Goal: Task Accomplishment & Management: Manage account settings

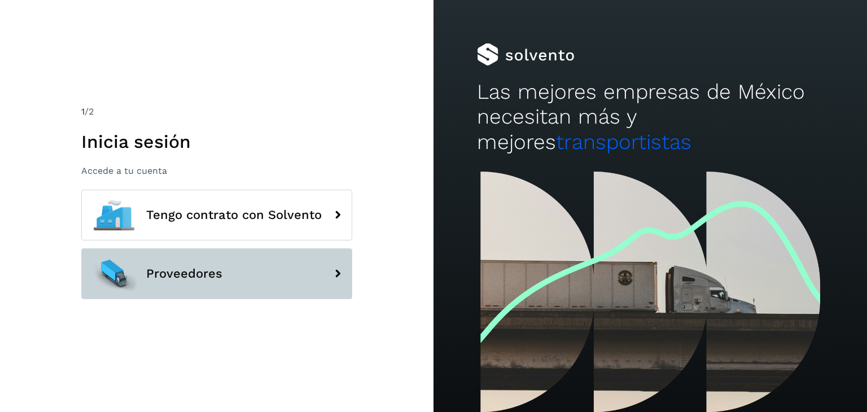
click at [271, 274] on button "Proveedores" at bounding box center [216, 273] width 271 height 51
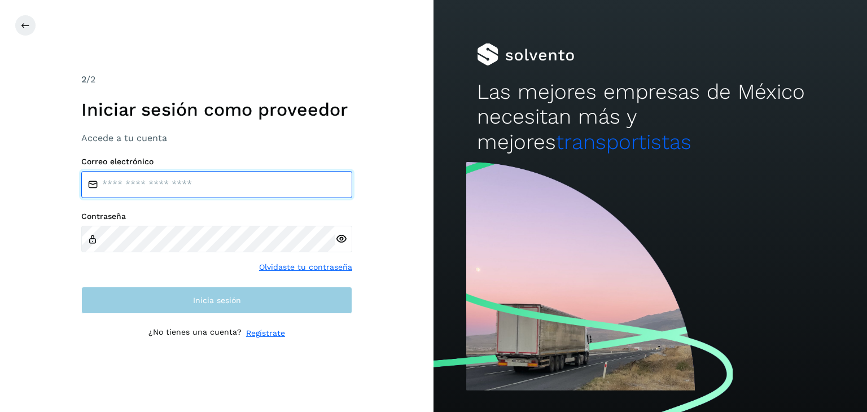
type input "**********"
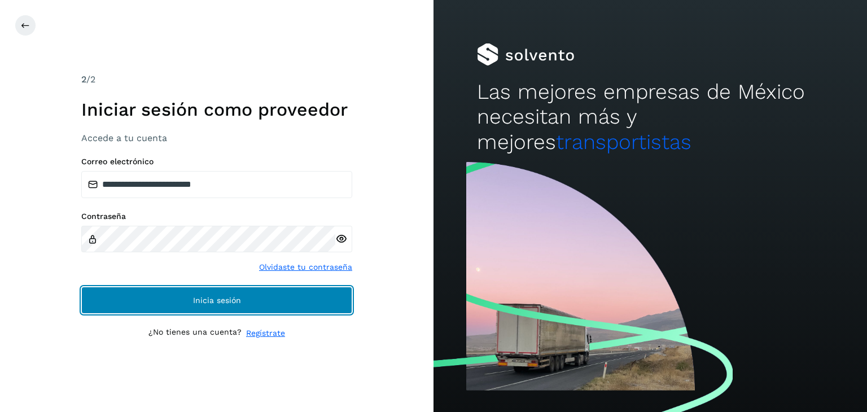
click at [198, 297] on span "Inicia sesión" at bounding box center [217, 300] width 48 height 8
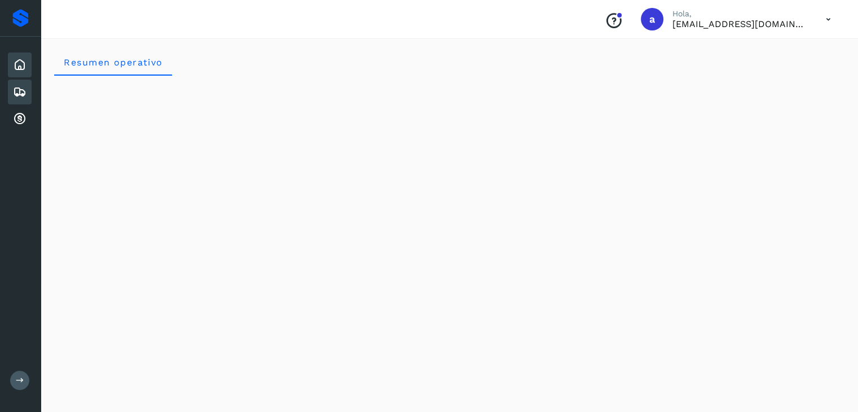
click at [16, 95] on icon at bounding box center [20, 92] width 14 height 14
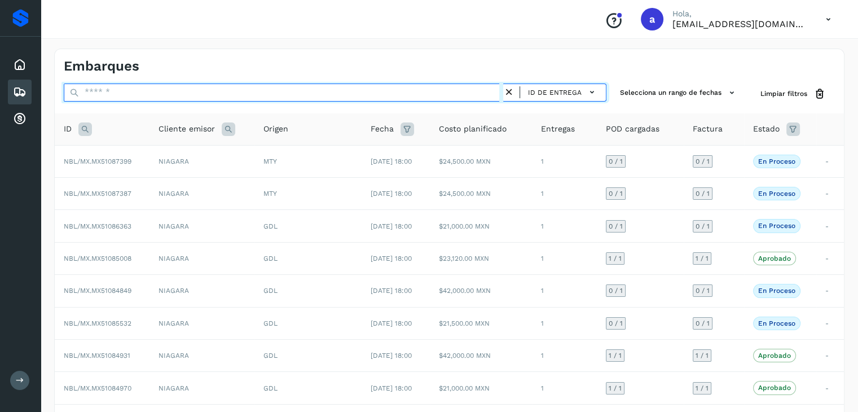
click at [165, 95] on input "text" at bounding box center [284, 93] width 440 height 18
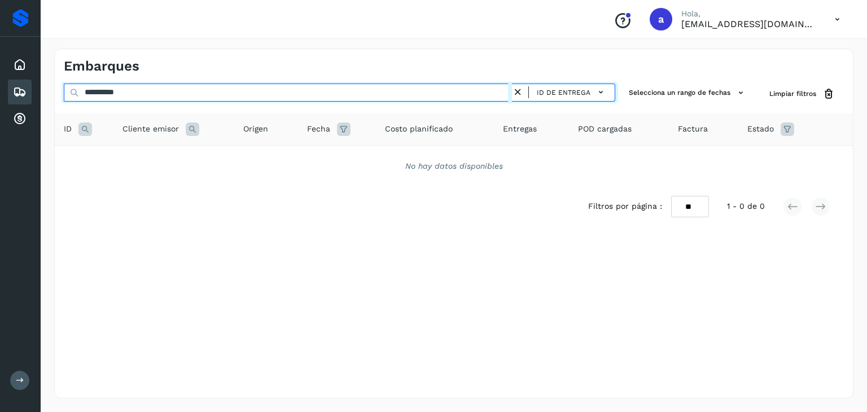
click at [97, 91] on input "**********" at bounding box center [288, 93] width 448 height 18
type input "*"
click at [83, 94] on input "********" at bounding box center [288, 93] width 448 height 18
type input "**********"
click at [158, 89] on input "**********" at bounding box center [288, 93] width 448 height 18
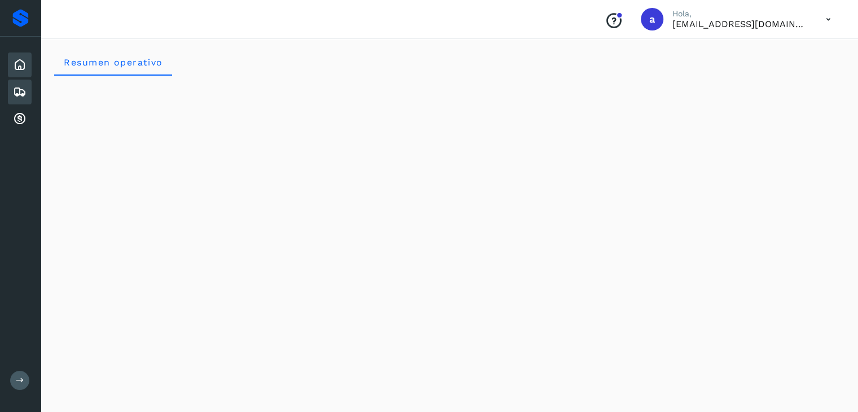
click at [24, 95] on icon at bounding box center [20, 92] width 14 height 14
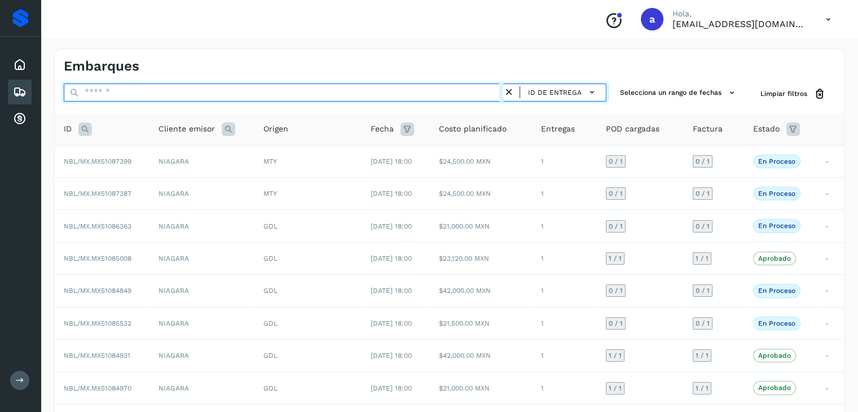
click at [157, 96] on input "text" at bounding box center [284, 93] width 440 height 18
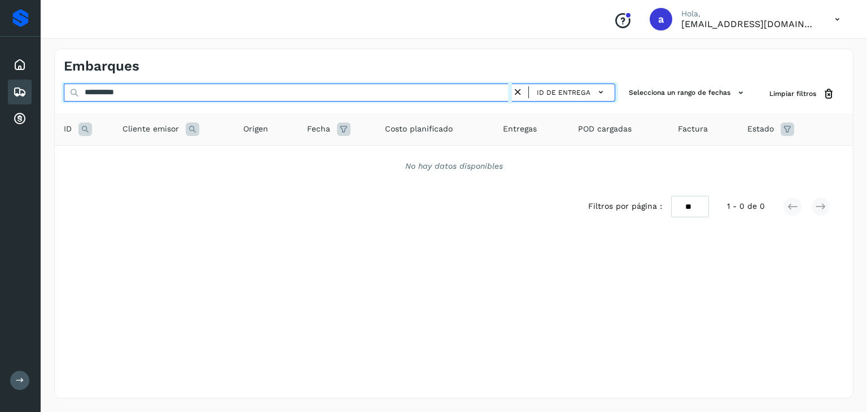
drag, startPoint x: 152, startPoint y: 93, endPoint x: 61, endPoint y: 114, distance: 93.2
click at [61, 114] on div "**********" at bounding box center [454, 164] width 798 height 161
type input "**********"
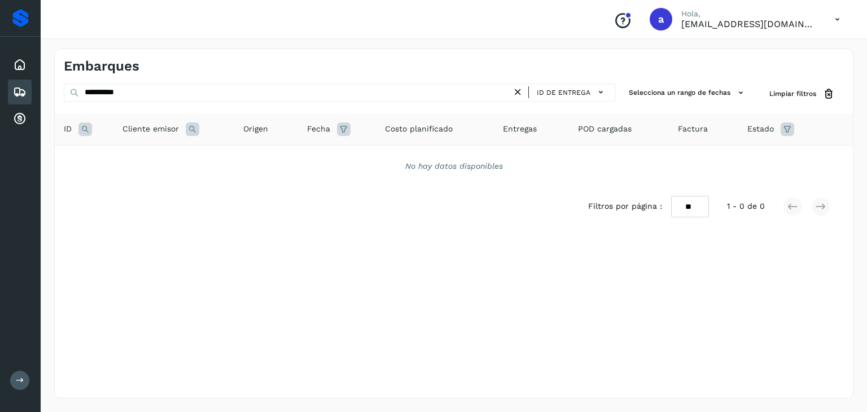
click at [795, 26] on p "[EMAIL_ADDRESS][DOMAIN_NAME]" at bounding box center [748, 24] width 135 height 11
click at [829, 19] on icon at bounding box center [837, 19] width 23 height 23
click at [789, 45] on div "Cerrar sesión" at bounding box center [781, 50] width 134 height 21
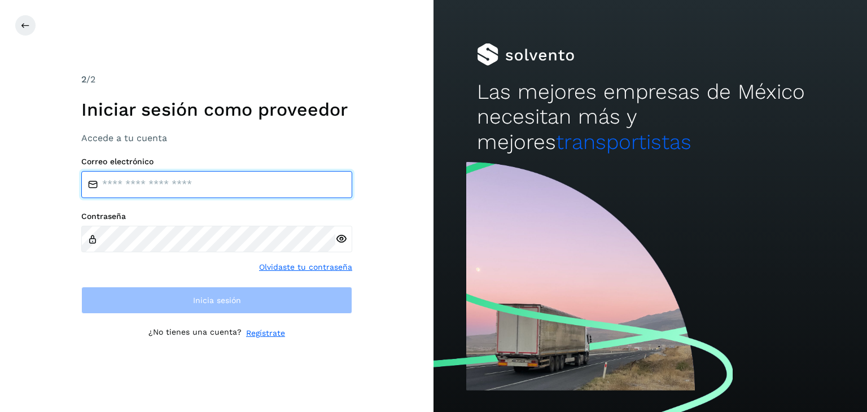
type input "**********"
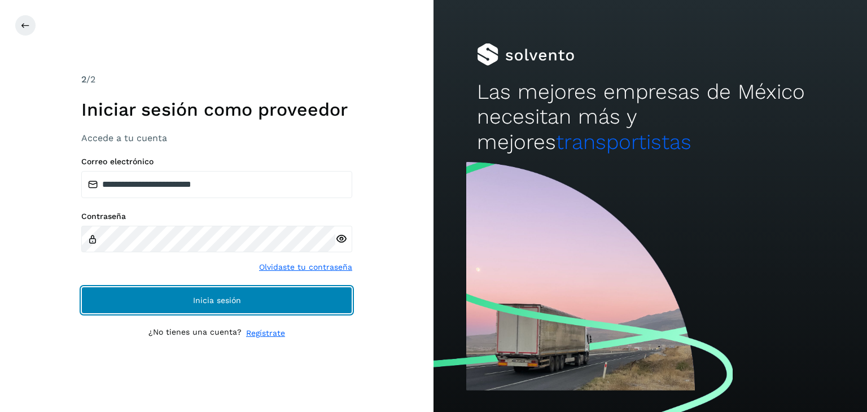
click at [206, 297] on span "Inicia sesión" at bounding box center [217, 300] width 48 height 8
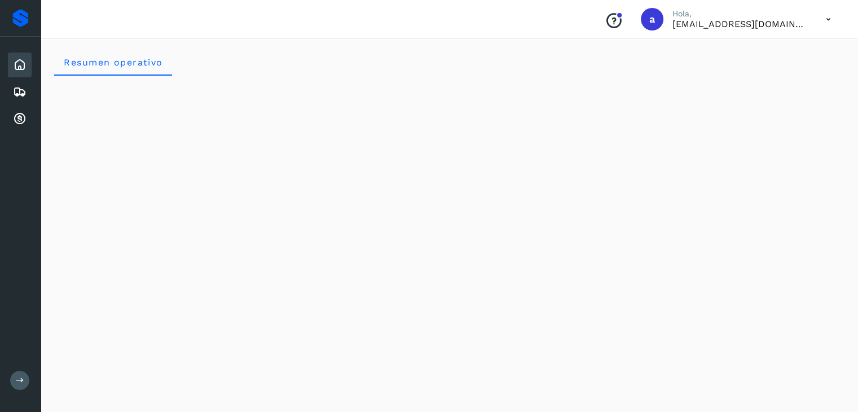
click at [21, 63] on icon at bounding box center [20, 65] width 14 height 14
click at [20, 66] on icon at bounding box center [20, 65] width 14 height 14
click at [18, 71] on icon at bounding box center [20, 65] width 14 height 14
click at [15, 62] on icon at bounding box center [20, 65] width 14 height 14
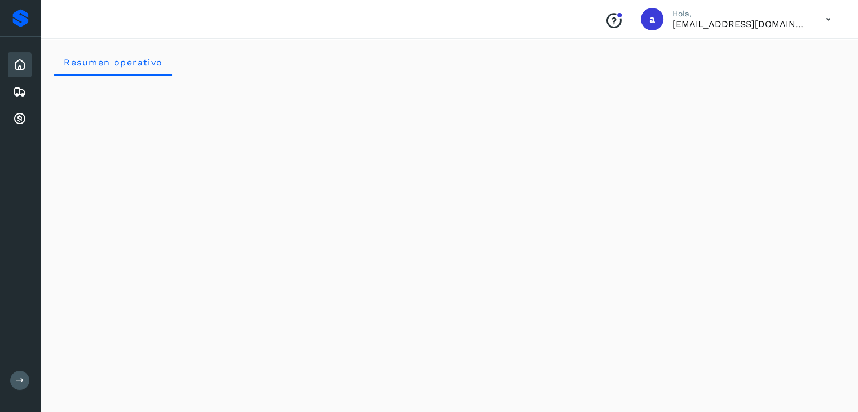
click at [15, 62] on icon at bounding box center [20, 65] width 14 height 14
click at [23, 86] on icon at bounding box center [20, 92] width 14 height 14
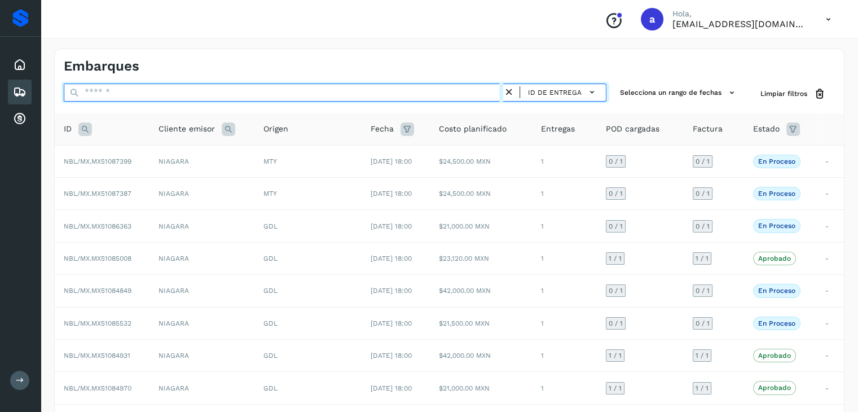
click at [121, 88] on input "text" at bounding box center [284, 93] width 440 height 18
paste input "**********"
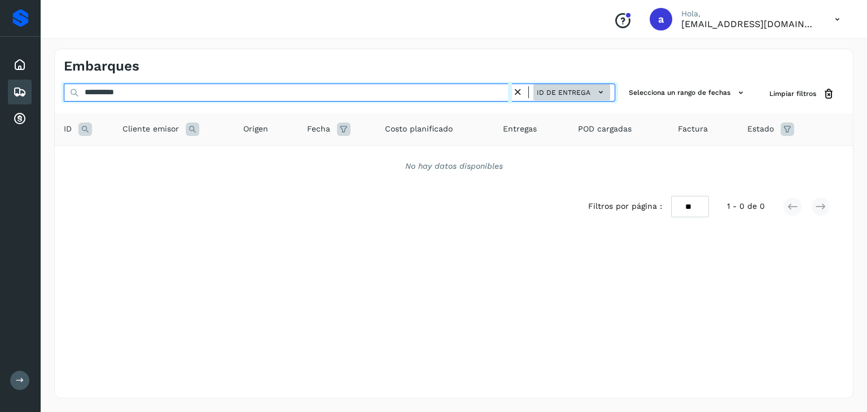
type input "**********"
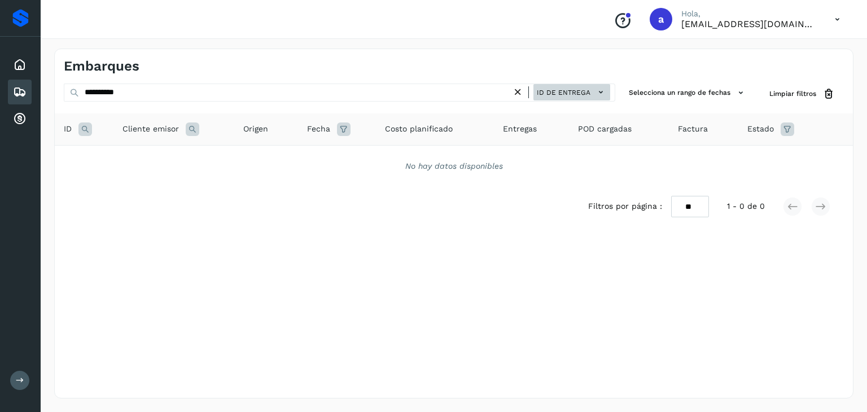
click at [601, 91] on icon at bounding box center [601, 92] width 12 height 12
click at [572, 62] on div at bounding box center [433, 206] width 867 height 412
click at [516, 95] on icon at bounding box center [518, 92] width 12 height 12
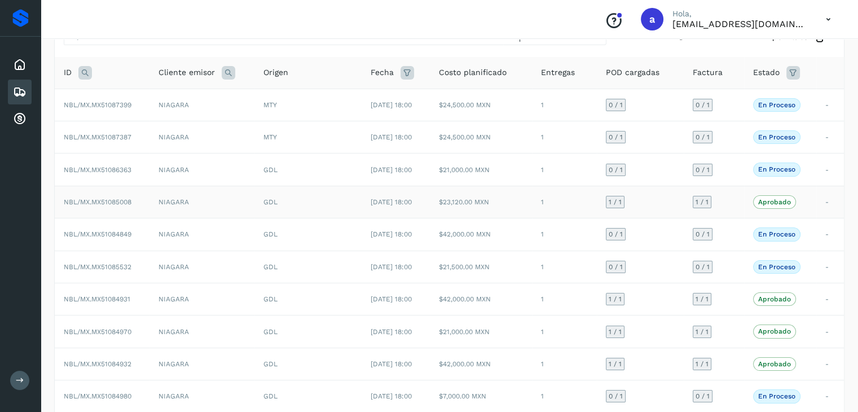
scroll to position [113, 0]
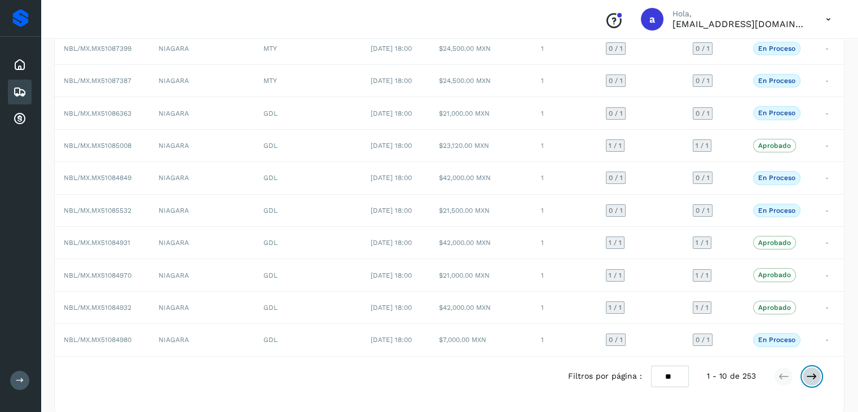
click at [809, 373] on icon at bounding box center [811, 376] width 11 height 11
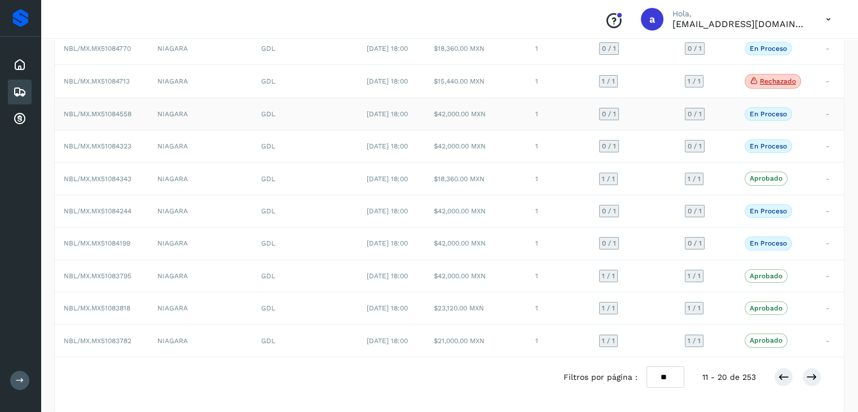
click at [545, 117] on td "1" at bounding box center [558, 114] width 64 height 32
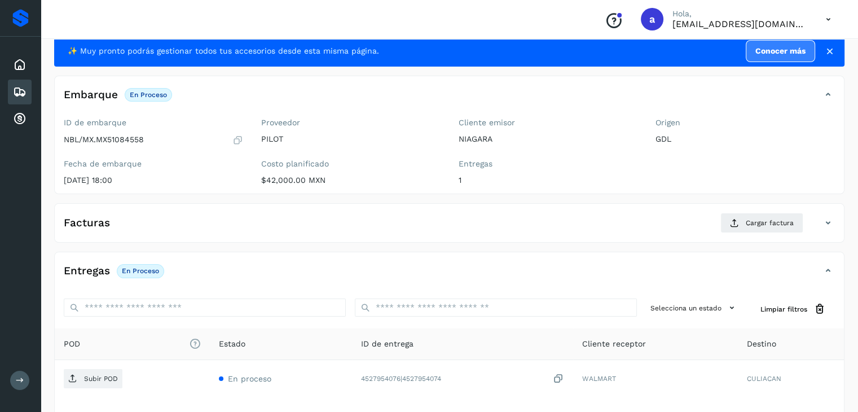
scroll to position [56, 0]
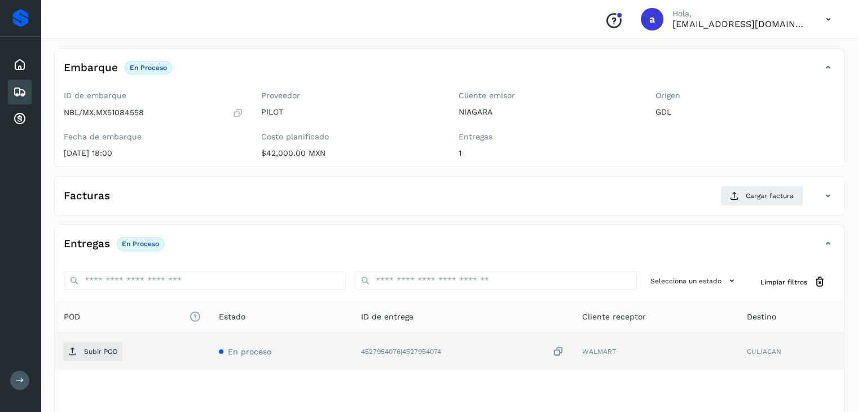
click at [556, 352] on icon at bounding box center [558, 352] width 11 height 12
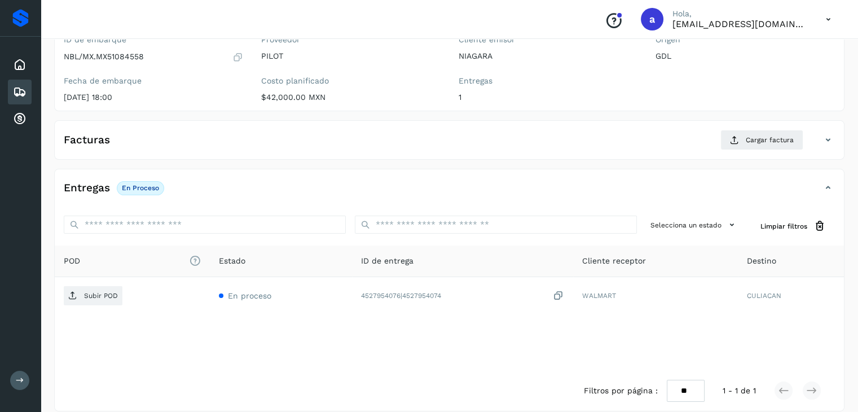
scroll to position [113, 0]
click at [769, 143] on span "Cargar factura" at bounding box center [770, 139] width 48 height 10
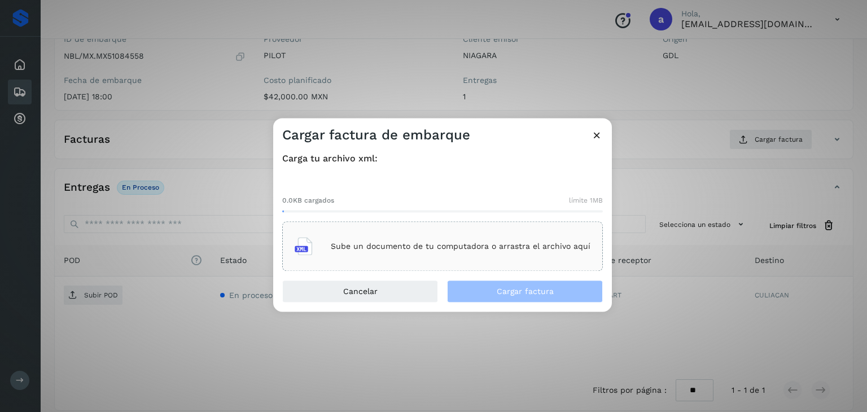
click at [438, 253] on div "Sube un documento de tu computadora o arrastra el archivo aquí" at bounding box center [443, 246] width 296 height 30
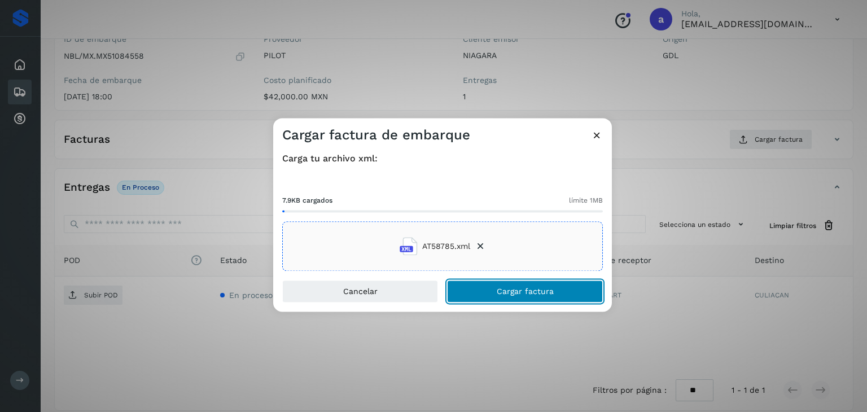
click at [499, 288] on span "Cargar factura" at bounding box center [525, 292] width 57 height 8
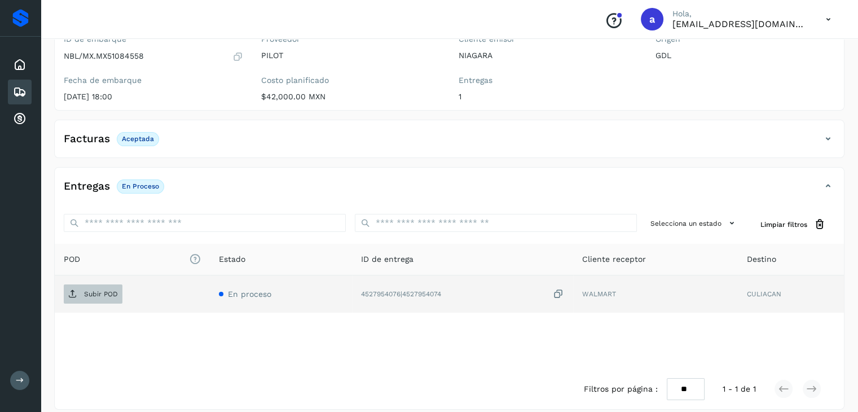
click at [90, 291] on p "Subir POD" at bounding box center [101, 294] width 34 height 8
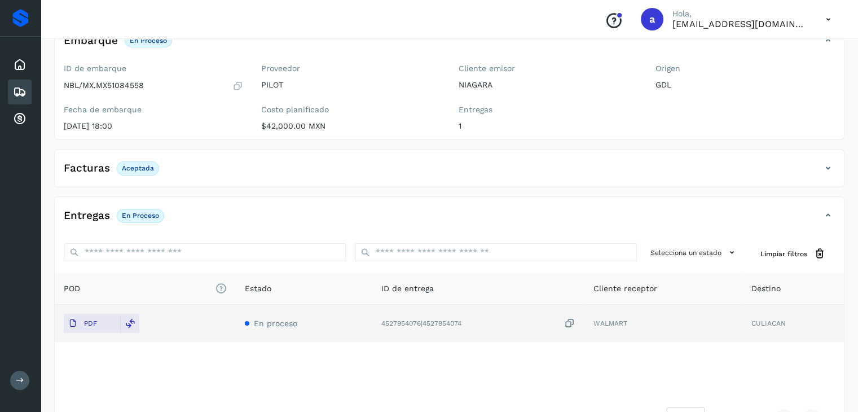
scroll to position [123, 0]
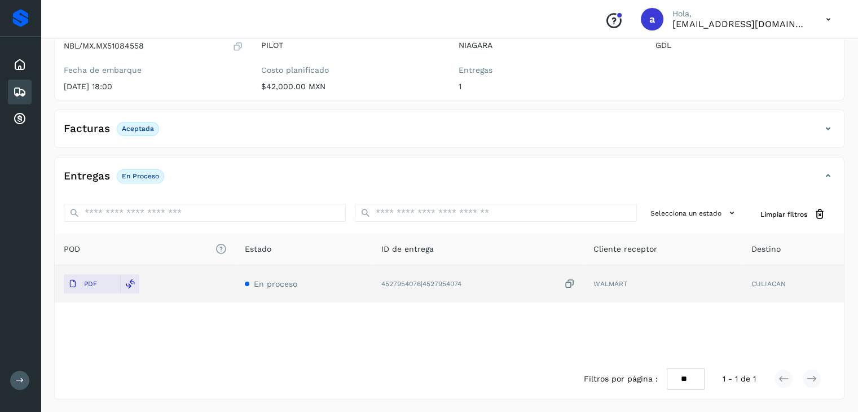
click at [16, 91] on icon at bounding box center [20, 92] width 14 height 14
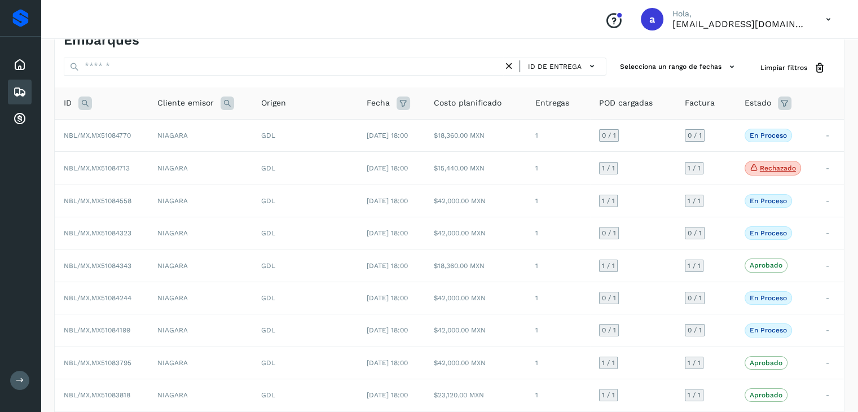
scroll to position [123, 0]
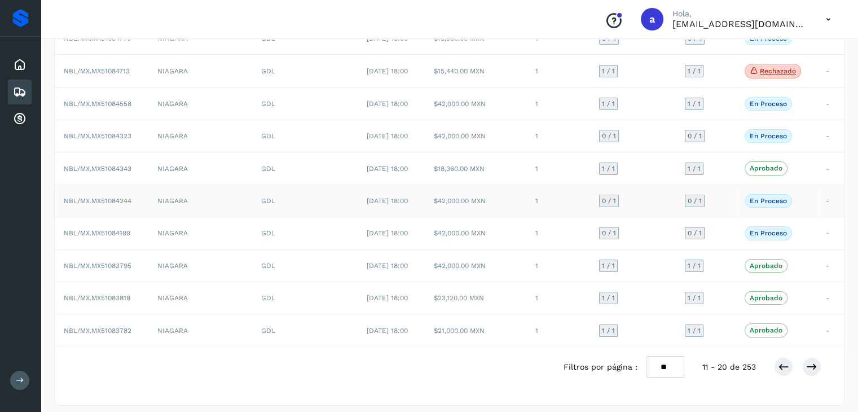
click at [653, 206] on td "0 / 1" at bounding box center [633, 201] width 86 height 32
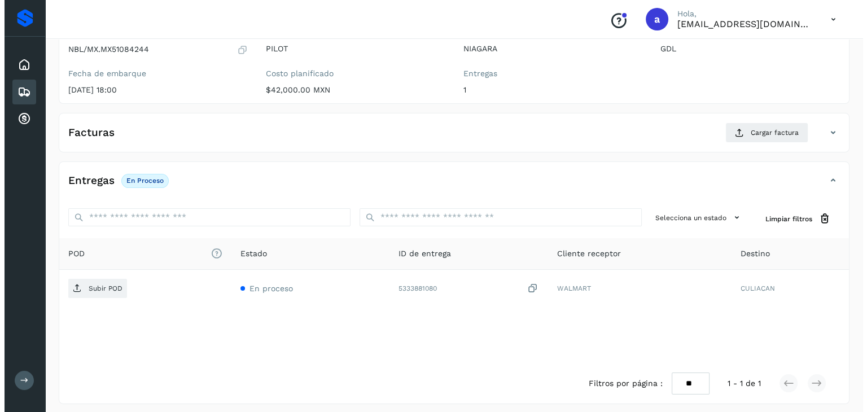
scroll to position [124, 0]
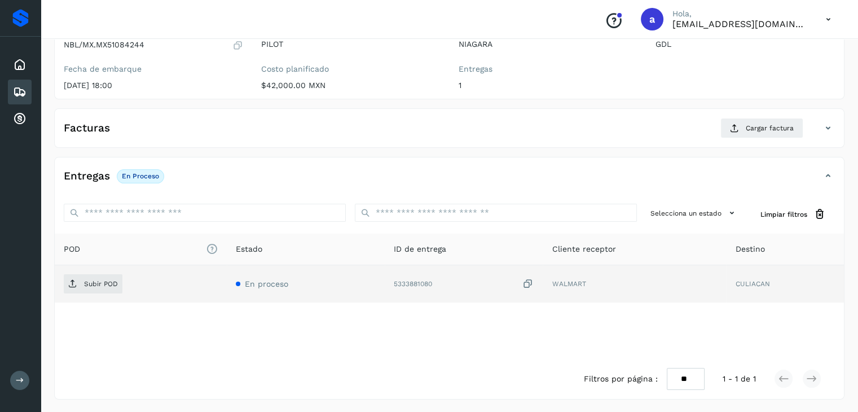
click at [532, 282] on icon at bounding box center [528, 284] width 11 height 12
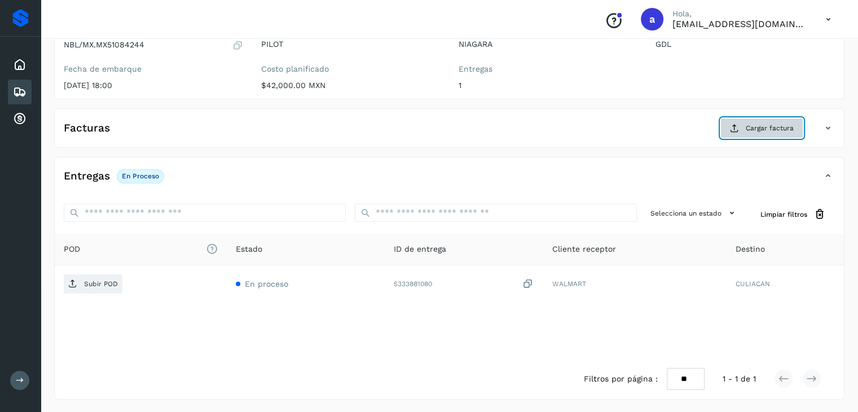
click at [743, 125] on button "Cargar factura" at bounding box center [762, 128] width 83 height 20
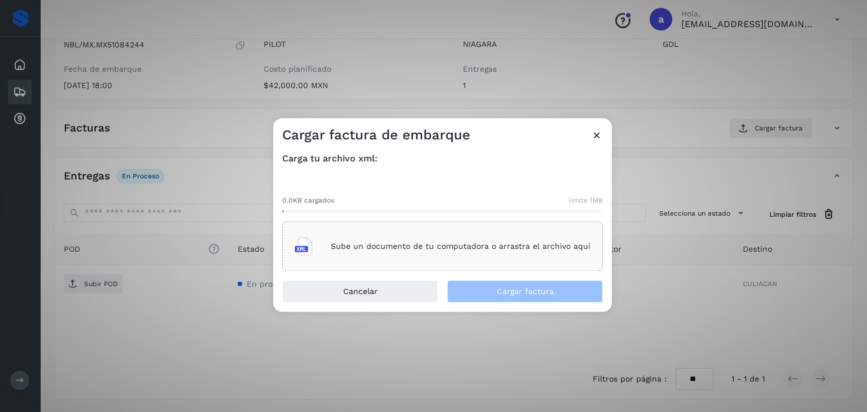
click at [310, 255] on icon at bounding box center [304, 247] width 18 height 18
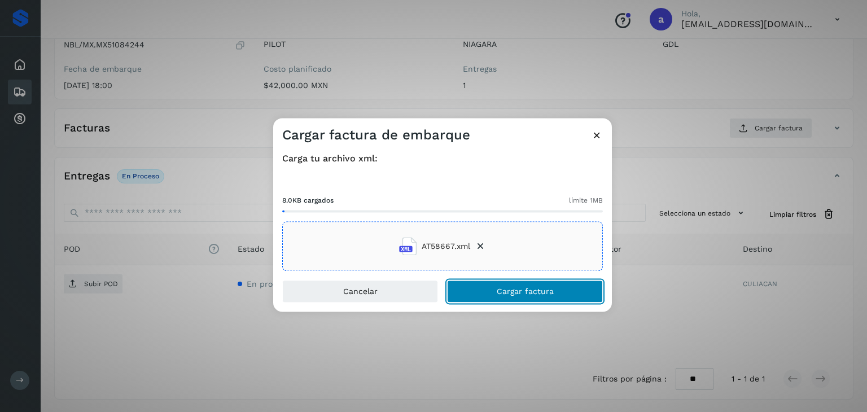
click at [500, 296] on button "Cargar factura" at bounding box center [525, 291] width 156 height 23
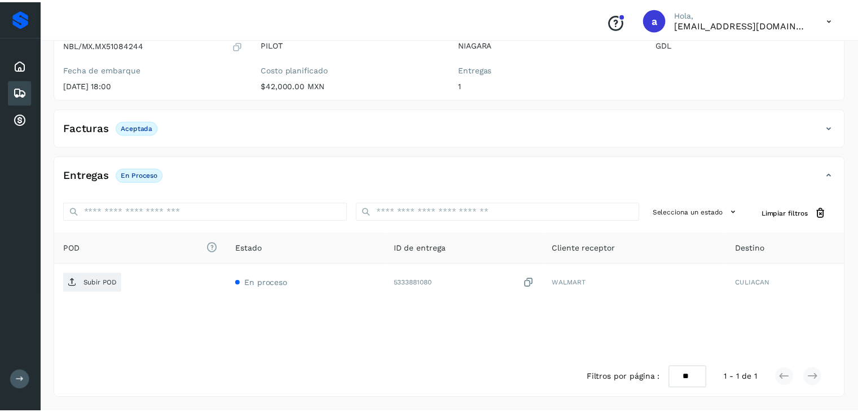
scroll to position [123, 0]
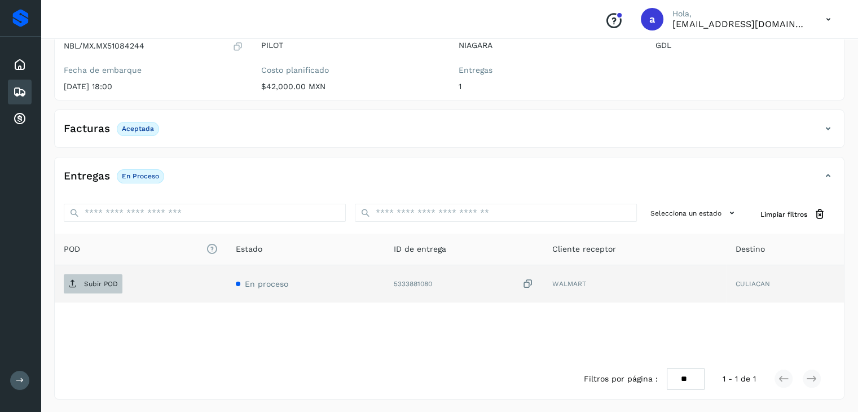
click at [99, 287] on span "Subir POD" at bounding box center [93, 284] width 59 height 18
click at [19, 85] on icon at bounding box center [20, 92] width 14 height 14
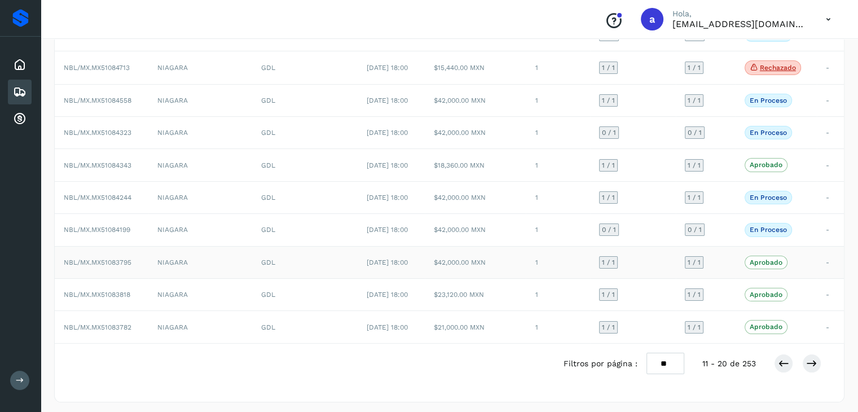
scroll to position [127, 0]
click at [808, 359] on icon at bounding box center [811, 362] width 11 height 11
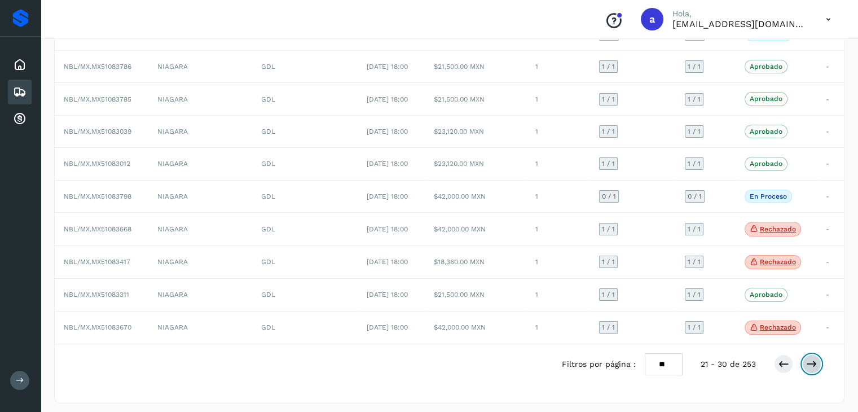
click at [811, 358] on icon at bounding box center [811, 363] width 11 height 11
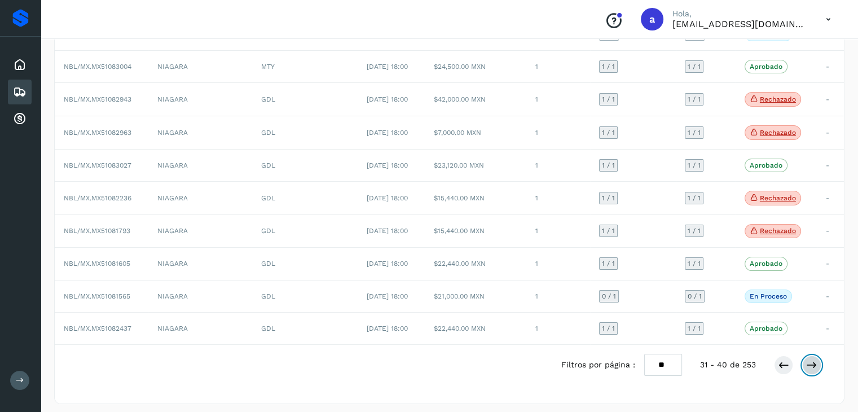
click at [817, 361] on icon at bounding box center [811, 364] width 11 height 11
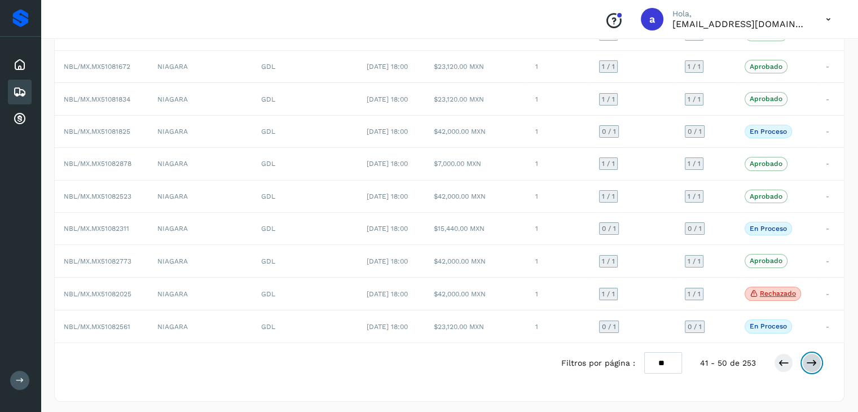
click at [817, 361] on icon at bounding box center [811, 362] width 11 height 11
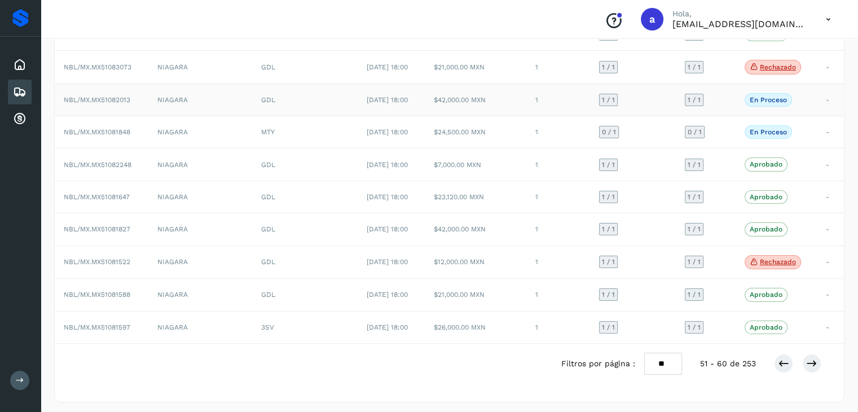
click at [136, 100] on td "NBL/MX.MX51082013" at bounding box center [102, 100] width 94 height 32
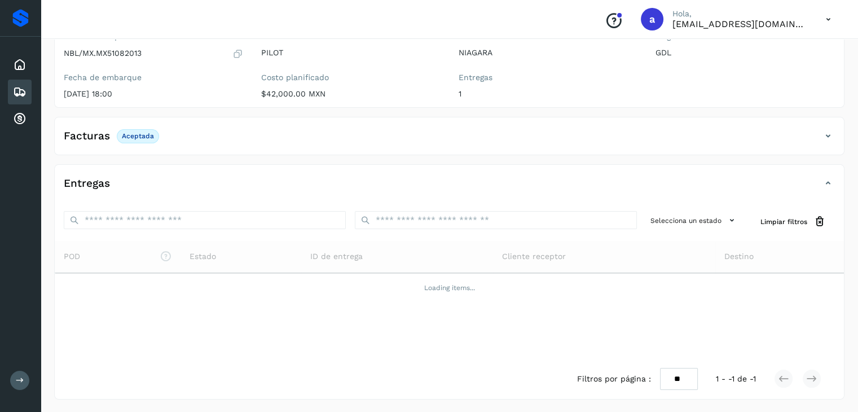
scroll to position [123, 0]
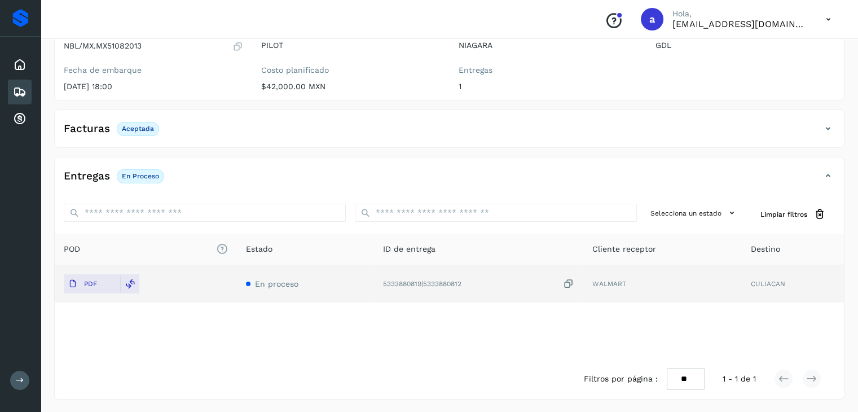
click at [573, 285] on icon at bounding box center [568, 284] width 11 height 12
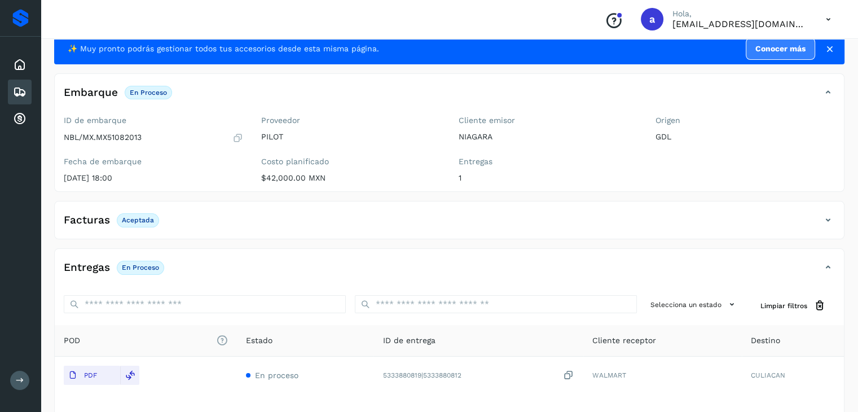
scroll to position [0, 0]
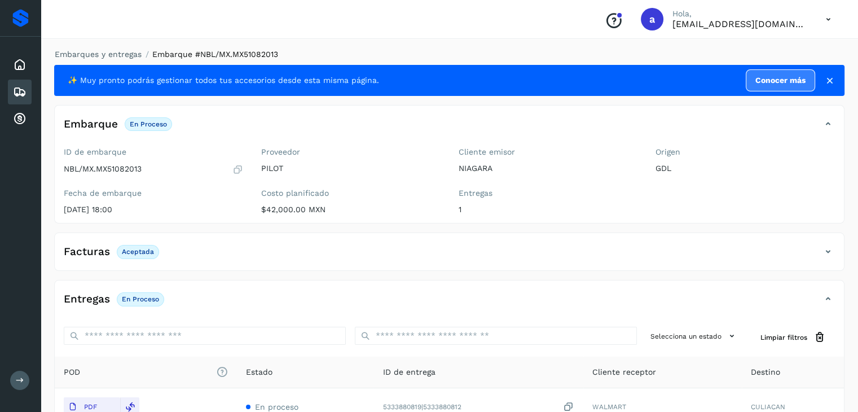
click at [20, 95] on icon at bounding box center [20, 92] width 14 height 14
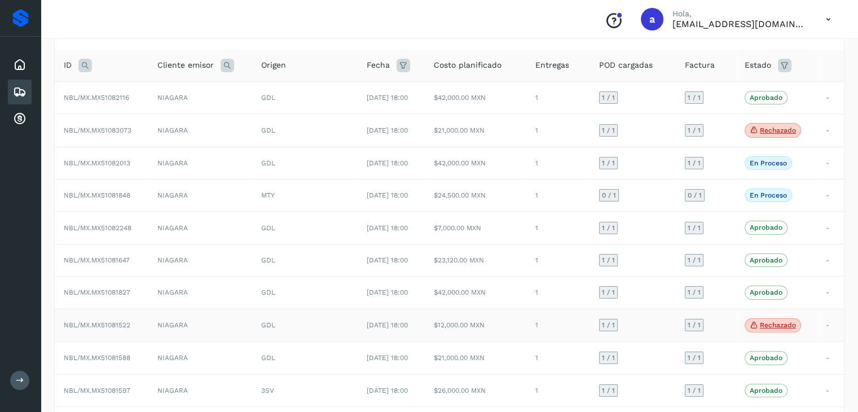
scroll to position [129, 0]
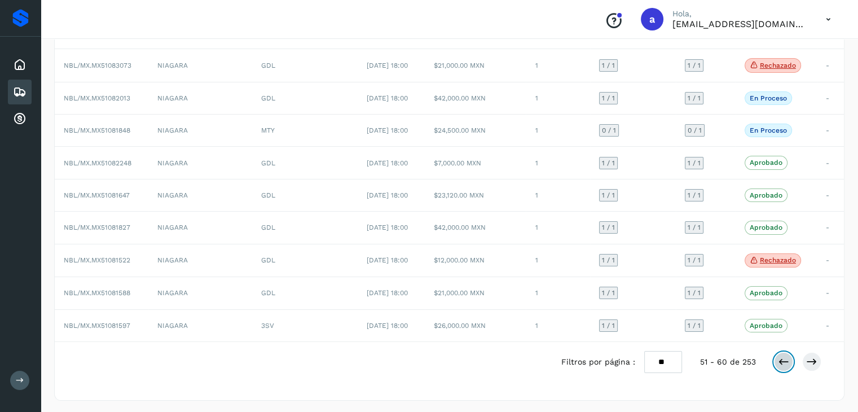
click at [781, 362] on icon at bounding box center [783, 361] width 11 height 11
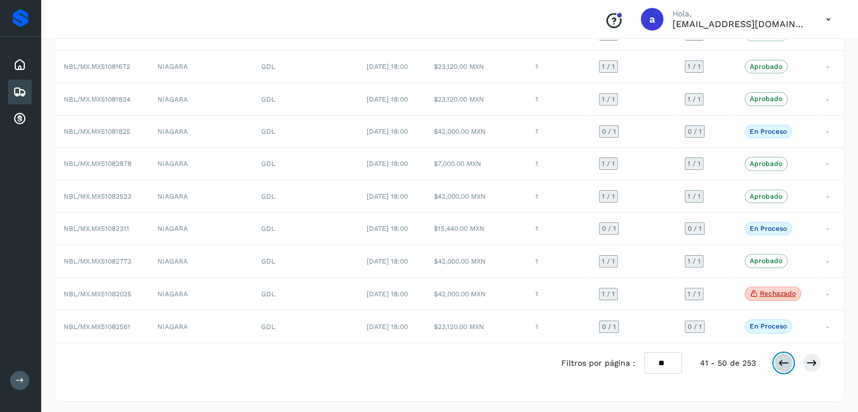
click at [781, 362] on icon at bounding box center [783, 362] width 11 height 11
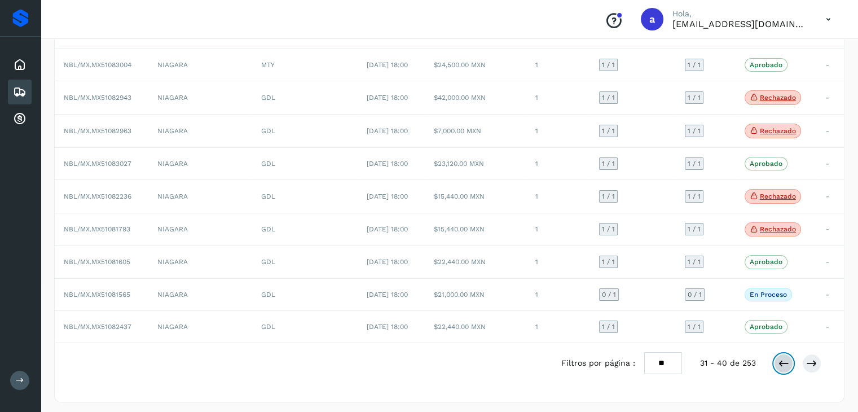
click at [781, 362] on icon at bounding box center [783, 363] width 11 height 11
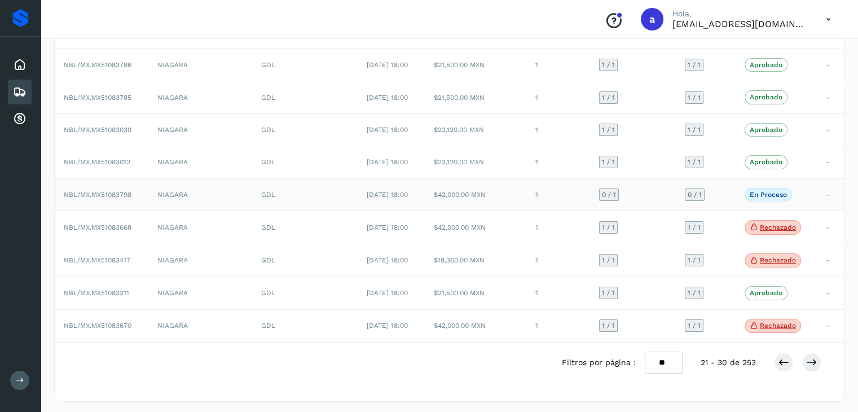
click at [673, 188] on td "0 / 1" at bounding box center [633, 194] width 86 height 32
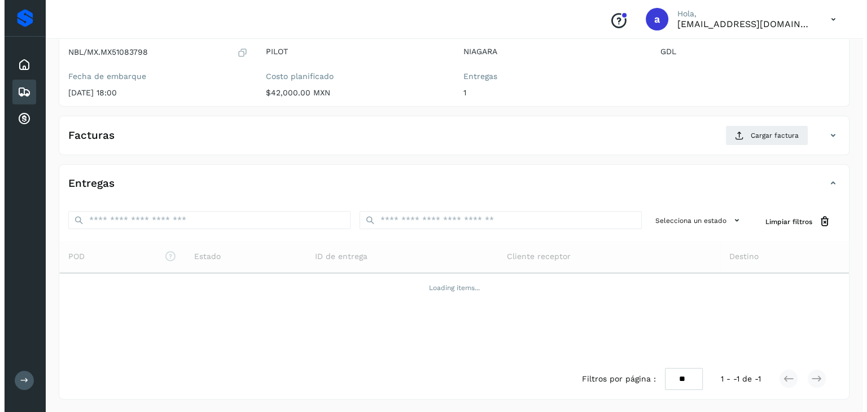
scroll to position [124, 0]
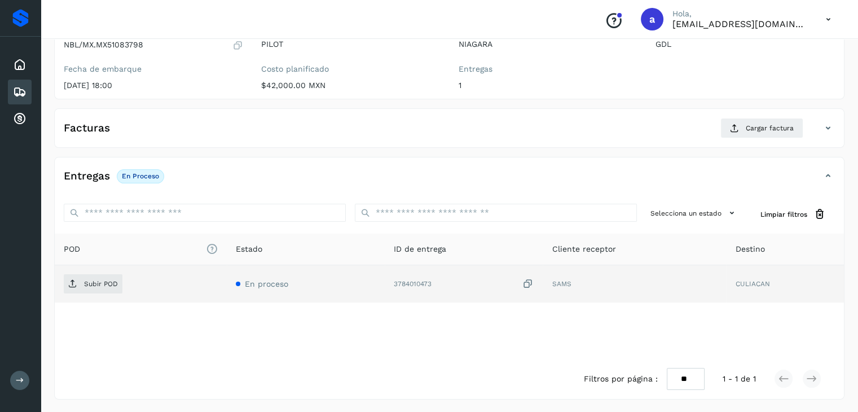
click at [528, 285] on icon at bounding box center [528, 284] width 11 height 12
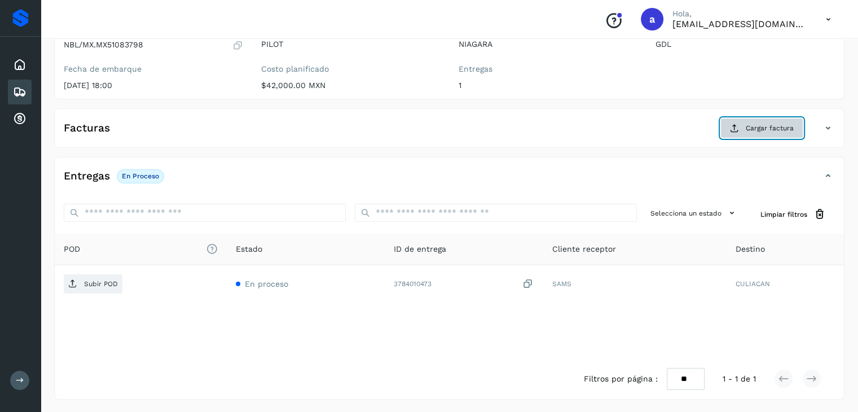
click at [747, 129] on span "Cargar factura" at bounding box center [770, 128] width 48 height 10
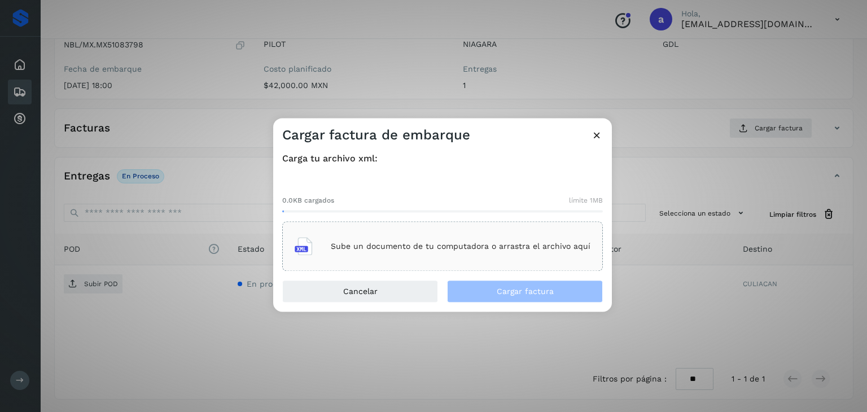
click at [460, 238] on div "Sube un documento de tu computadora o arrastra el archivo aquí" at bounding box center [443, 246] width 296 height 30
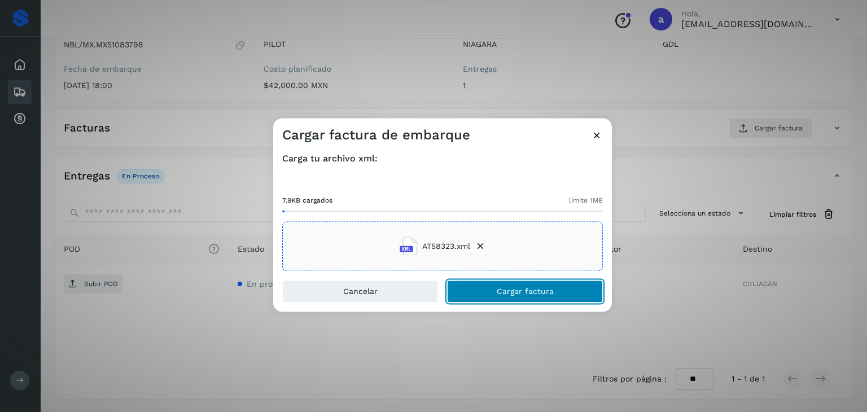
click at [523, 284] on button "Cargar factura" at bounding box center [525, 291] width 156 height 23
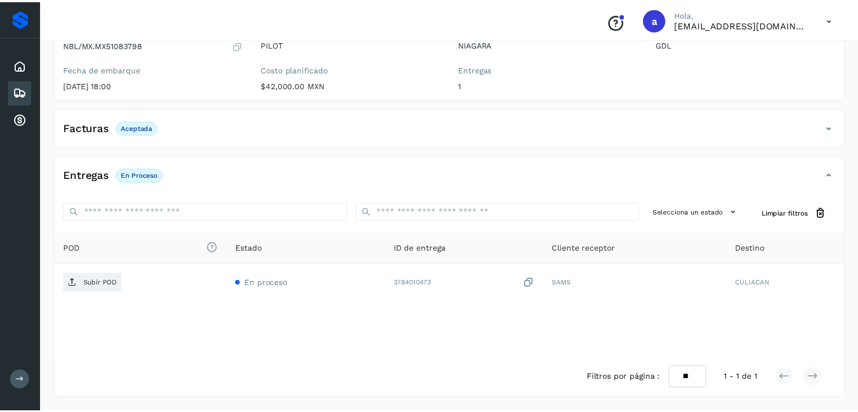
scroll to position [123, 0]
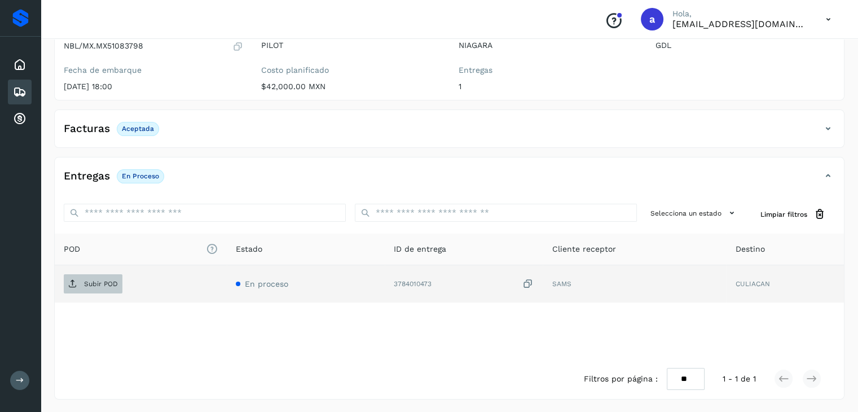
click at [105, 284] on p "Subir POD" at bounding box center [101, 284] width 34 height 8
click at [8, 90] on div "Embarques" at bounding box center [20, 92] width 24 height 25
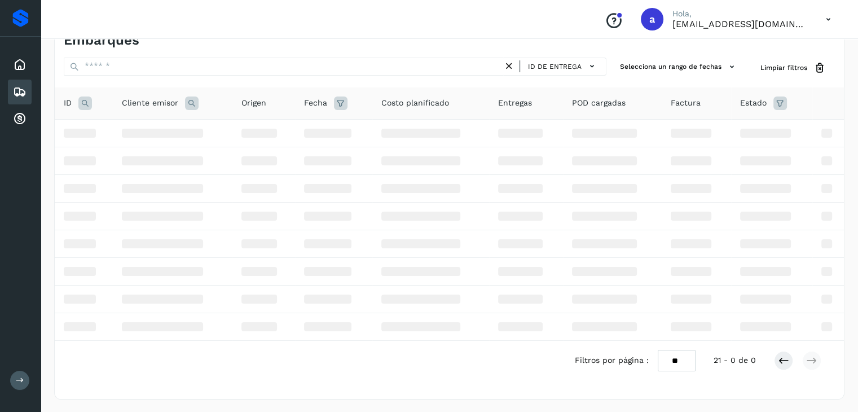
scroll to position [123, 0]
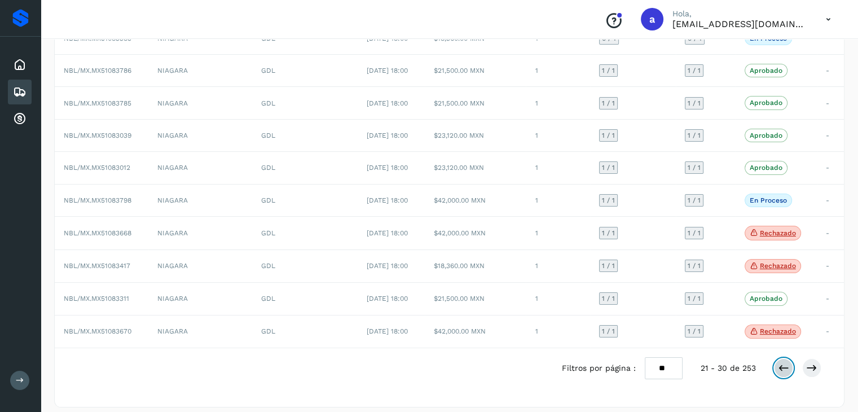
click at [787, 366] on icon at bounding box center [783, 367] width 11 height 11
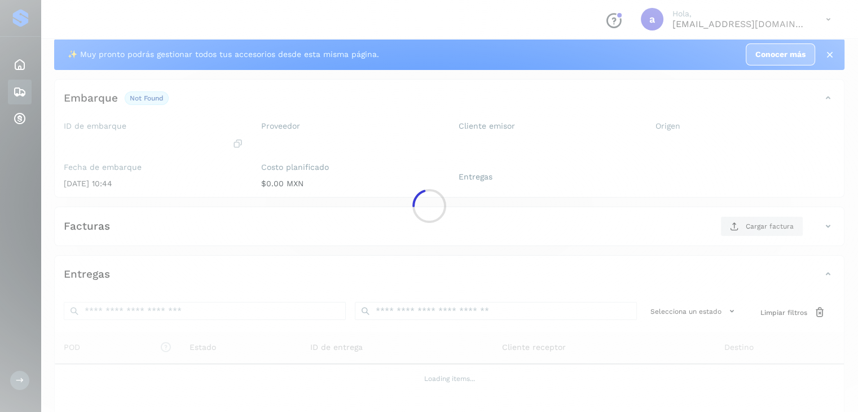
click at [787, 366] on div at bounding box center [429, 206] width 858 height 412
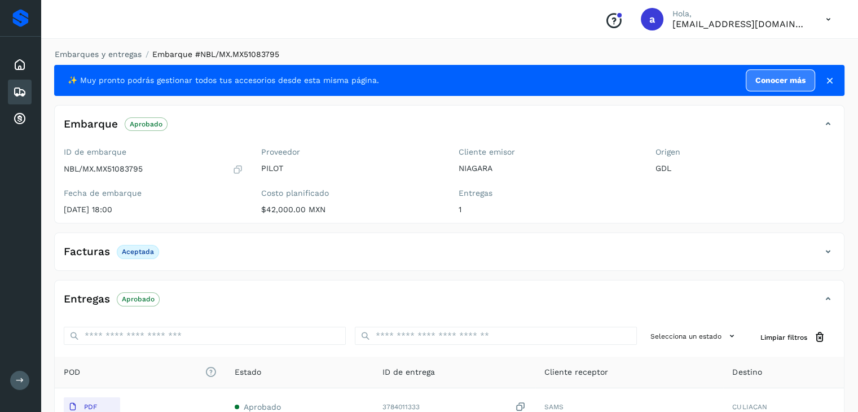
click at [17, 85] on icon at bounding box center [20, 92] width 14 height 14
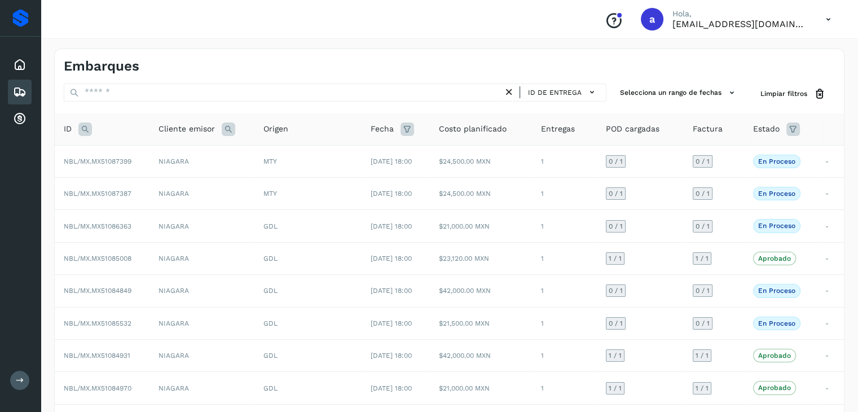
click at [17, 85] on icon at bounding box center [20, 92] width 14 height 14
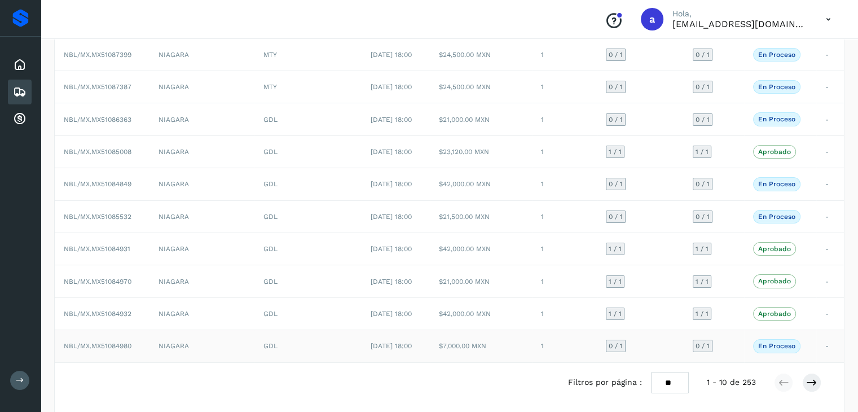
scroll to position [126, 0]
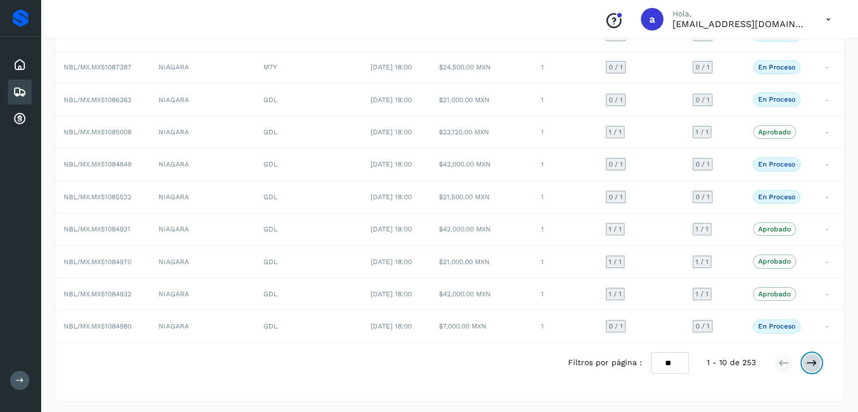
click at [813, 359] on icon at bounding box center [811, 362] width 11 height 11
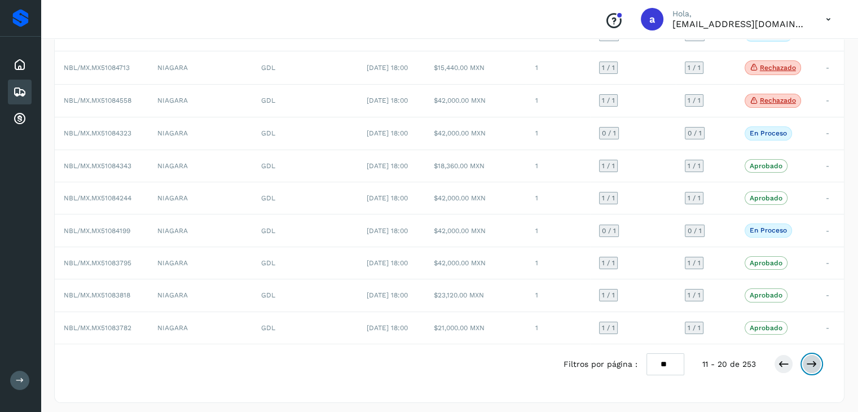
click at [809, 359] on icon at bounding box center [811, 363] width 11 height 11
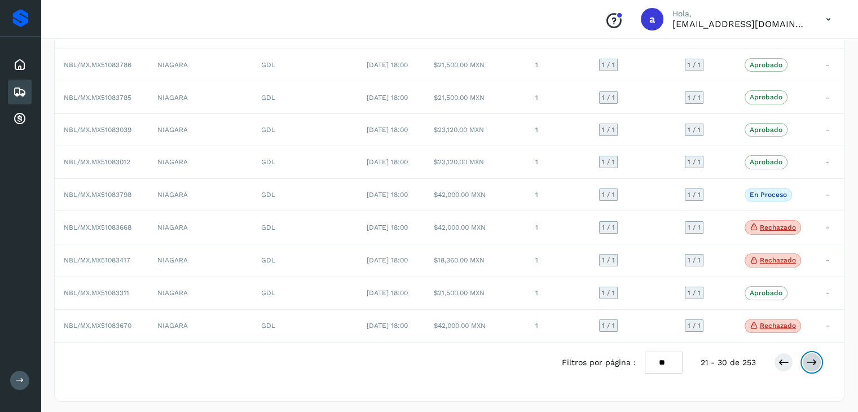
scroll to position [129, 0]
click at [815, 361] on icon at bounding box center [811, 361] width 11 height 11
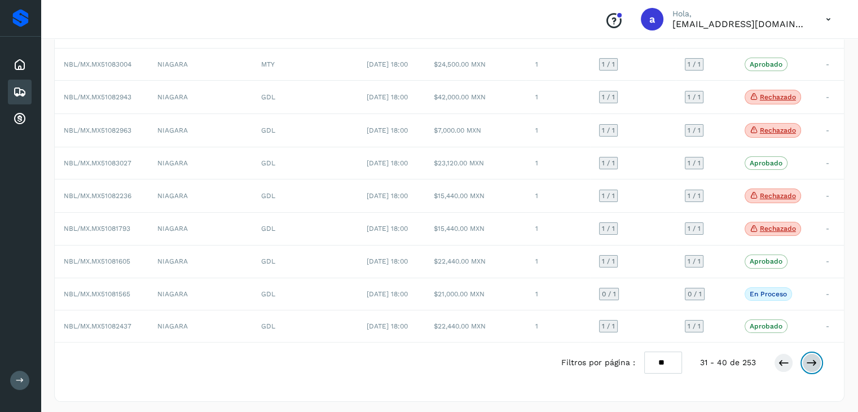
click at [814, 359] on icon at bounding box center [811, 362] width 11 height 11
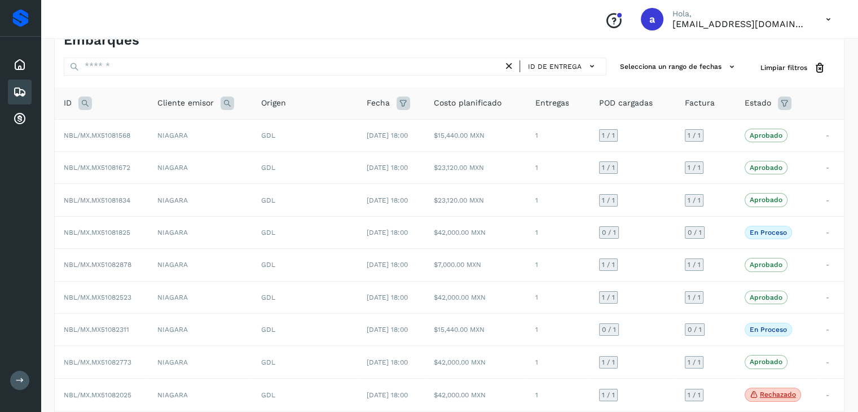
scroll to position [127, 0]
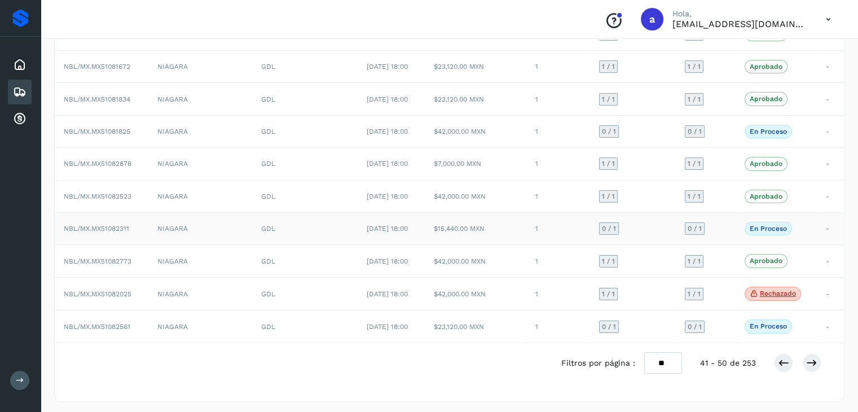
click at [517, 224] on td "$15,440.00 MXN" at bounding box center [475, 229] width 101 height 32
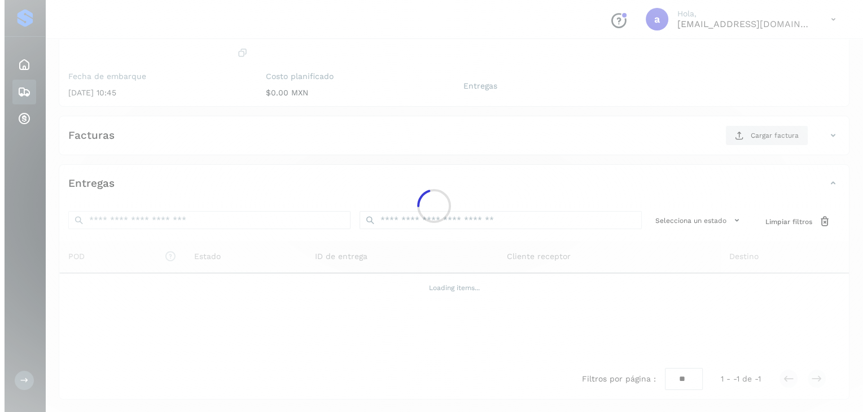
scroll to position [124, 0]
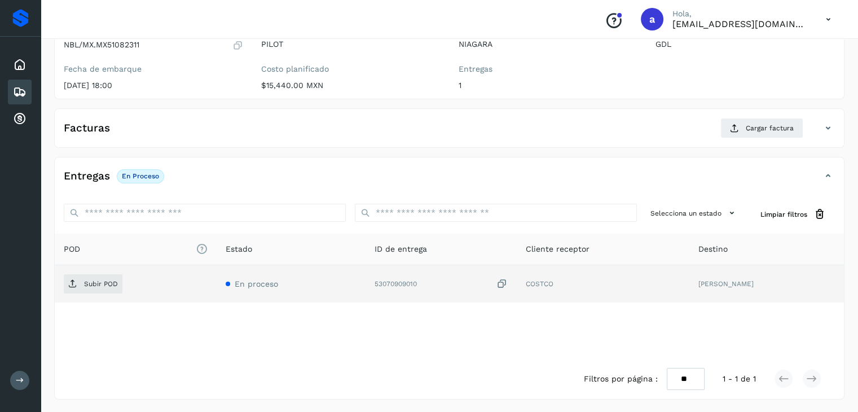
click at [508, 285] on icon at bounding box center [502, 284] width 11 height 12
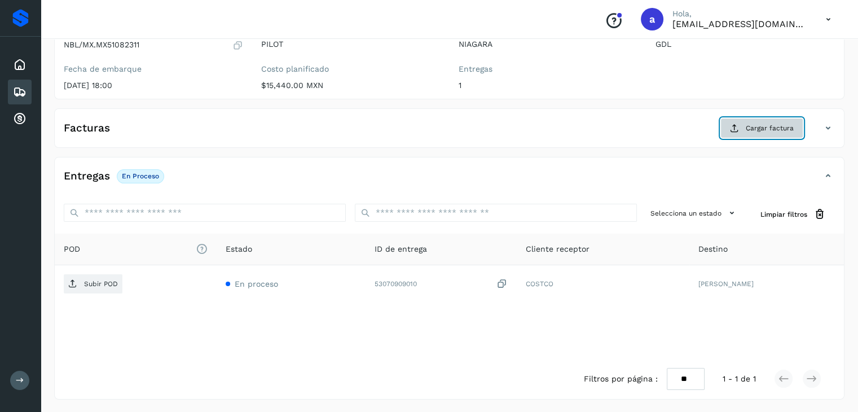
click at [750, 134] on button "Cargar factura" at bounding box center [762, 128] width 83 height 20
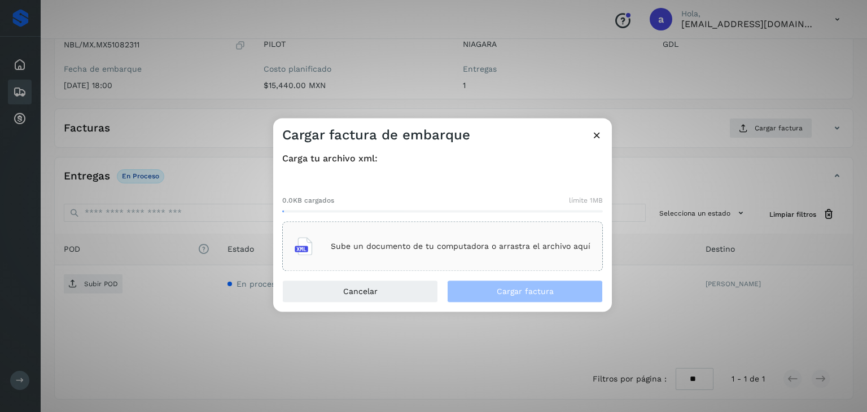
click at [376, 244] on p "Sube un documento de tu computadora o arrastra el archivo aquí" at bounding box center [461, 247] width 260 height 10
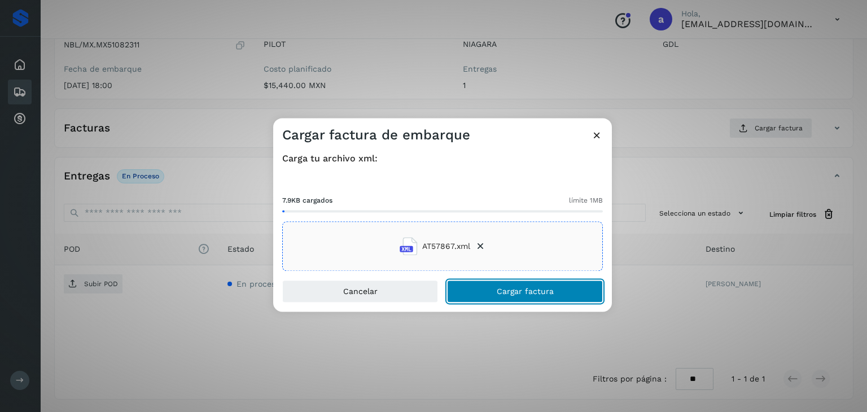
click at [521, 288] on span "Cargar factura" at bounding box center [525, 292] width 57 height 8
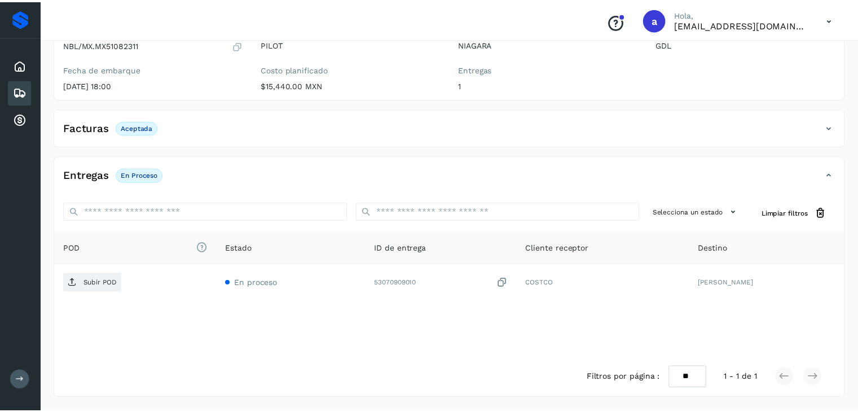
scroll to position [123, 0]
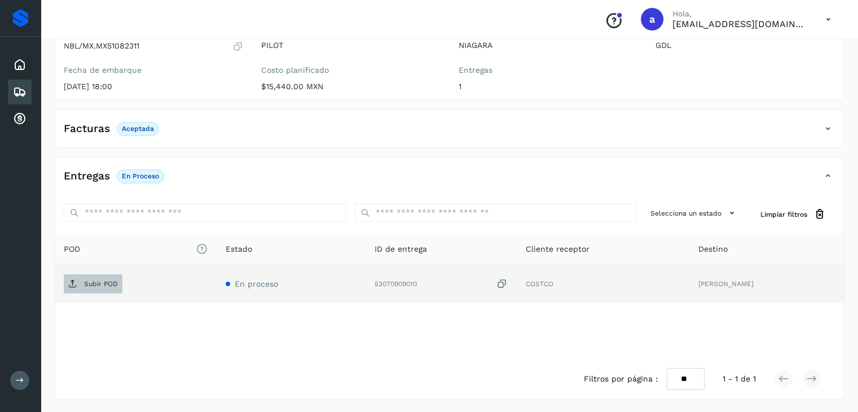
click at [102, 283] on p "Subir POD" at bounding box center [101, 284] width 34 height 8
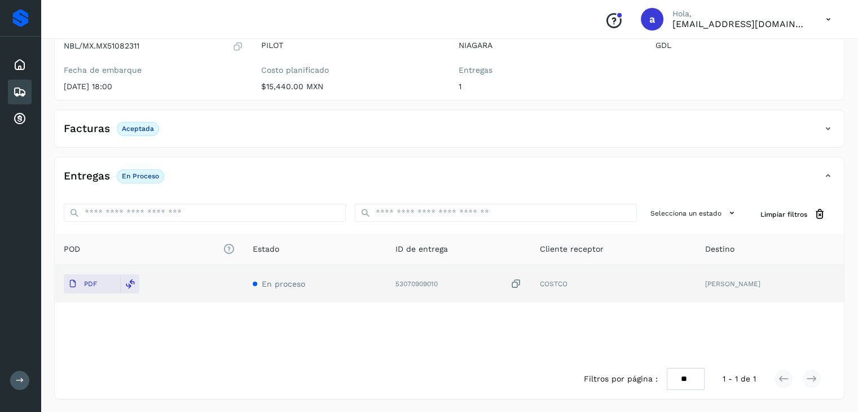
click at [14, 91] on icon at bounding box center [20, 92] width 14 height 14
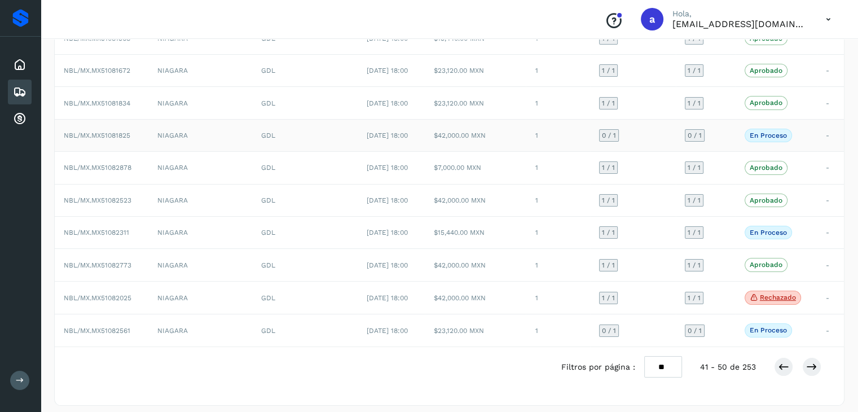
click at [225, 136] on td "NIAGARA" at bounding box center [199, 135] width 103 height 32
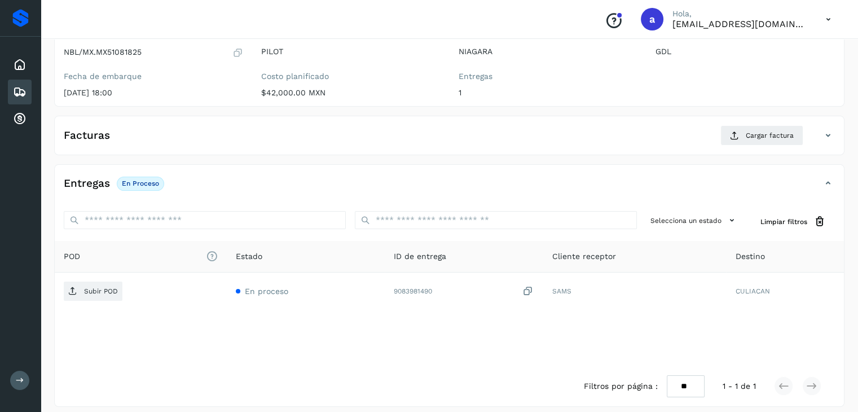
scroll to position [123, 0]
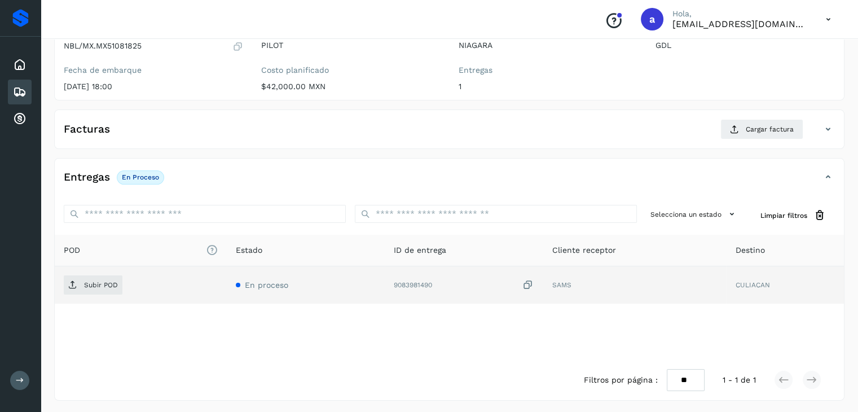
click at [533, 284] on icon at bounding box center [528, 285] width 11 height 12
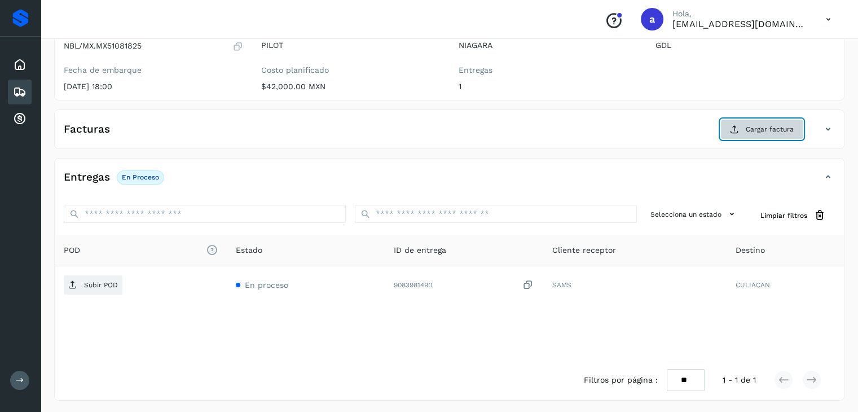
click at [769, 131] on span "Cargar factura" at bounding box center [770, 129] width 48 height 10
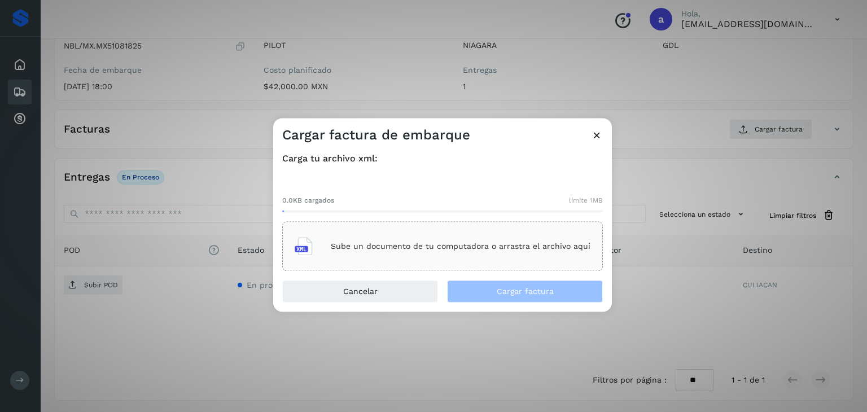
click at [357, 255] on div "Sube un documento de tu computadora o arrastra el archivo aquí" at bounding box center [443, 246] width 296 height 30
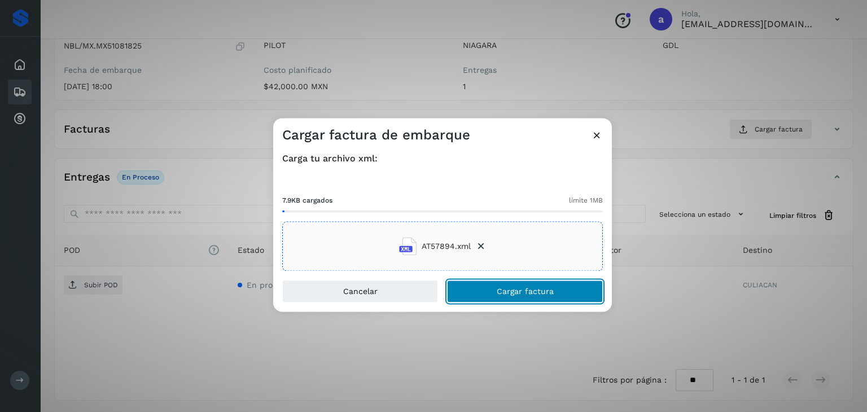
click at [521, 297] on button "Cargar factura" at bounding box center [525, 291] width 156 height 23
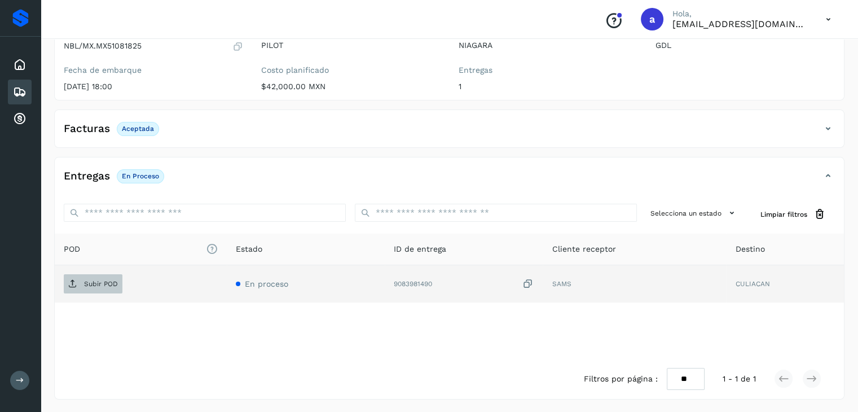
click at [94, 286] on p "Subir POD" at bounding box center [101, 284] width 34 height 8
click at [15, 91] on icon at bounding box center [20, 92] width 14 height 14
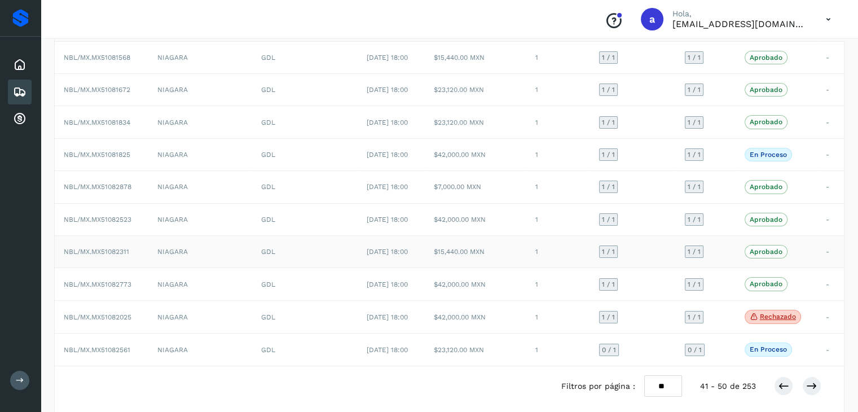
scroll to position [123, 0]
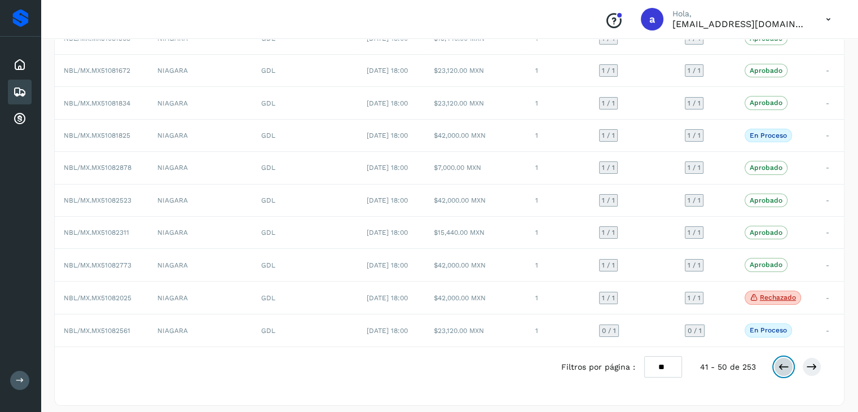
click at [791, 365] on button at bounding box center [783, 366] width 19 height 19
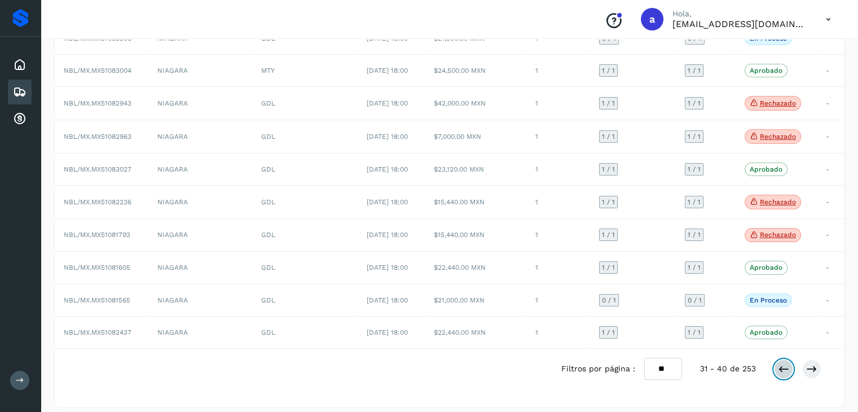
click at [786, 364] on icon at bounding box center [783, 368] width 11 height 11
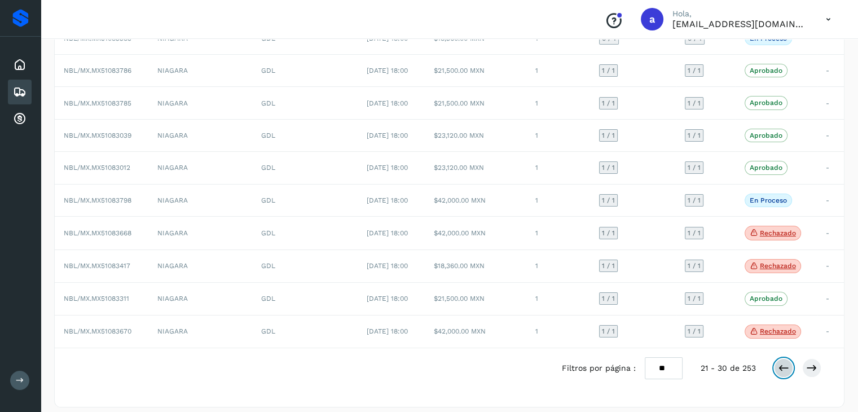
click at [786, 364] on icon at bounding box center [783, 367] width 11 height 11
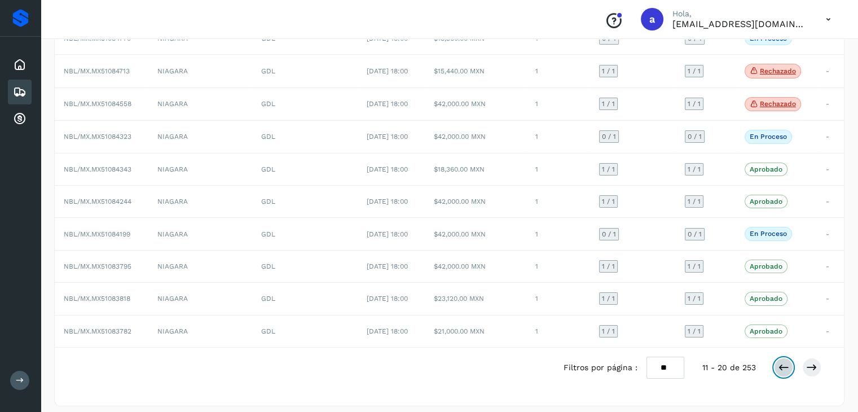
click at [786, 364] on icon at bounding box center [783, 367] width 11 height 11
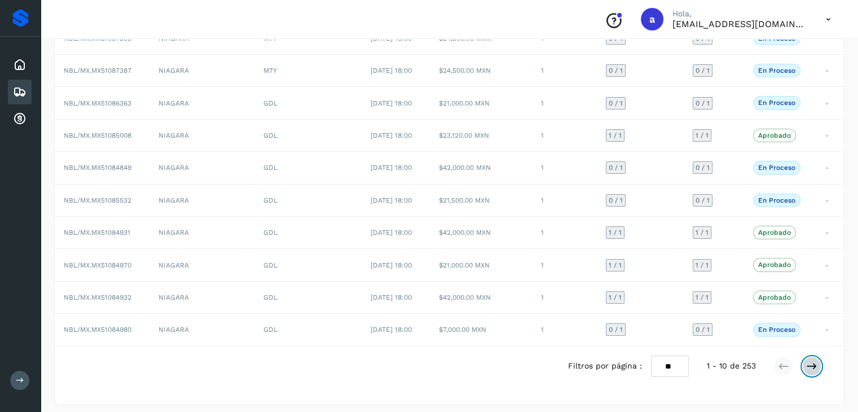
click at [809, 366] on icon at bounding box center [811, 366] width 11 height 11
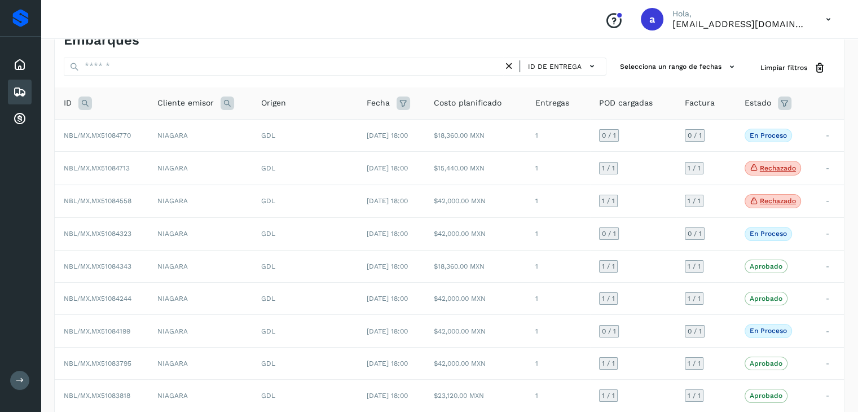
scroll to position [113, 0]
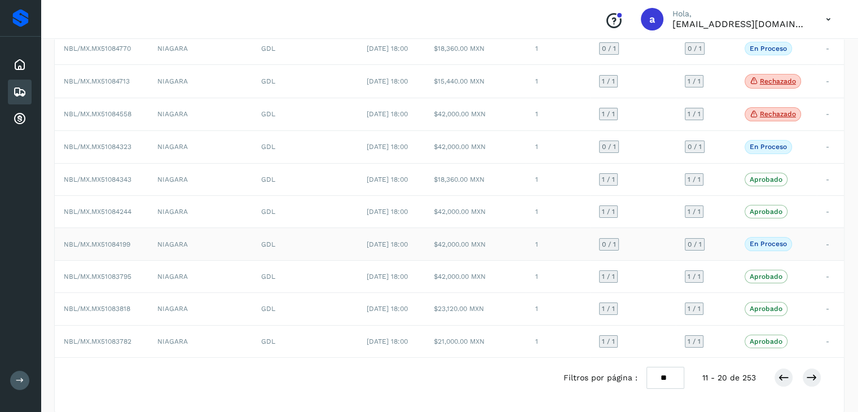
click at [524, 241] on td "$42,000.00 MXN" at bounding box center [475, 244] width 101 height 32
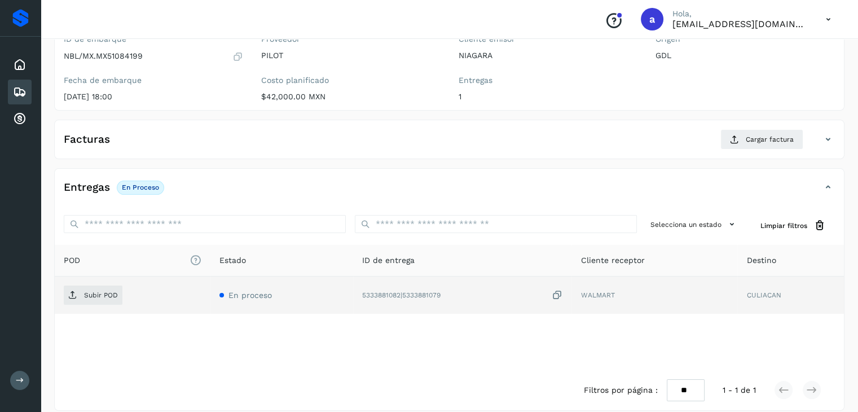
click at [563, 292] on icon at bounding box center [556, 295] width 11 height 12
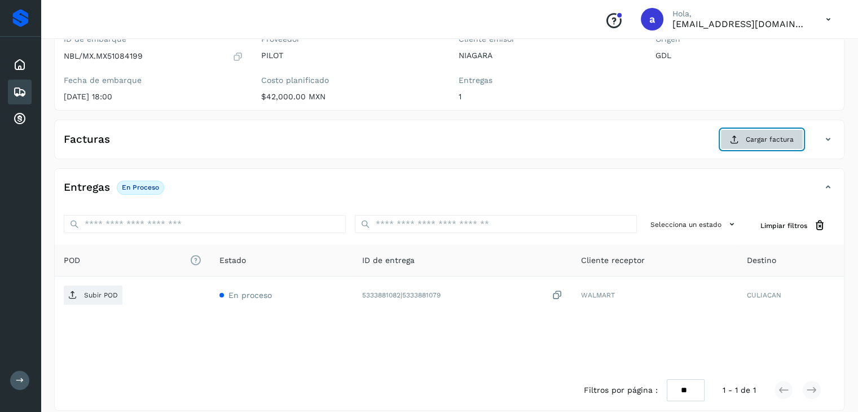
click at [748, 138] on span "Cargar factura" at bounding box center [770, 139] width 48 height 10
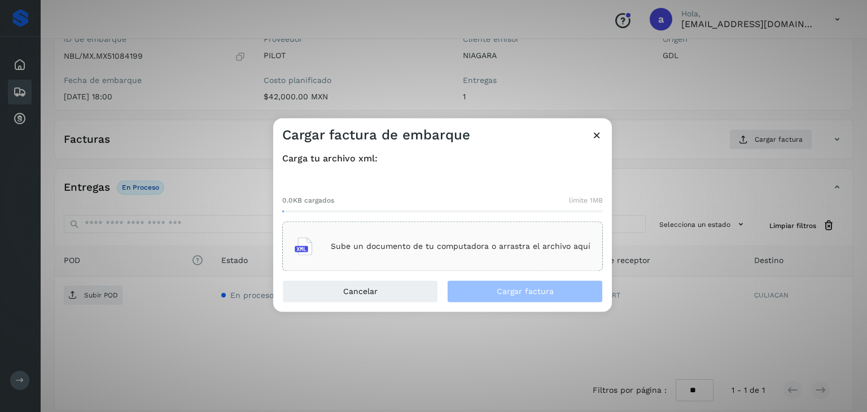
click at [401, 253] on div "Sube un documento de tu computadora o arrastra el archivo aquí" at bounding box center [443, 246] width 296 height 30
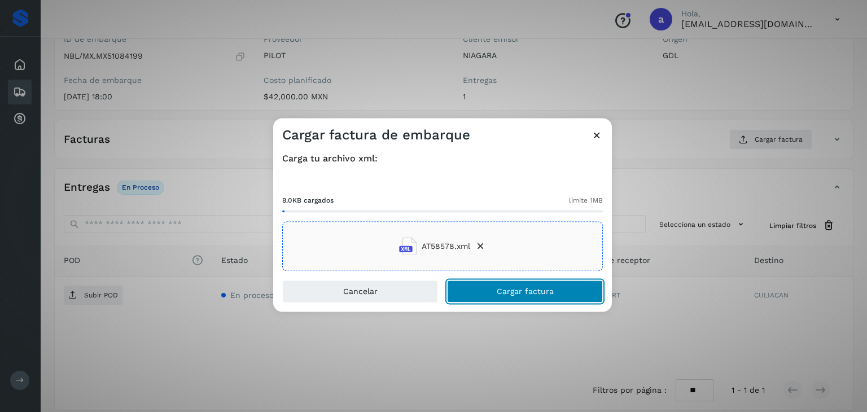
click at [512, 286] on button "Cargar factura" at bounding box center [525, 291] width 156 height 23
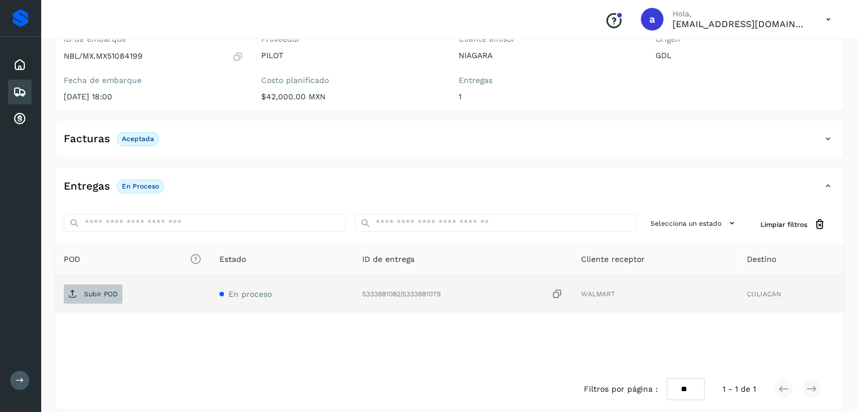
click at [81, 301] on span "Subir POD" at bounding box center [93, 294] width 59 height 18
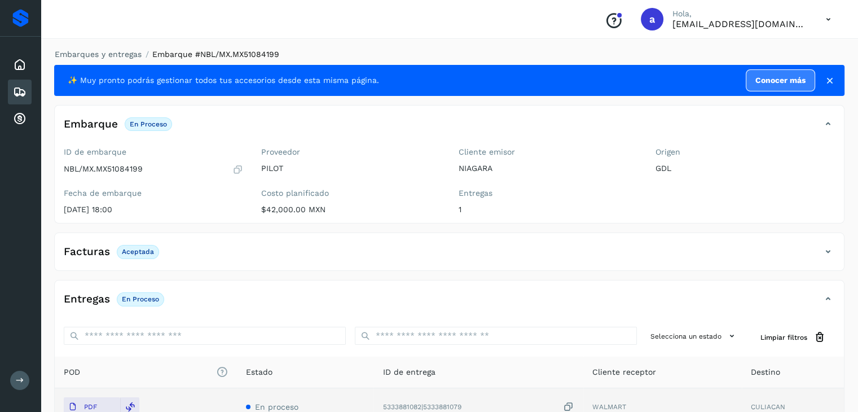
click at [21, 87] on icon at bounding box center [20, 92] width 14 height 14
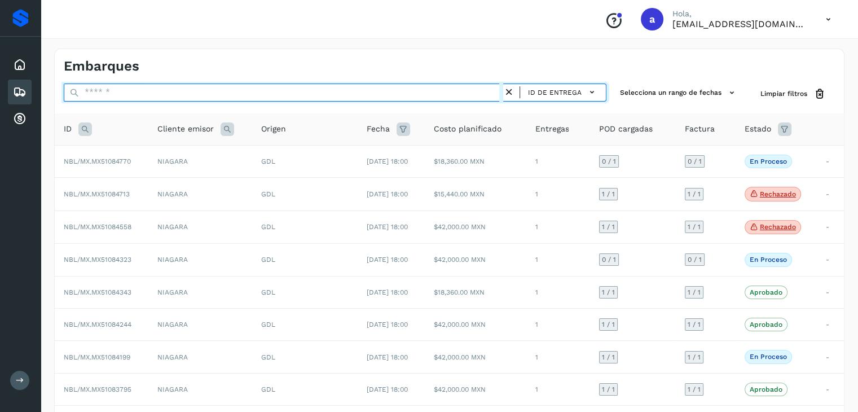
click at [191, 89] on input "text" at bounding box center [284, 93] width 440 height 18
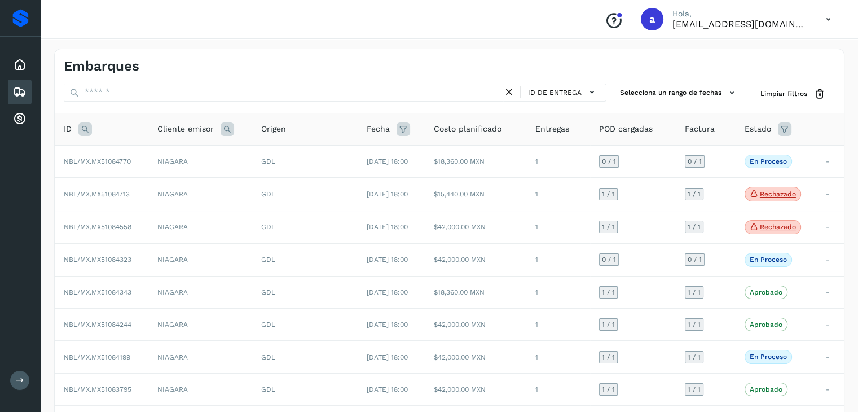
click at [41, 199] on div "Embarques ID de entrega Selecciona un rango de fechas Selects date range for wh…" at bounding box center [450, 289] width 818 height 508
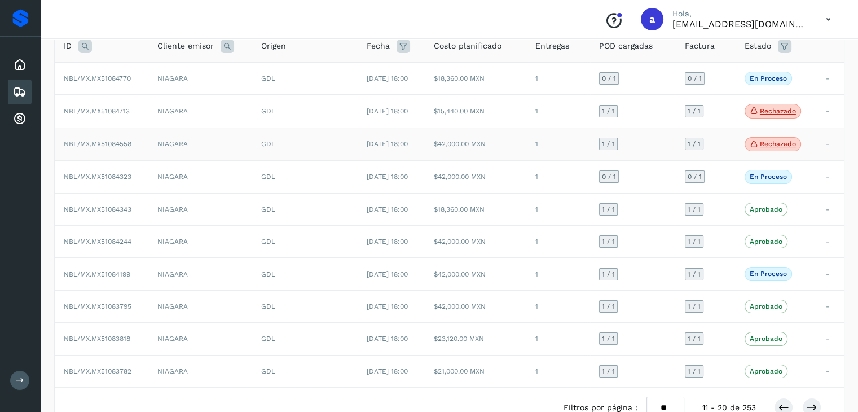
scroll to position [129, 0]
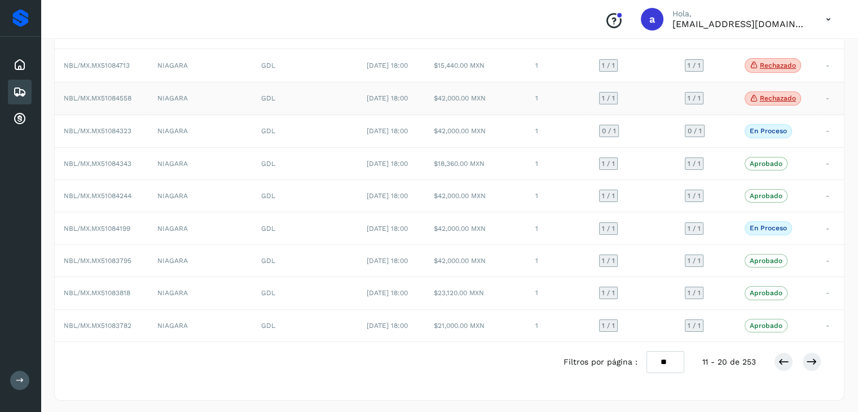
click at [513, 96] on td "$42,000.00 MXN" at bounding box center [475, 98] width 101 height 33
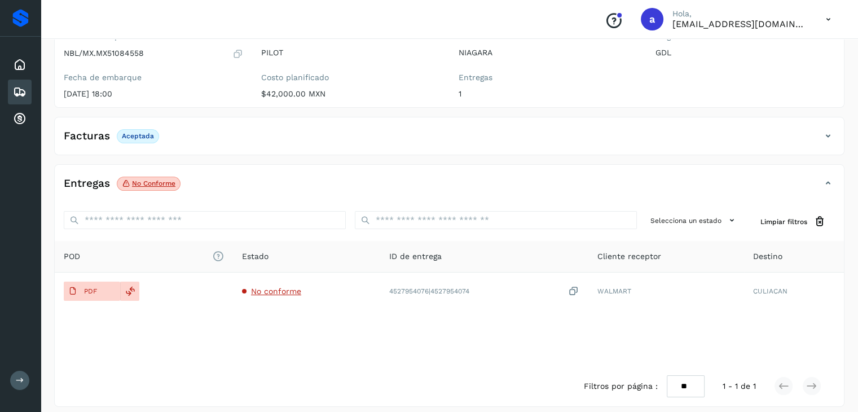
scroll to position [123, 0]
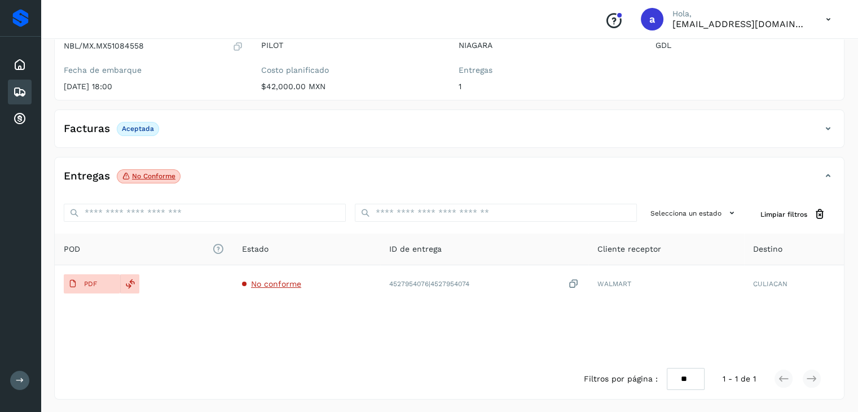
click at [167, 175] on p "No conforme" at bounding box center [153, 176] width 43 height 8
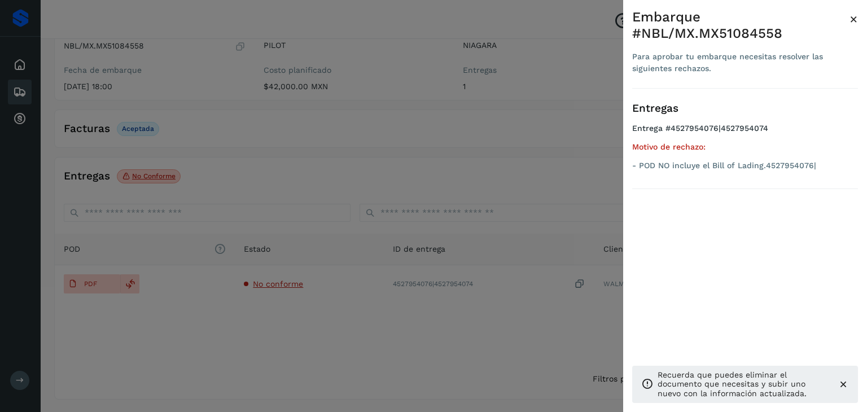
click at [397, 157] on div at bounding box center [433, 206] width 867 height 412
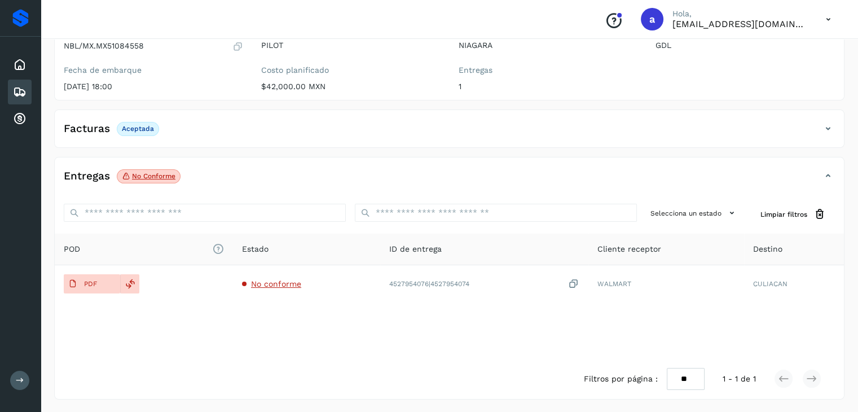
click at [20, 89] on icon at bounding box center [20, 92] width 14 height 14
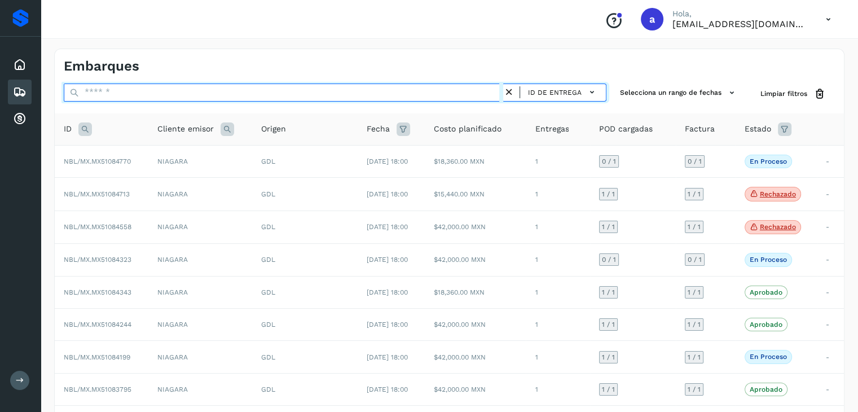
click at [155, 87] on input "text" at bounding box center [284, 93] width 440 height 18
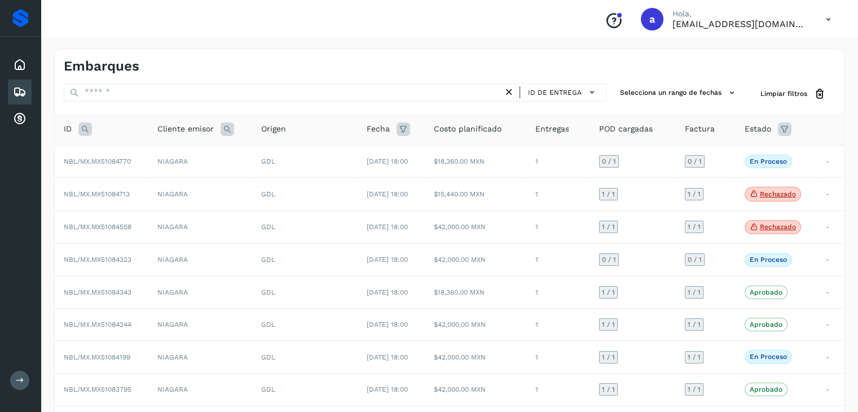
click at [48, 299] on div "Embarques ID de entrega Selecciona un rango de fechas Selects date range for wh…" at bounding box center [450, 289] width 818 height 508
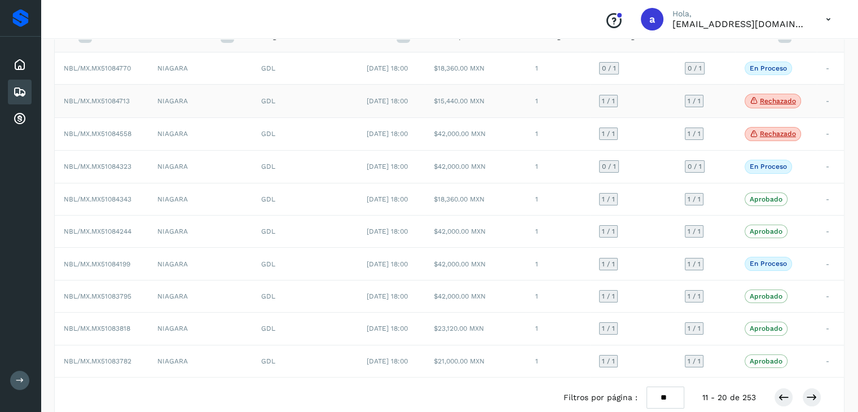
scroll to position [113, 0]
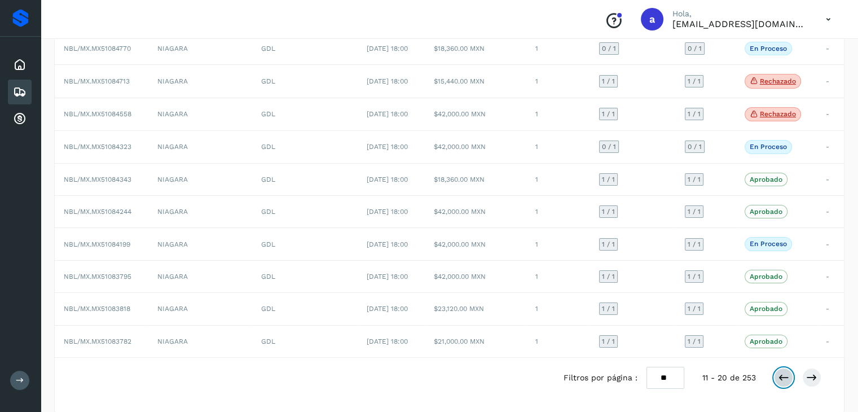
click at [786, 377] on icon at bounding box center [783, 377] width 11 height 11
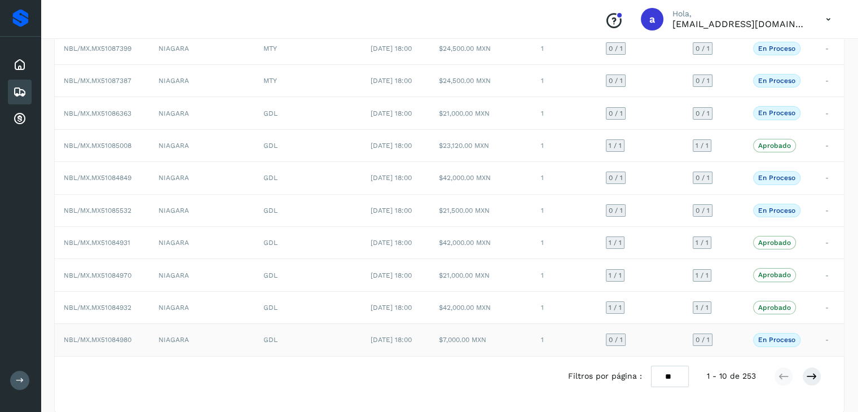
click at [519, 337] on td "$7,000.00 MXN" at bounding box center [481, 340] width 102 height 32
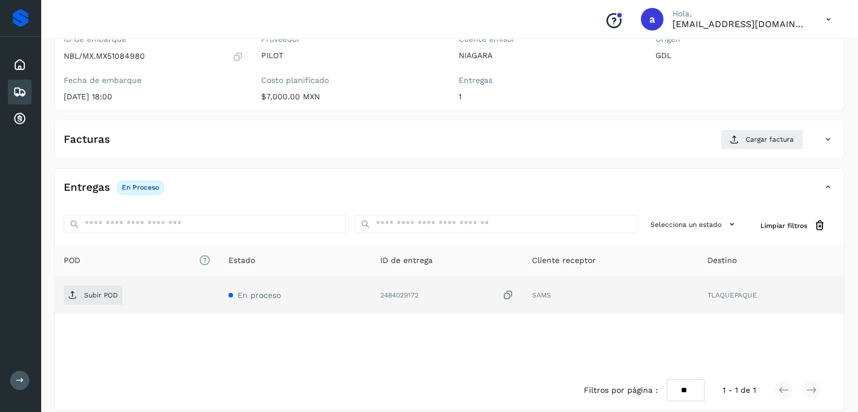
click at [505, 292] on icon at bounding box center [508, 295] width 11 height 12
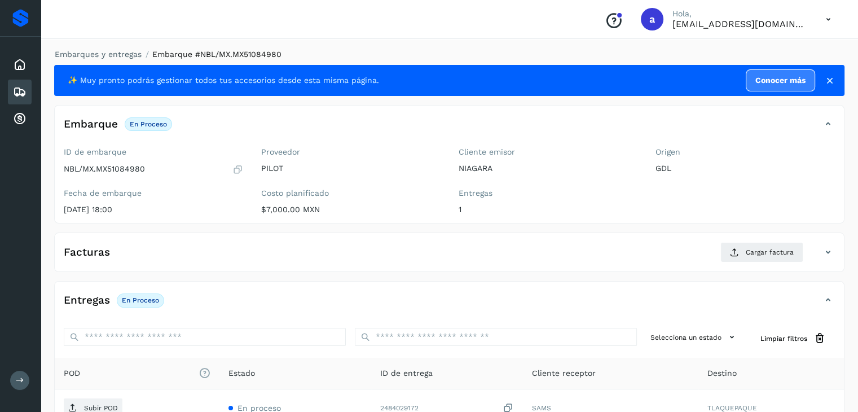
click at [11, 94] on div "Embarques" at bounding box center [20, 92] width 24 height 25
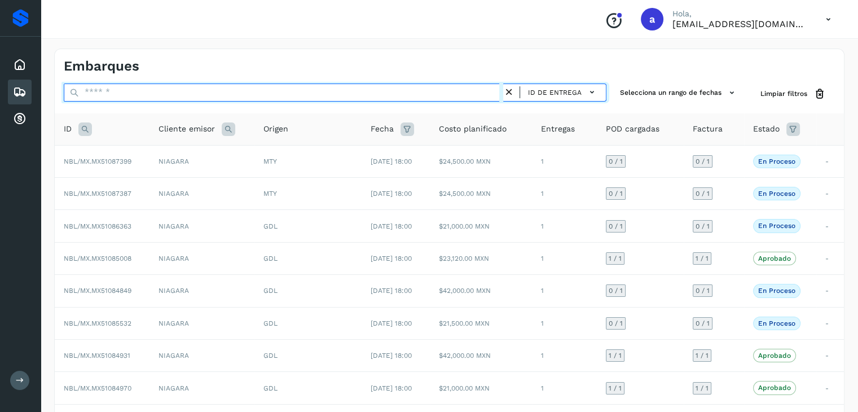
click at [131, 93] on input "text" at bounding box center [284, 93] width 440 height 18
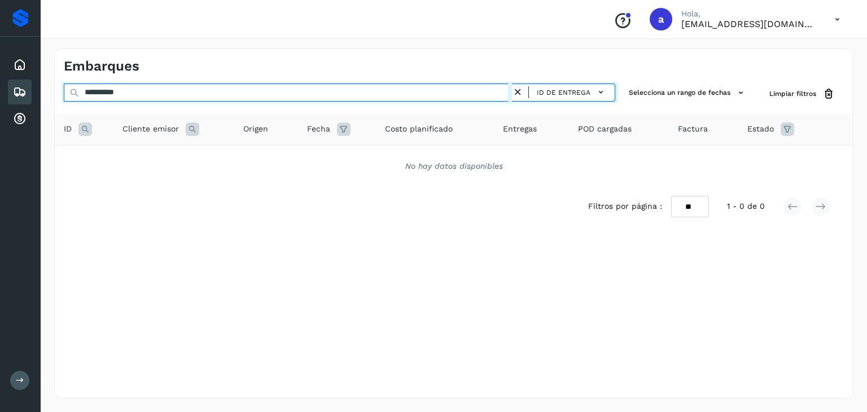
click at [313, 98] on input "**********" at bounding box center [288, 93] width 448 height 18
type input "*"
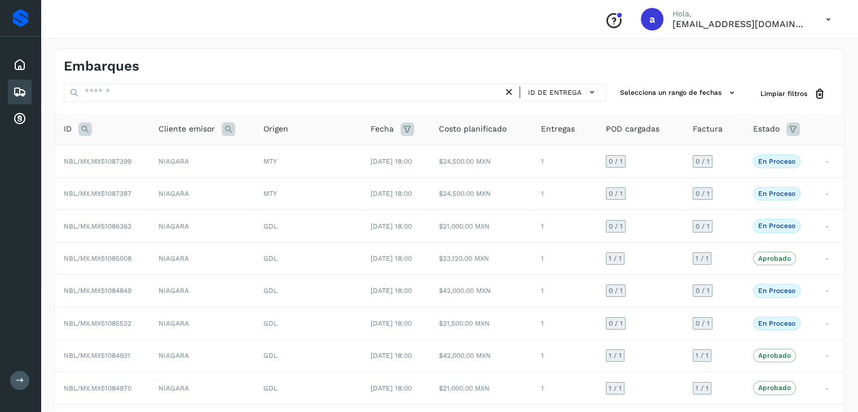
click at [22, 90] on icon at bounding box center [20, 92] width 14 height 14
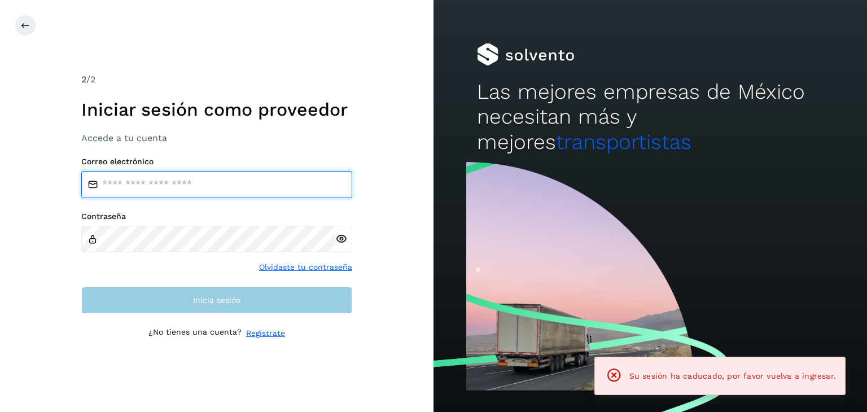
type input "**********"
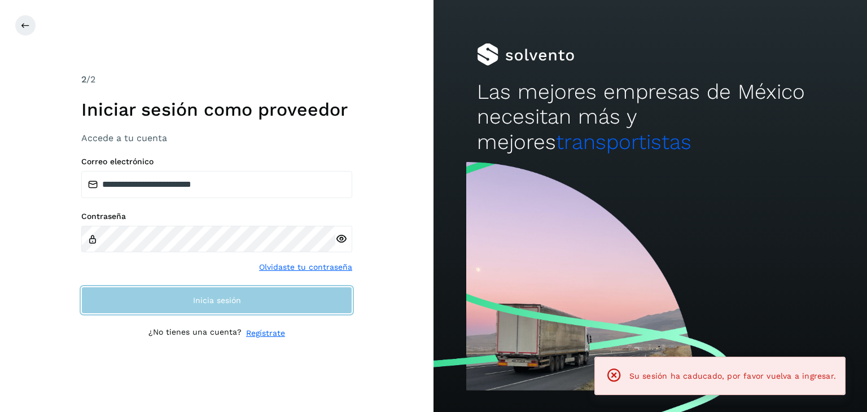
click at [237, 299] on span "Inicia sesión" at bounding box center [217, 300] width 48 height 8
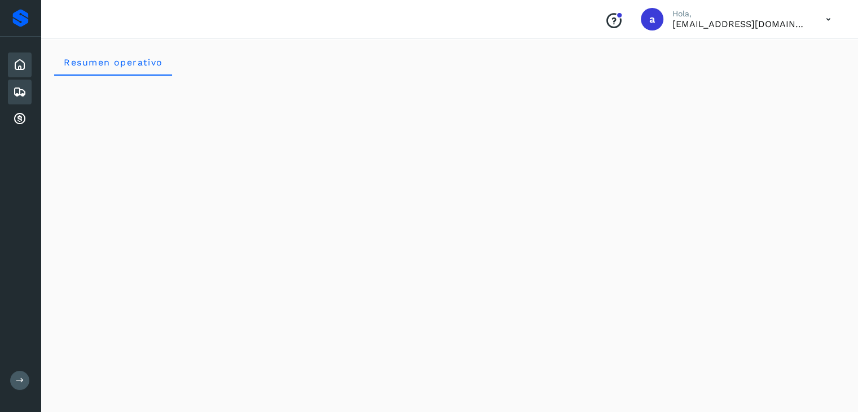
click at [23, 86] on icon at bounding box center [20, 92] width 14 height 14
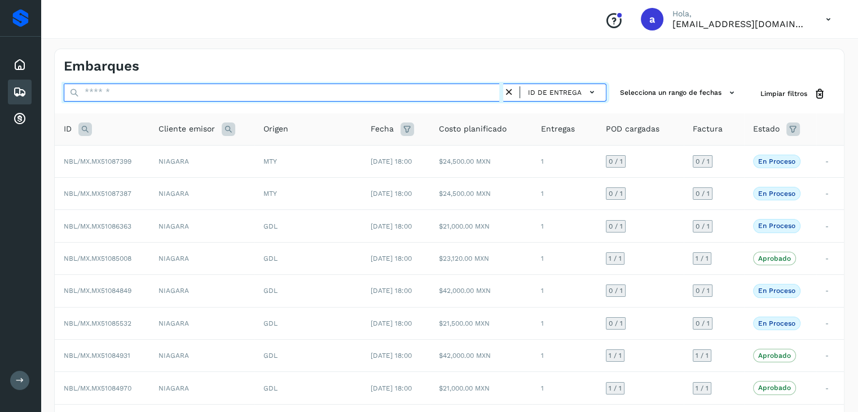
click at [239, 93] on input "text" at bounding box center [284, 93] width 440 height 18
paste input "**********"
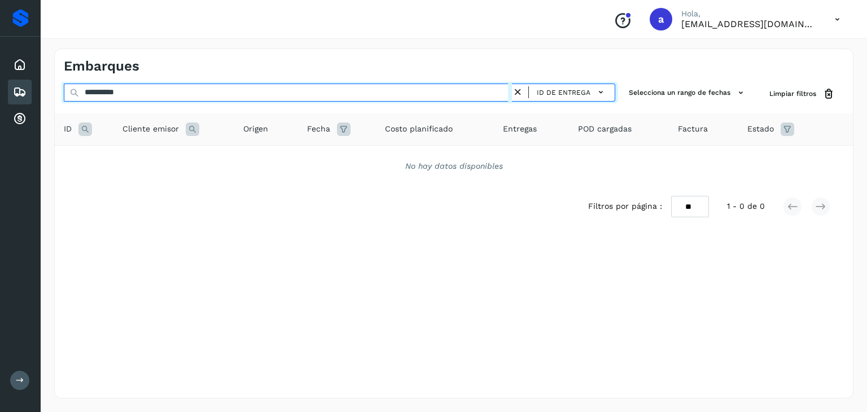
type input "**********"
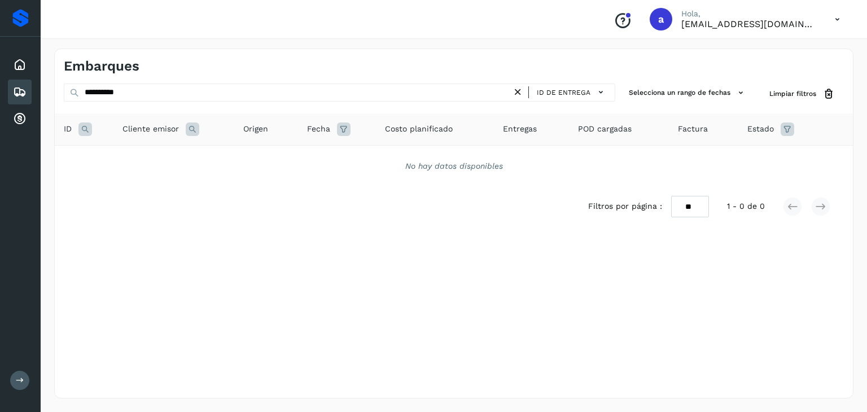
click at [519, 91] on icon at bounding box center [518, 92] width 12 height 12
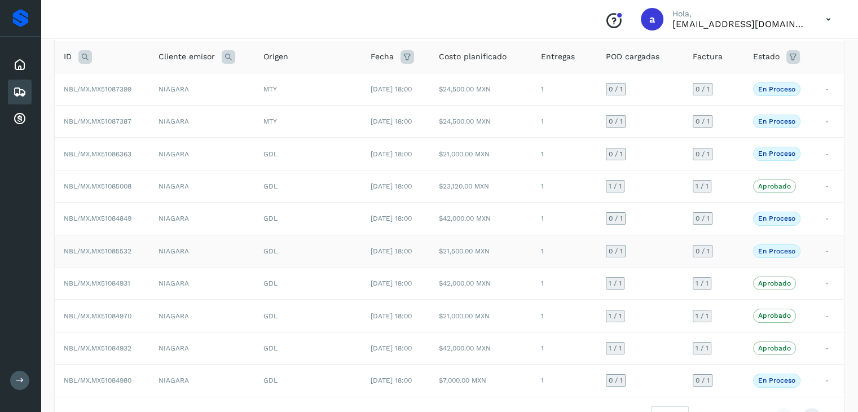
scroll to position [126, 0]
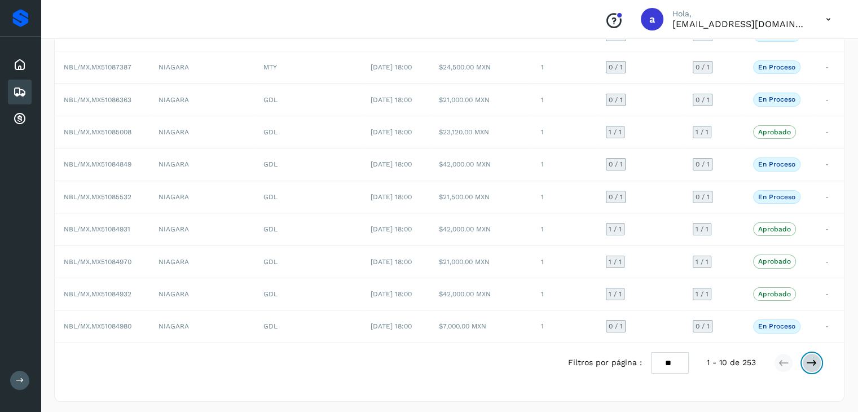
click at [805, 361] on button at bounding box center [811, 362] width 19 height 19
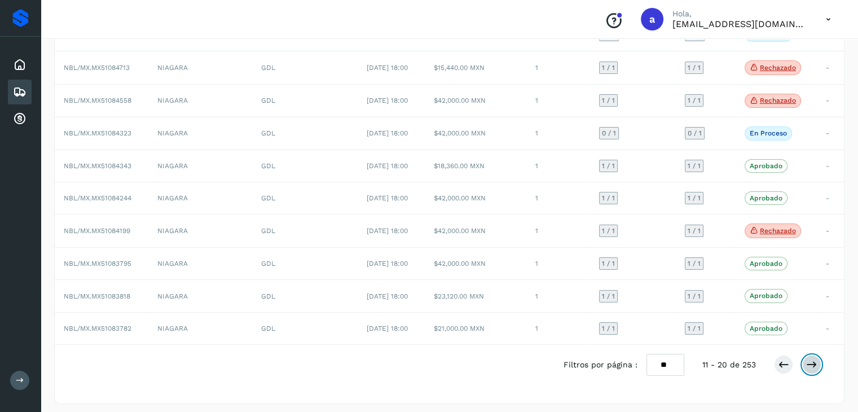
click at [817, 360] on icon at bounding box center [811, 364] width 11 height 11
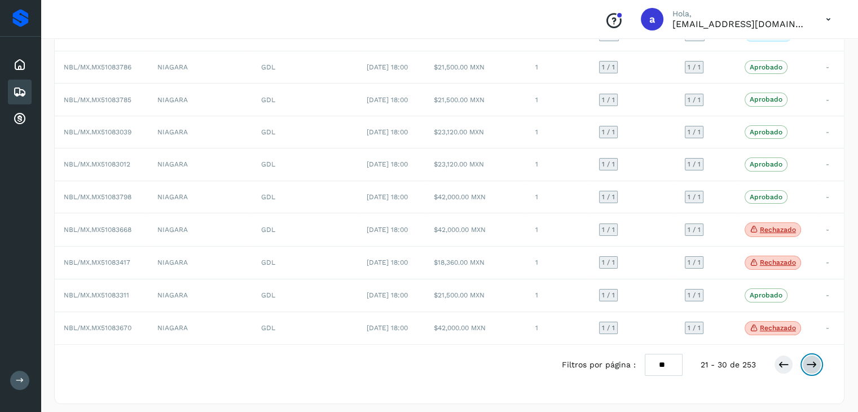
click at [817, 360] on icon at bounding box center [811, 364] width 11 height 11
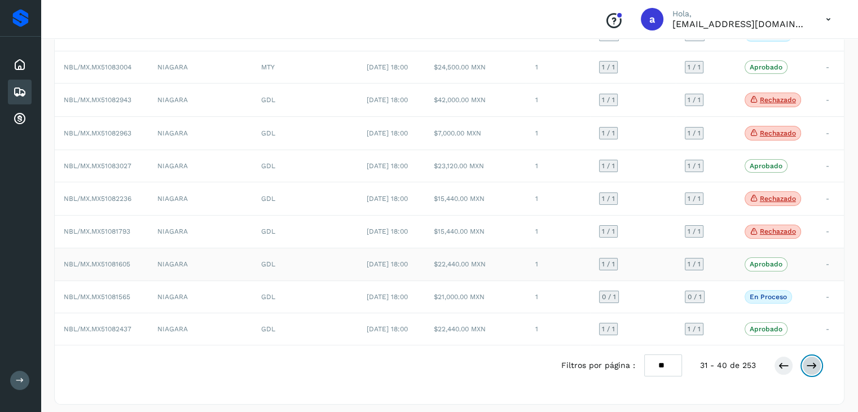
scroll to position [0, 0]
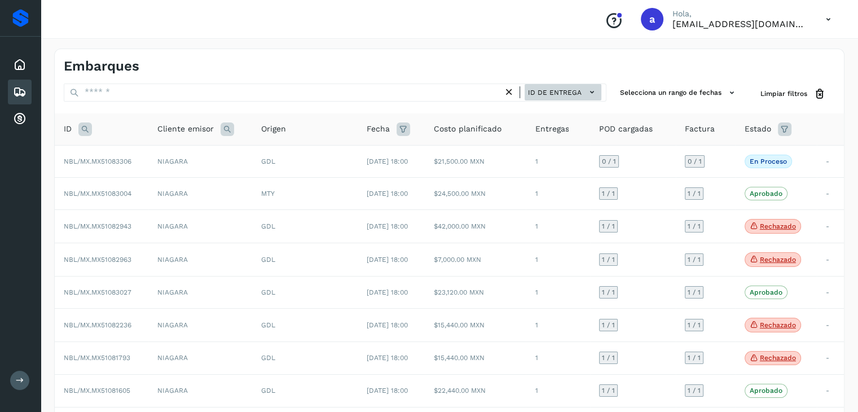
click at [591, 89] on icon at bounding box center [592, 92] width 12 height 12
click at [591, 89] on div at bounding box center [429, 206] width 858 height 412
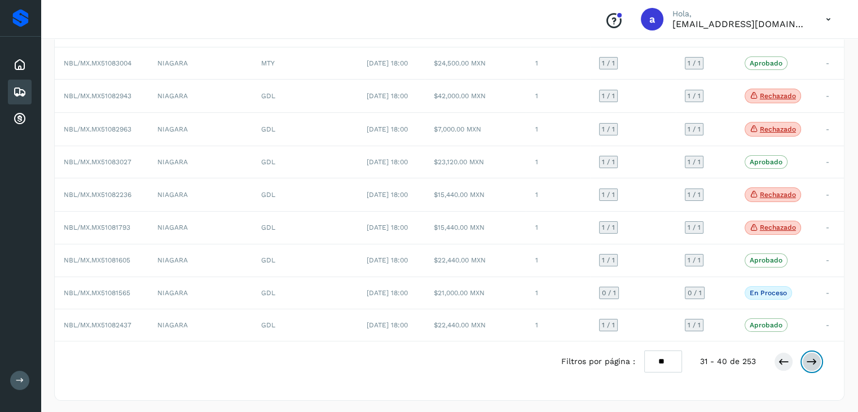
click at [806, 363] on icon at bounding box center [811, 361] width 11 height 11
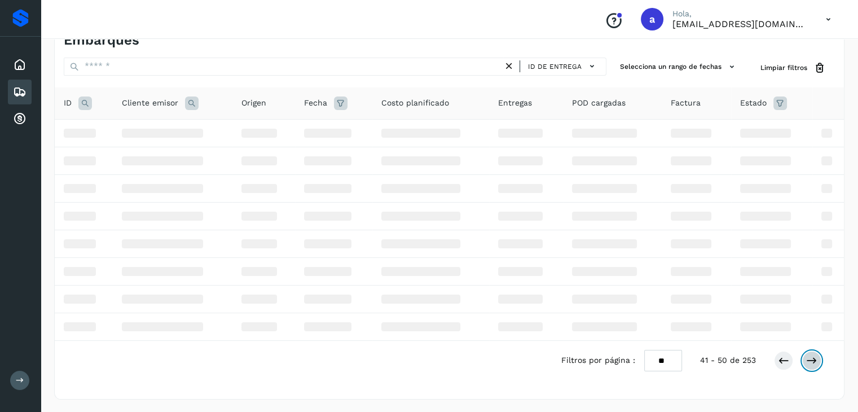
scroll to position [127, 0]
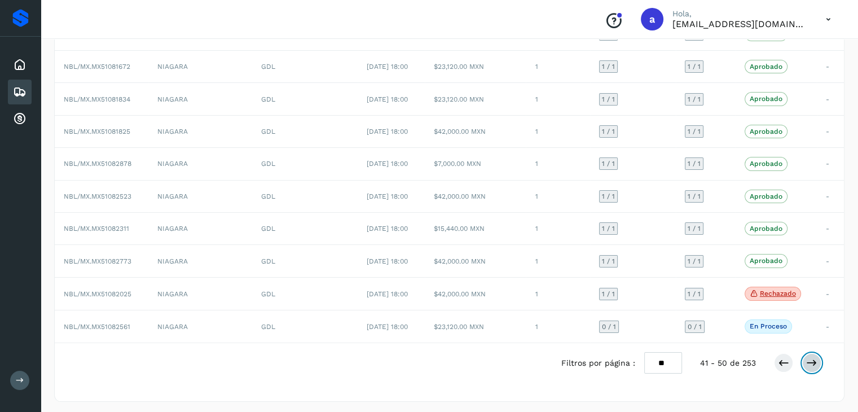
click at [814, 353] on button at bounding box center [811, 362] width 19 height 19
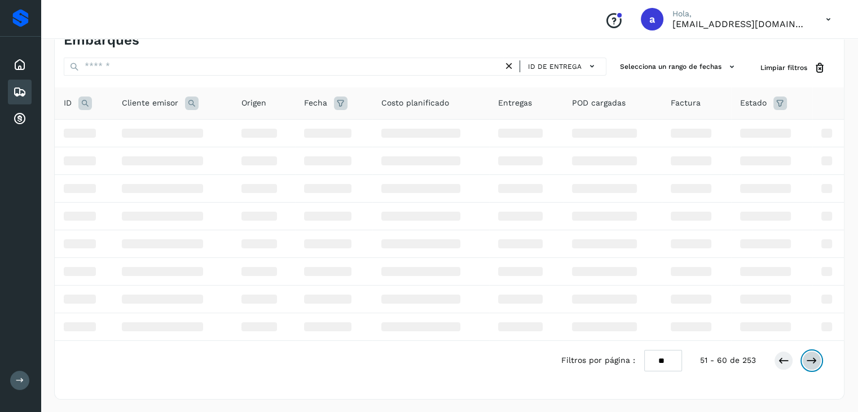
scroll to position [129, 0]
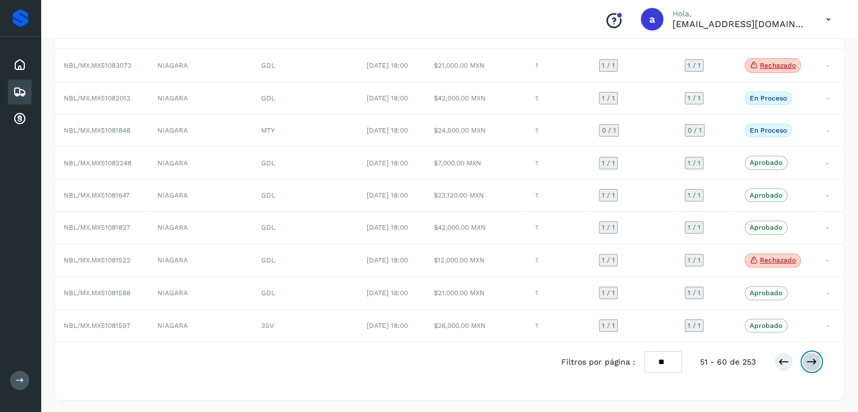
click at [814, 353] on button at bounding box center [811, 361] width 19 height 19
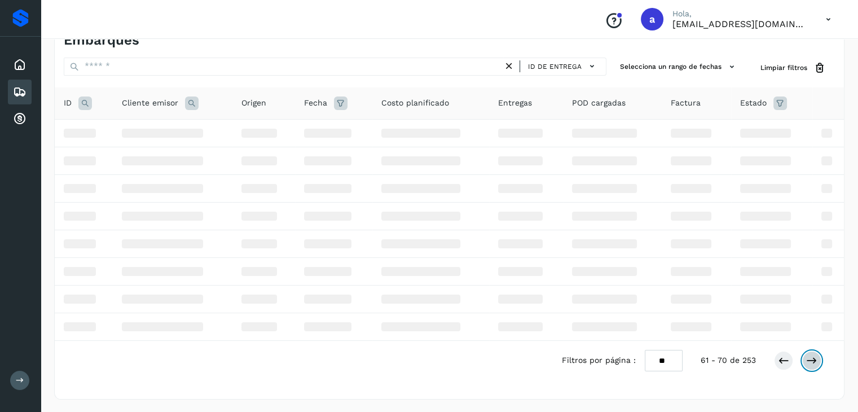
scroll to position [129, 0]
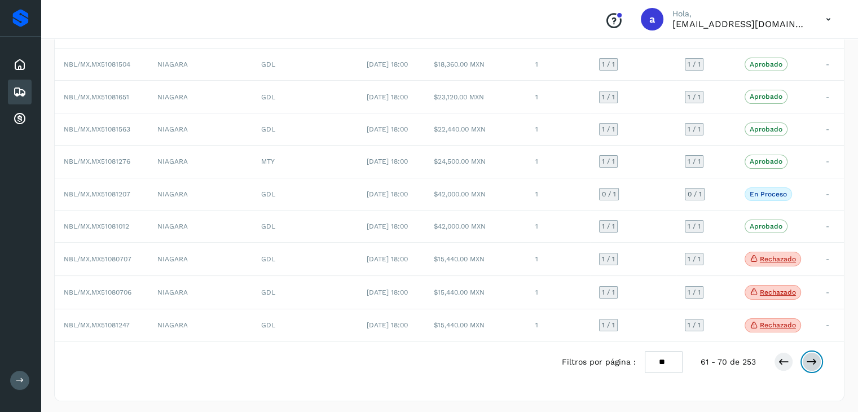
click at [814, 353] on button at bounding box center [811, 361] width 19 height 19
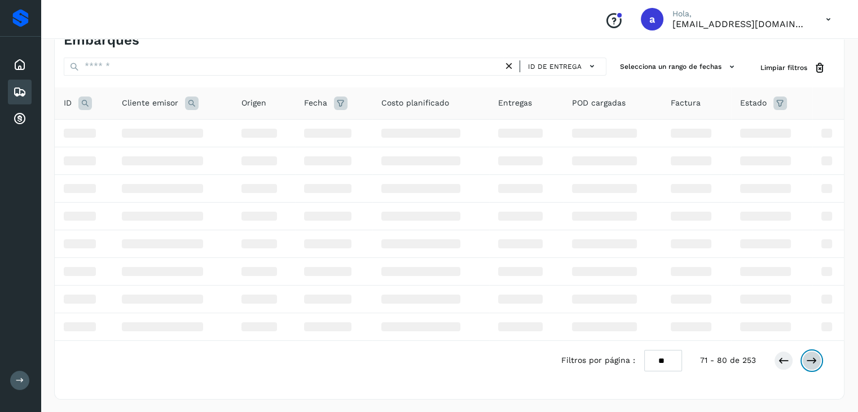
scroll to position [129, 0]
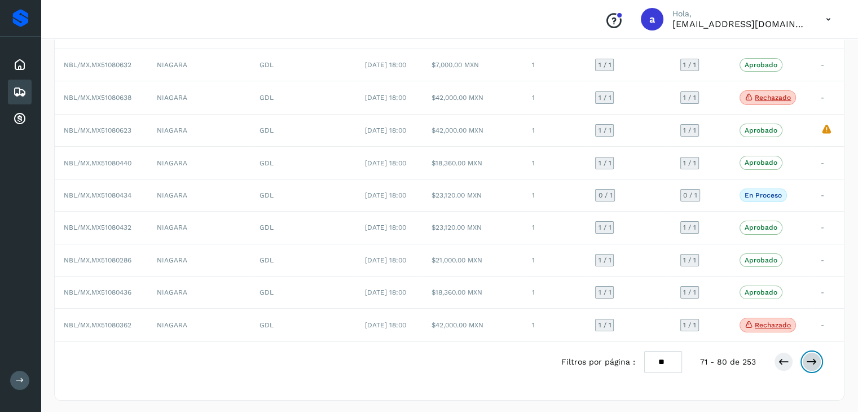
click at [814, 353] on button at bounding box center [811, 361] width 19 height 19
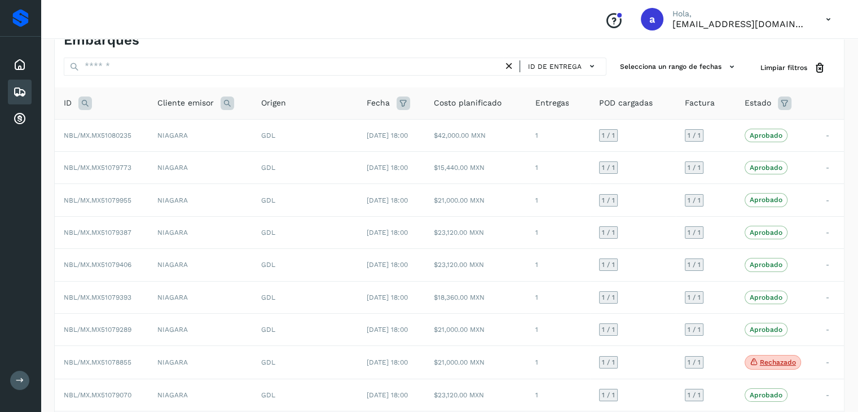
scroll to position [127, 0]
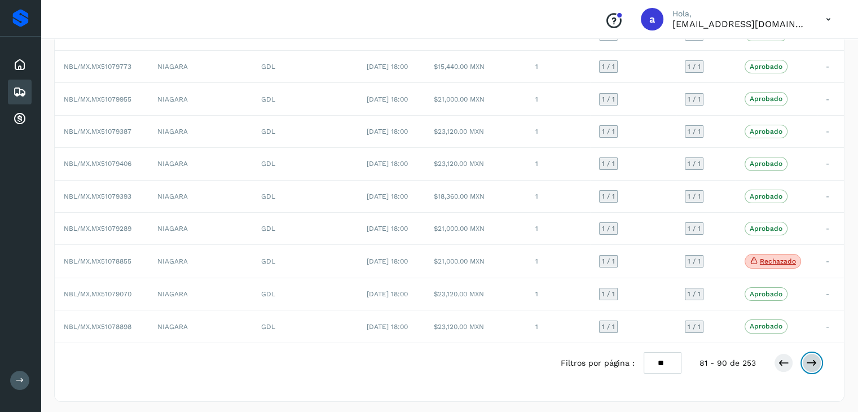
click at [809, 353] on button at bounding box center [811, 362] width 19 height 19
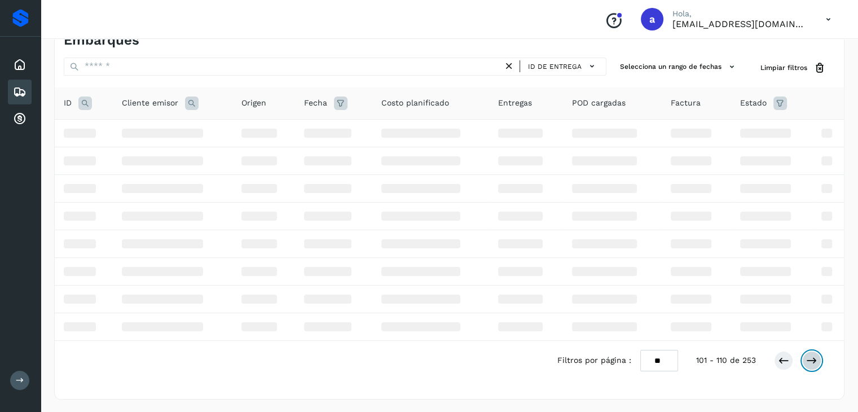
scroll to position [129, 0]
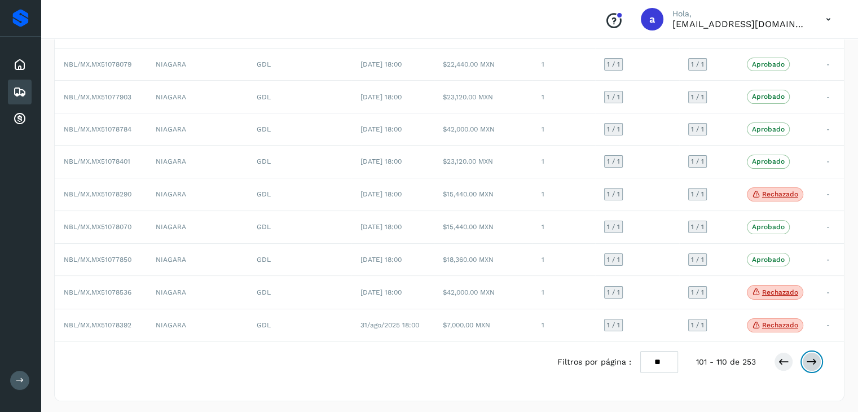
click at [809, 352] on button at bounding box center [811, 361] width 19 height 19
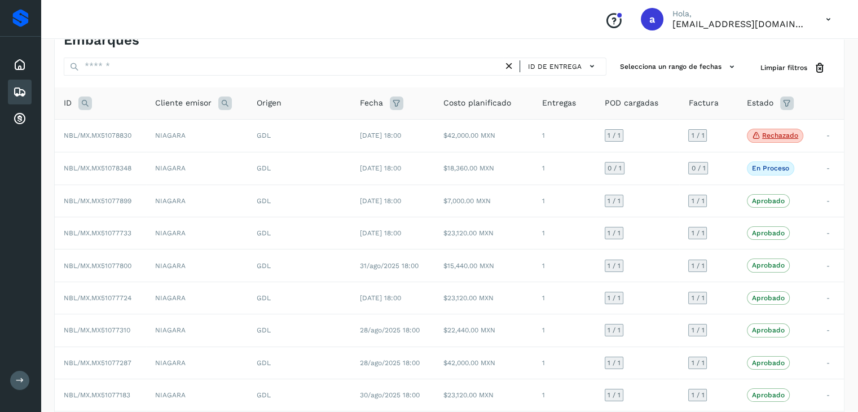
scroll to position [127, 0]
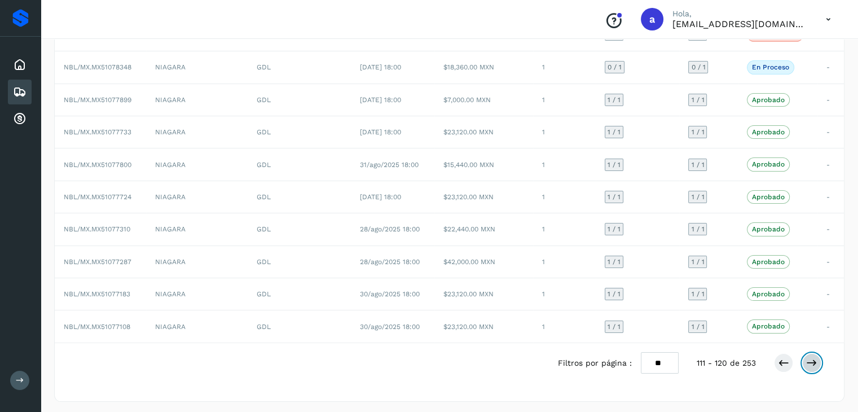
click at [809, 353] on button at bounding box center [811, 362] width 19 height 19
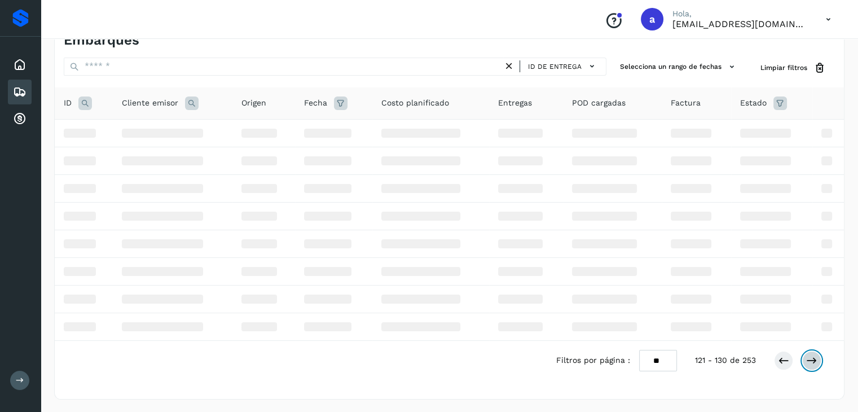
scroll to position [129, 0]
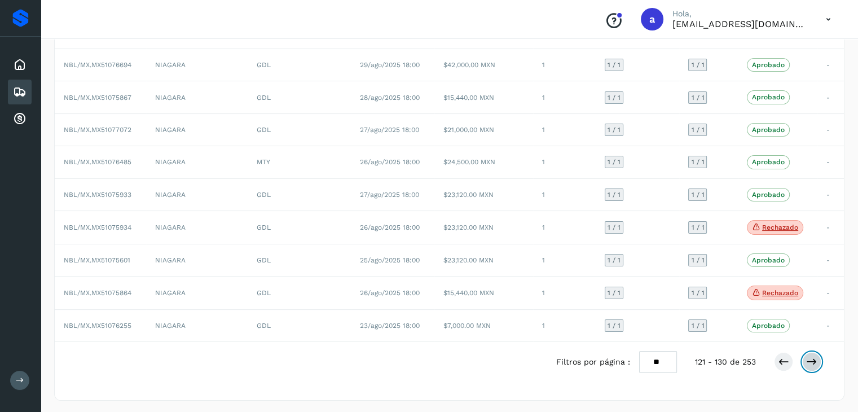
click at [809, 352] on button at bounding box center [811, 361] width 19 height 19
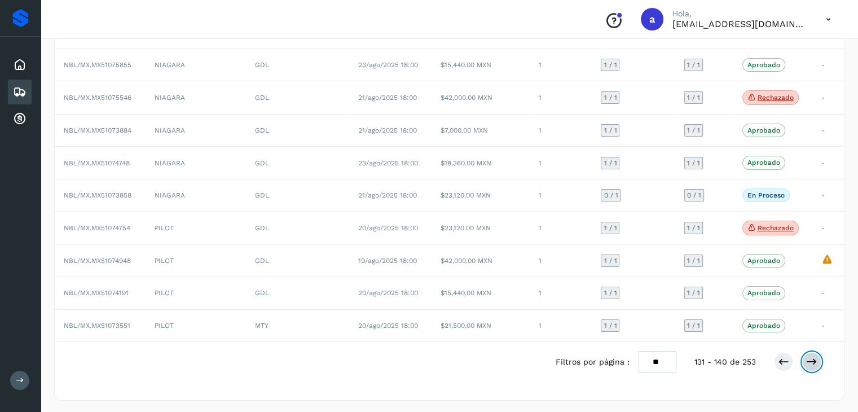
click at [809, 352] on button at bounding box center [811, 361] width 19 height 19
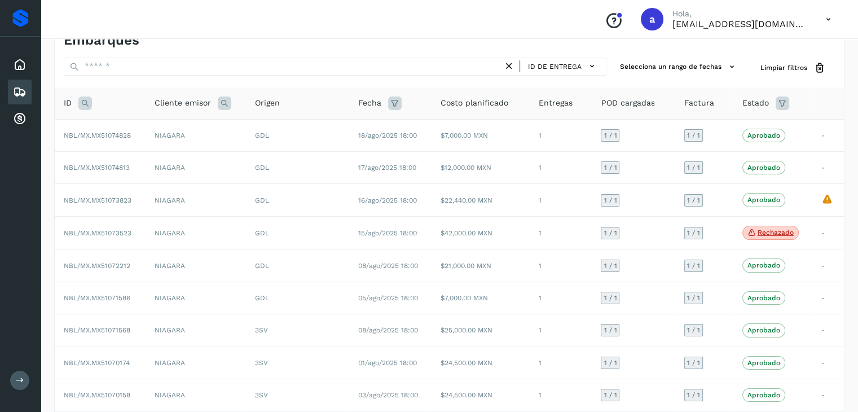
scroll to position [128, 0]
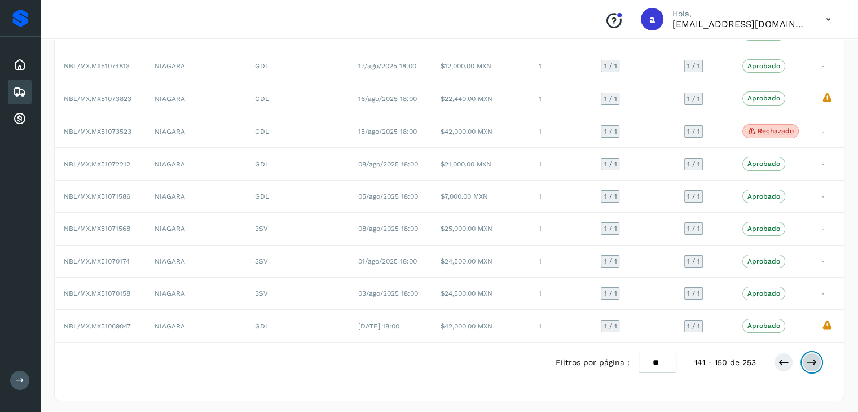
click at [809, 353] on button at bounding box center [811, 362] width 19 height 19
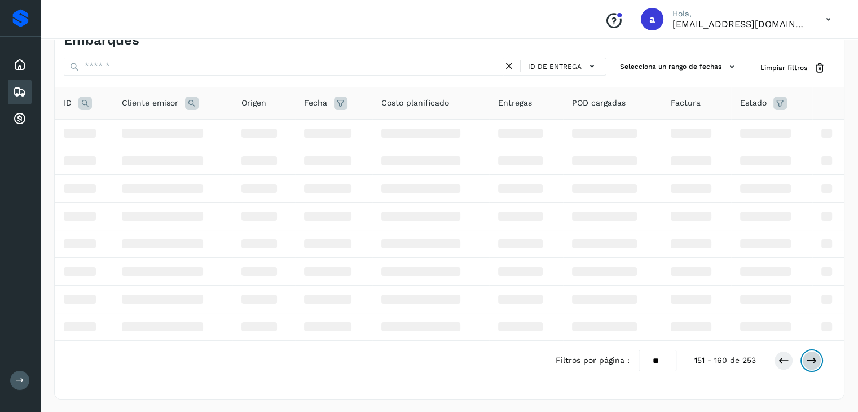
scroll to position [127, 0]
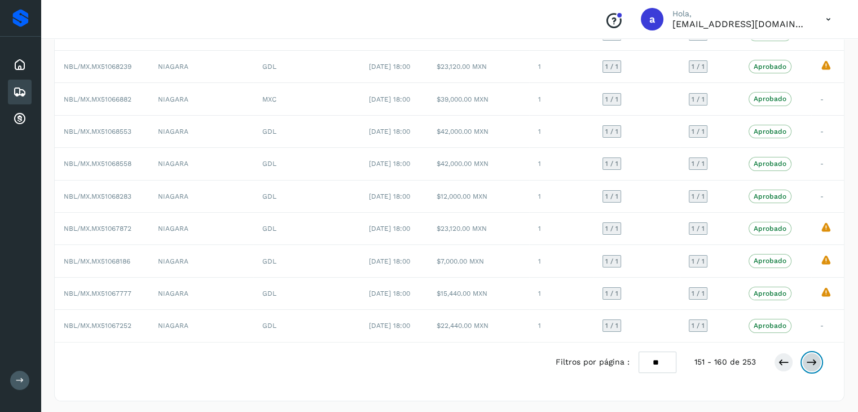
click at [809, 353] on button at bounding box center [811, 362] width 19 height 19
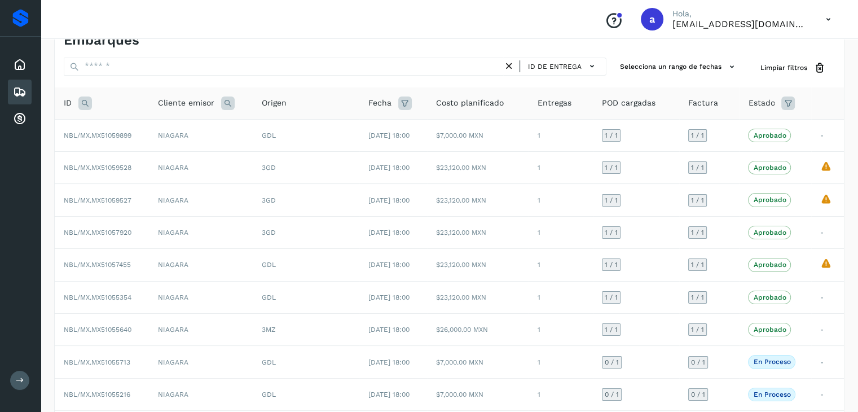
scroll to position [126, 0]
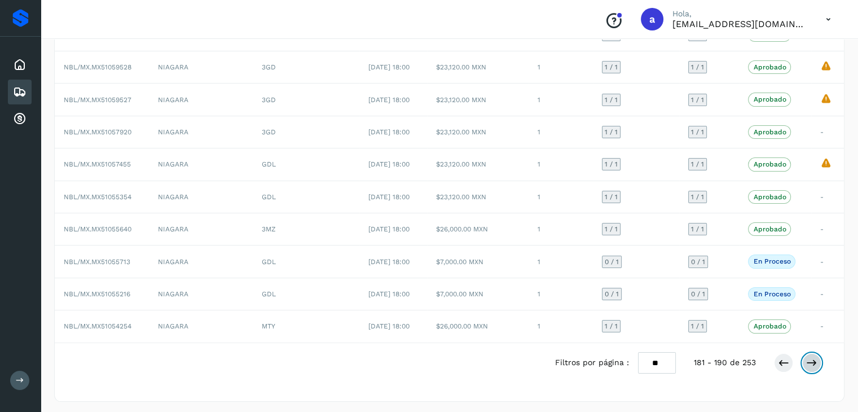
click at [809, 353] on button at bounding box center [811, 362] width 19 height 19
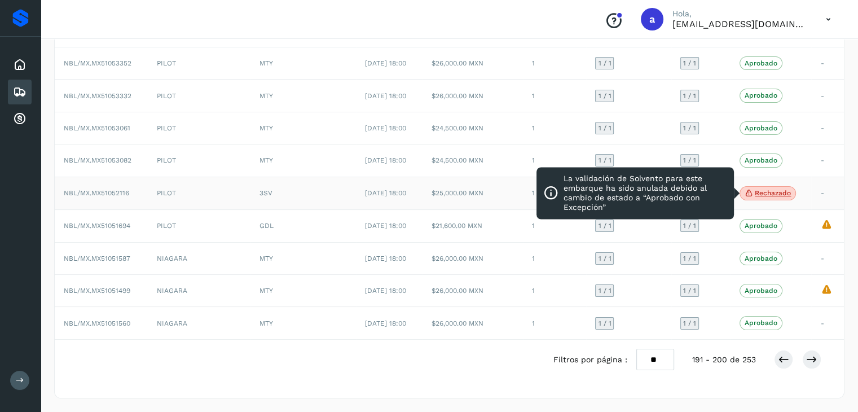
scroll to position [128, 0]
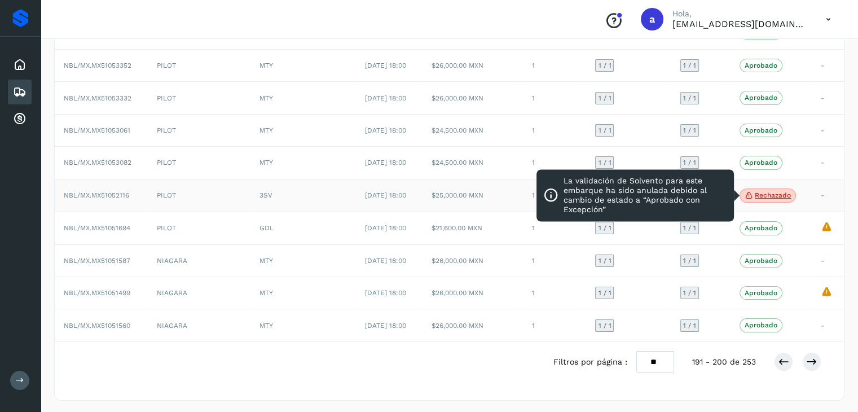
click at [770, 188] on span "Rechazado" at bounding box center [768, 195] width 56 height 15
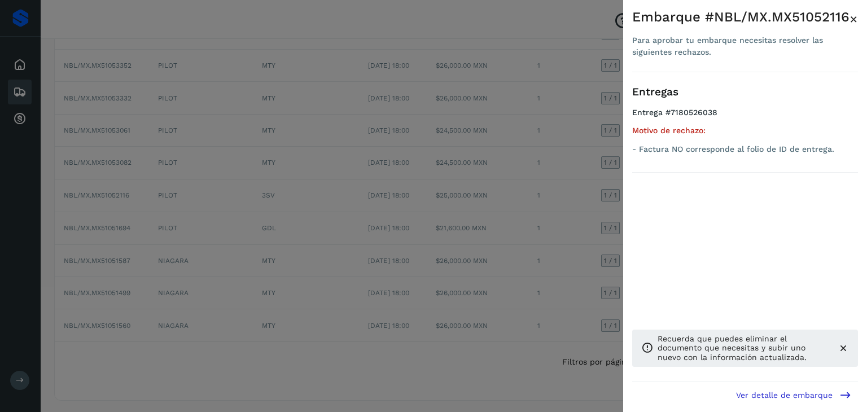
click at [545, 166] on div at bounding box center [433, 206] width 867 height 412
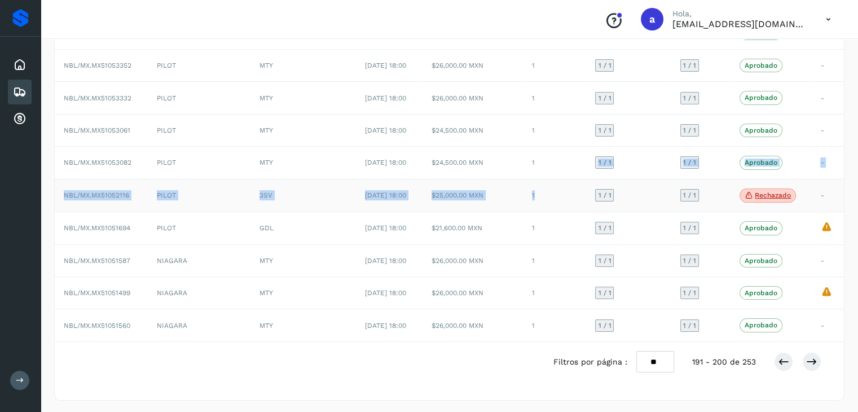
drag, startPoint x: 558, startPoint y: 164, endPoint x: 559, endPoint y: 187, distance: 23.2
click at [559, 187] on tbody "NBL/MX.MX51053374 PILOT 3MZ [DATE] 18:00 $24,500.00 MXN 1 1 / 1 1 / 1 Aprobado …" at bounding box center [449, 179] width 789 height 324
click at [559, 187] on td "1" at bounding box center [555, 195] width 64 height 33
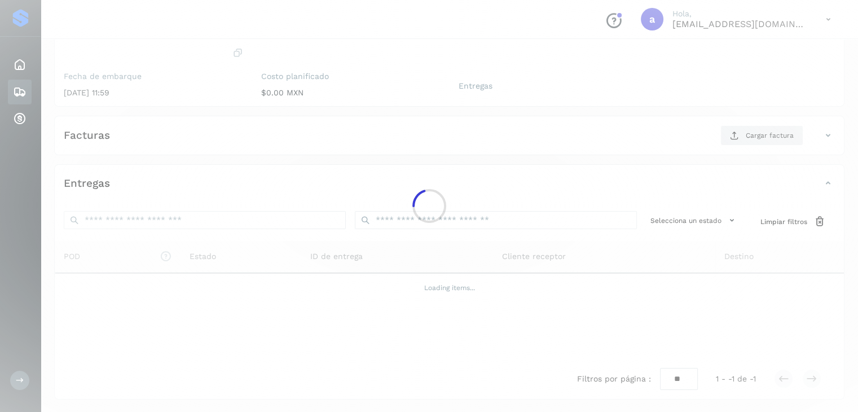
scroll to position [123, 0]
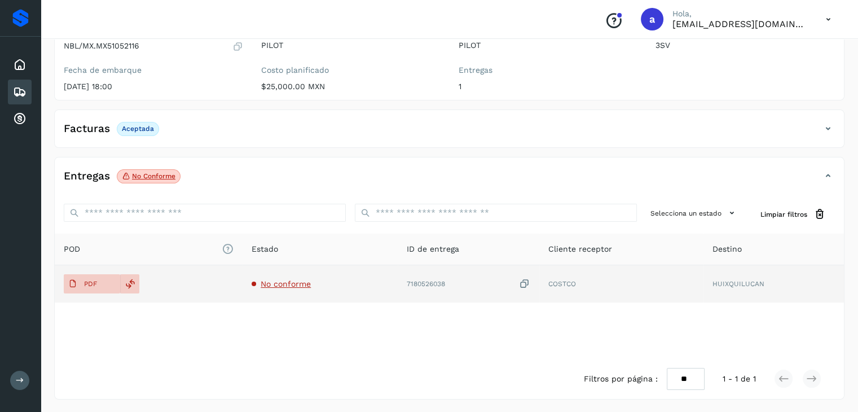
click at [282, 280] on span "No conforme" at bounding box center [286, 283] width 50 height 9
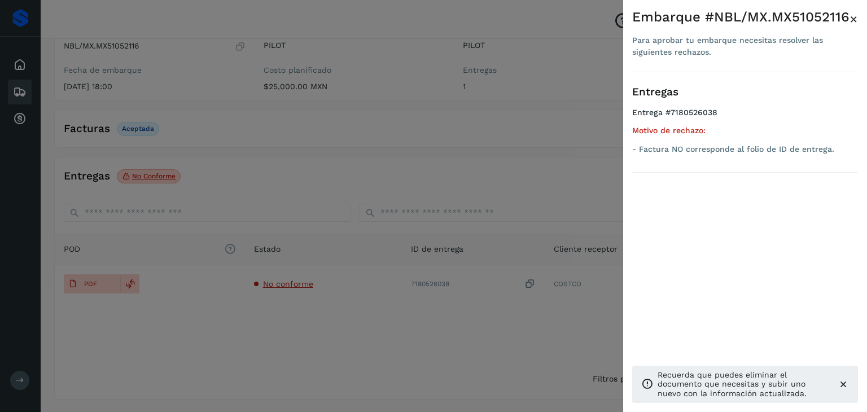
click at [335, 232] on div at bounding box center [433, 206] width 867 height 412
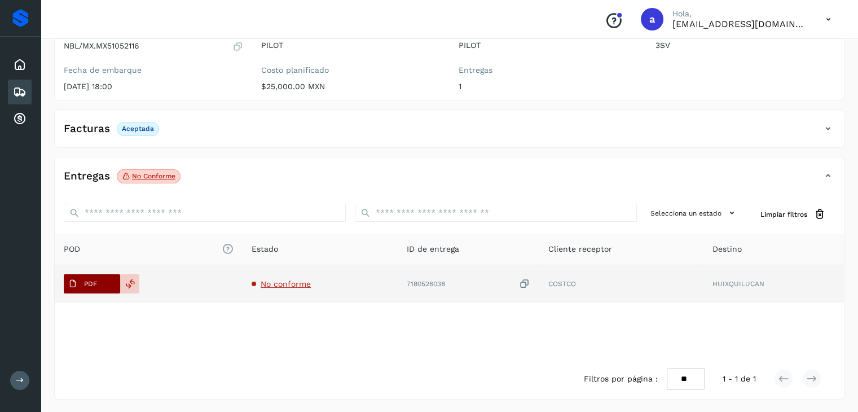
click at [84, 283] on p "PDF" at bounding box center [90, 284] width 13 height 8
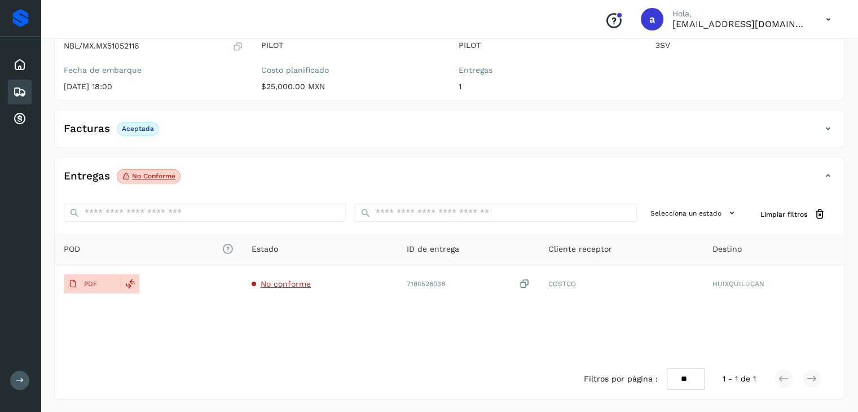
click at [142, 177] on p "No conforme" at bounding box center [153, 176] width 43 height 8
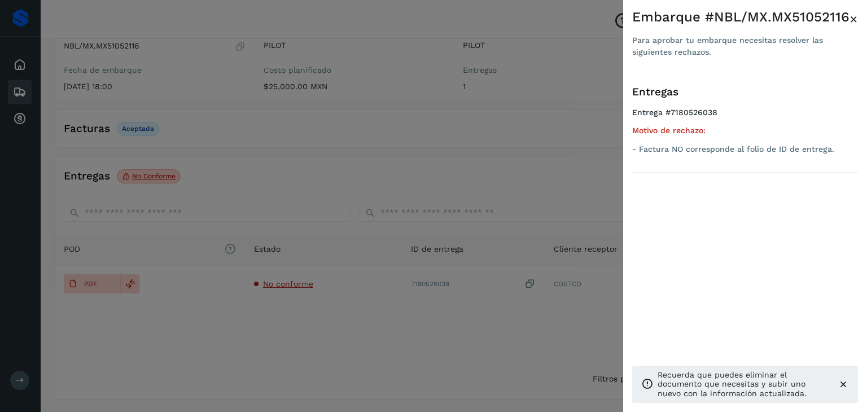
drag, startPoint x: 425, startPoint y: 79, endPoint x: 432, endPoint y: 78, distance: 6.3
click at [428, 78] on div at bounding box center [433, 206] width 867 height 412
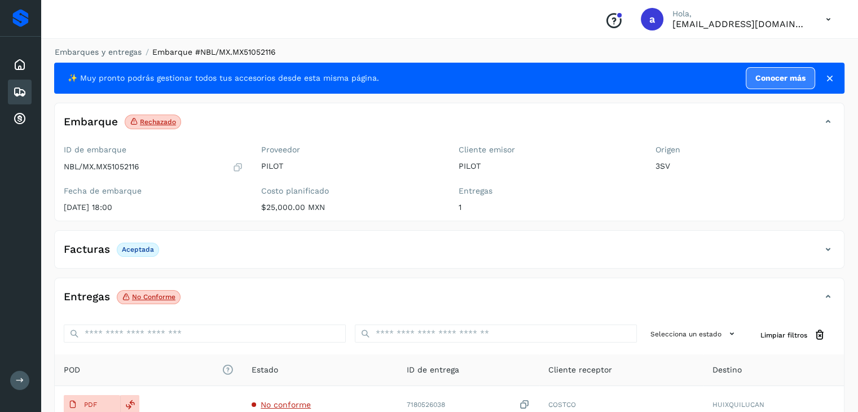
scroll to position [0, 0]
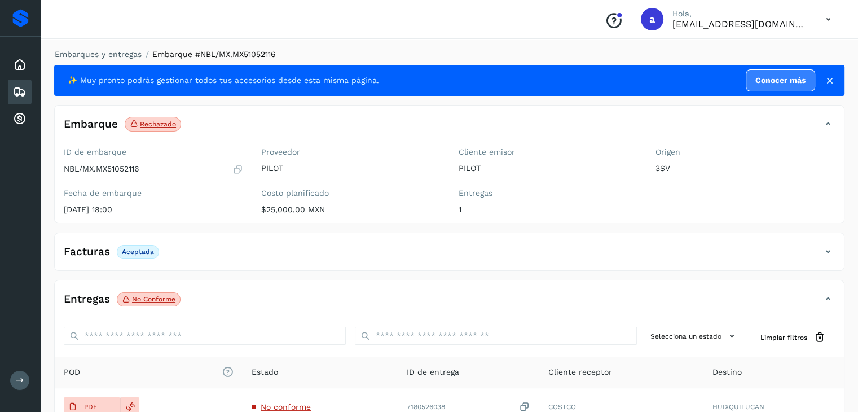
click at [14, 93] on icon at bounding box center [20, 92] width 14 height 14
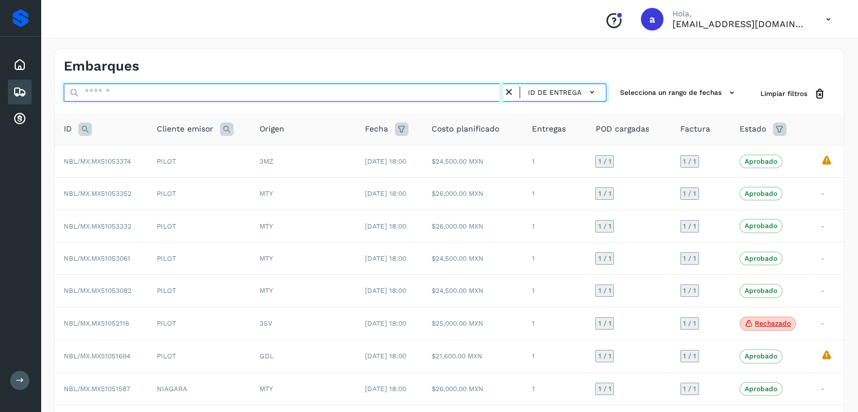
click at [230, 95] on input "text" at bounding box center [284, 93] width 440 height 18
click at [300, 90] on input "text" at bounding box center [284, 93] width 440 height 18
paste input "**********"
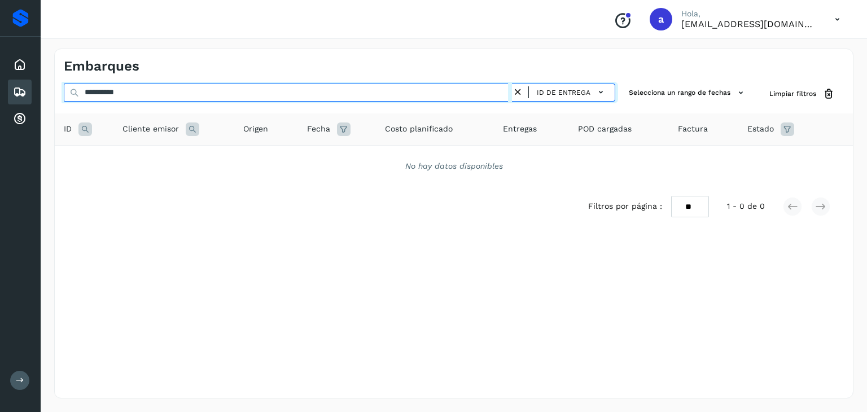
type input "**********"
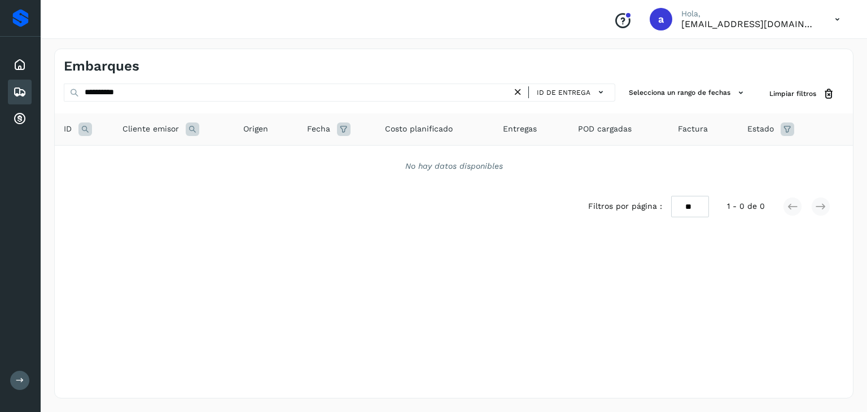
click at [34, 98] on div "Inicio Embarques Cuentas por cobrar" at bounding box center [20, 92] width 41 height 111
click at [21, 91] on icon at bounding box center [20, 92] width 14 height 14
click at [19, 80] on div "Embarques" at bounding box center [20, 92] width 24 height 25
click at [520, 95] on icon at bounding box center [518, 92] width 12 height 12
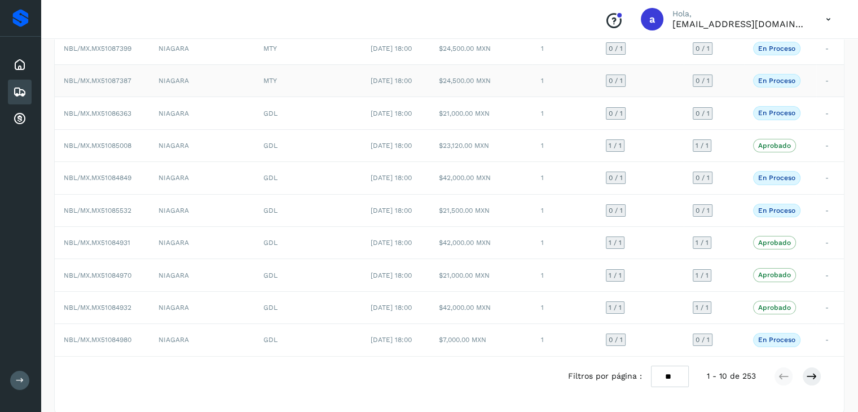
scroll to position [126, 0]
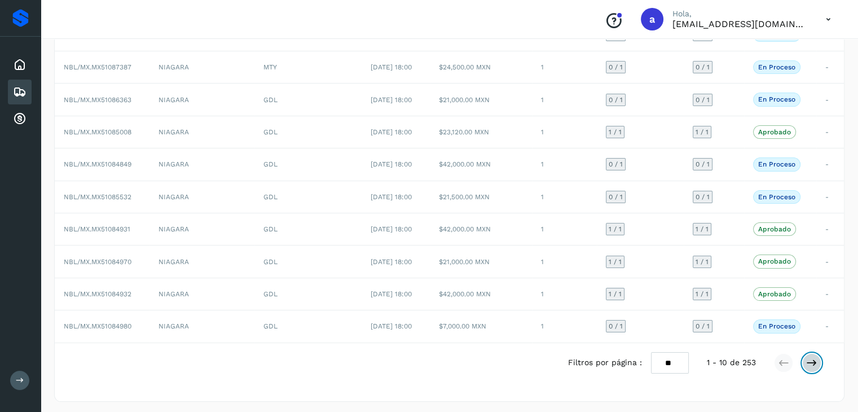
click at [809, 362] on icon at bounding box center [811, 362] width 11 height 11
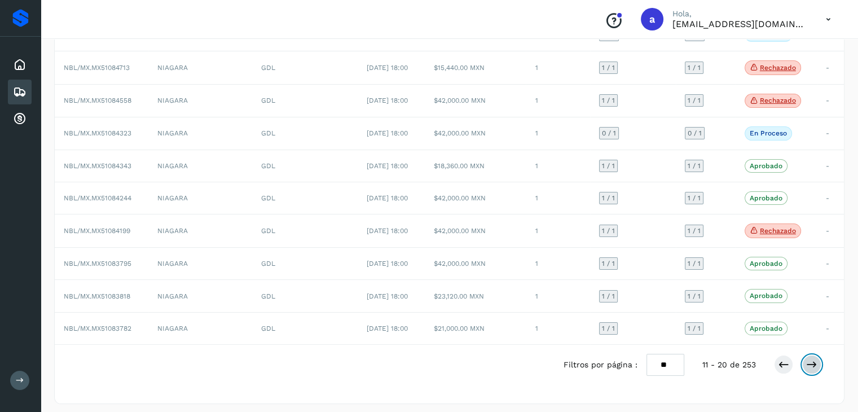
click at [809, 362] on icon at bounding box center [811, 364] width 11 height 11
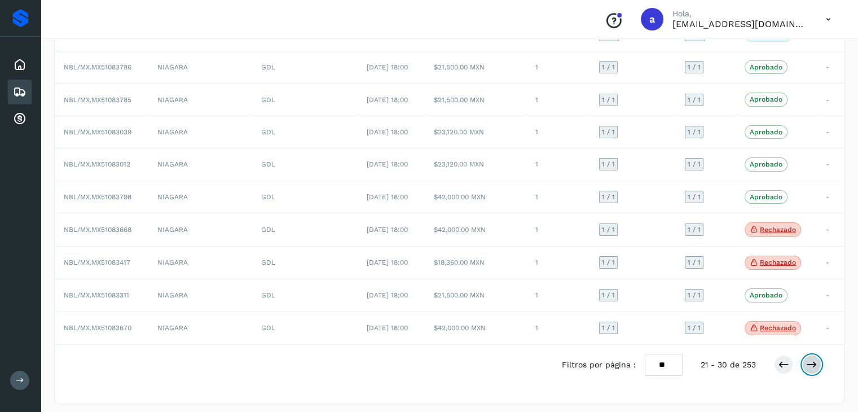
click at [809, 362] on icon at bounding box center [811, 364] width 11 height 11
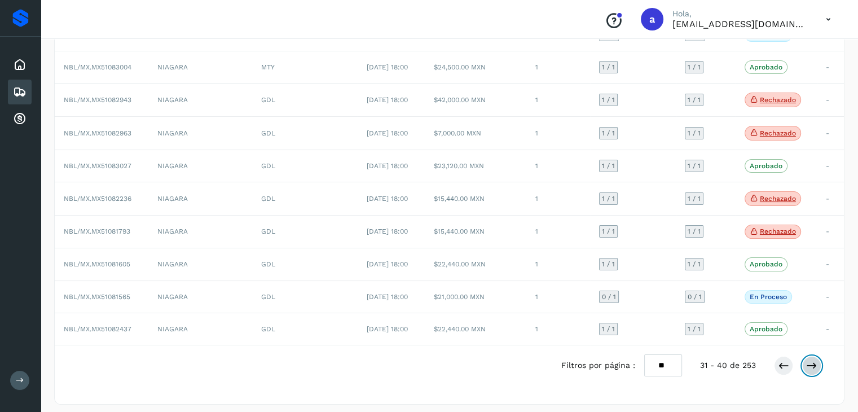
click at [809, 362] on icon at bounding box center [811, 365] width 11 height 11
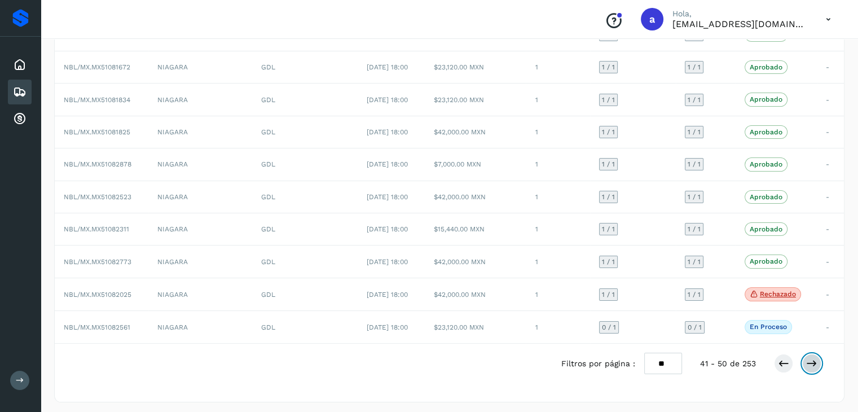
click at [809, 362] on icon at bounding box center [811, 363] width 11 height 11
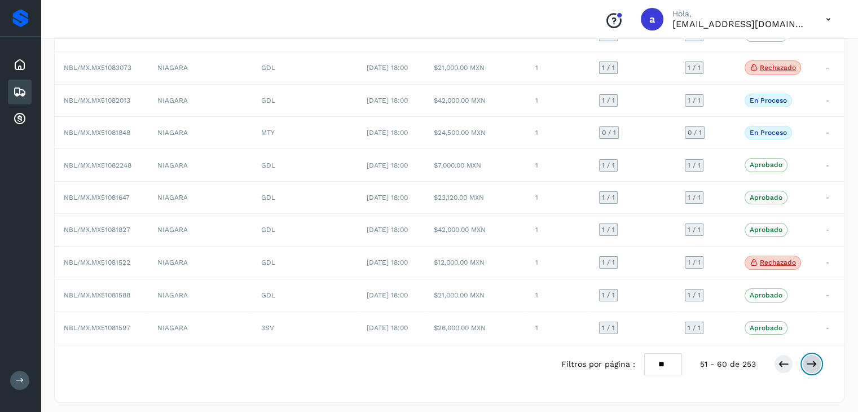
click at [809, 362] on icon at bounding box center [811, 363] width 11 height 11
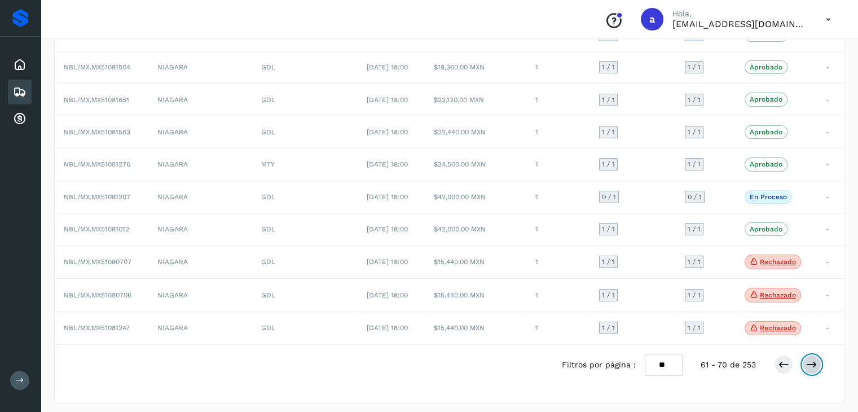
click at [809, 362] on icon at bounding box center [811, 364] width 11 height 11
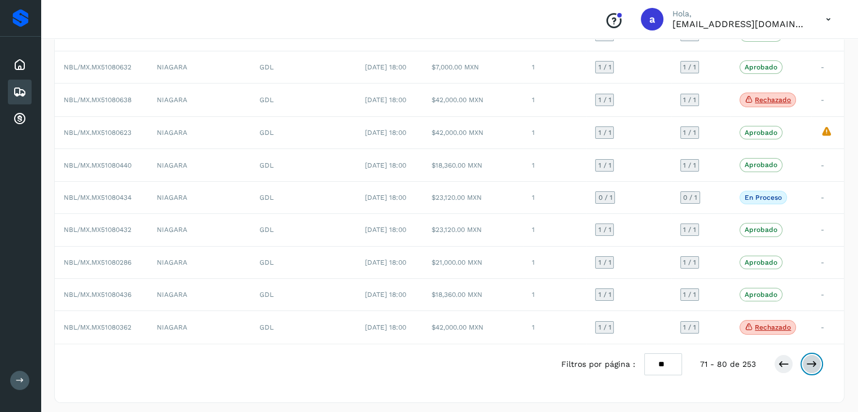
click at [809, 362] on icon at bounding box center [811, 363] width 11 height 11
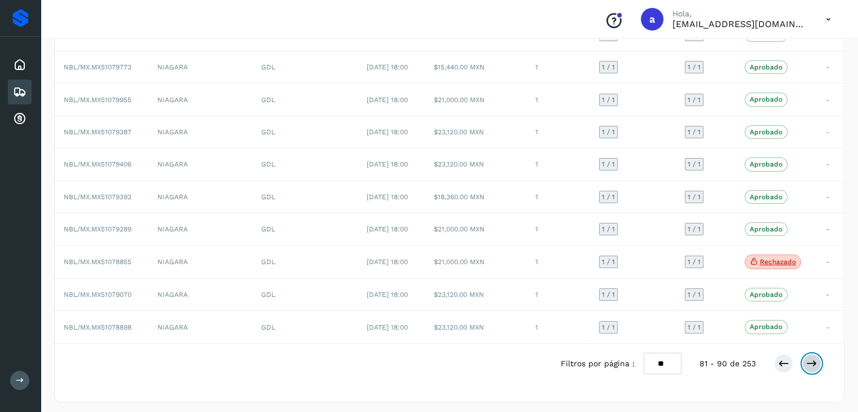
click at [809, 362] on icon at bounding box center [811, 363] width 11 height 11
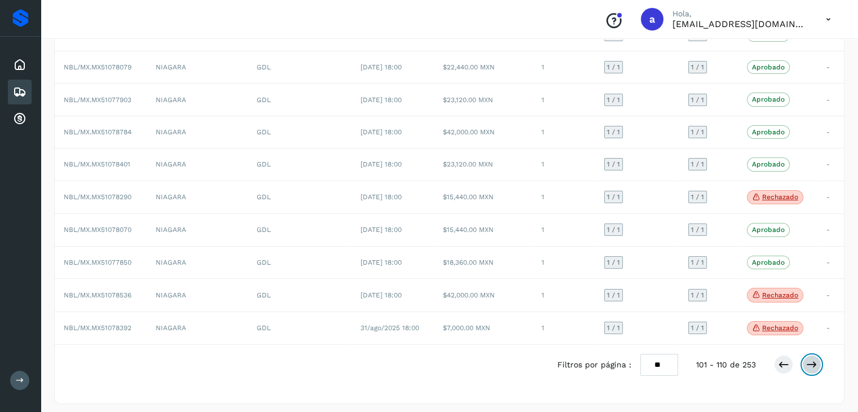
click at [809, 362] on icon at bounding box center [811, 364] width 11 height 11
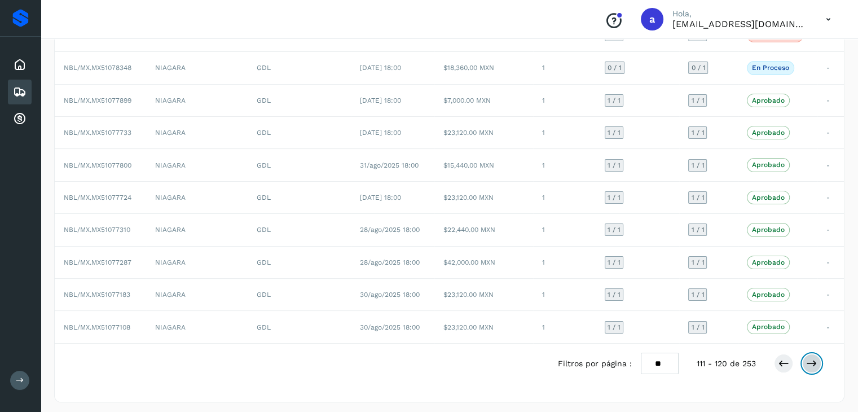
click at [809, 362] on icon at bounding box center [811, 363] width 11 height 11
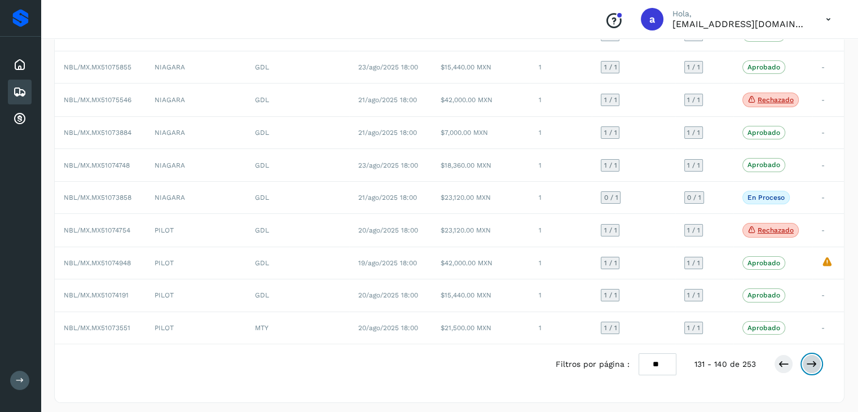
click at [809, 362] on icon at bounding box center [811, 363] width 11 height 11
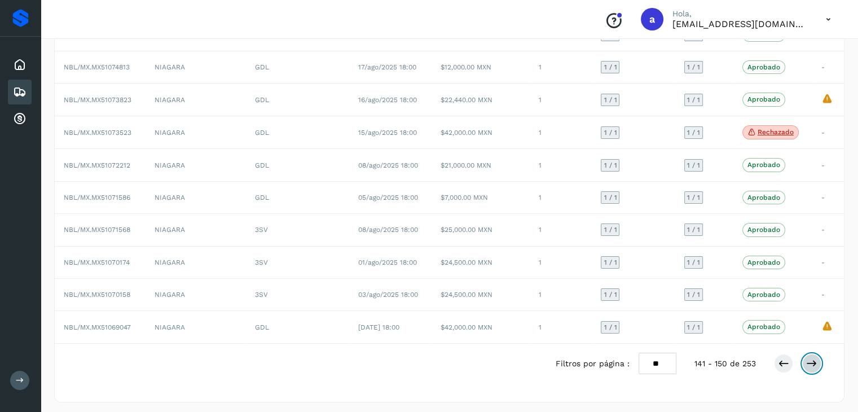
click at [809, 362] on icon at bounding box center [811, 363] width 11 height 11
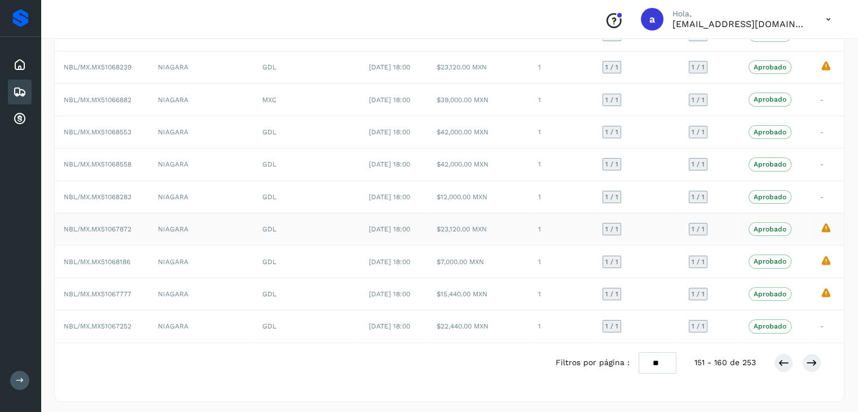
click at [734, 231] on td "1 / 1" at bounding box center [710, 229] width 60 height 32
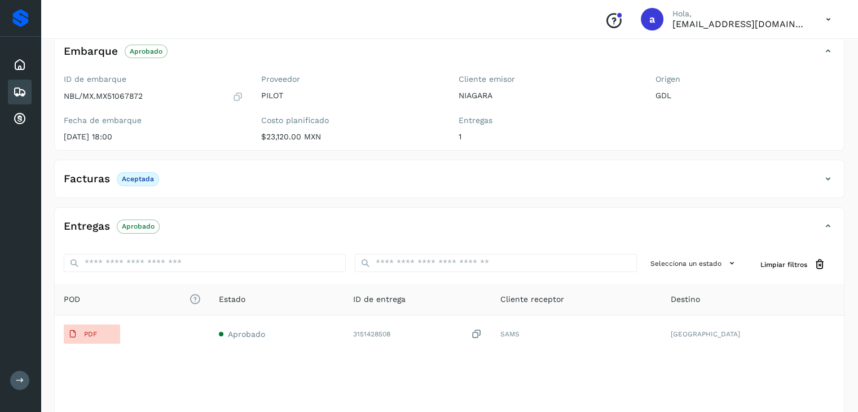
scroll to position [163, 0]
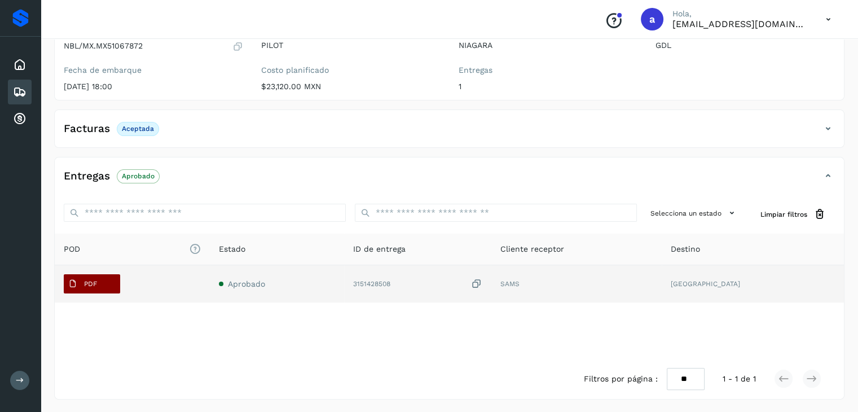
click at [91, 275] on span "PDF" at bounding box center [83, 284] width 38 height 18
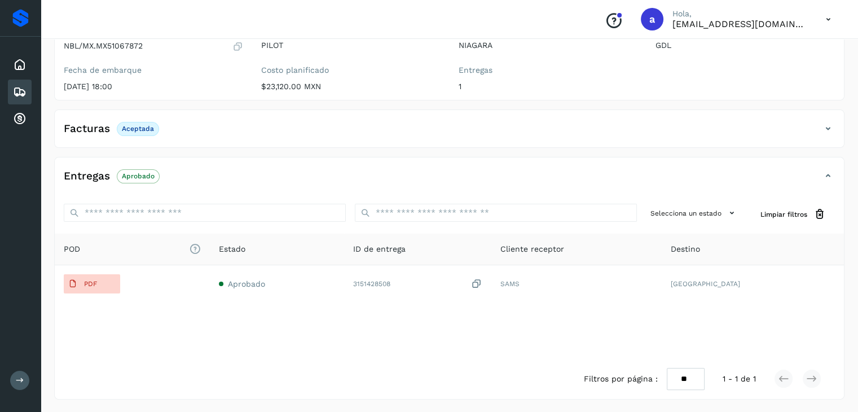
click at [14, 86] on icon at bounding box center [20, 92] width 14 height 14
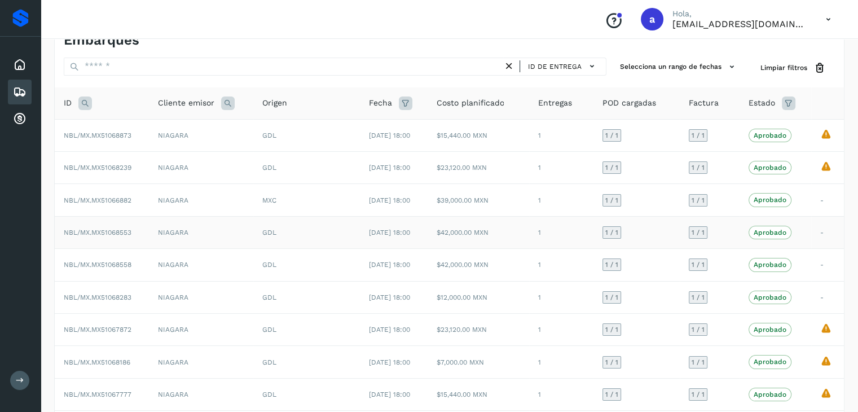
scroll to position [127, 0]
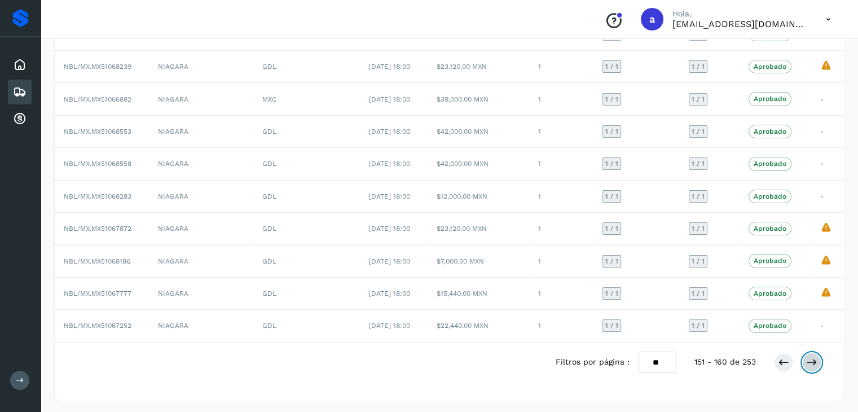
click at [810, 358] on icon at bounding box center [811, 362] width 11 height 11
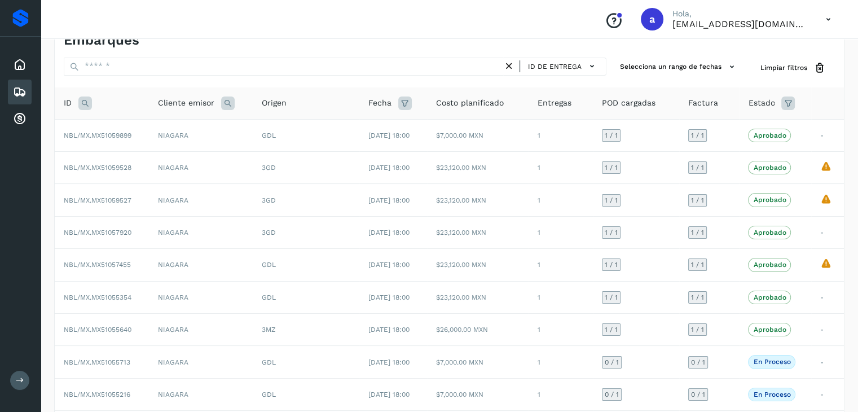
scroll to position [126, 0]
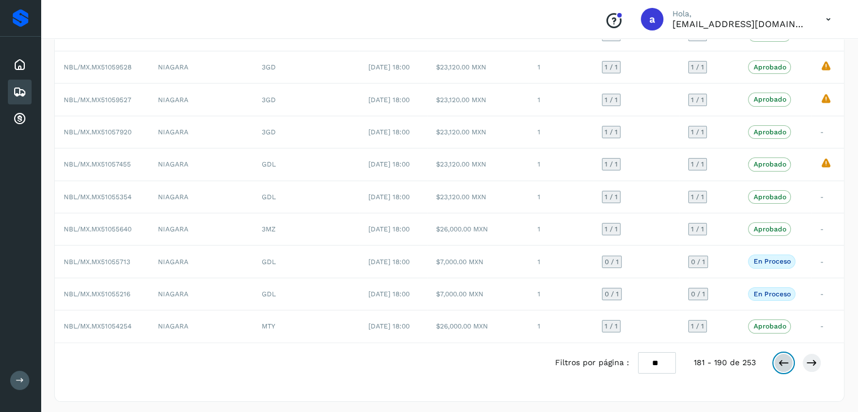
click at [788, 357] on icon at bounding box center [783, 362] width 11 height 11
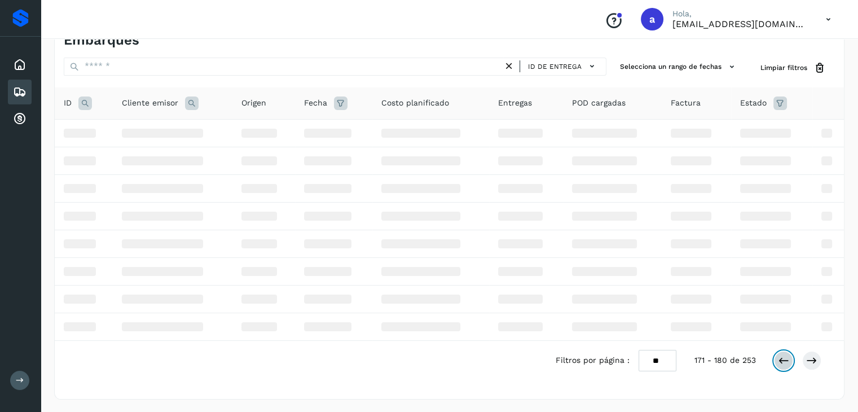
click at [788, 357] on icon at bounding box center [783, 360] width 11 height 11
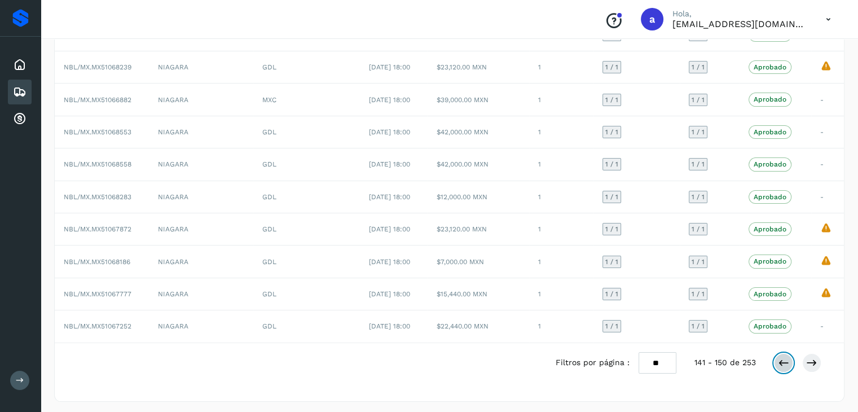
click at [788, 357] on icon at bounding box center [783, 362] width 11 height 11
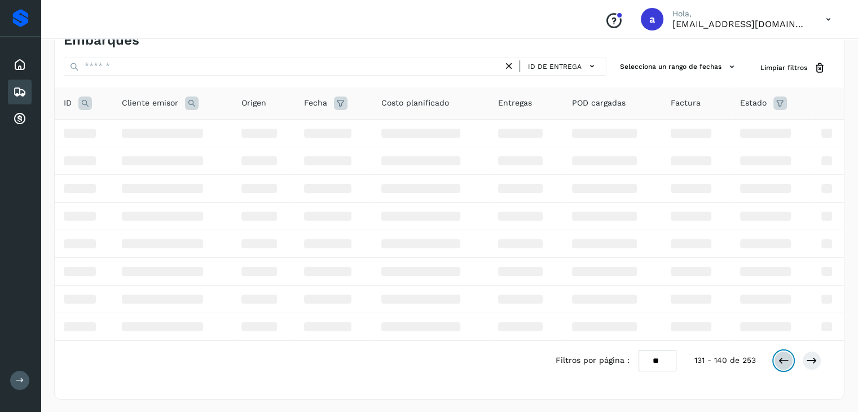
click at [788, 357] on icon at bounding box center [783, 360] width 11 height 11
click at [788, 357] on icon at bounding box center [783, 359] width 11 height 11
click at [788, 357] on icon at bounding box center [783, 360] width 11 height 11
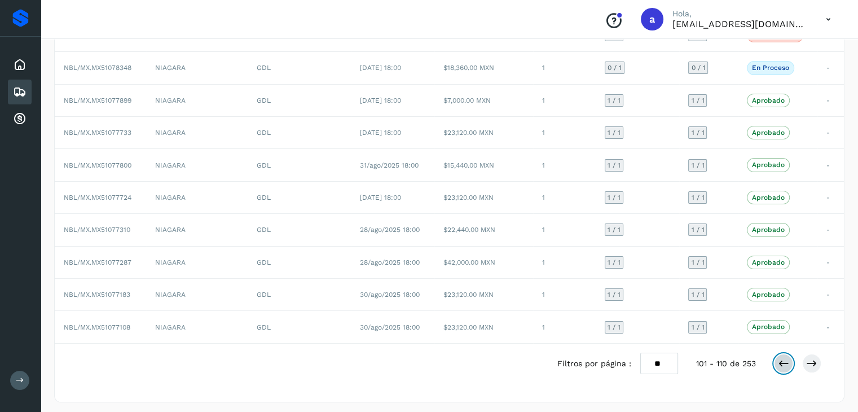
click at [788, 358] on icon at bounding box center [783, 363] width 11 height 11
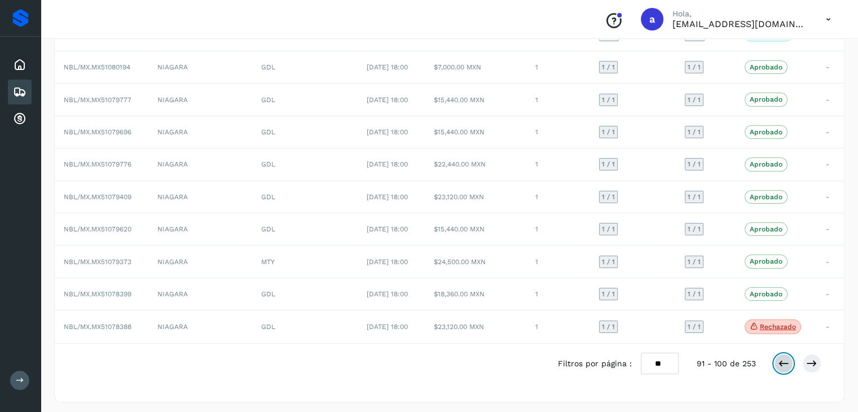
click at [788, 358] on icon at bounding box center [783, 363] width 11 height 11
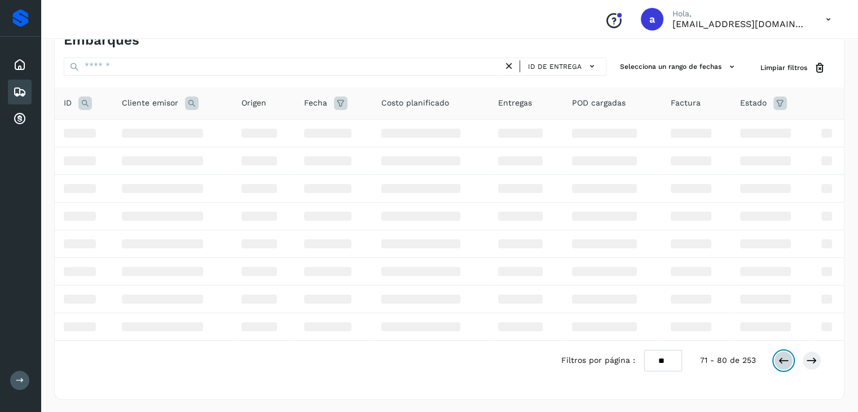
click at [788, 357] on icon at bounding box center [783, 360] width 11 height 11
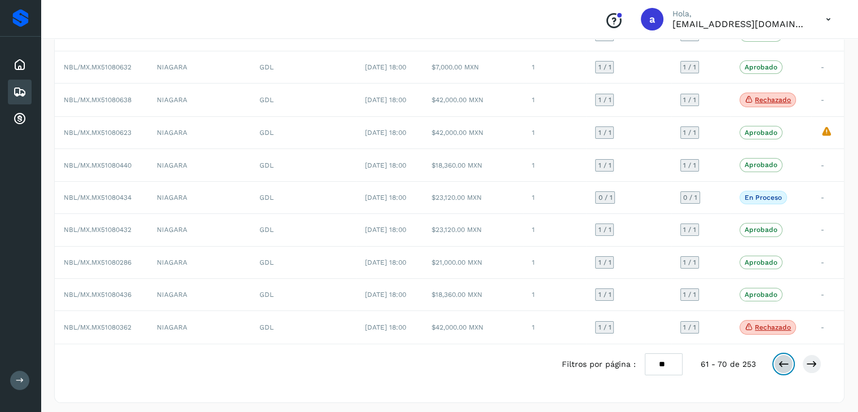
click at [788, 358] on icon at bounding box center [783, 363] width 11 height 11
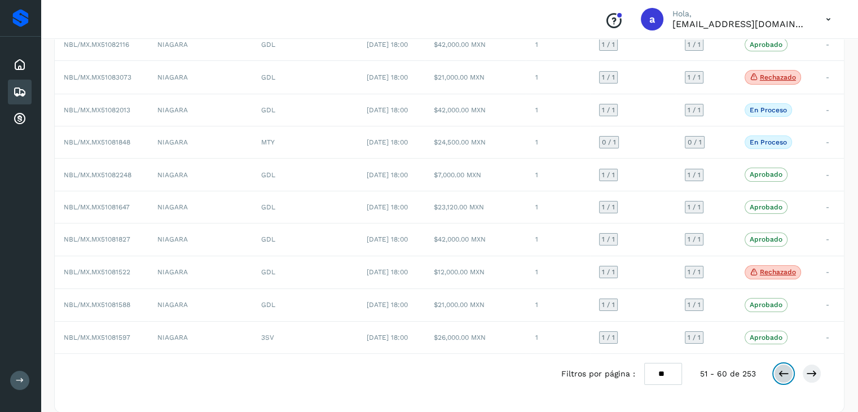
click at [788, 368] on icon at bounding box center [783, 373] width 11 height 11
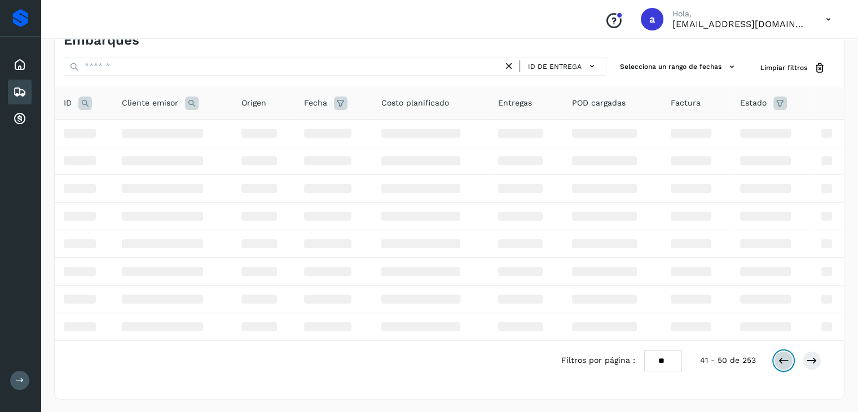
click at [788, 357] on icon at bounding box center [783, 360] width 11 height 11
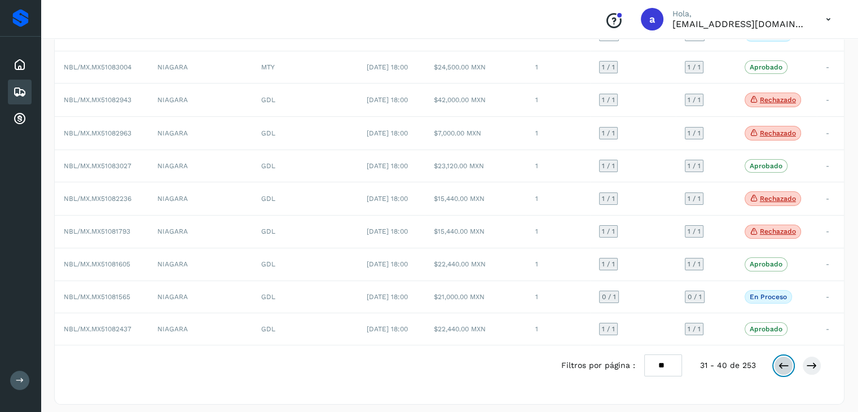
click at [788, 360] on icon at bounding box center [783, 365] width 11 height 11
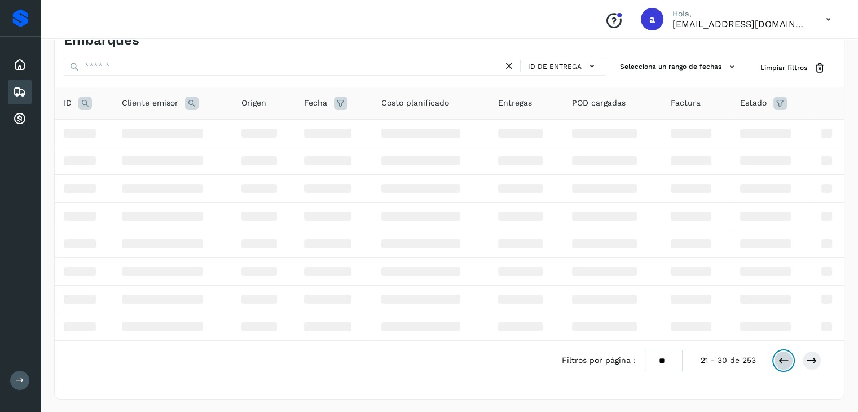
click at [788, 357] on icon at bounding box center [783, 360] width 11 height 11
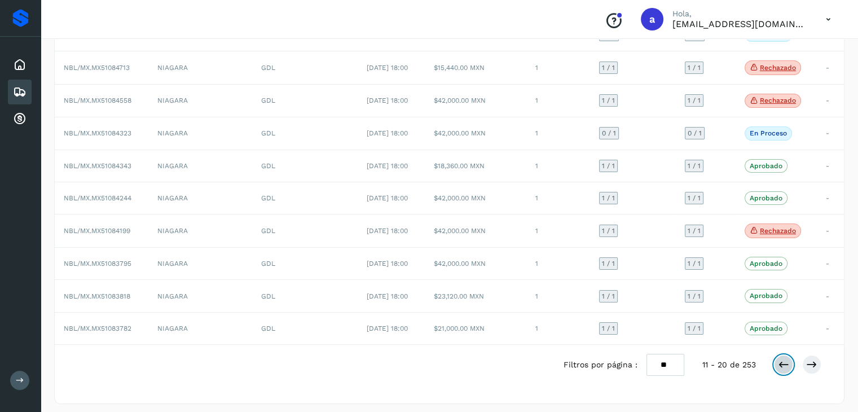
click at [788, 359] on icon at bounding box center [783, 364] width 11 height 11
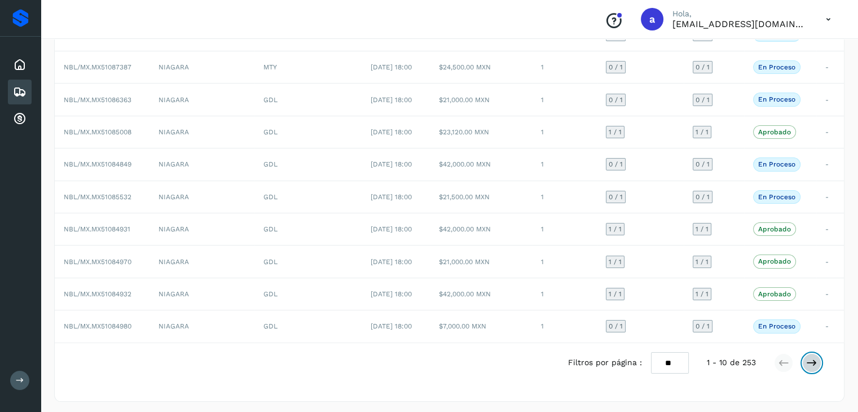
click at [814, 363] on icon at bounding box center [811, 362] width 11 height 11
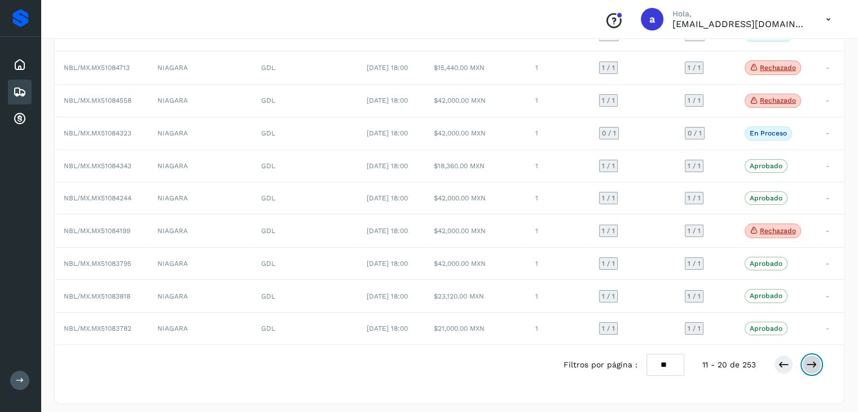
click at [808, 366] on icon at bounding box center [811, 364] width 11 height 11
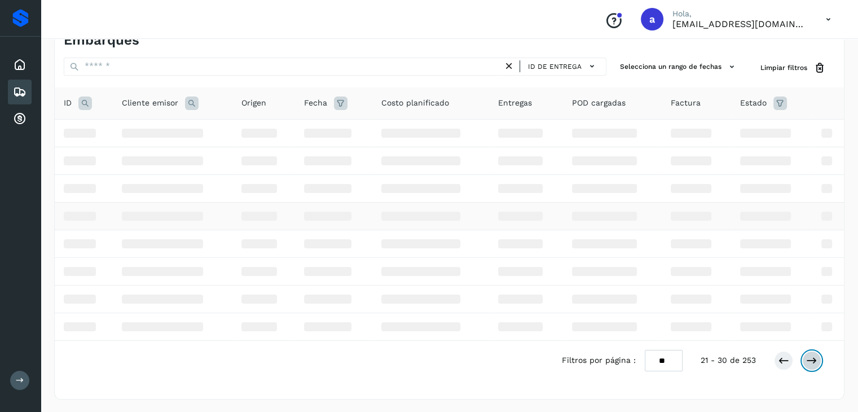
scroll to position [0, 0]
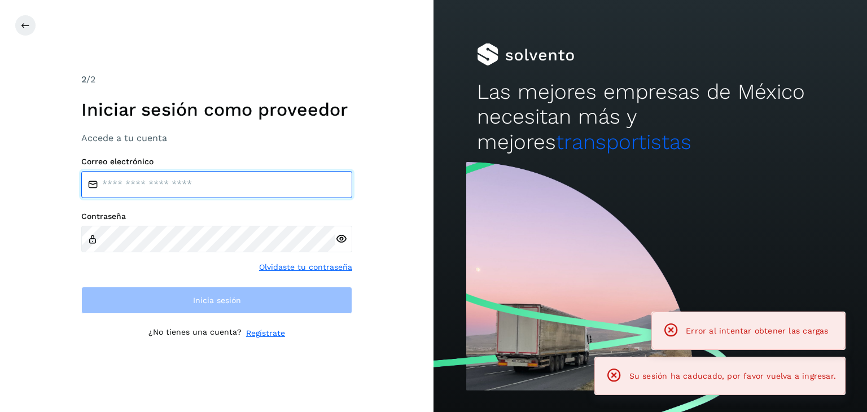
type input "**********"
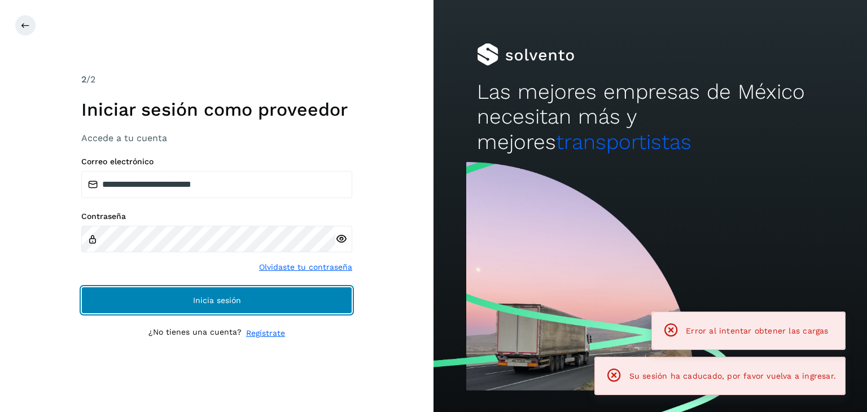
click at [223, 296] on span "Inicia sesión" at bounding box center [217, 300] width 48 height 8
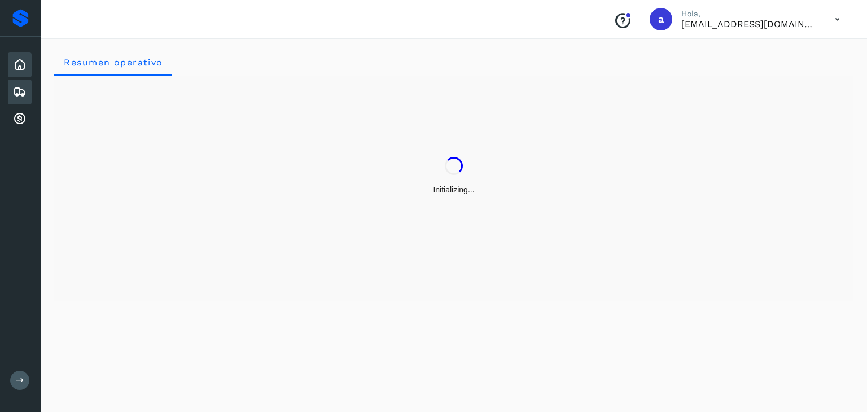
click at [25, 85] on icon at bounding box center [20, 92] width 14 height 14
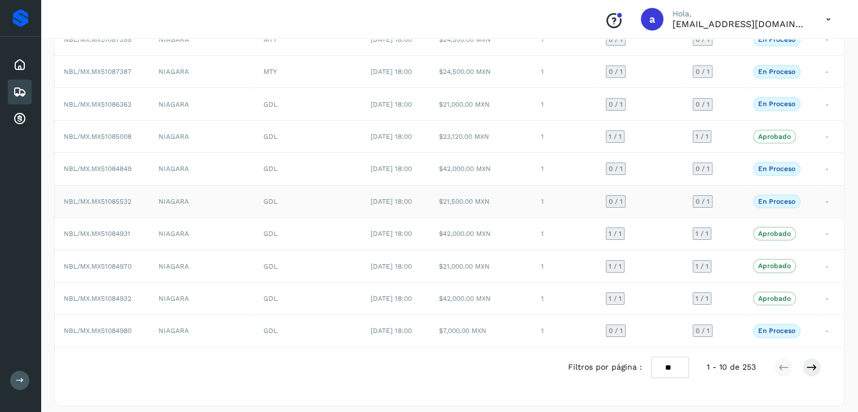
scroll to position [126, 0]
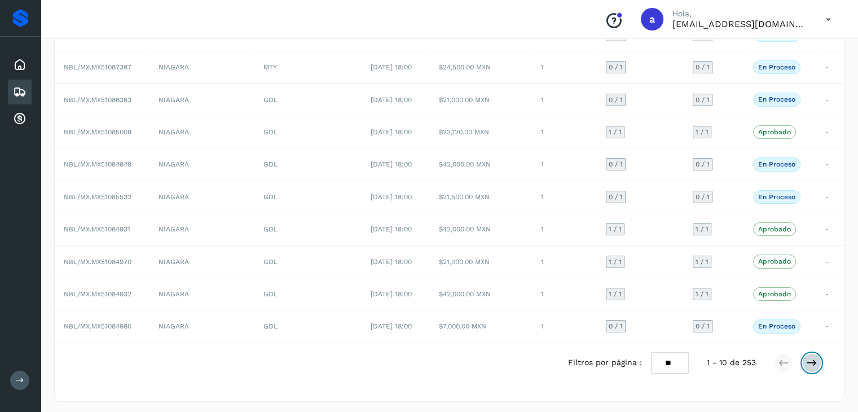
click at [813, 364] on icon at bounding box center [811, 362] width 11 height 11
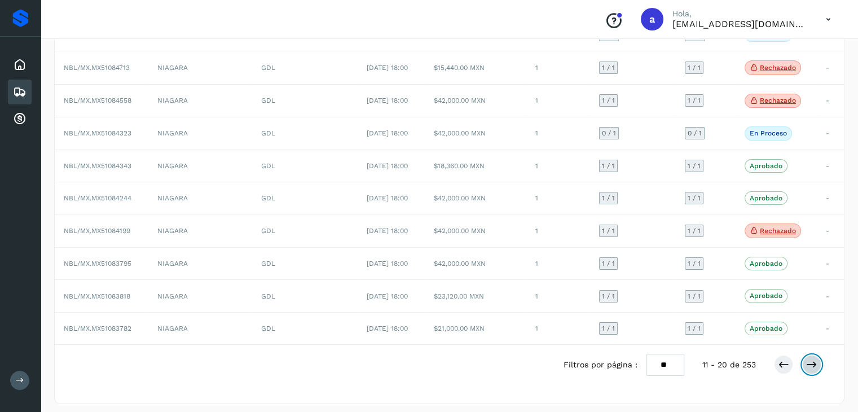
click at [813, 364] on icon at bounding box center [811, 364] width 11 height 11
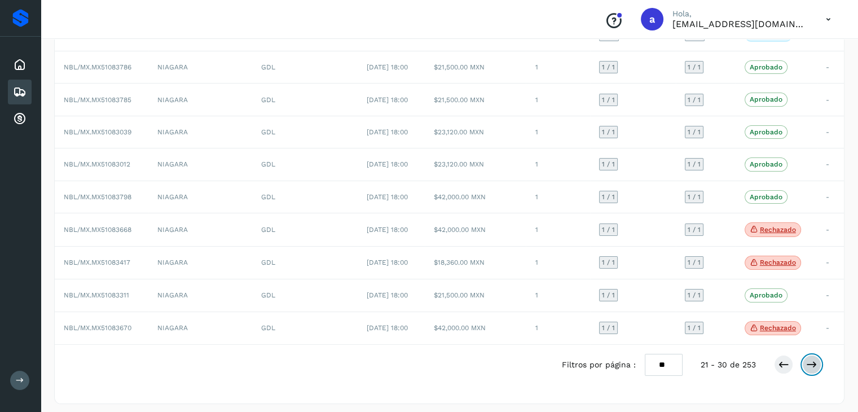
click at [813, 364] on icon at bounding box center [811, 364] width 11 height 11
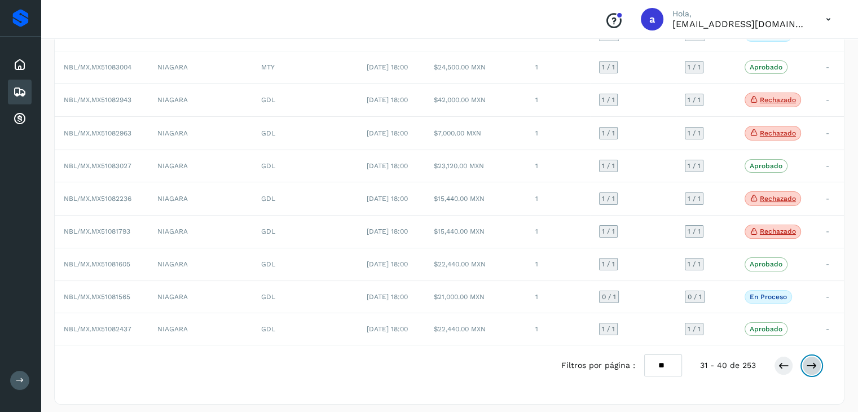
click at [813, 364] on icon at bounding box center [811, 365] width 11 height 11
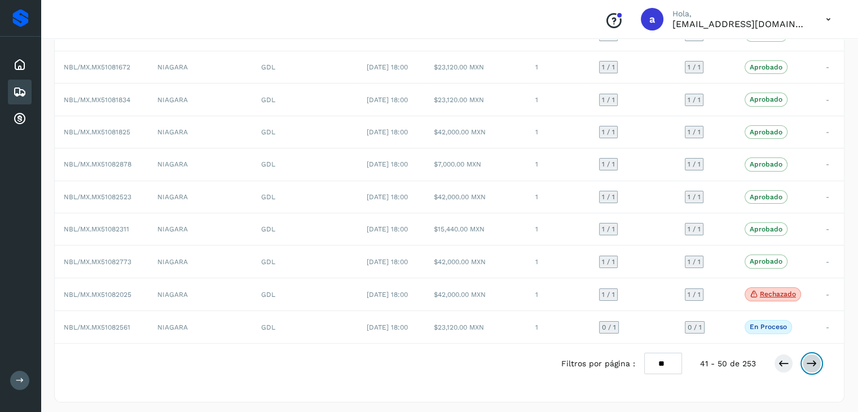
click at [813, 364] on icon at bounding box center [811, 363] width 11 height 11
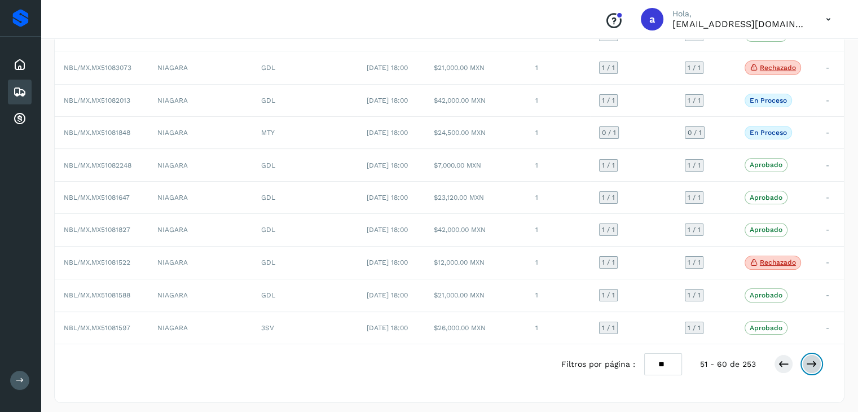
click at [813, 364] on icon at bounding box center [811, 363] width 11 height 11
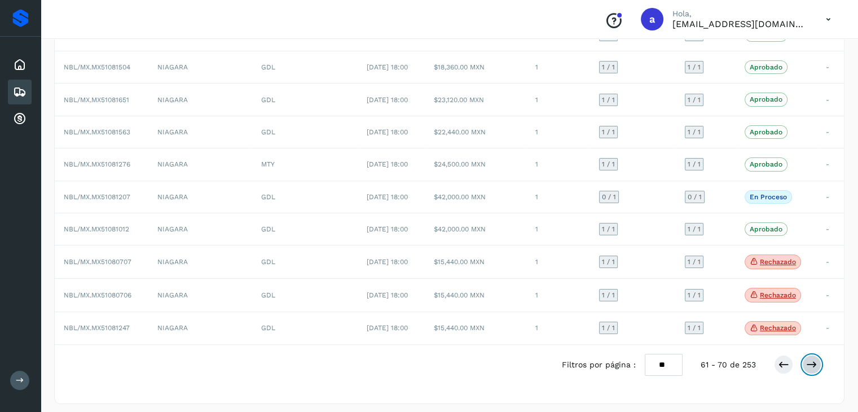
click at [813, 363] on icon at bounding box center [811, 364] width 11 height 11
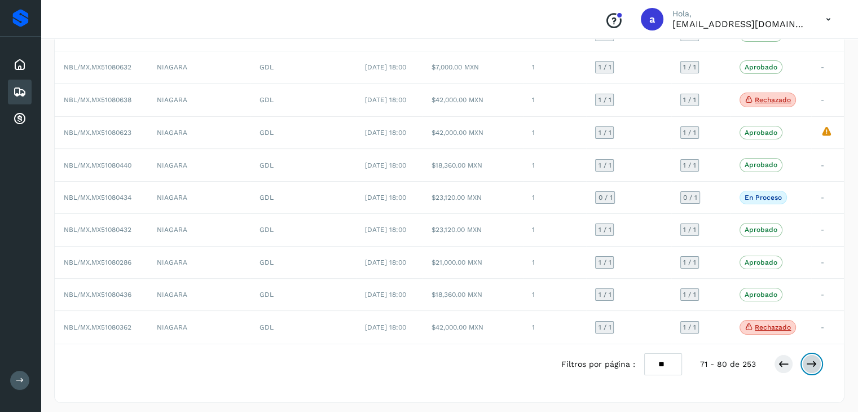
click at [813, 363] on icon at bounding box center [811, 363] width 11 height 11
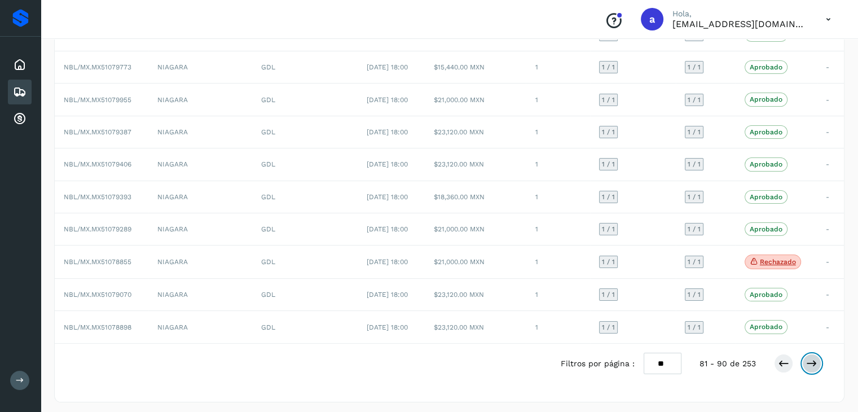
click at [813, 363] on icon at bounding box center [811, 363] width 11 height 11
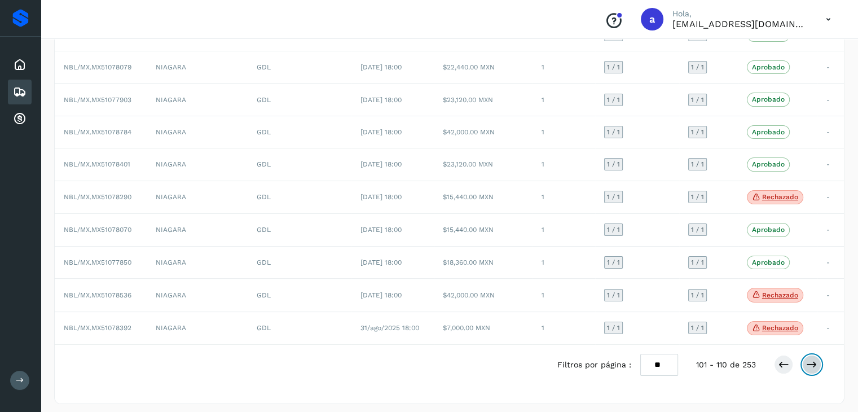
click at [813, 363] on icon at bounding box center [811, 364] width 11 height 11
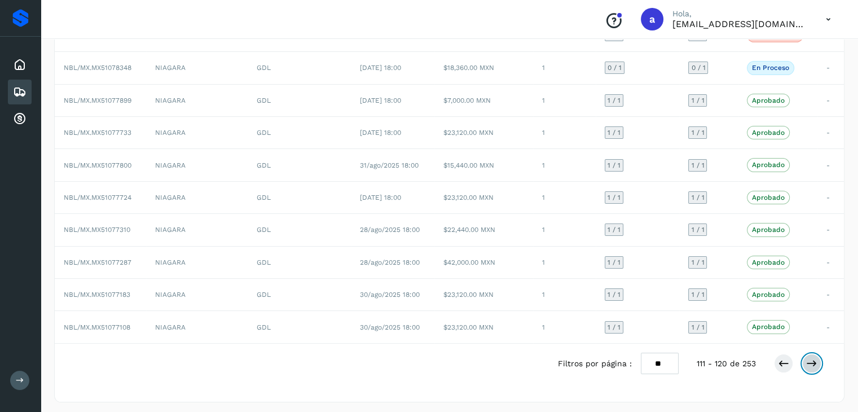
click at [813, 363] on icon at bounding box center [811, 363] width 11 height 11
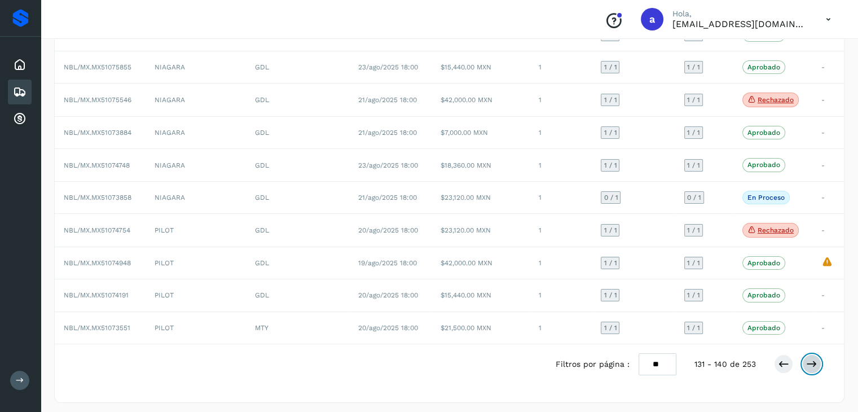
click at [813, 363] on icon at bounding box center [811, 363] width 11 height 11
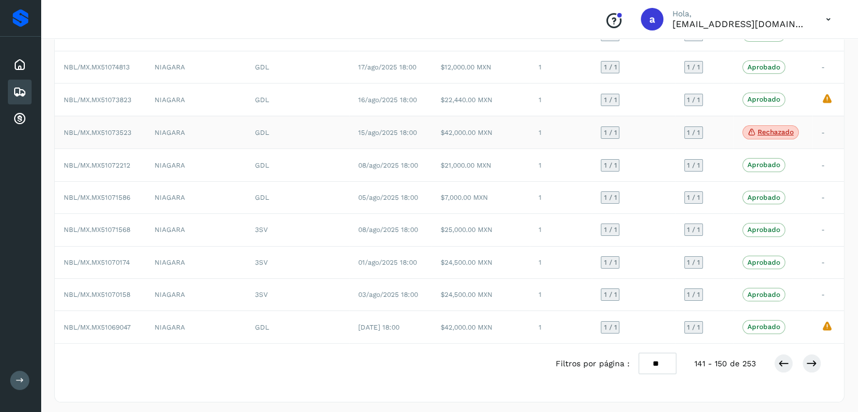
click at [503, 133] on td "$42,000.00 MXN" at bounding box center [481, 132] width 98 height 33
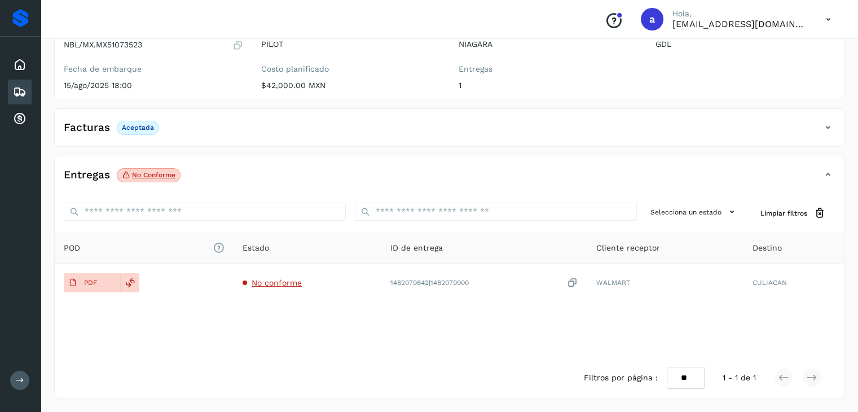
scroll to position [123, 0]
click at [153, 174] on p "No conforme" at bounding box center [153, 176] width 43 height 8
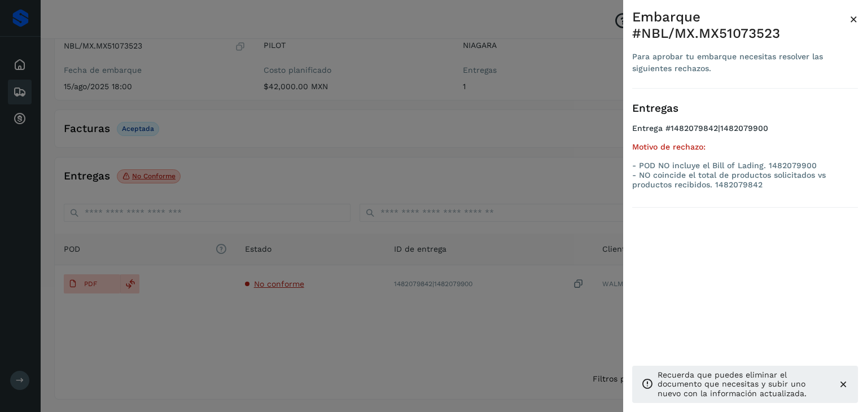
click at [511, 197] on div at bounding box center [433, 206] width 867 height 412
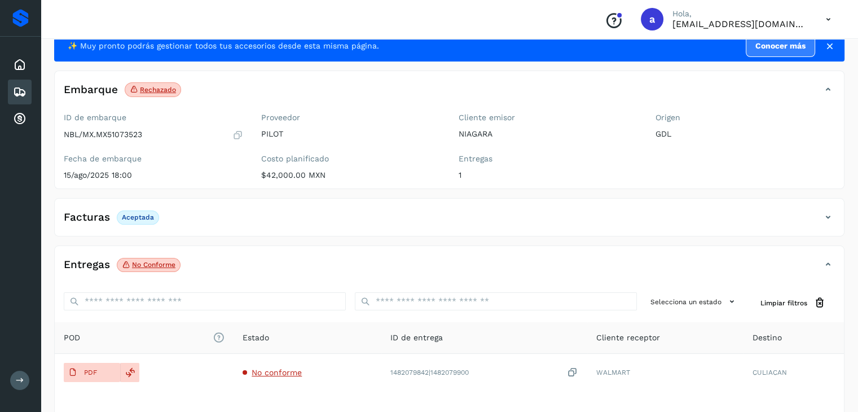
scroll to position [10, 0]
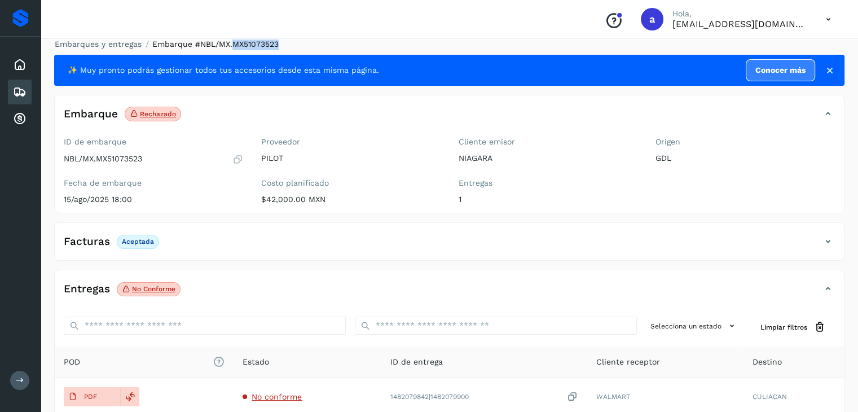
drag, startPoint x: 232, startPoint y: 42, endPoint x: 314, endPoint y: 41, distance: 81.3
click at [314, 41] on ol "Embarques y entregas Embarque #NBL/MX.MX51073523" at bounding box center [445, 44] width 797 height 12
copy span "MX51073523"
click at [159, 290] on p "No conforme" at bounding box center [153, 289] width 43 height 8
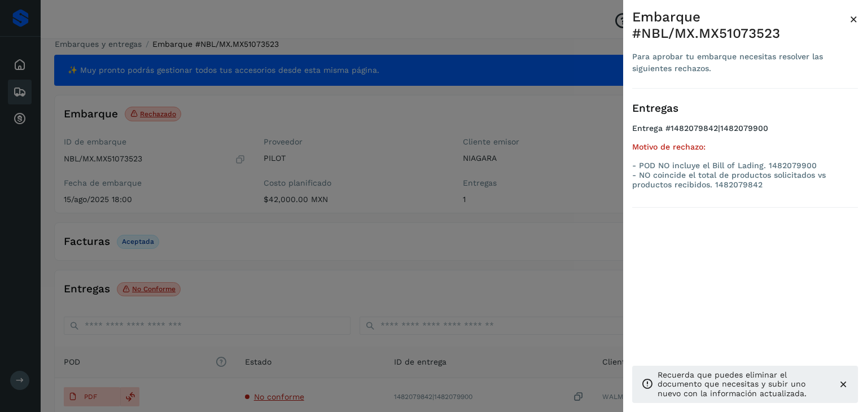
click at [429, 196] on div at bounding box center [433, 206] width 867 height 412
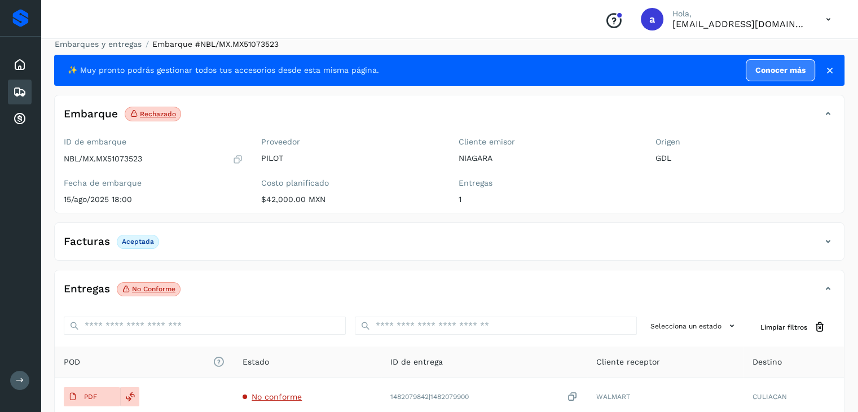
click at [17, 93] on icon at bounding box center [20, 92] width 14 height 14
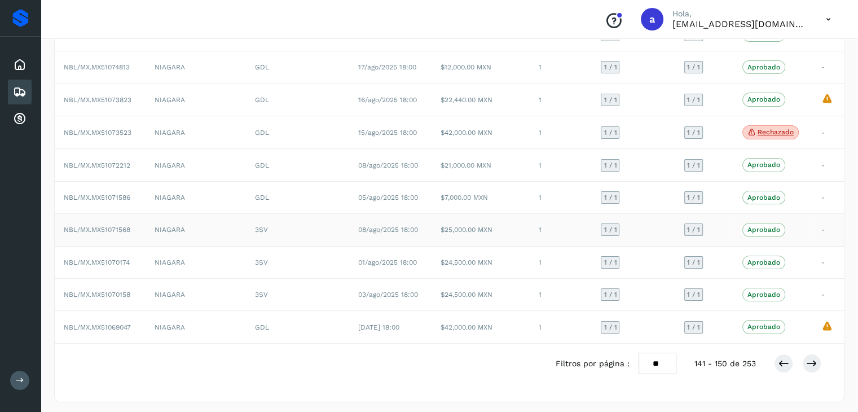
scroll to position [128, 0]
click at [804, 358] on button at bounding box center [811, 362] width 19 height 19
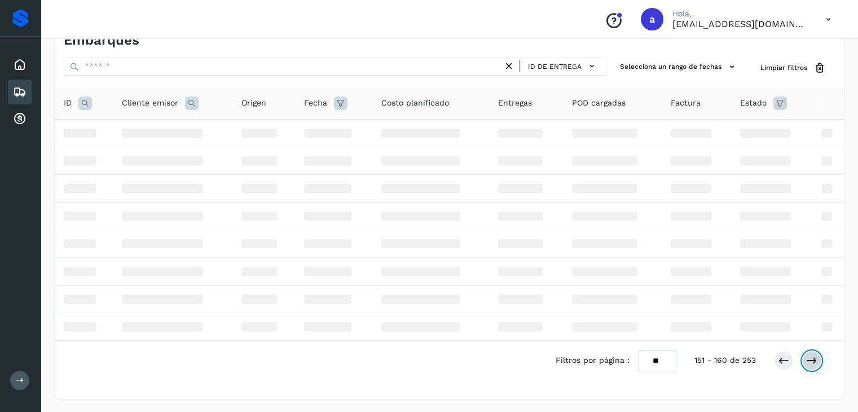
scroll to position [127, 0]
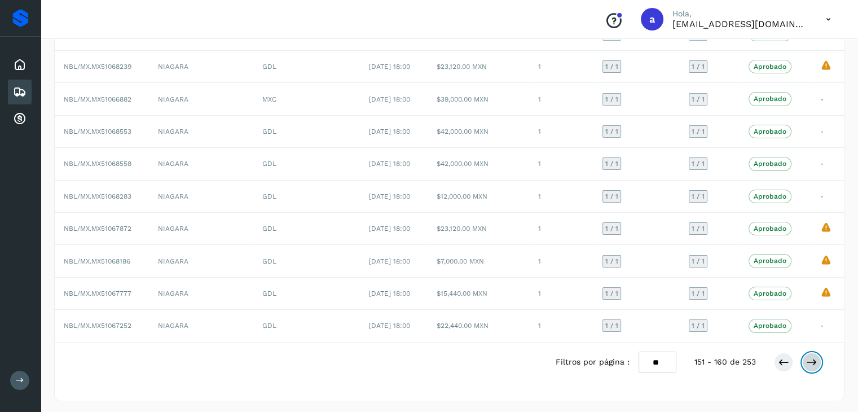
click at [804, 358] on button at bounding box center [811, 362] width 19 height 19
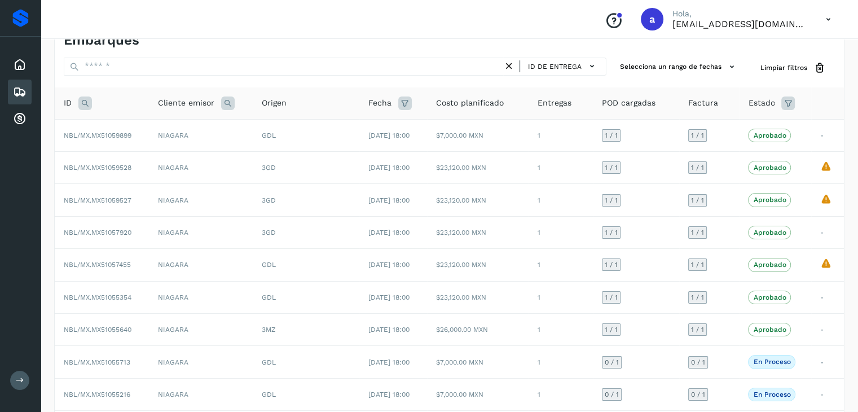
scroll to position [126, 0]
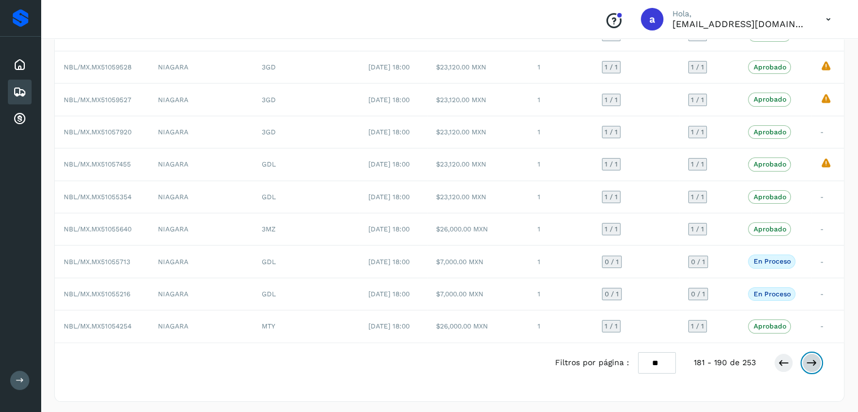
click at [804, 358] on button at bounding box center [811, 362] width 19 height 19
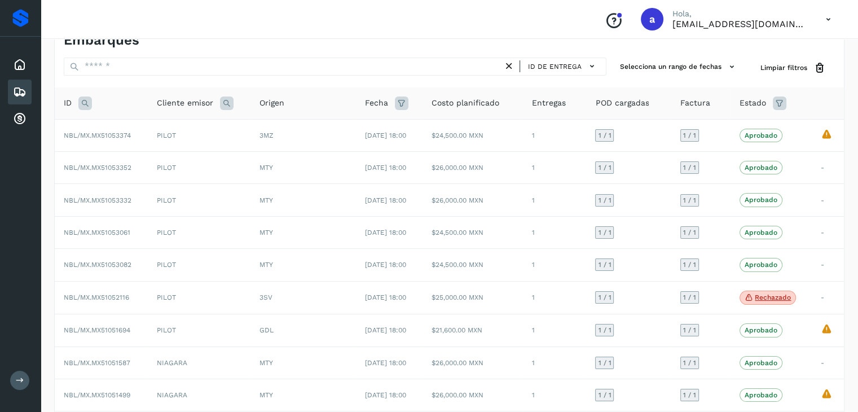
scroll to position [128, 0]
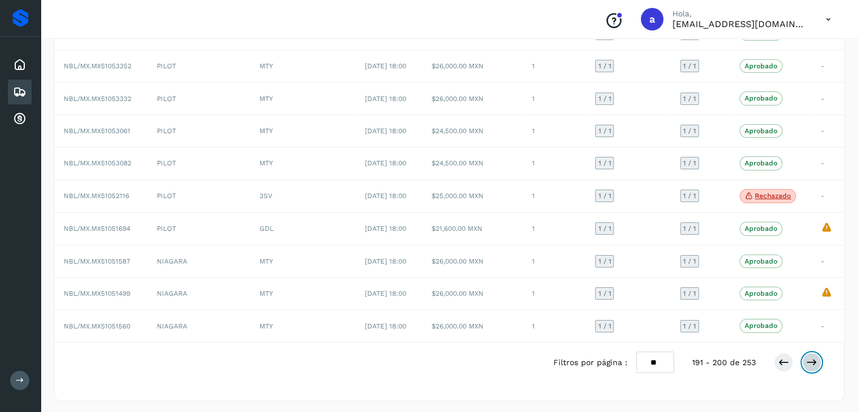
click at [810, 358] on icon at bounding box center [811, 362] width 11 height 11
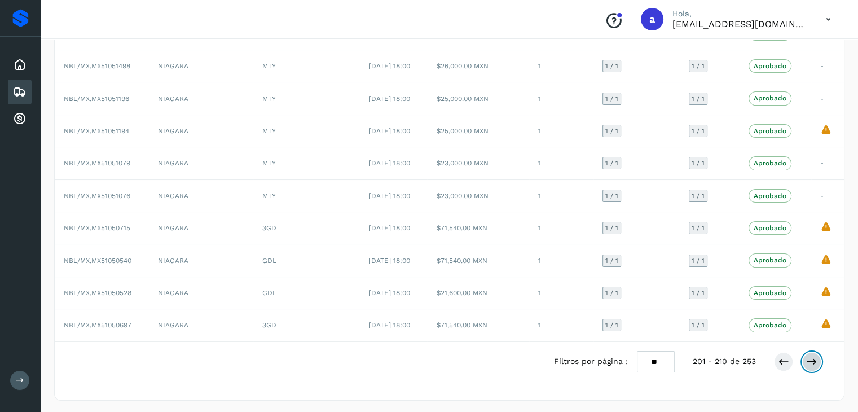
click at [812, 361] on icon at bounding box center [811, 361] width 11 height 11
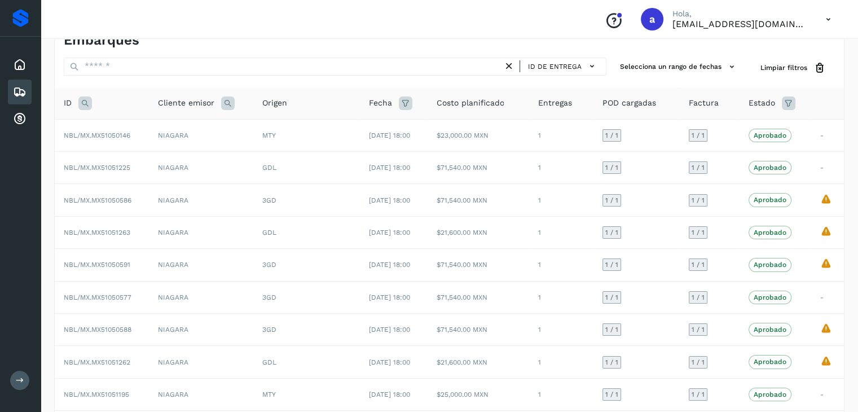
scroll to position [127, 0]
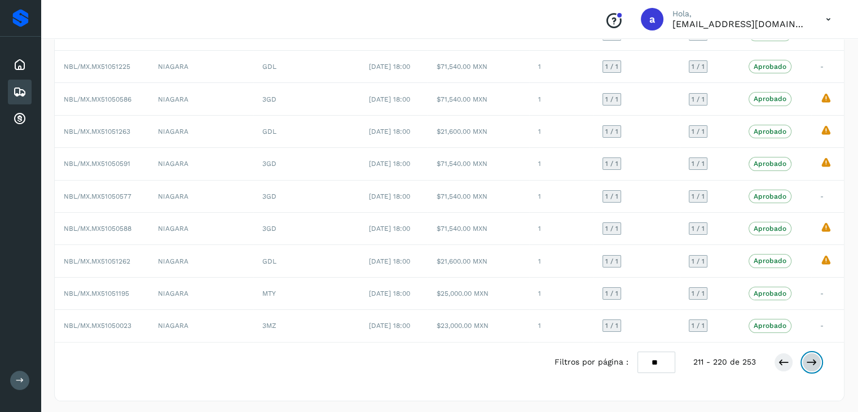
click at [819, 362] on button at bounding box center [811, 362] width 19 height 19
click at [806, 361] on button at bounding box center [811, 362] width 19 height 19
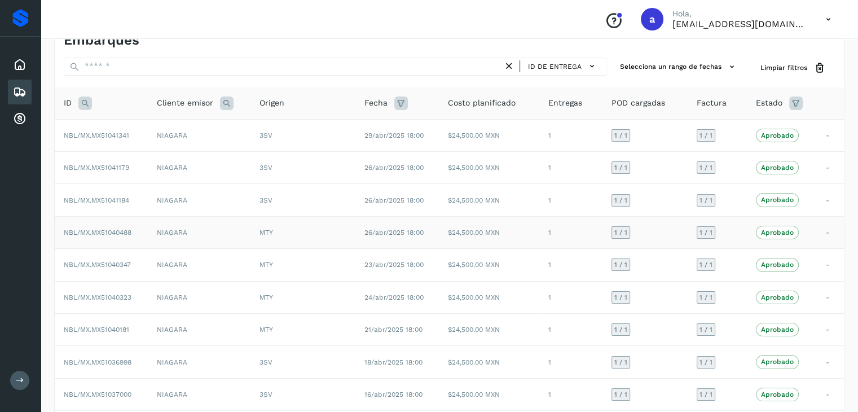
scroll to position [126, 0]
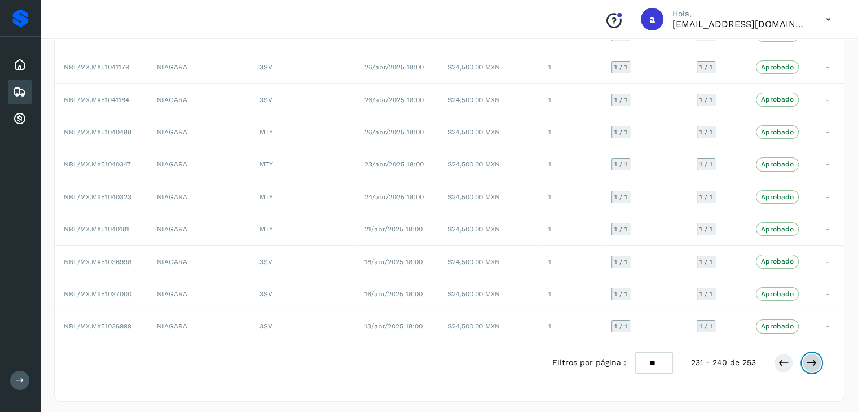
click at [815, 357] on icon at bounding box center [811, 362] width 11 height 11
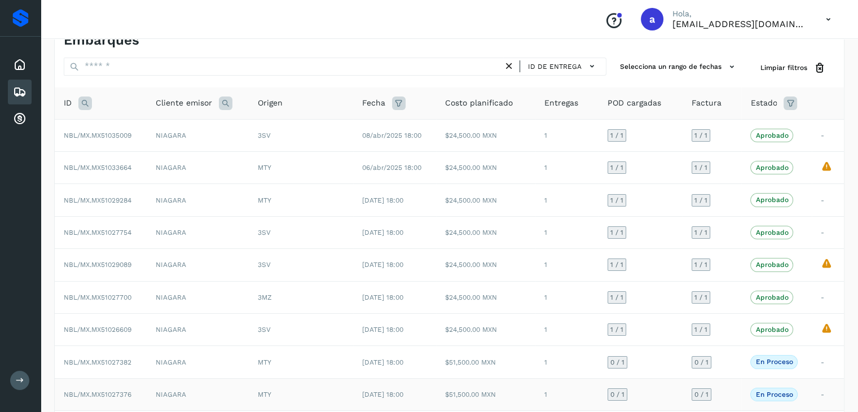
scroll to position [127, 0]
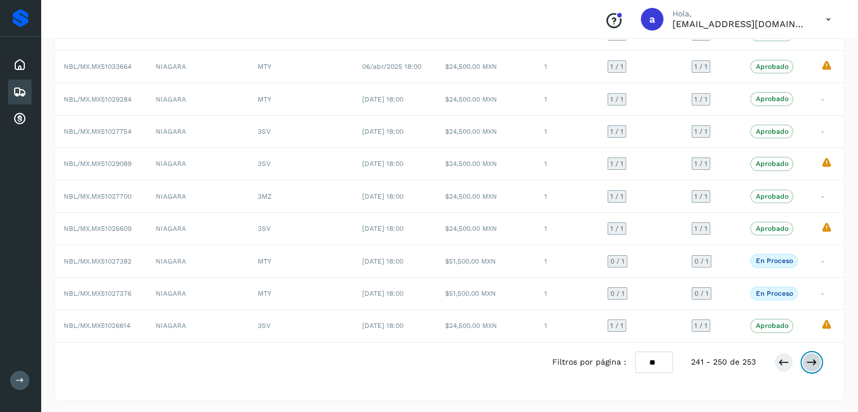
click at [813, 360] on icon at bounding box center [811, 362] width 11 height 11
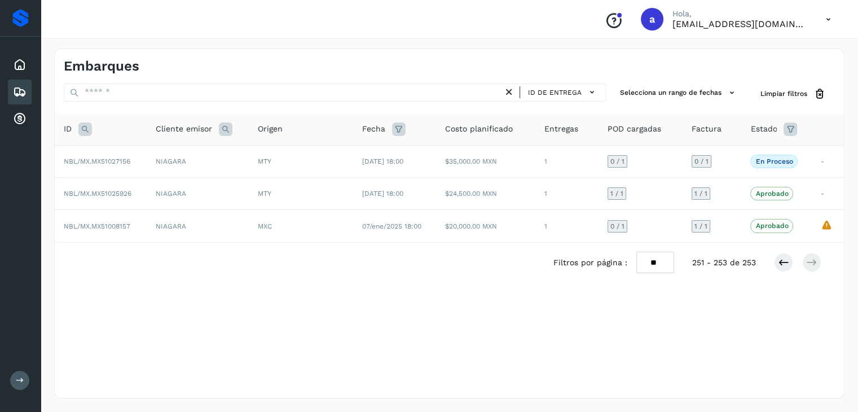
scroll to position [0, 0]
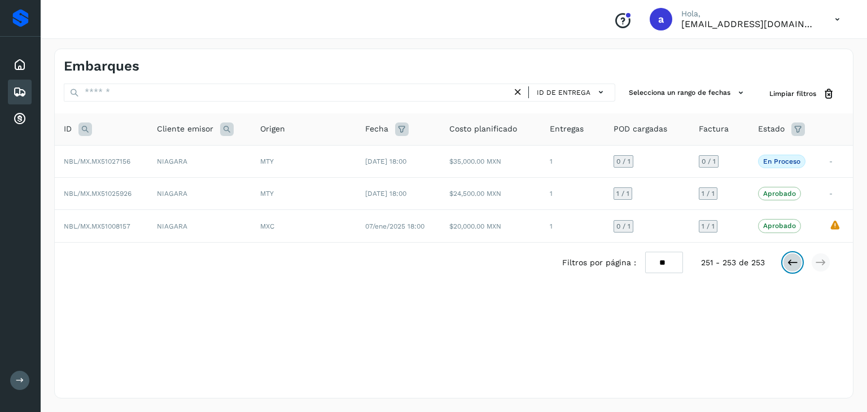
click at [793, 262] on icon at bounding box center [792, 262] width 11 height 11
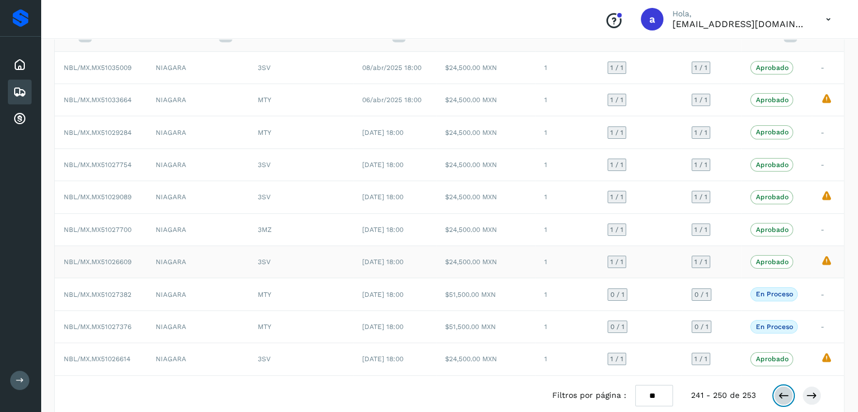
scroll to position [113, 0]
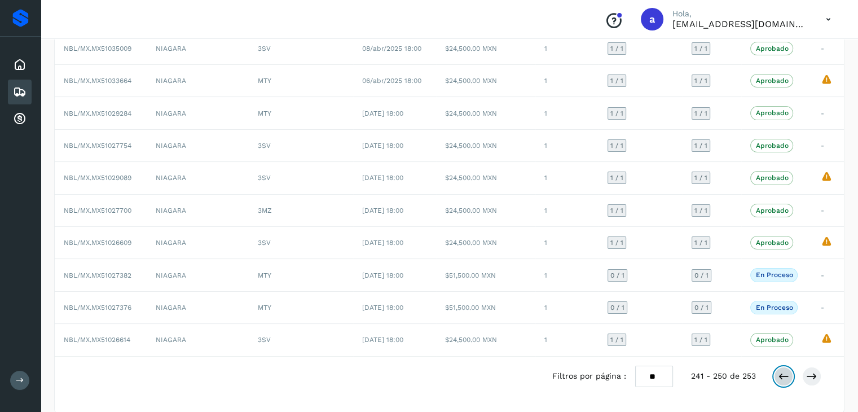
click at [779, 371] on icon at bounding box center [783, 376] width 11 height 11
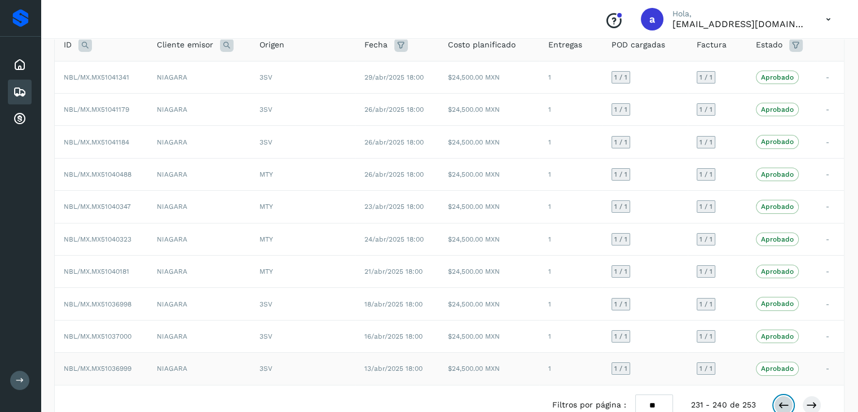
scroll to position [126, 0]
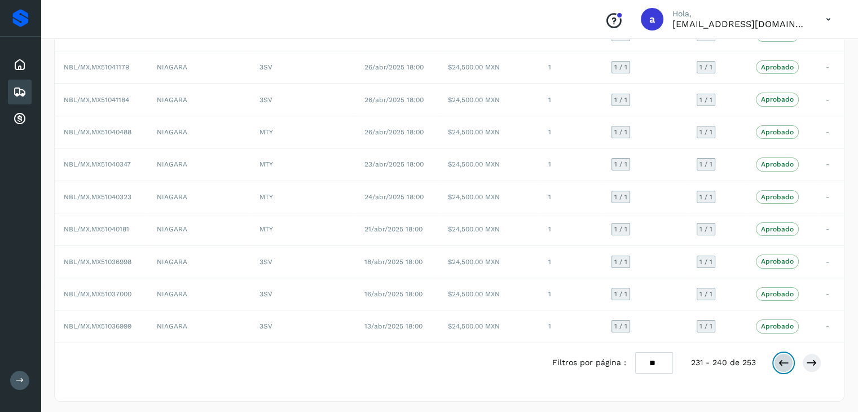
click at [792, 362] on button at bounding box center [783, 362] width 19 height 19
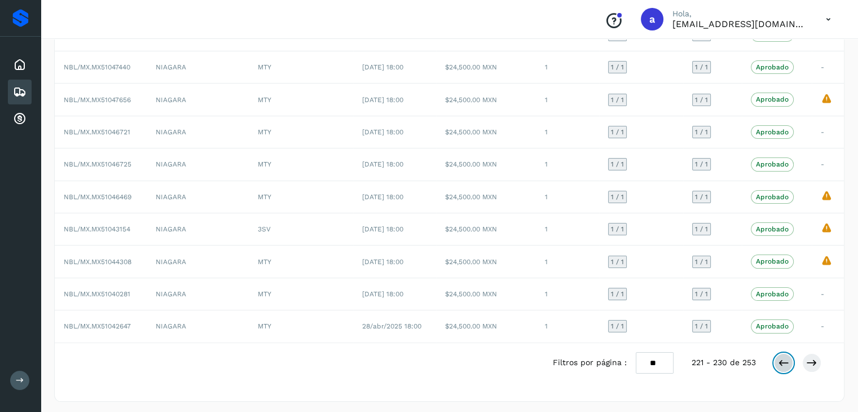
click at [778, 363] on icon at bounding box center [783, 362] width 11 height 11
click at [778, 359] on icon at bounding box center [783, 362] width 11 height 11
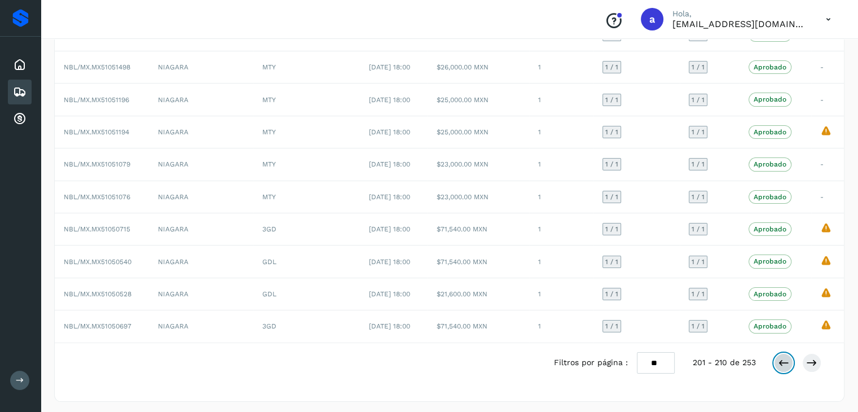
click at [778, 359] on icon at bounding box center [783, 362] width 11 height 11
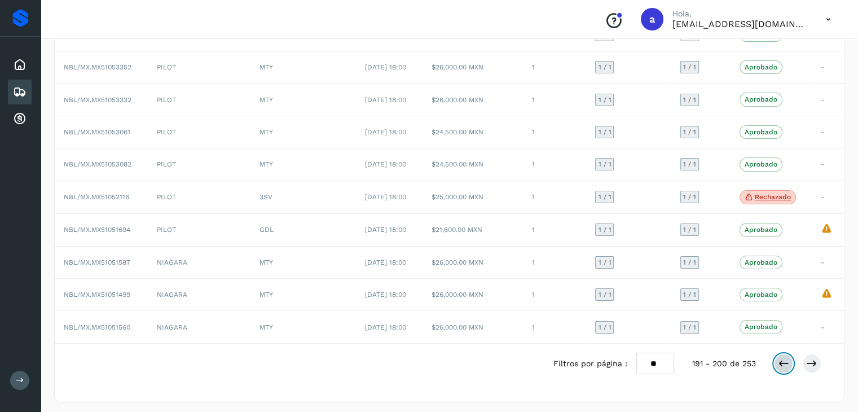
click at [780, 365] on icon at bounding box center [783, 363] width 11 height 11
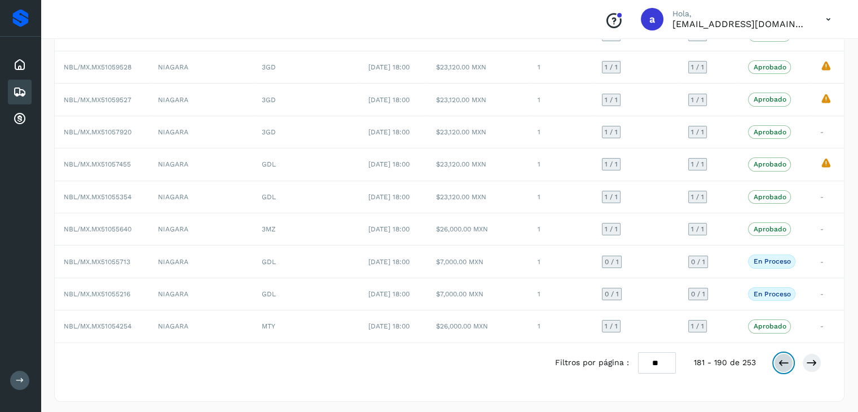
click at [780, 364] on icon at bounding box center [783, 362] width 11 height 11
click at [784, 362] on icon at bounding box center [783, 362] width 11 height 11
click at [780, 357] on icon at bounding box center [783, 362] width 11 height 11
click at [782, 359] on icon at bounding box center [783, 362] width 11 height 11
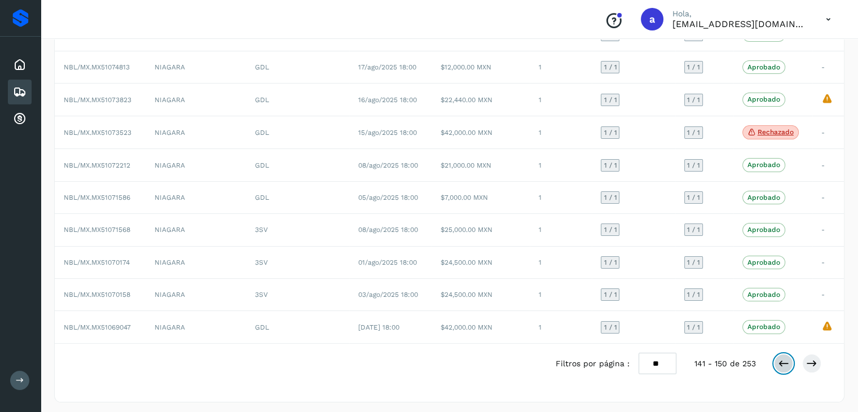
click at [782, 359] on icon at bounding box center [783, 363] width 11 height 11
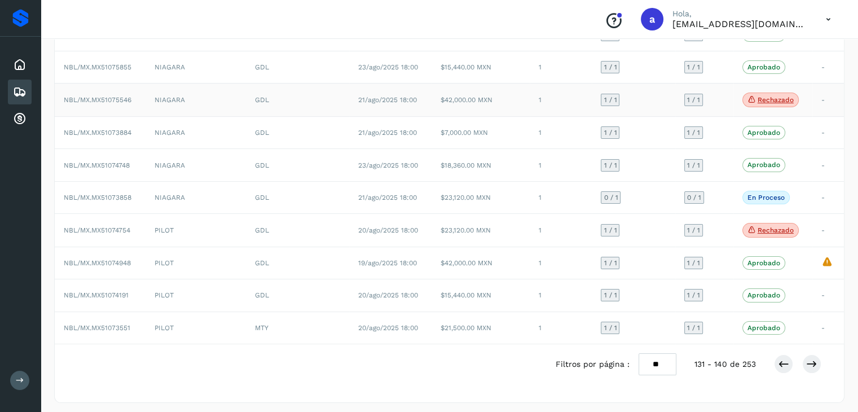
click at [520, 94] on td "$42,000.00 MXN" at bounding box center [481, 100] width 98 height 33
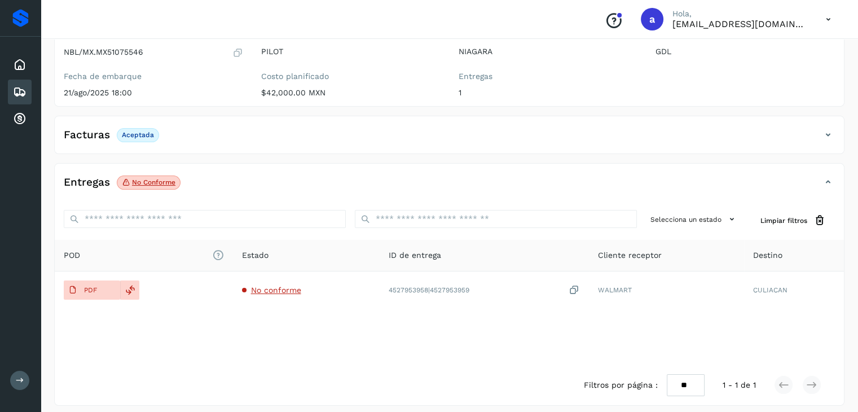
scroll to position [123, 0]
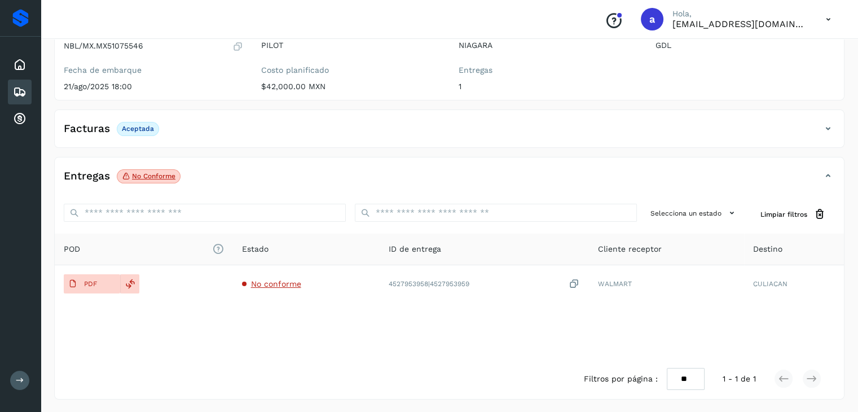
click at [147, 176] on p "No conforme" at bounding box center [153, 176] width 43 height 8
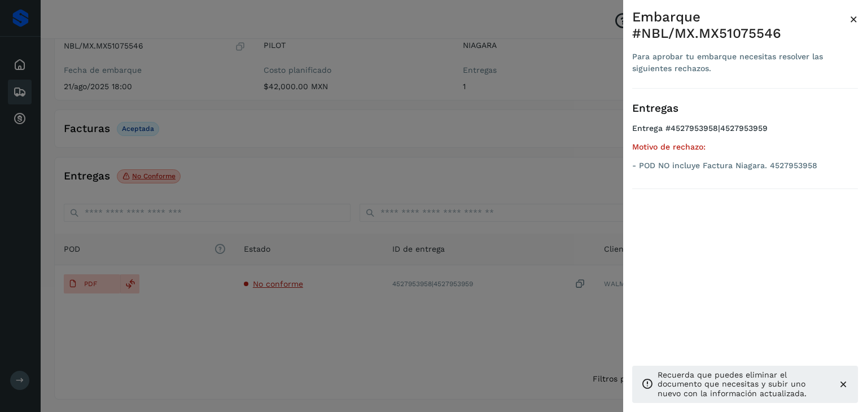
click at [336, 260] on div at bounding box center [433, 206] width 867 height 412
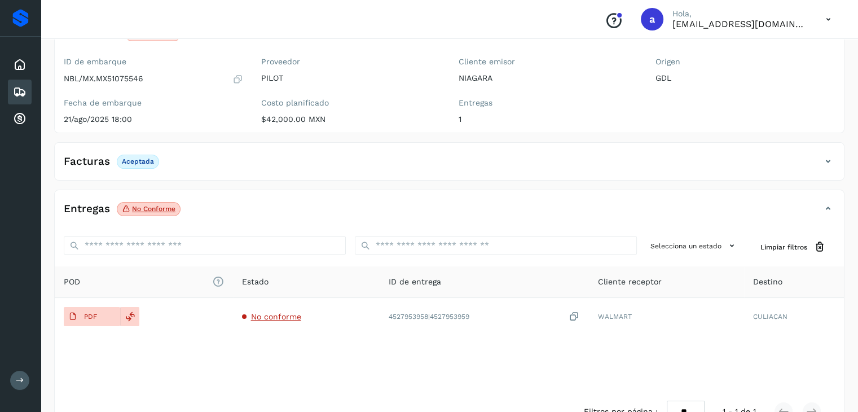
scroll to position [67, 0]
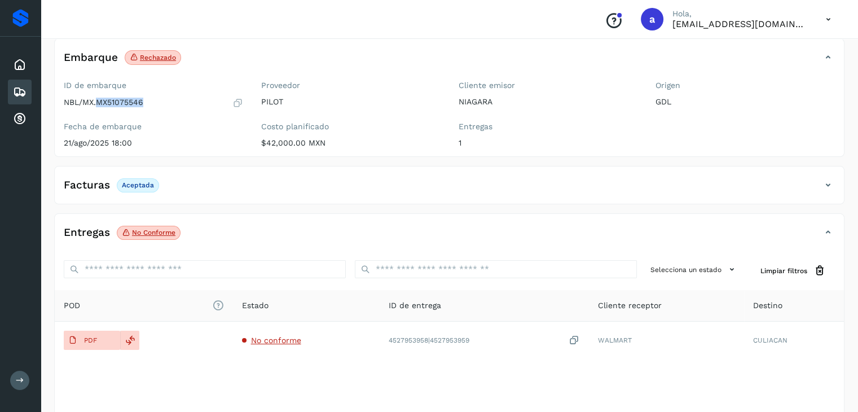
drag, startPoint x: 98, startPoint y: 100, endPoint x: 146, endPoint y: 103, distance: 48.6
click at [146, 103] on div "NBL/MX.MX51075546" at bounding box center [153, 102] width 179 height 11
copy p "MX51075546"
click at [7, 86] on div "Inicio Embarques Cuentas por cobrar" at bounding box center [20, 92] width 41 height 111
click at [18, 89] on icon at bounding box center [20, 92] width 14 height 14
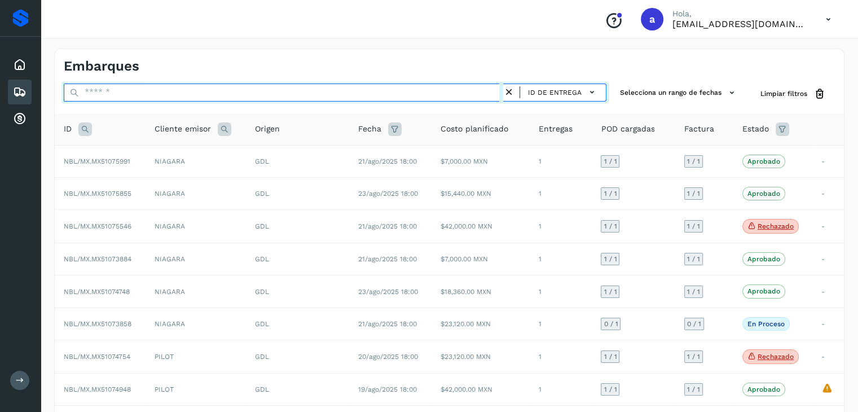
click at [196, 94] on input "text" at bounding box center [284, 93] width 440 height 18
paste input "**********"
type input "**********"
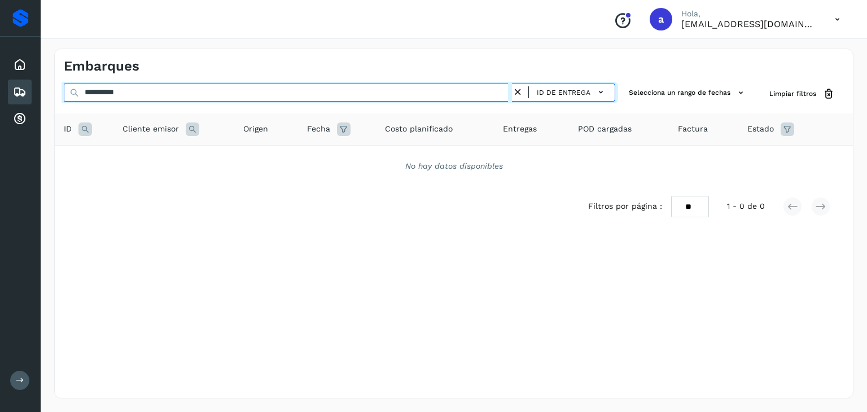
drag, startPoint x: 227, startPoint y: 87, endPoint x: 38, endPoint y: 85, distance: 189.1
click at [38, 85] on div "**********" at bounding box center [433, 206] width 867 height 412
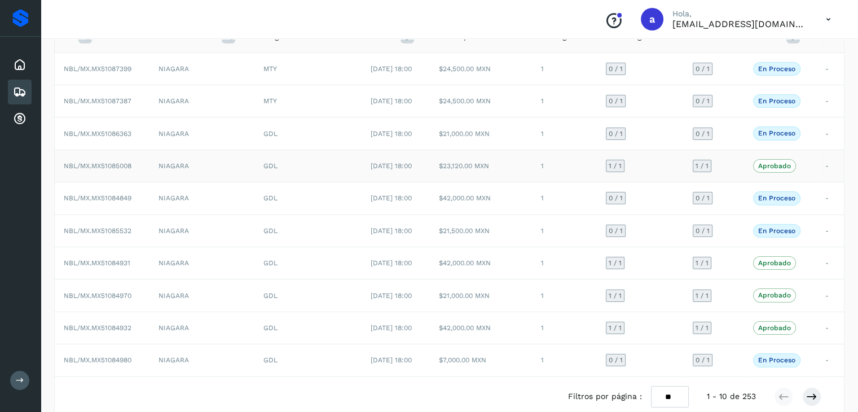
scroll to position [113, 0]
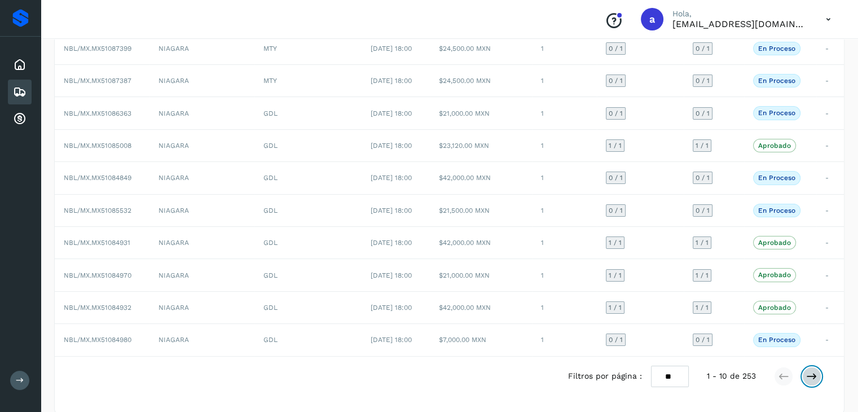
click at [813, 372] on icon at bounding box center [811, 376] width 11 height 11
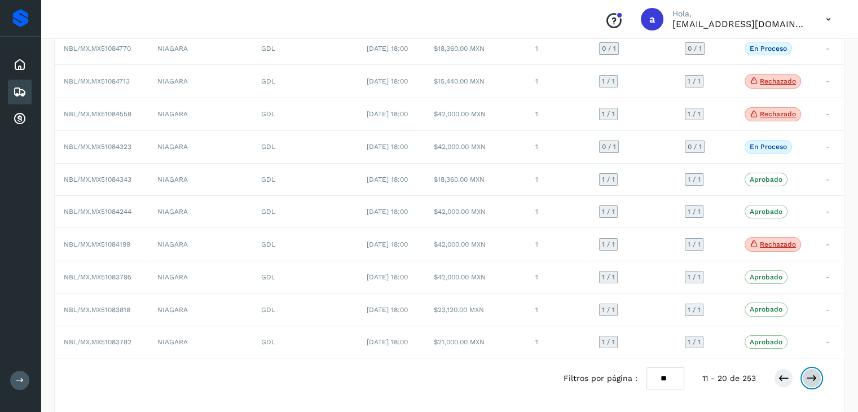
click at [808, 372] on icon at bounding box center [811, 377] width 11 height 11
click at [810, 373] on icon at bounding box center [811, 377] width 11 height 11
click at [819, 372] on button at bounding box center [811, 379] width 19 height 19
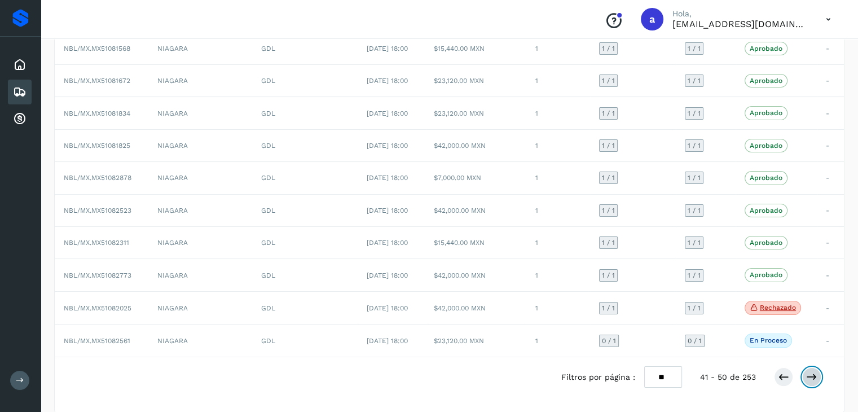
click at [810, 371] on icon at bounding box center [811, 376] width 11 height 11
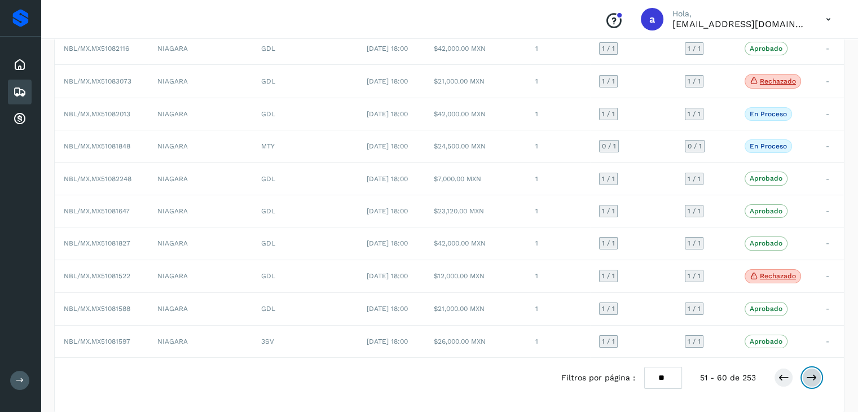
click at [815, 372] on icon at bounding box center [811, 377] width 11 height 11
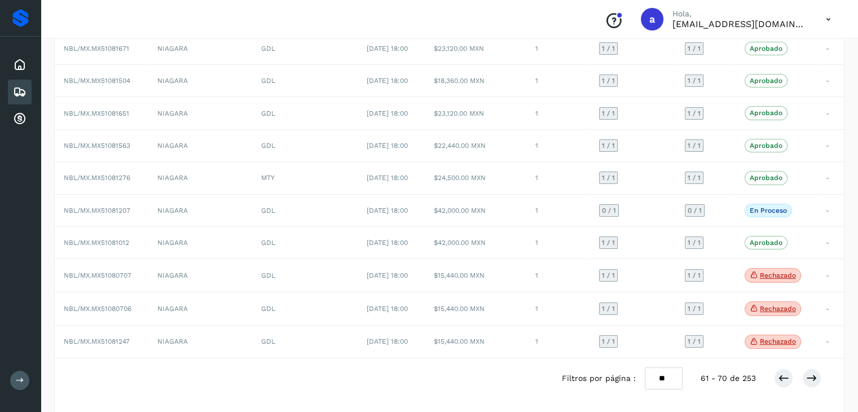
click at [801, 375] on div at bounding box center [797, 377] width 47 height 19
click at [805, 375] on button at bounding box center [811, 377] width 19 height 19
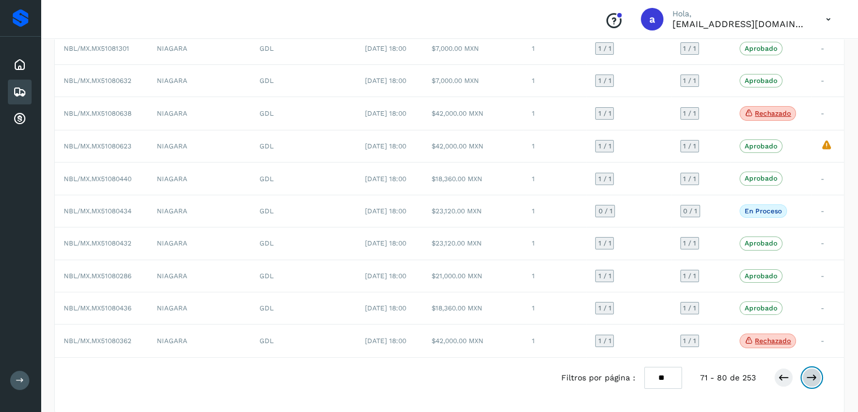
click at [804, 378] on button at bounding box center [811, 377] width 19 height 19
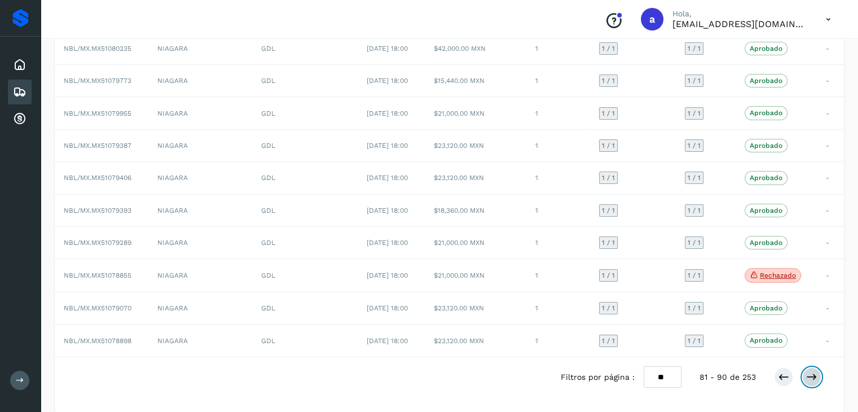
click at [807, 371] on icon at bounding box center [811, 376] width 11 height 11
click at [815, 375] on icon at bounding box center [811, 376] width 11 height 11
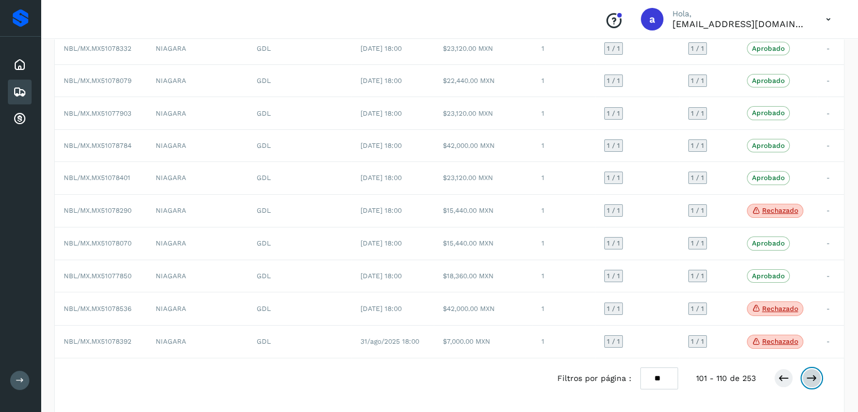
click at [808, 372] on icon at bounding box center [811, 377] width 11 height 11
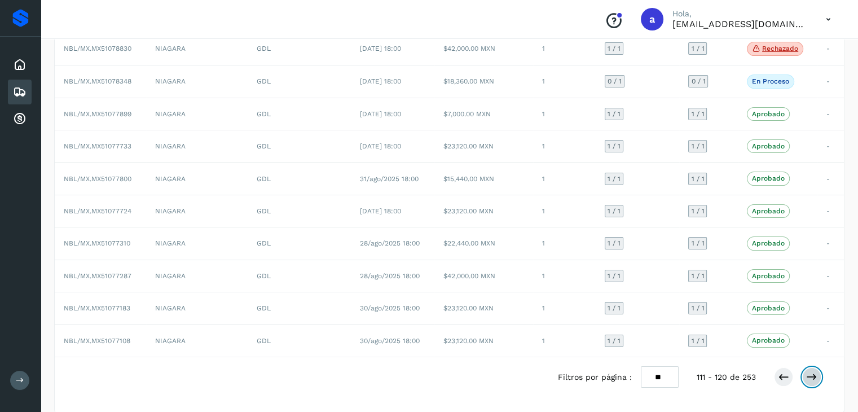
click at [815, 373] on icon at bounding box center [811, 376] width 11 height 11
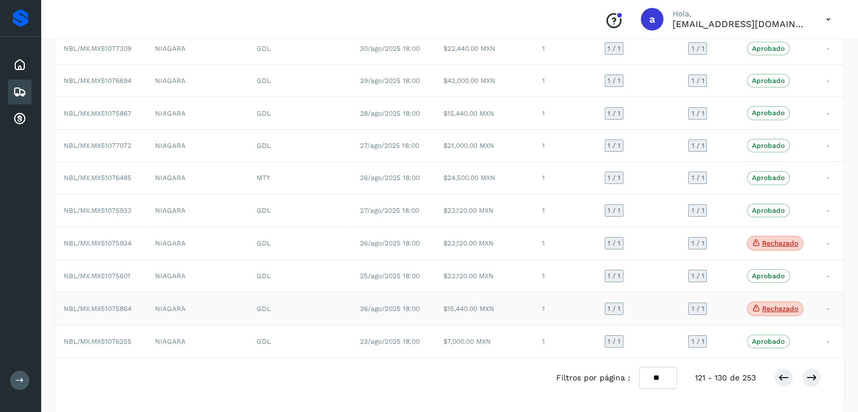
click at [684, 307] on td "1 / 1" at bounding box center [708, 308] width 59 height 33
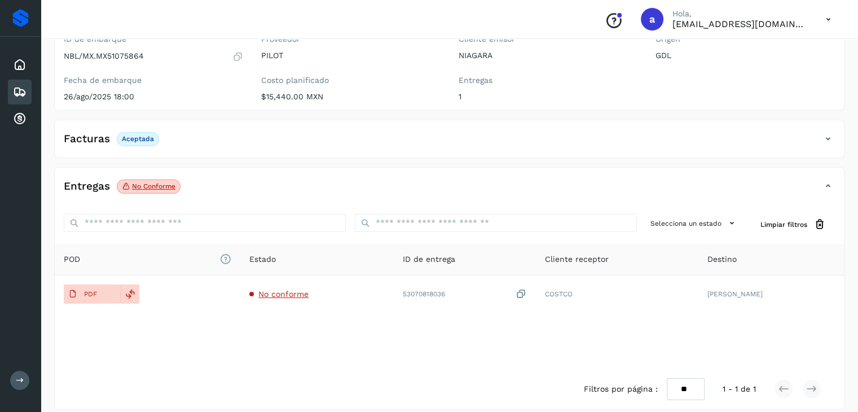
click at [147, 181] on span "No conforme" at bounding box center [149, 186] width 64 height 15
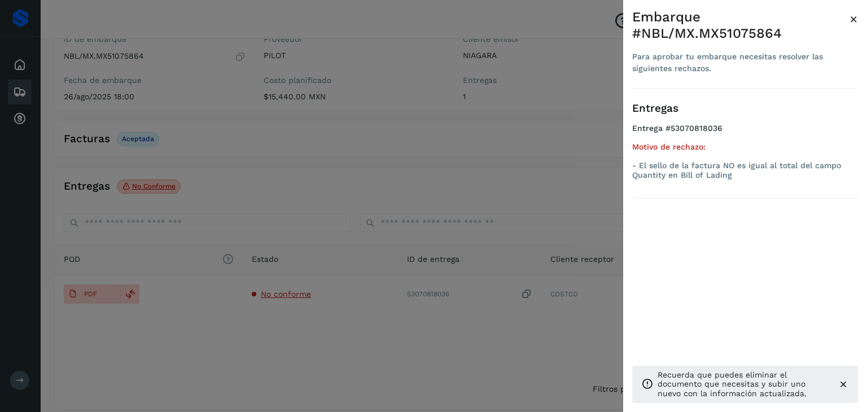
click at [321, 165] on div at bounding box center [433, 206] width 867 height 412
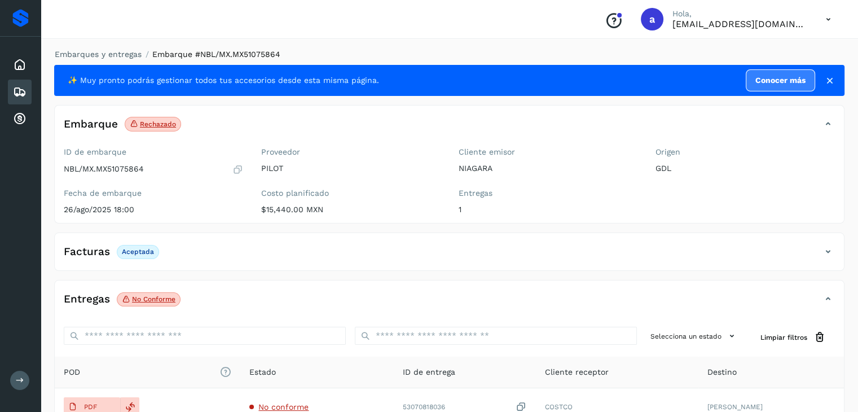
click at [26, 91] on icon at bounding box center [20, 92] width 14 height 14
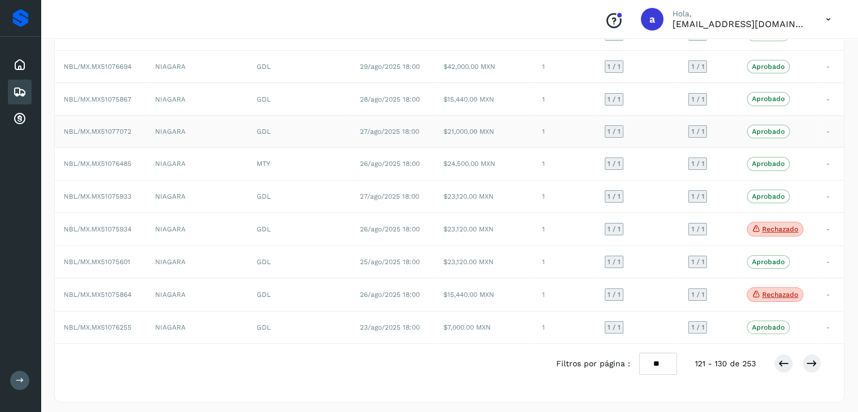
scroll to position [129, 0]
click at [815, 361] on icon at bounding box center [811, 361] width 11 height 11
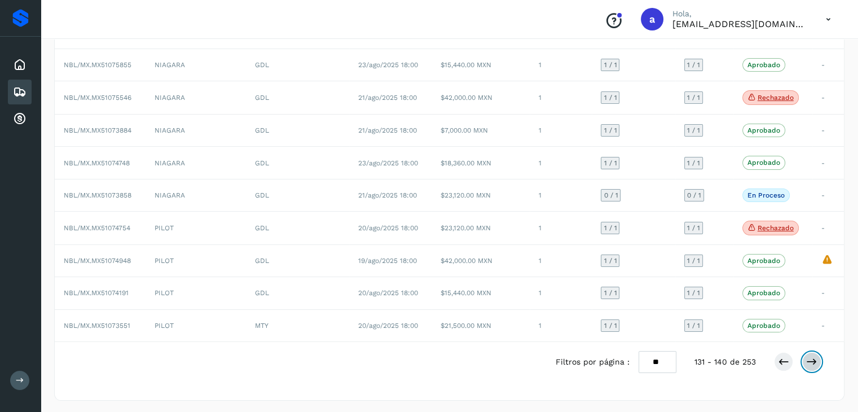
click at [815, 361] on icon at bounding box center [811, 361] width 11 height 11
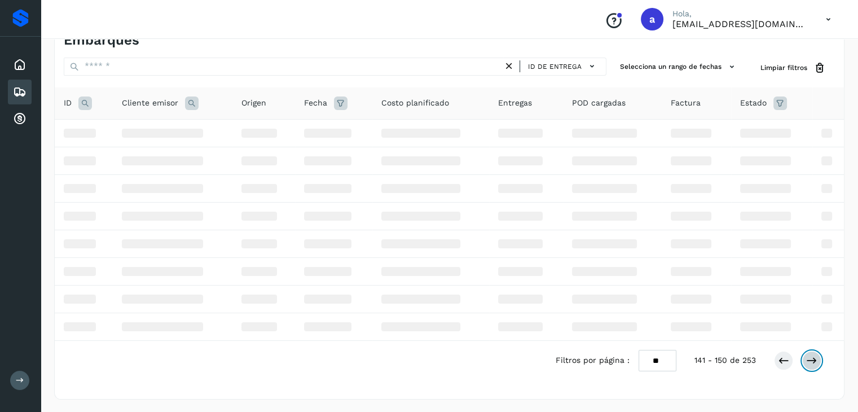
scroll to position [128, 0]
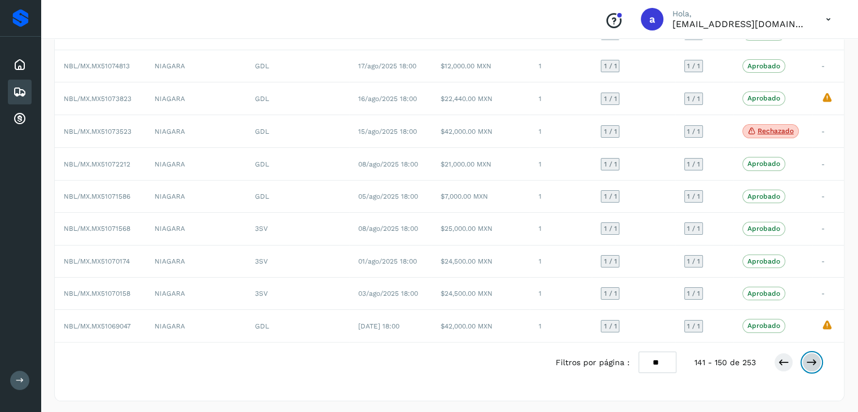
click at [815, 361] on icon at bounding box center [811, 362] width 11 height 11
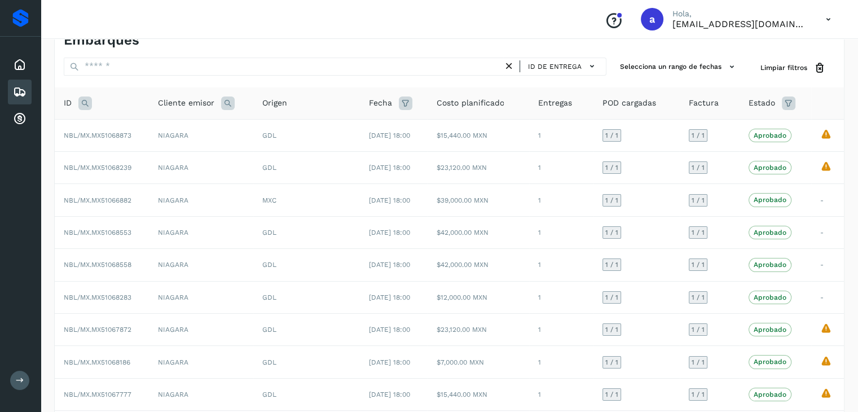
scroll to position [127, 0]
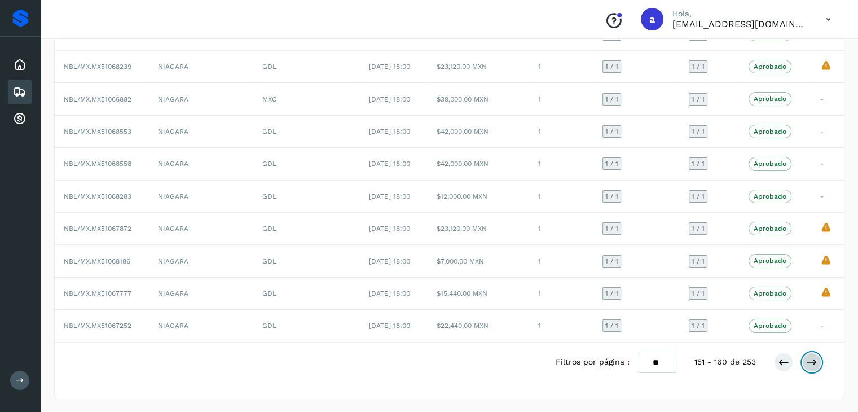
click at [810, 357] on icon at bounding box center [811, 362] width 11 height 11
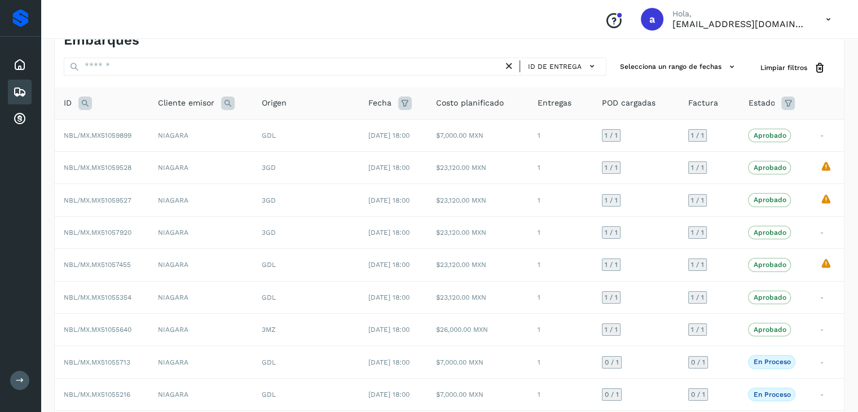
scroll to position [126, 0]
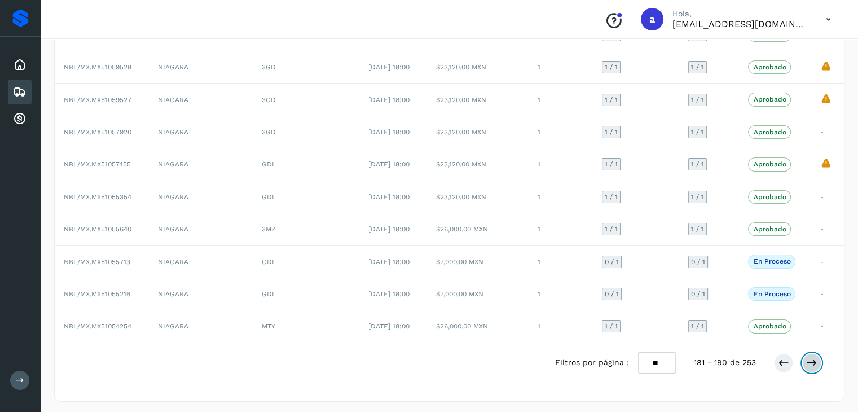
click at [810, 357] on icon at bounding box center [811, 362] width 11 height 11
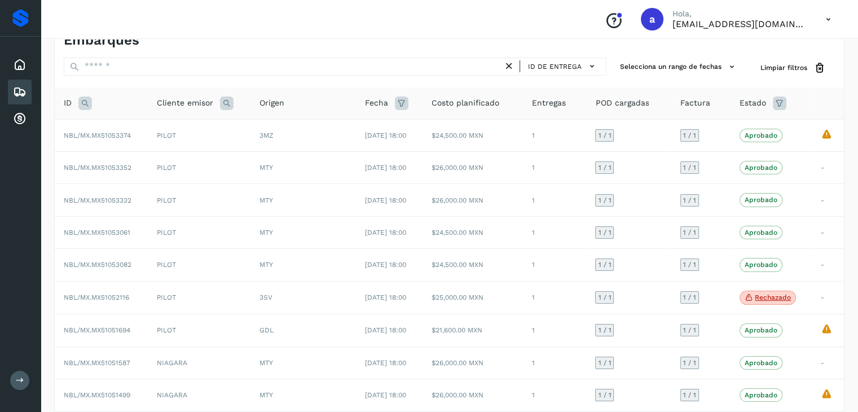
scroll to position [128, 0]
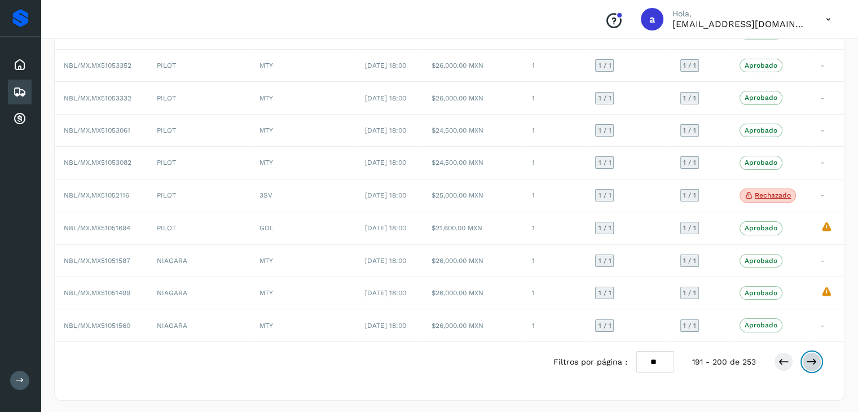
click at [810, 356] on icon at bounding box center [811, 361] width 11 height 11
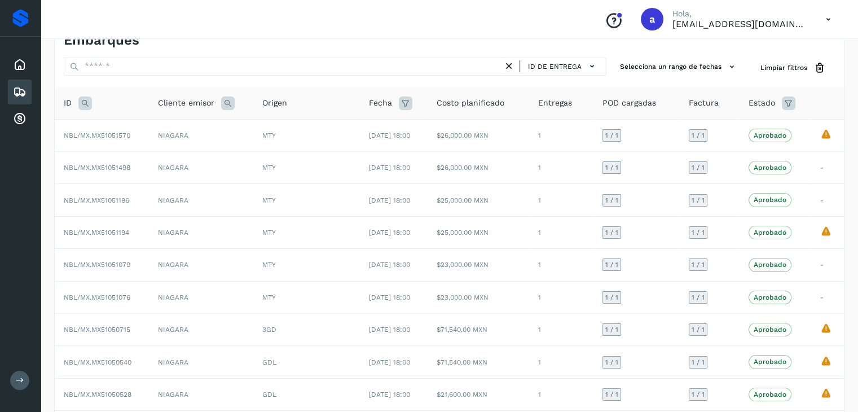
scroll to position [128, 0]
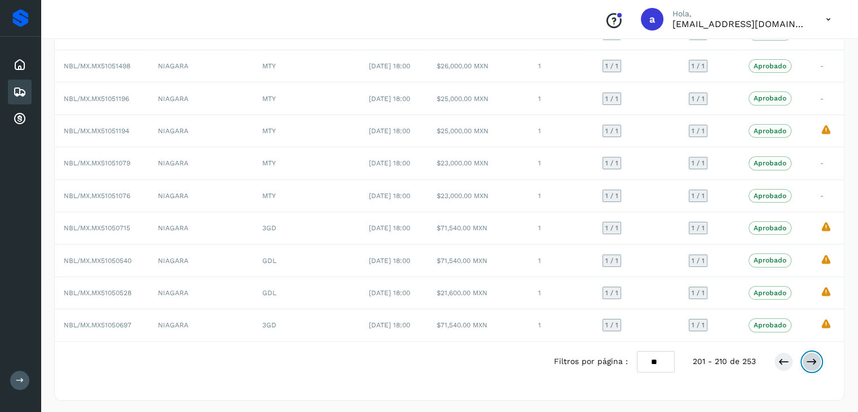
click at [810, 356] on icon at bounding box center [811, 361] width 11 height 11
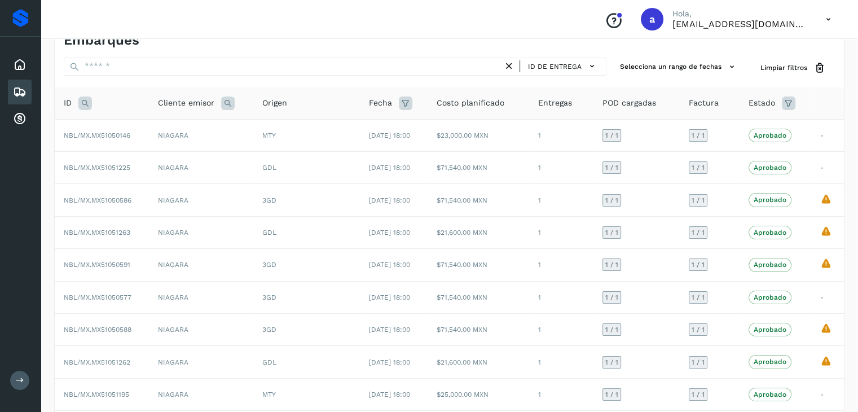
scroll to position [127, 0]
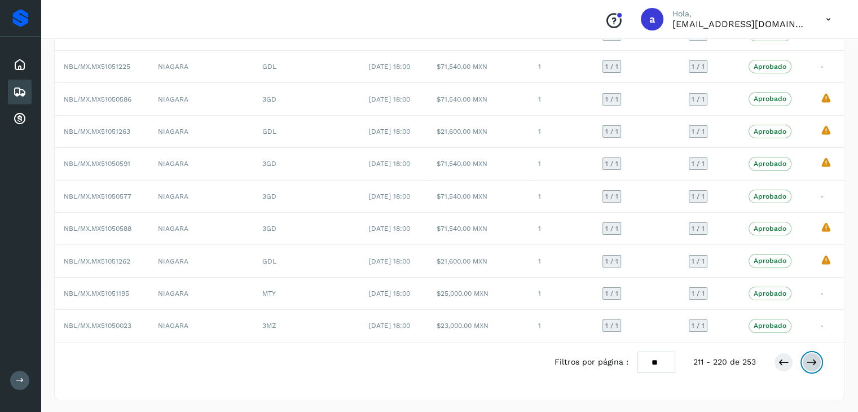
click at [810, 357] on icon at bounding box center [811, 362] width 11 height 11
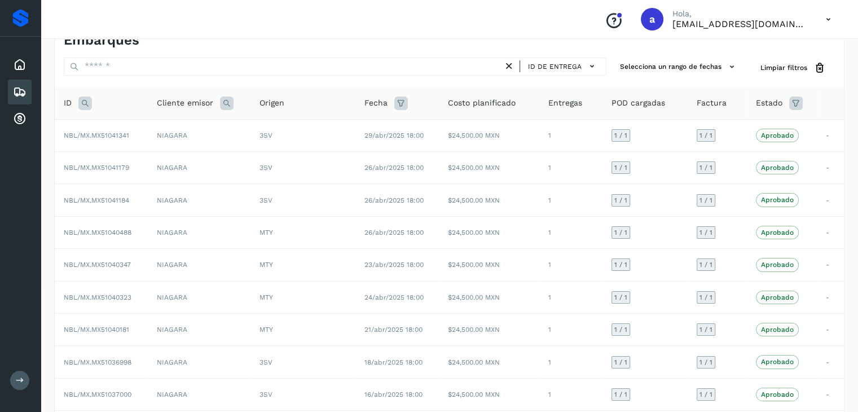
scroll to position [126, 0]
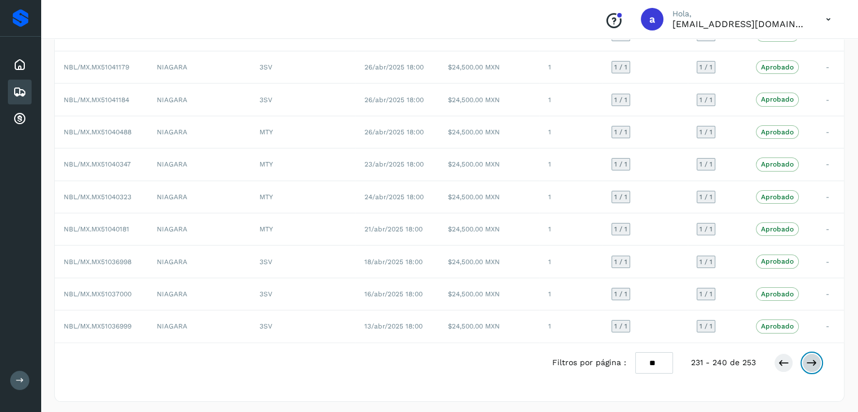
click at [810, 357] on icon at bounding box center [811, 362] width 11 height 11
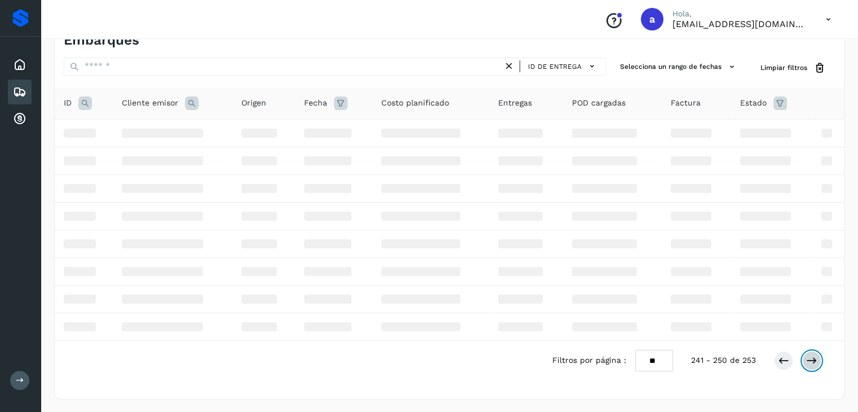
scroll to position [127, 0]
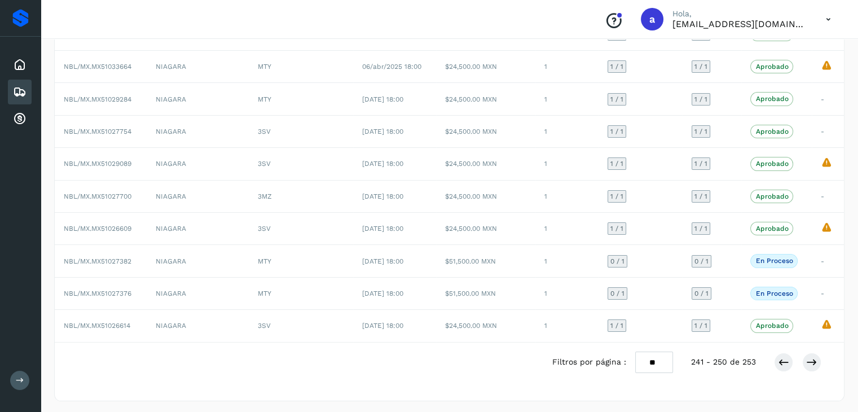
click at [801, 362] on div at bounding box center [797, 362] width 47 height 19
click at [810, 361] on icon at bounding box center [811, 362] width 11 height 11
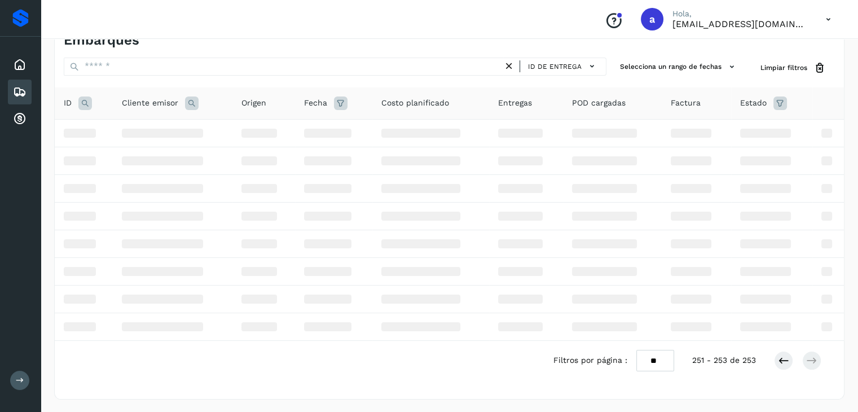
scroll to position [0, 0]
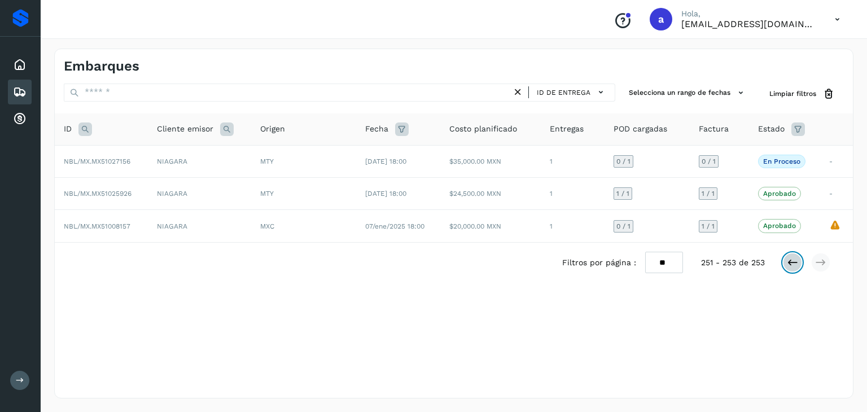
click at [787, 262] on icon at bounding box center [792, 262] width 11 height 11
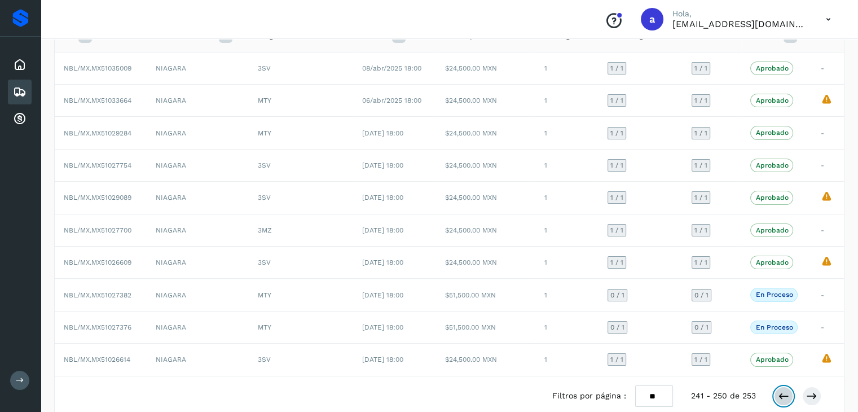
scroll to position [127, 0]
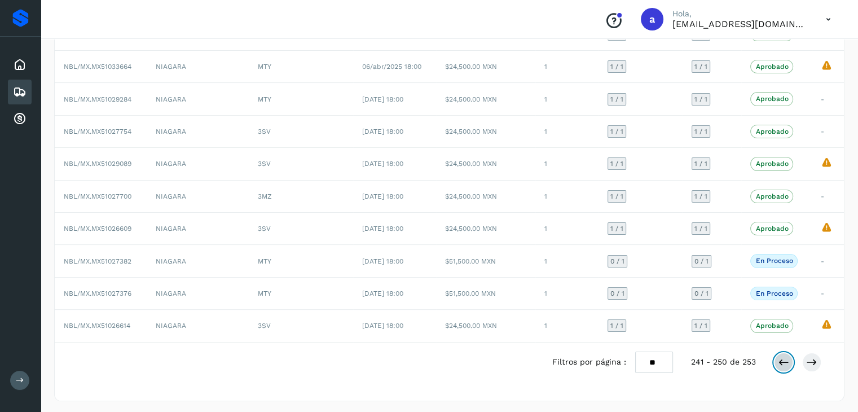
click at [784, 364] on icon at bounding box center [783, 362] width 11 height 11
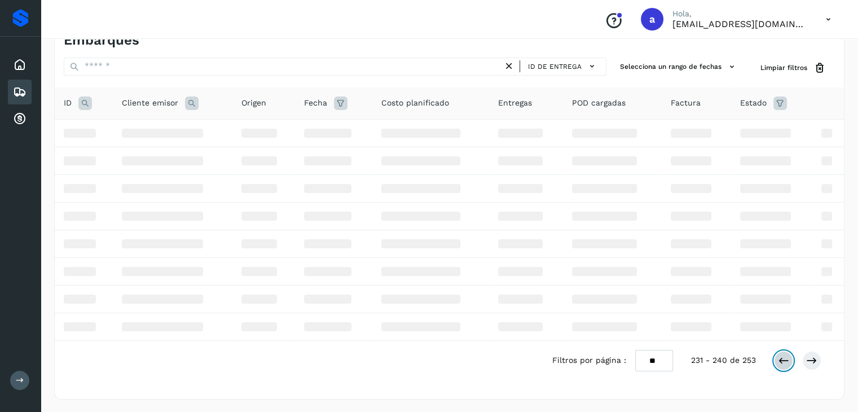
scroll to position [126, 0]
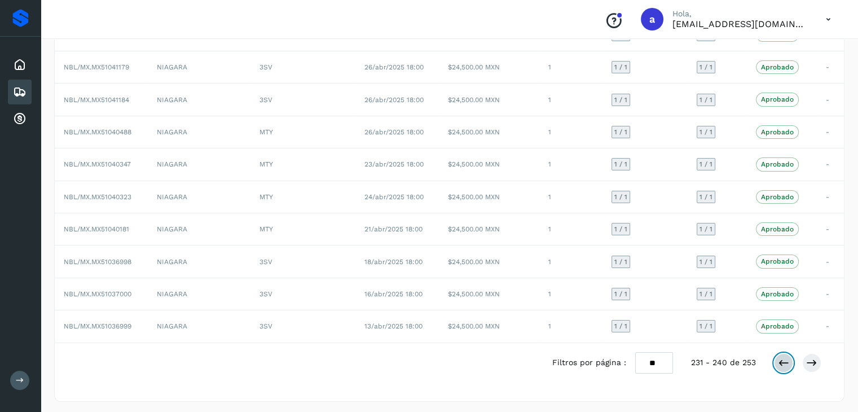
click at [777, 356] on button at bounding box center [783, 362] width 19 height 19
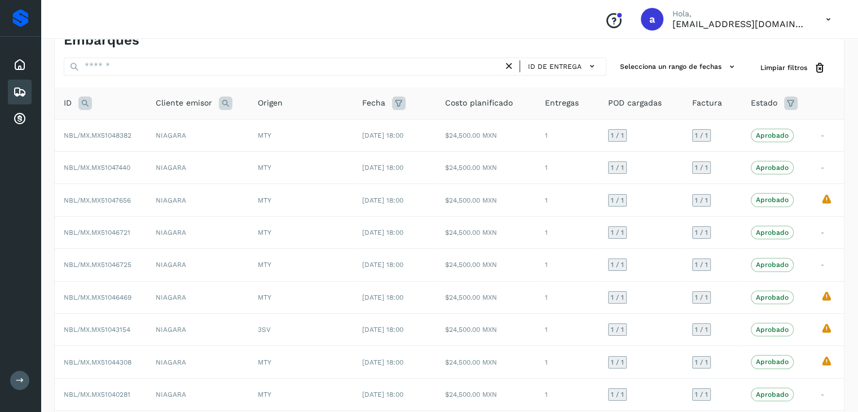
scroll to position [127, 0]
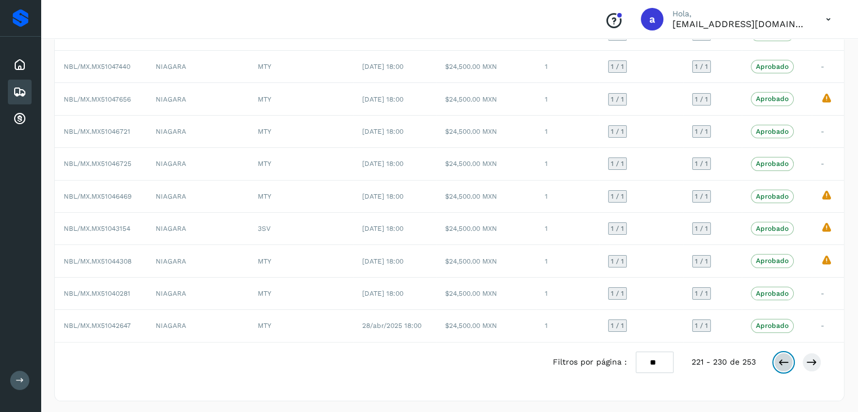
click at [781, 359] on icon at bounding box center [783, 362] width 11 height 11
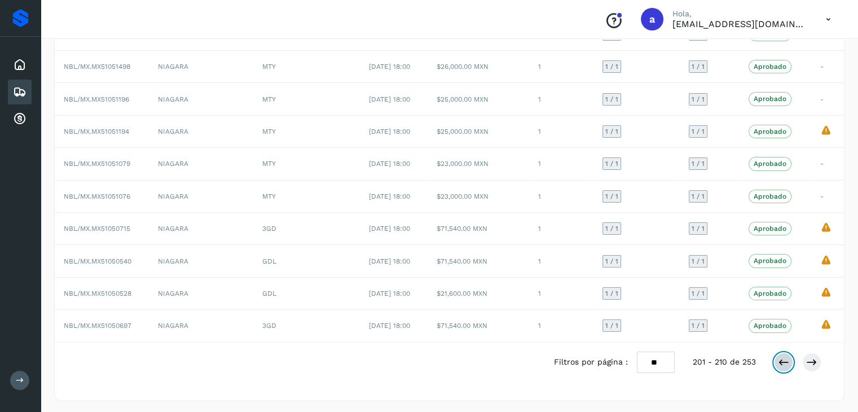
click at [781, 359] on icon at bounding box center [783, 362] width 11 height 11
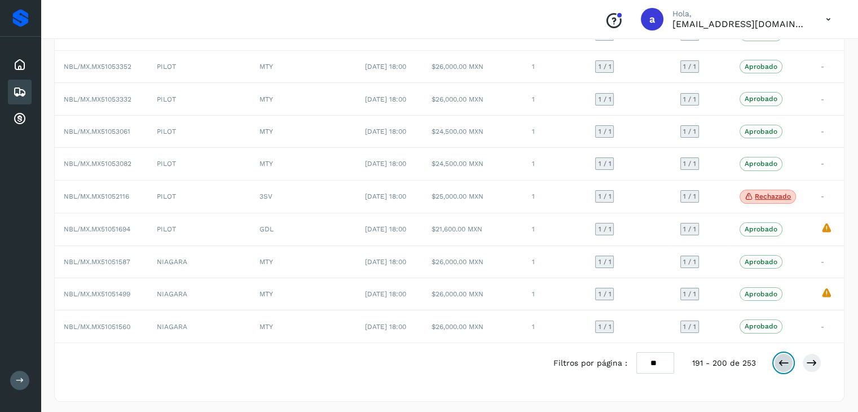
click at [781, 359] on icon at bounding box center [783, 362] width 11 height 11
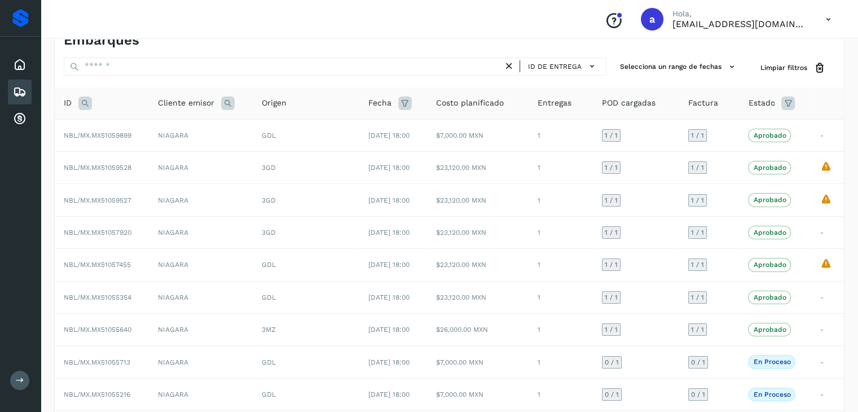
scroll to position [126, 0]
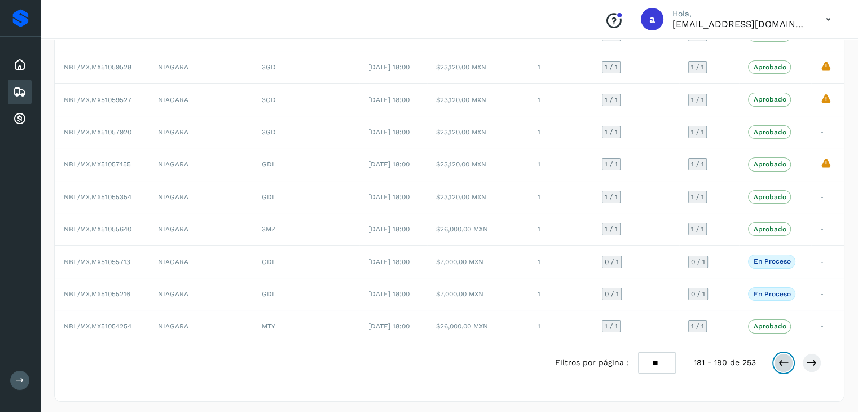
click at [781, 359] on icon at bounding box center [783, 362] width 11 height 11
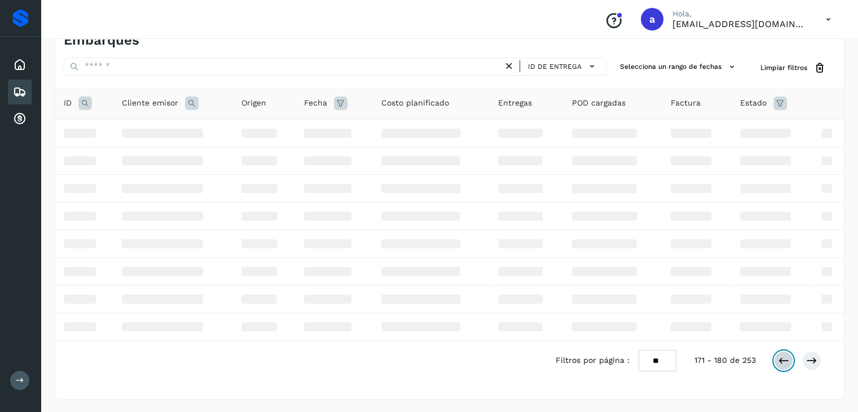
scroll to position [127, 0]
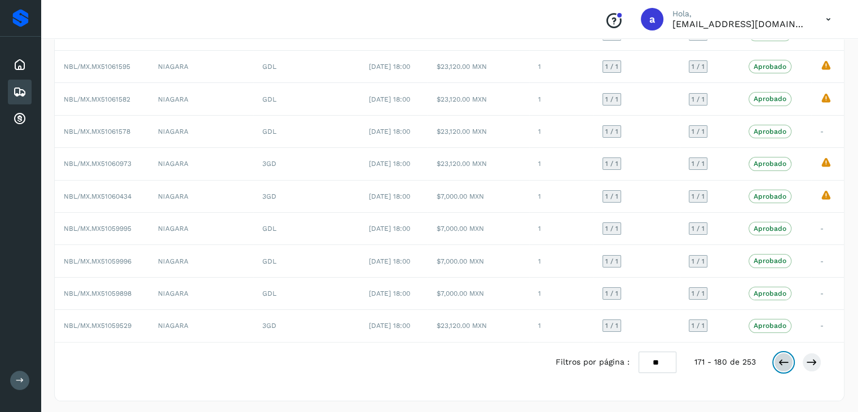
click at [780, 362] on icon at bounding box center [783, 362] width 11 height 11
click at [780, 364] on icon at bounding box center [783, 362] width 11 height 11
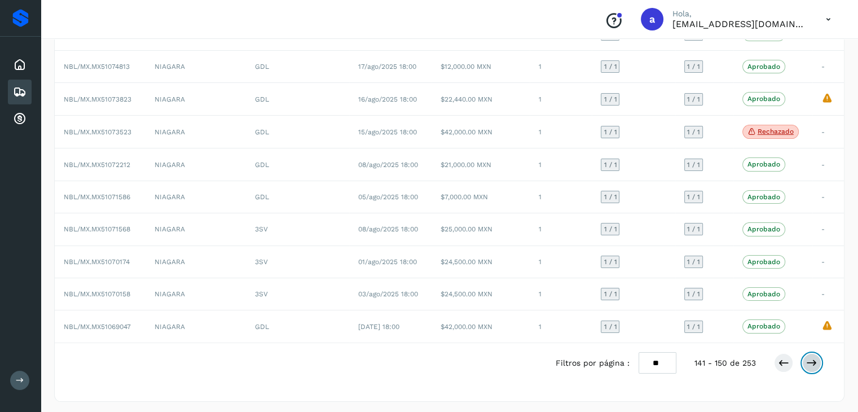
click at [807, 362] on icon at bounding box center [811, 362] width 11 height 11
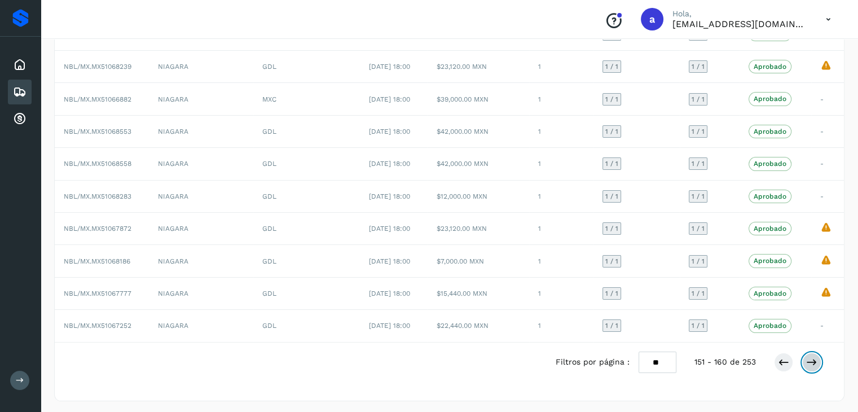
click at [817, 358] on icon at bounding box center [811, 362] width 11 height 11
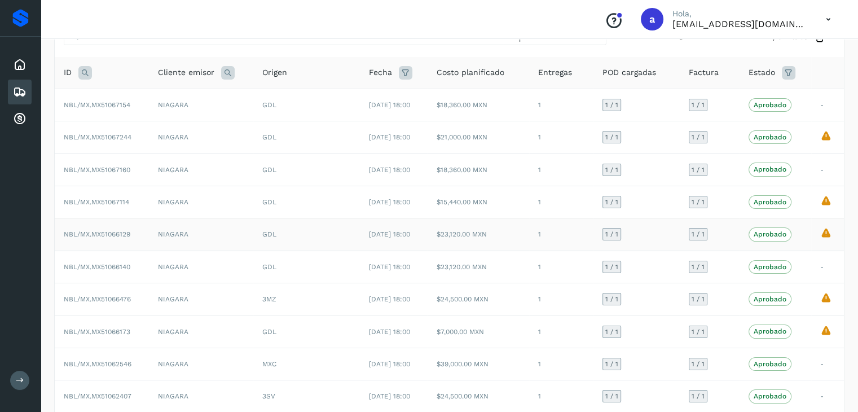
scroll to position [113, 0]
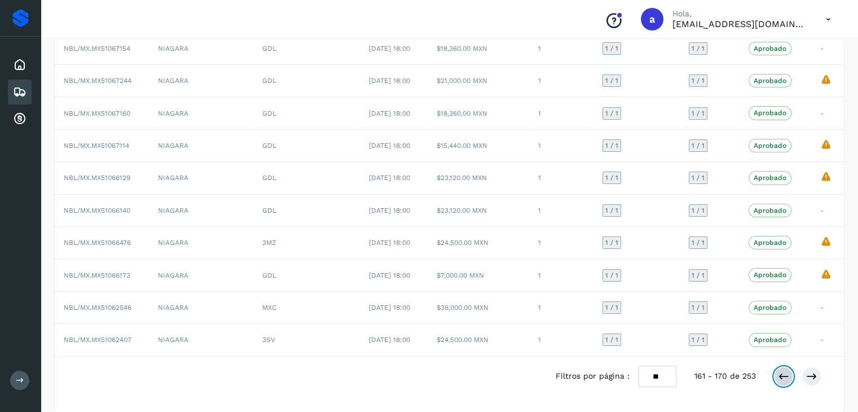
click at [786, 375] on icon at bounding box center [783, 376] width 11 height 11
click at [786, 371] on icon at bounding box center [783, 376] width 11 height 11
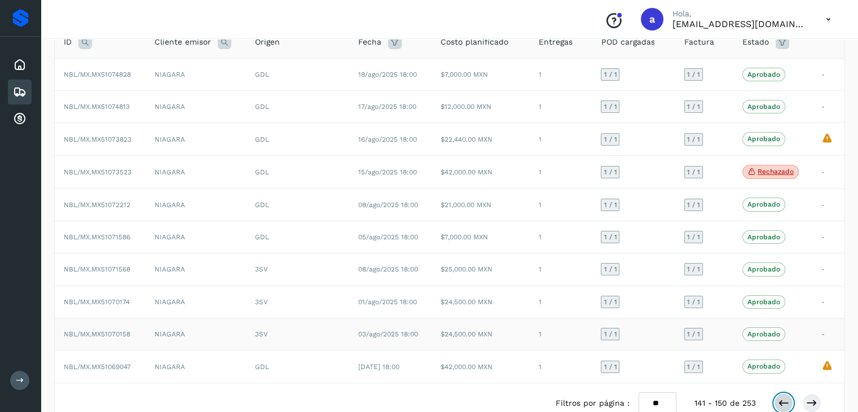
scroll to position [128, 0]
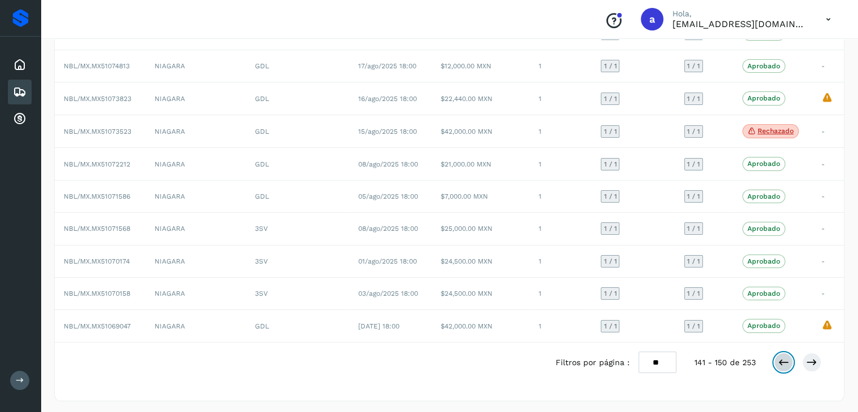
click at [790, 359] on button at bounding box center [783, 362] width 19 height 19
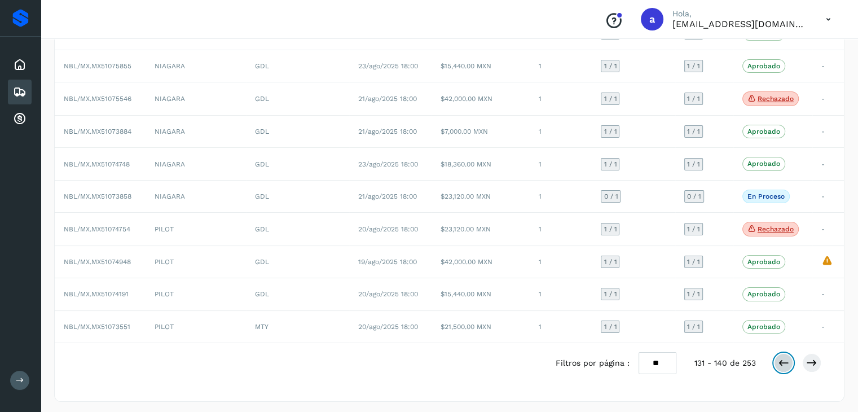
click at [786, 357] on icon at bounding box center [783, 362] width 11 height 11
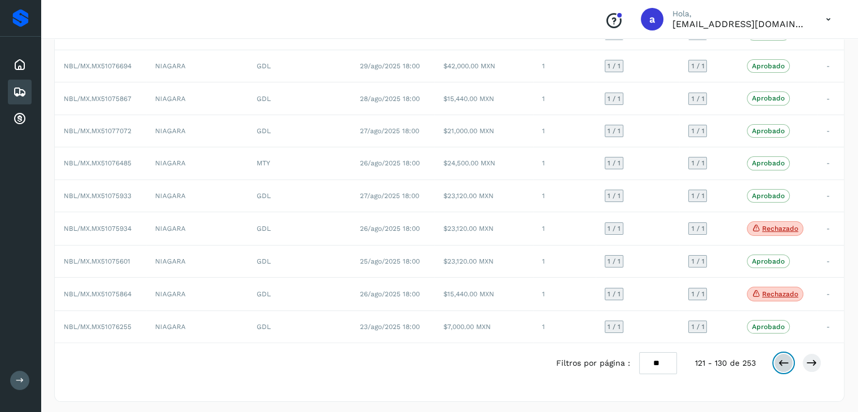
click at [789, 363] on icon at bounding box center [783, 362] width 11 height 11
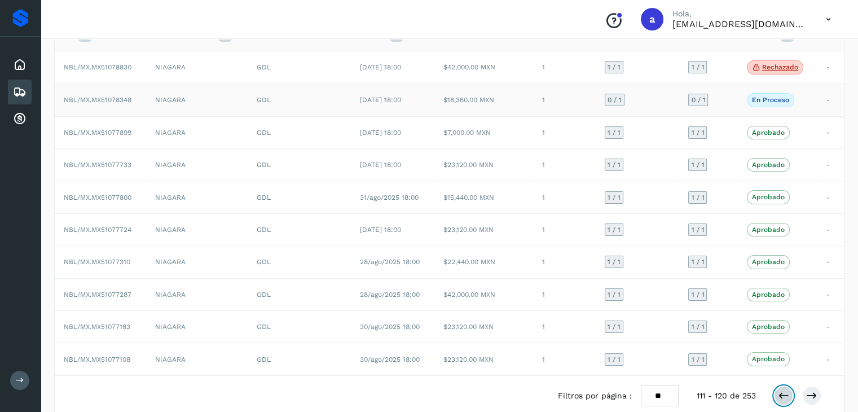
scroll to position [113, 0]
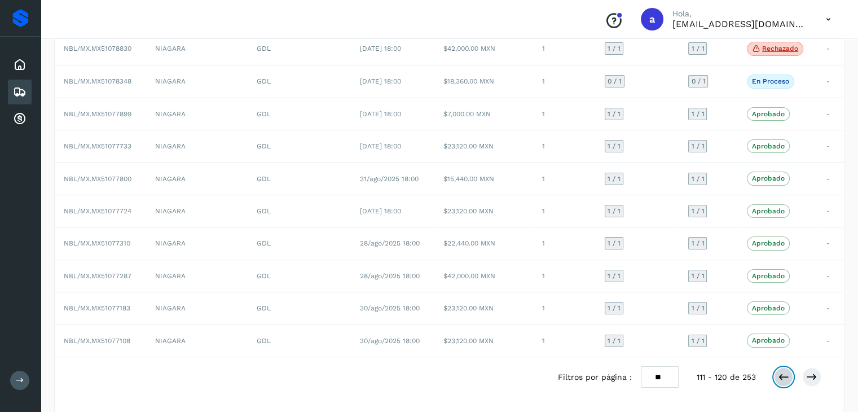
click at [781, 374] on icon at bounding box center [783, 376] width 11 height 11
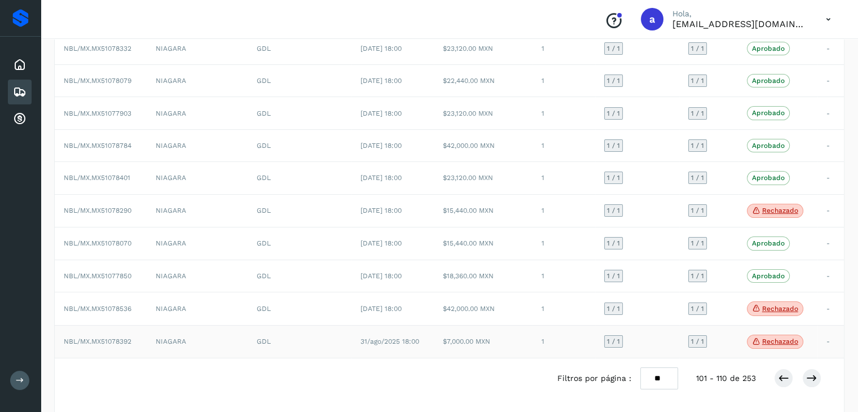
click at [568, 339] on td "1" at bounding box center [564, 341] width 63 height 33
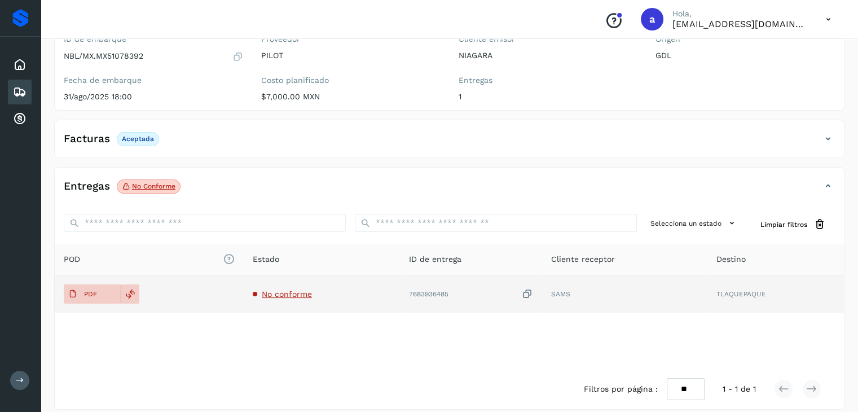
click at [301, 293] on span "No conforme" at bounding box center [287, 293] width 50 height 9
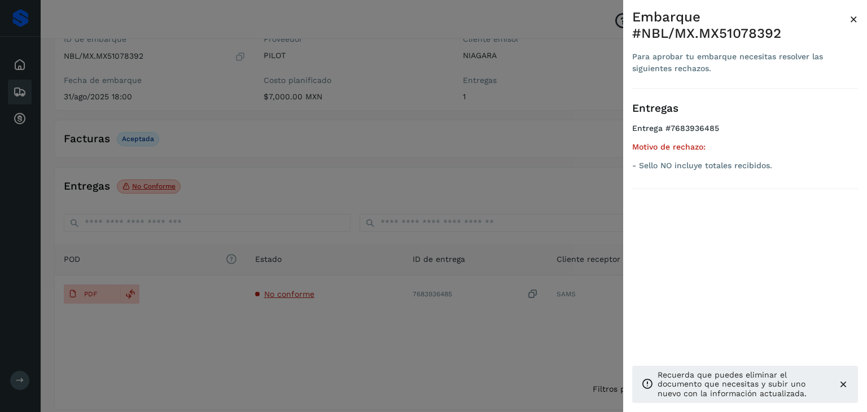
drag, startPoint x: 490, startPoint y: 222, endPoint x: 490, endPoint y: 229, distance: 6.8
click at [490, 227] on div at bounding box center [433, 206] width 867 height 412
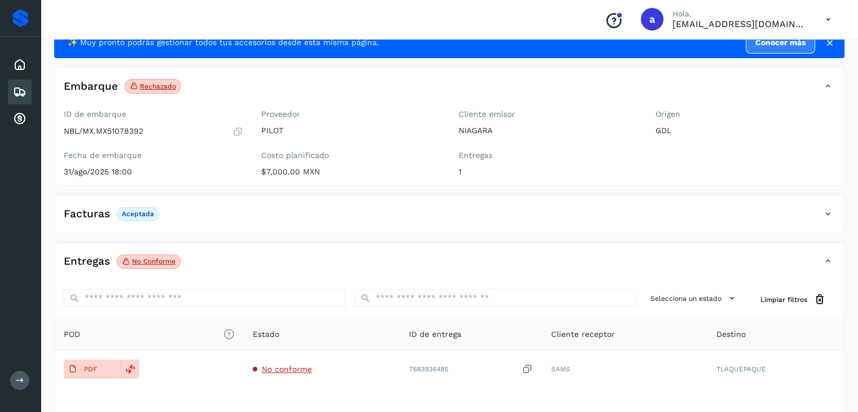
scroll to position [56, 0]
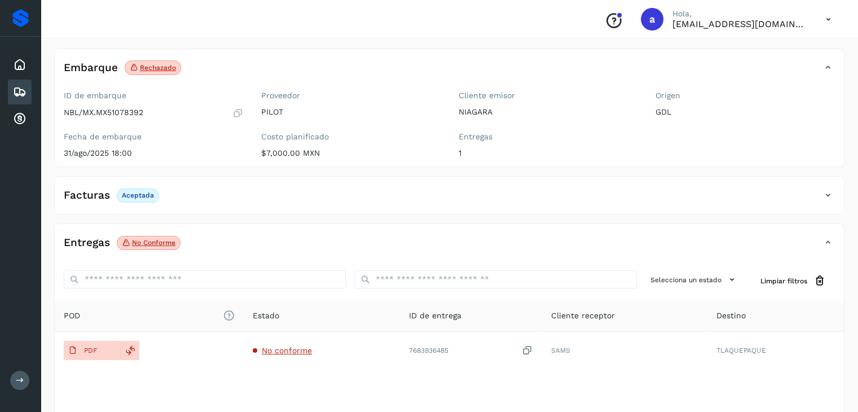
click at [19, 91] on icon at bounding box center [20, 92] width 14 height 14
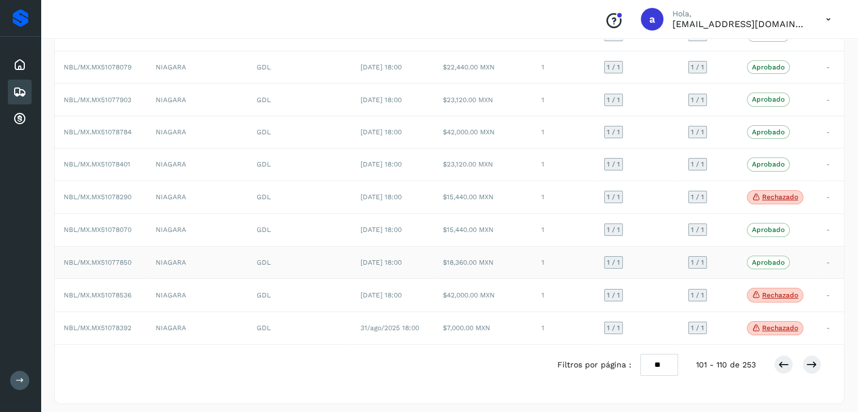
scroll to position [129, 0]
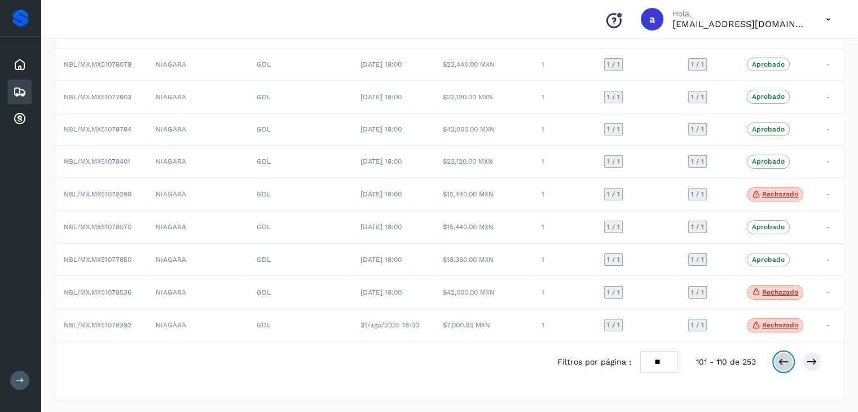
click at [781, 357] on icon at bounding box center [783, 361] width 11 height 11
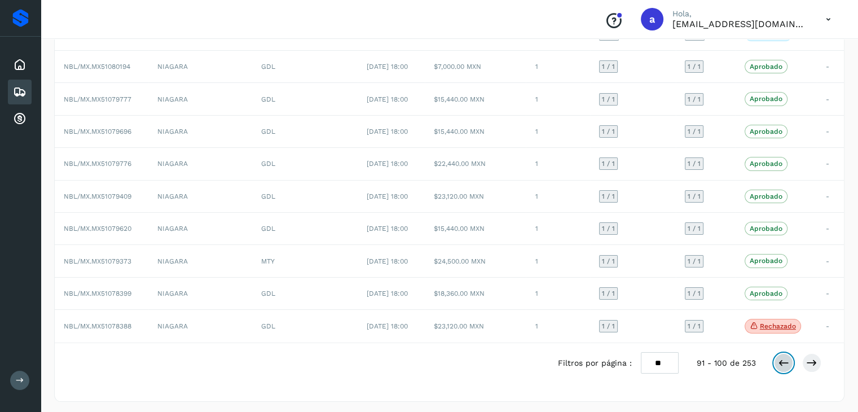
click at [781, 357] on icon at bounding box center [783, 362] width 11 height 11
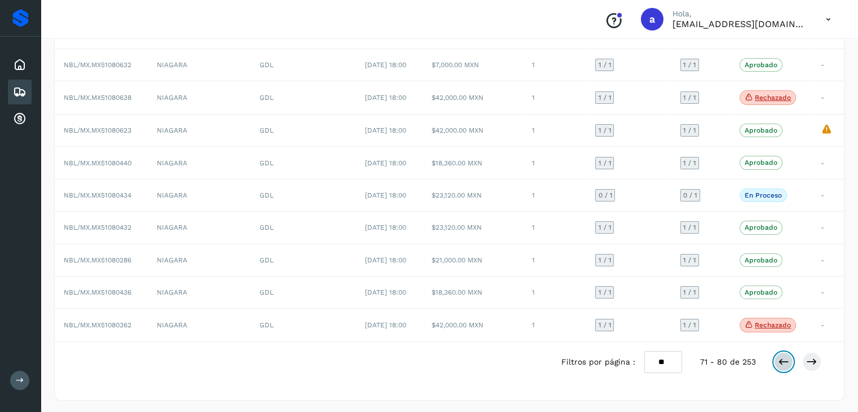
click at [781, 357] on icon at bounding box center [783, 361] width 11 height 11
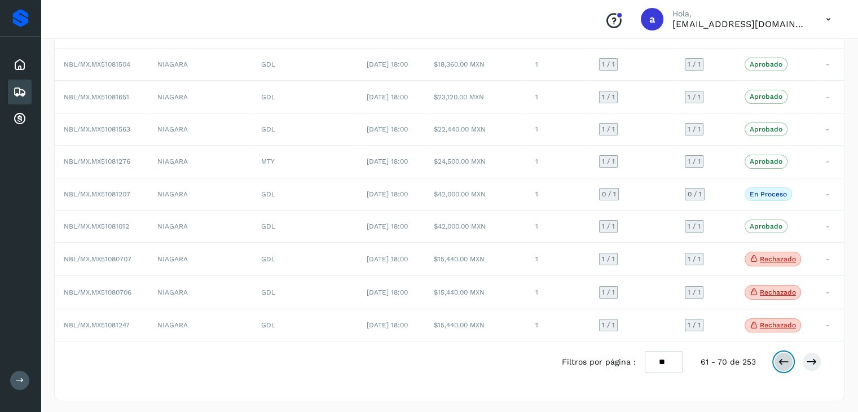
click at [781, 357] on icon at bounding box center [783, 361] width 11 height 11
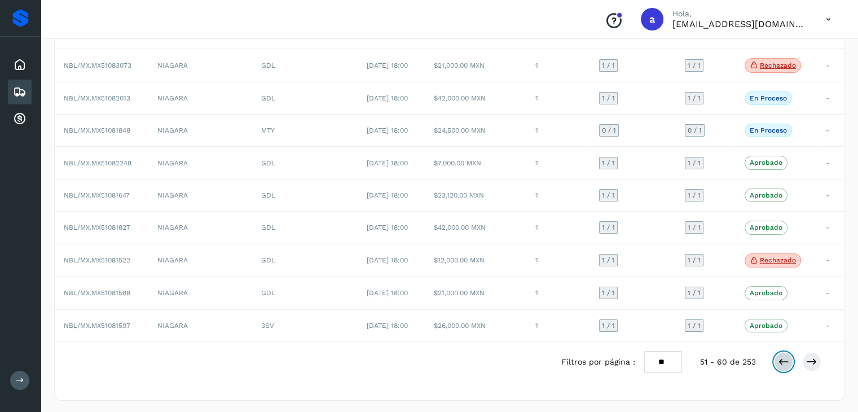
click at [781, 357] on icon at bounding box center [783, 361] width 11 height 11
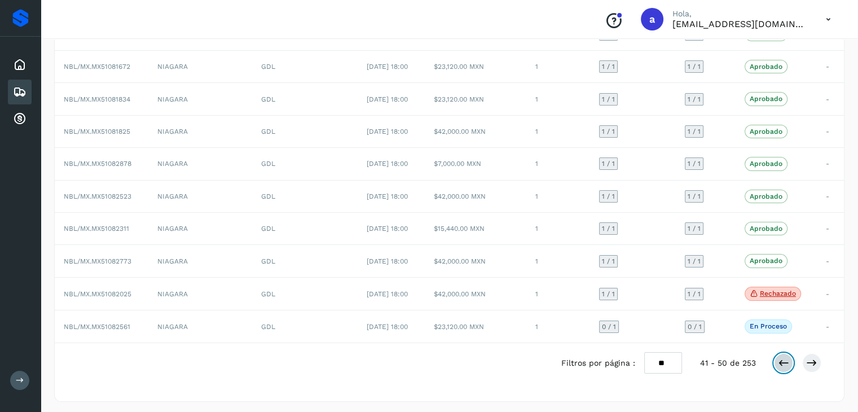
click at [781, 357] on icon at bounding box center [783, 362] width 11 height 11
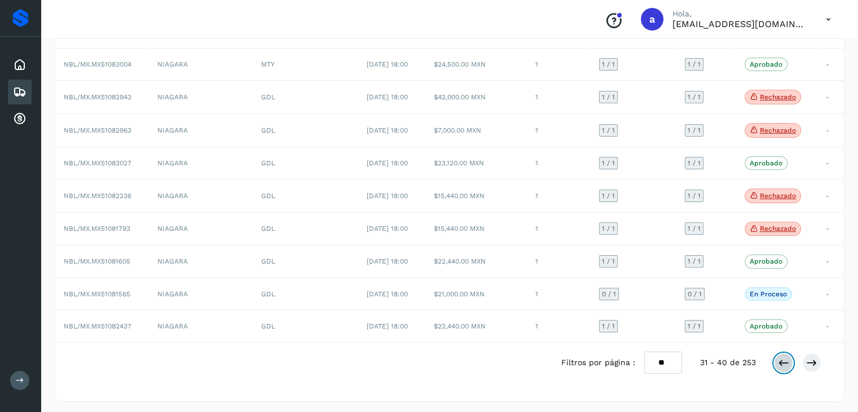
click at [781, 357] on icon at bounding box center [783, 362] width 11 height 11
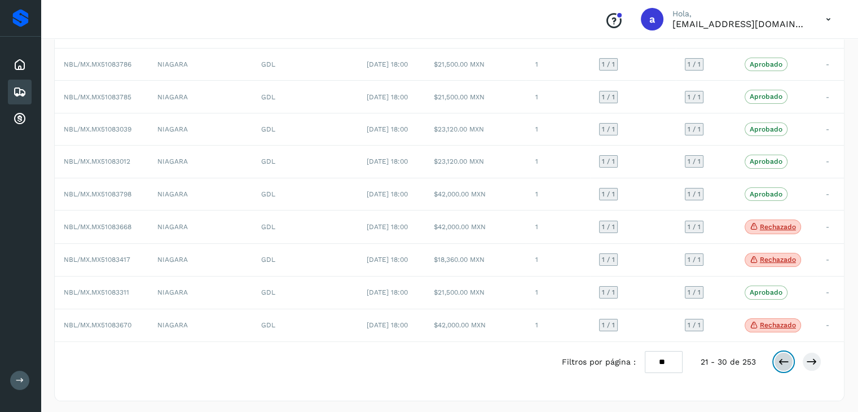
click at [781, 357] on icon at bounding box center [783, 361] width 11 height 11
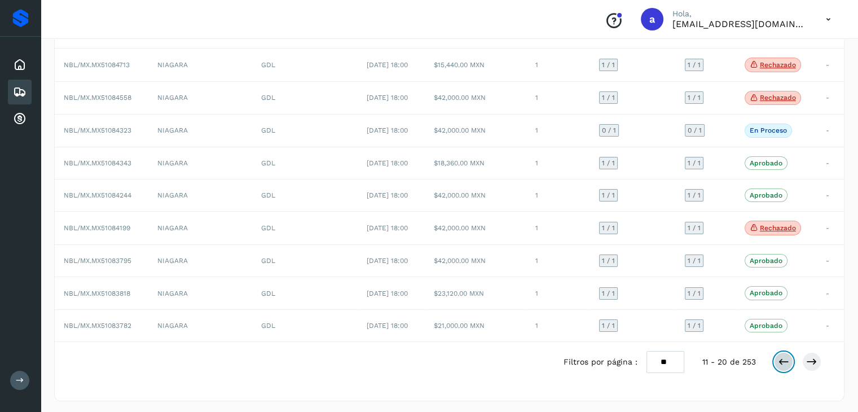
click at [781, 357] on icon at bounding box center [783, 361] width 11 height 11
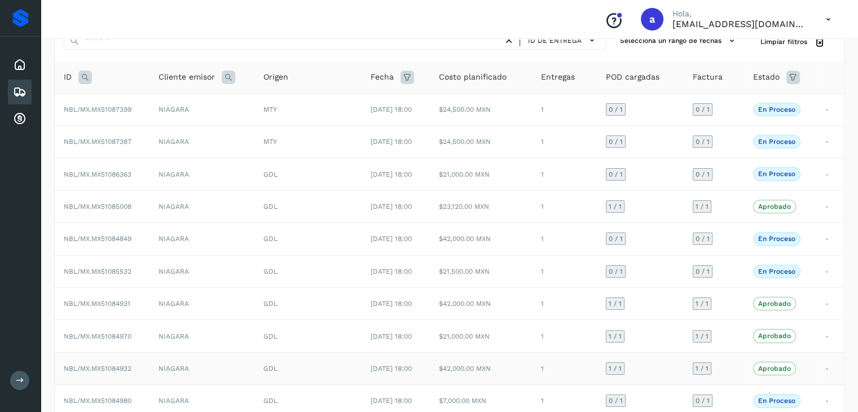
scroll to position [126, 0]
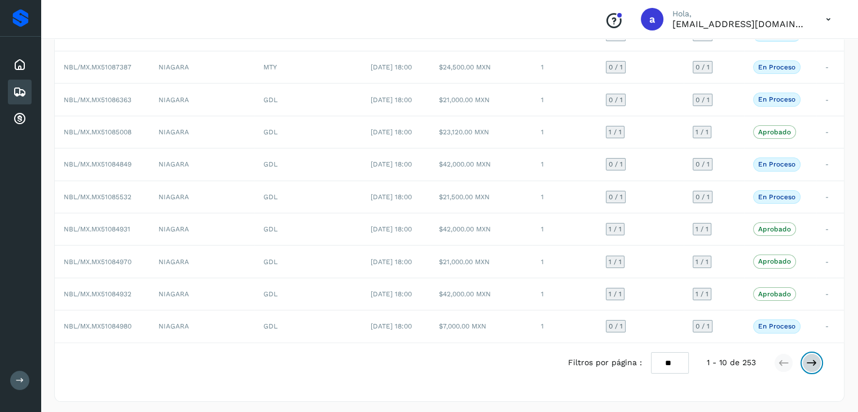
click at [815, 361] on icon at bounding box center [811, 362] width 11 height 11
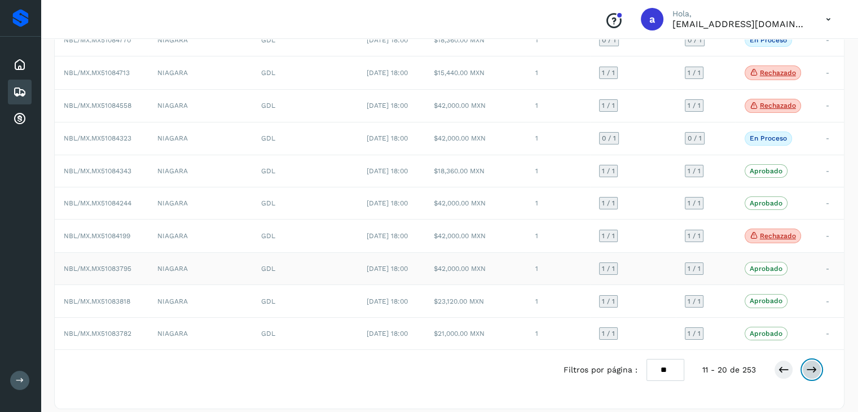
scroll to position [129, 0]
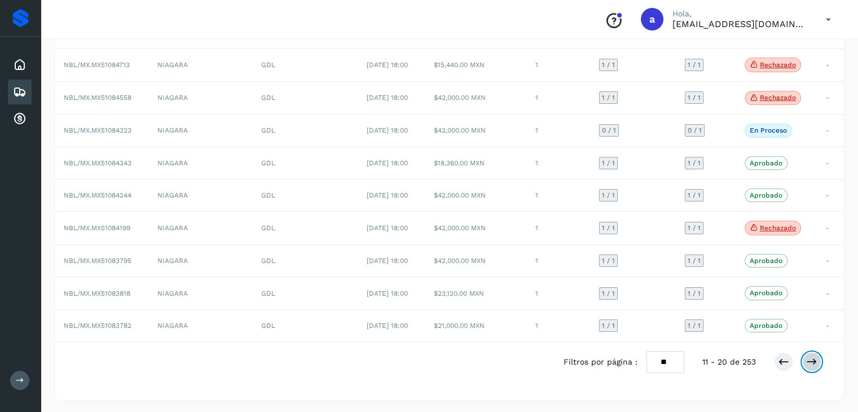
click at [821, 361] on button at bounding box center [811, 361] width 19 height 19
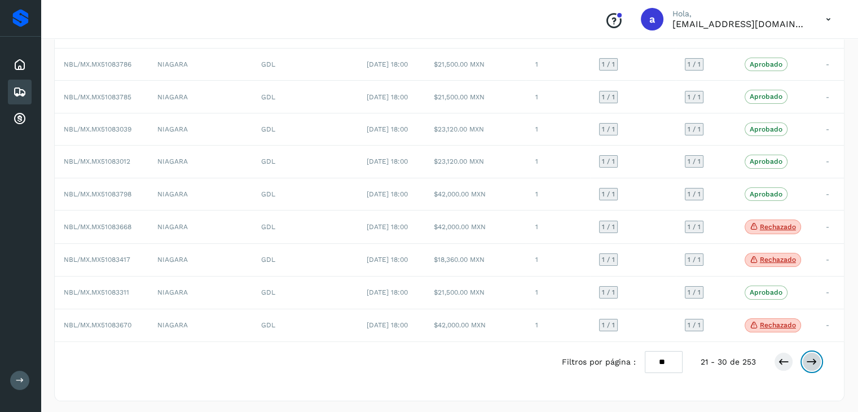
click at [821, 361] on button at bounding box center [811, 361] width 19 height 19
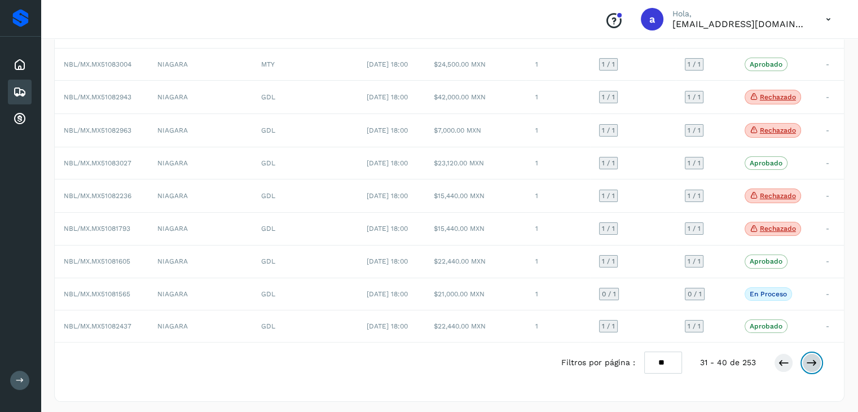
click at [821, 361] on button at bounding box center [811, 362] width 19 height 19
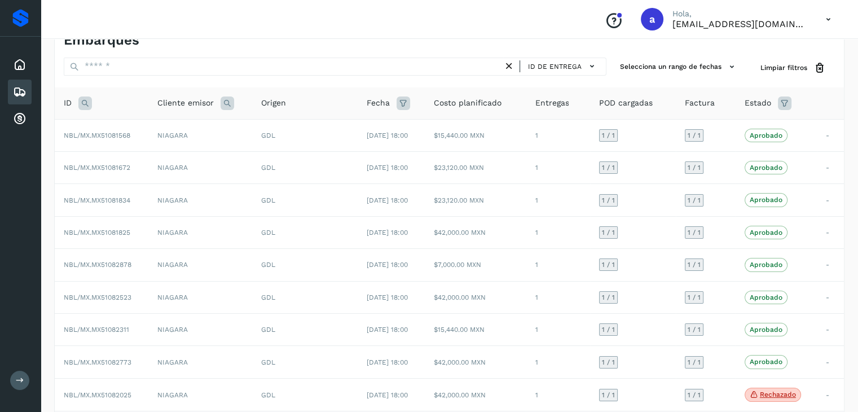
scroll to position [127, 0]
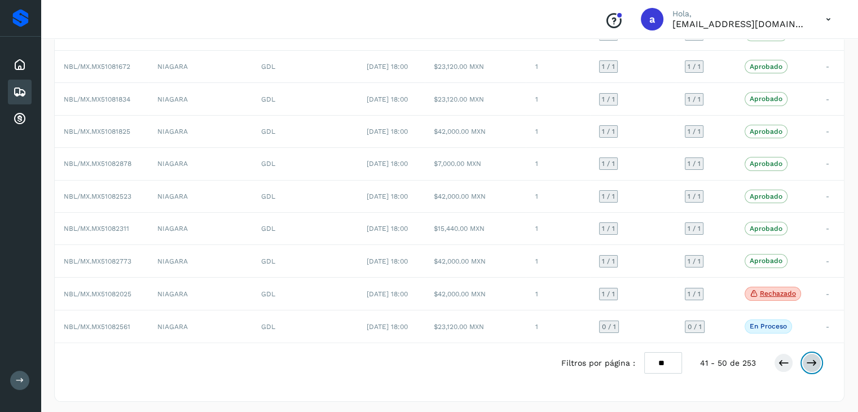
click at [821, 361] on button at bounding box center [811, 362] width 19 height 19
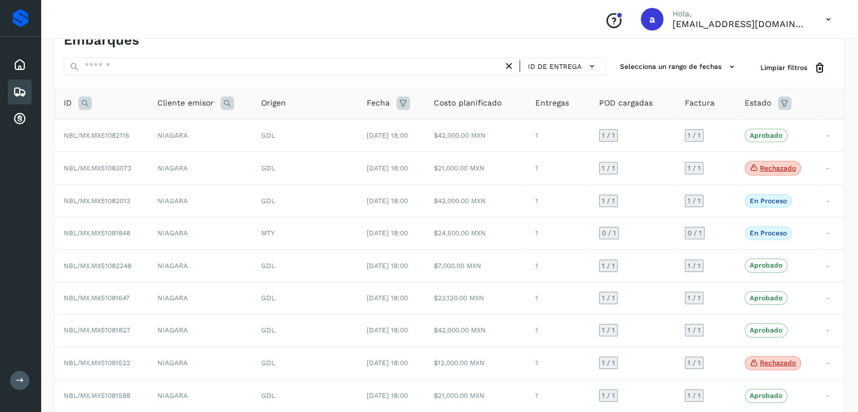
scroll to position [129, 0]
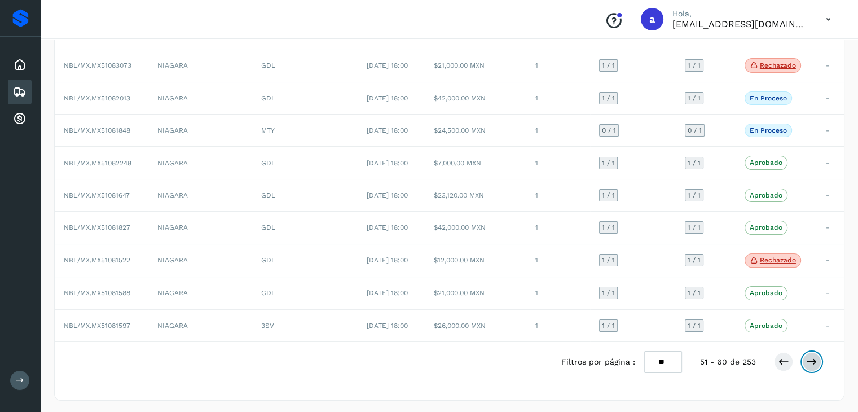
click at [820, 360] on button at bounding box center [811, 361] width 19 height 19
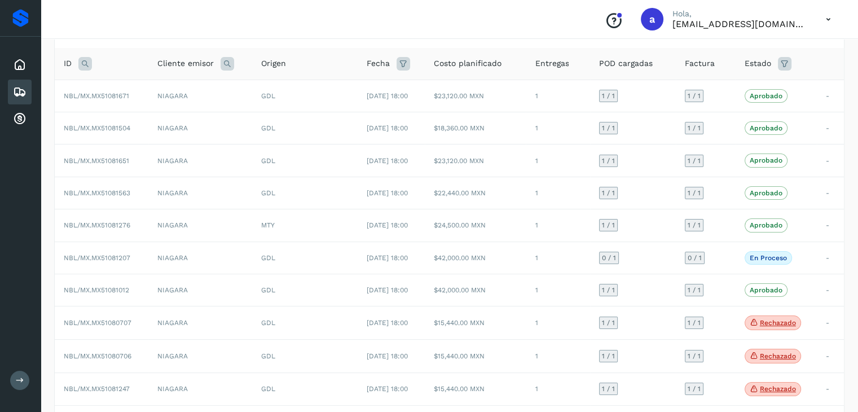
scroll to position [129, 0]
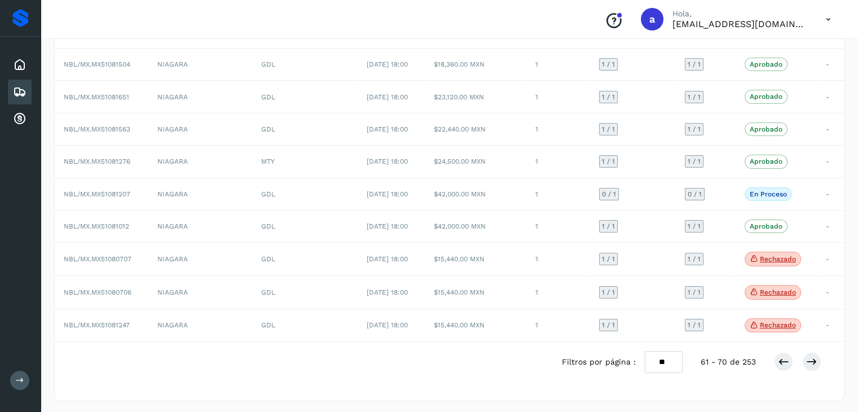
click at [828, 361] on div "Filtros por página : ** ** ** 61 - 70 de 253" at bounding box center [701, 362] width 278 height 22
click at [819, 359] on button at bounding box center [811, 361] width 19 height 19
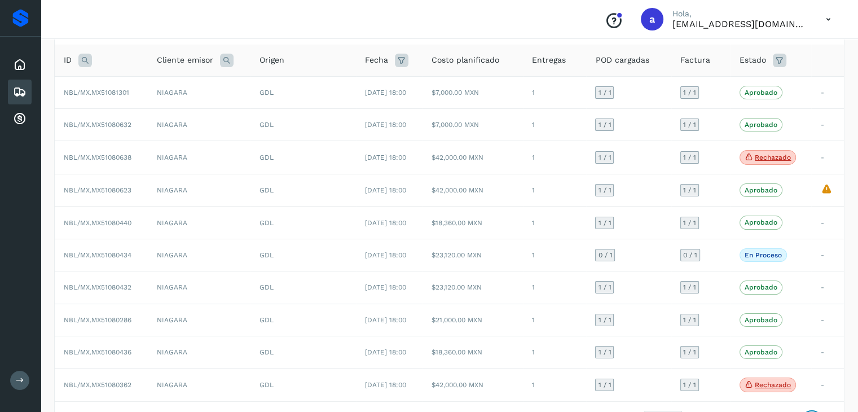
scroll to position [129, 0]
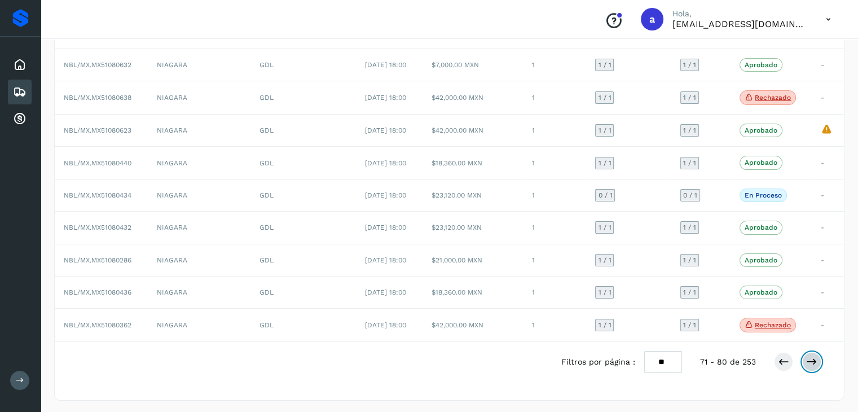
click at [818, 356] on button at bounding box center [811, 361] width 19 height 19
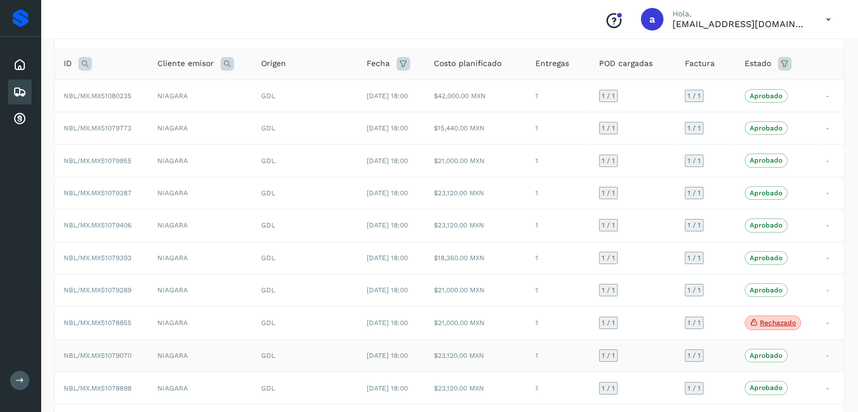
scroll to position [127, 0]
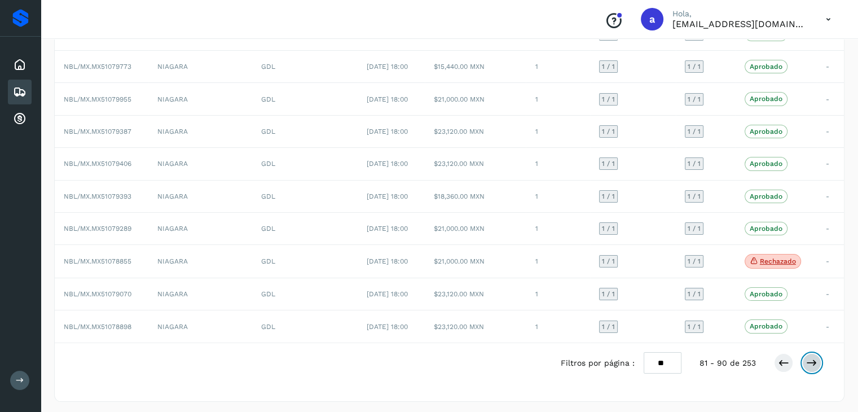
click at [811, 359] on icon at bounding box center [811, 362] width 11 height 11
click at [815, 360] on icon at bounding box center [811, 362] width 11 height 11
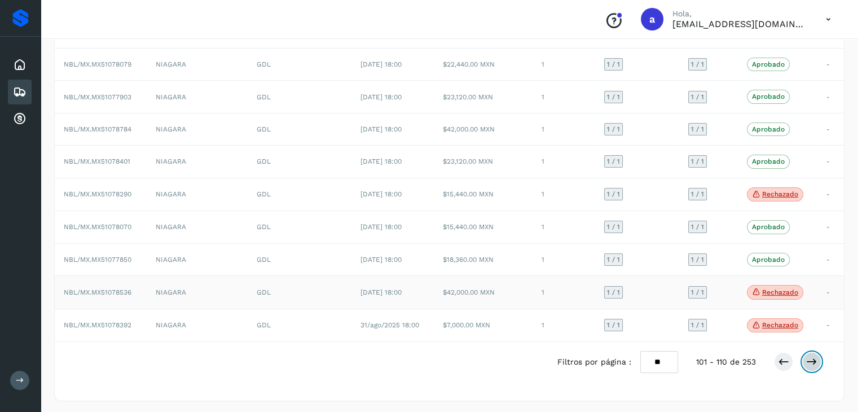
scroll to position [0, 0]
click at [817, 356] on icon at bounding box center [811, 361] width 11 height 11
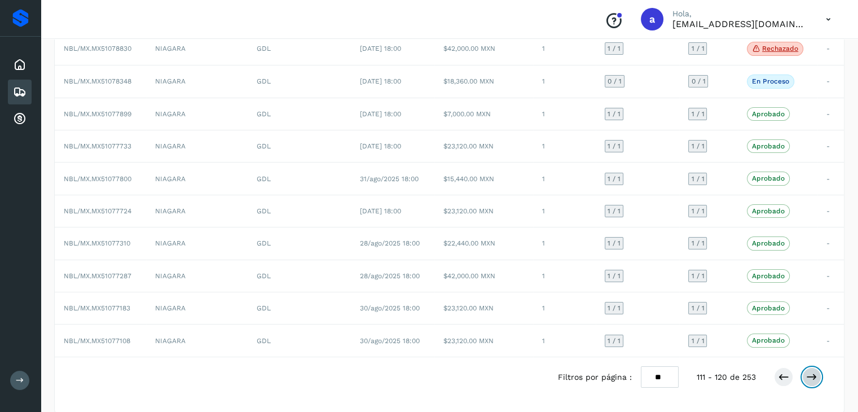
scroll to position [127, 0]
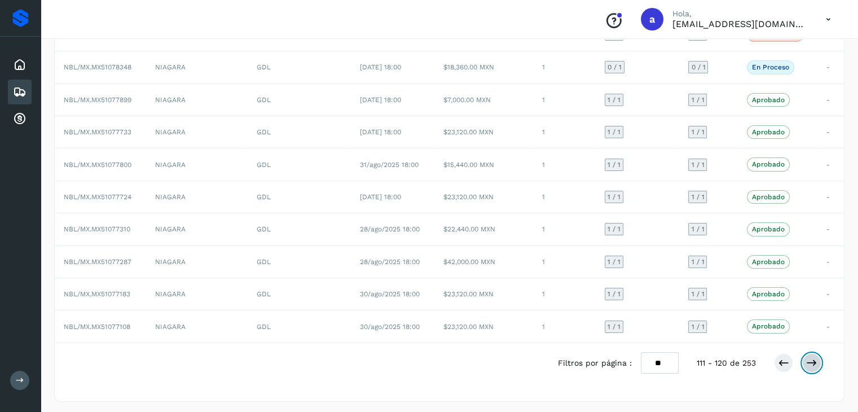
click at [806, 359] on icon at bounding box center [811, 362] width 11 height 11
click at [806, 359] on icon at bounding box center [811, 363] width 11 height 11
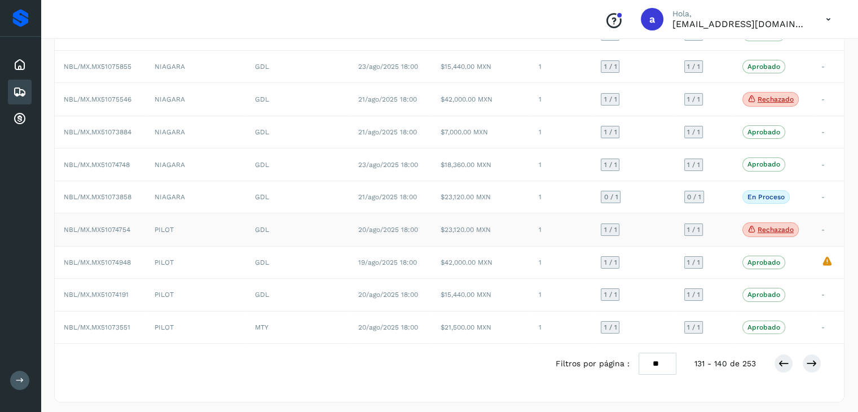
click at [575, 226] on td "1" at bounding box center [561, 229] width 62 height 33
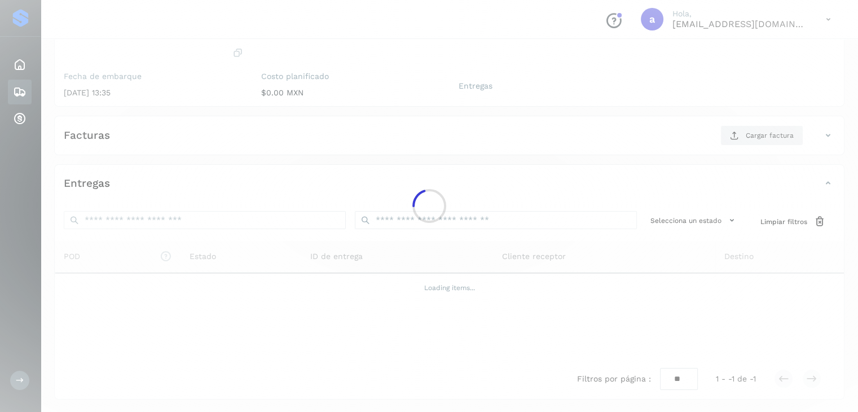
scroll to position [123, 0]
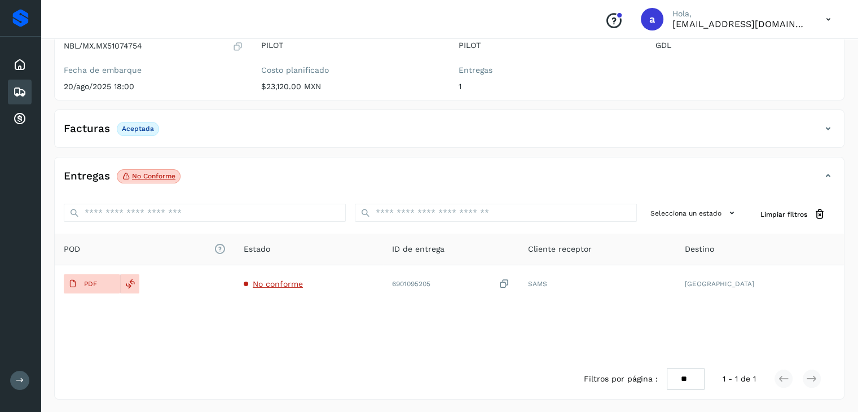
click at [149, 174] on p "No conforme" at bounding box center [153, 176] width 43 height 8
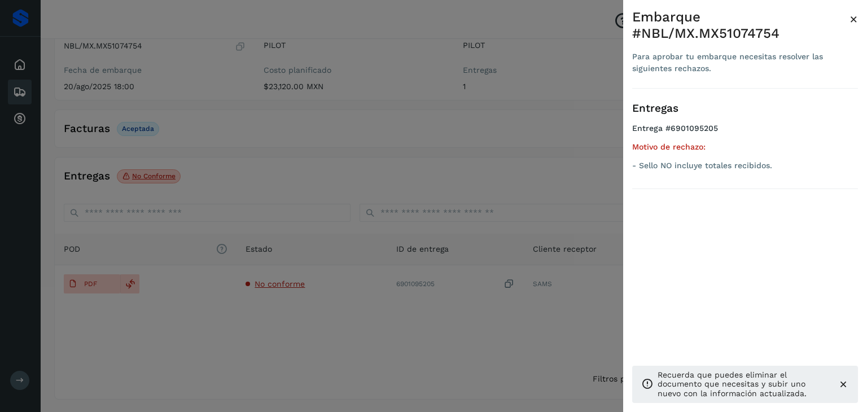
click at [442, 226] on div at bounding box center [433, 206] width 867 height 412
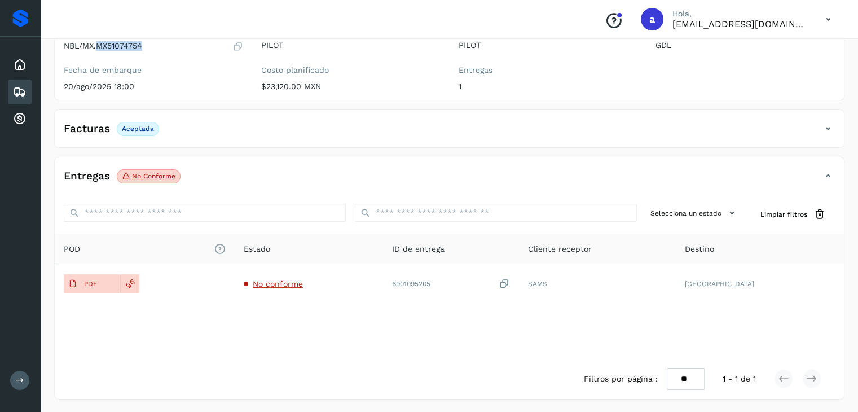
drag, startPoint x: 98, startPoint y: 44, endPoint x: 179, endPoint y: 54, distance: 81.8
click at [179, 54] on div "ID de embarque NBL/MX.MX51074754 Fecha de embarque [DATE] 18:00" at bounding box center [154, 60] width 198 height 80
copy p "MX51074754"
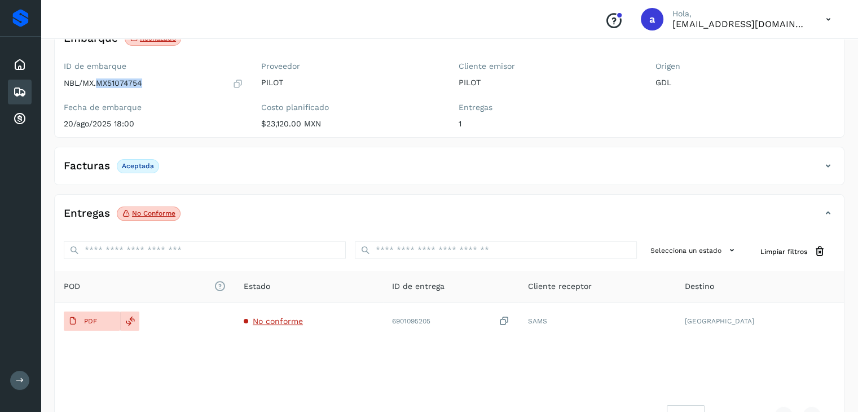
scroll to position [67, 0]
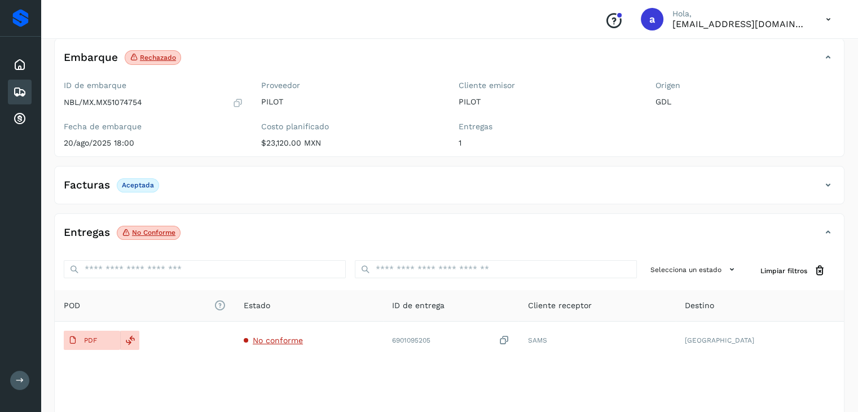
click at [18, 92] on icon at bounding box center [20, 92] width 14 height 14
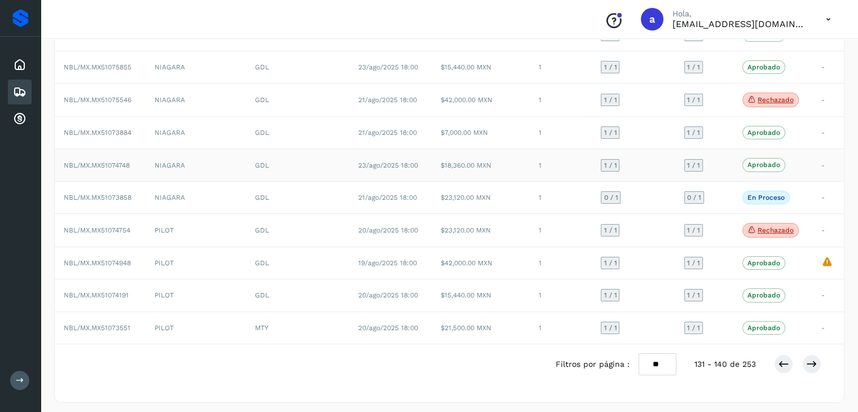
scroll to position [129, 0]
click at [819, 359] on button at bounding box center [811, 361] width 19 height 19
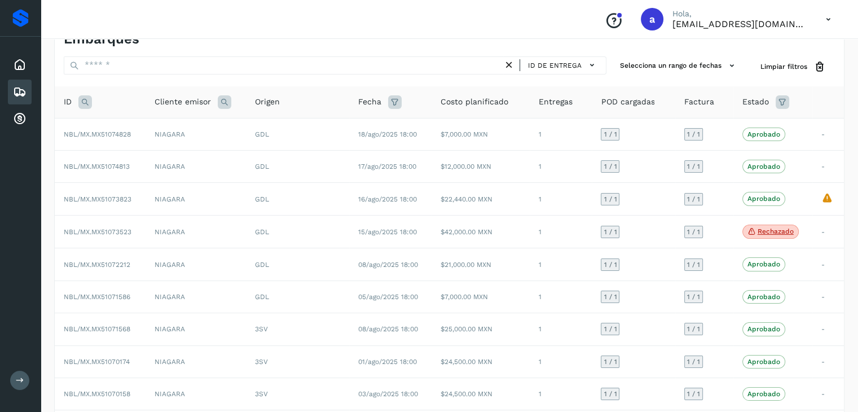
scroll to position [15, 0]
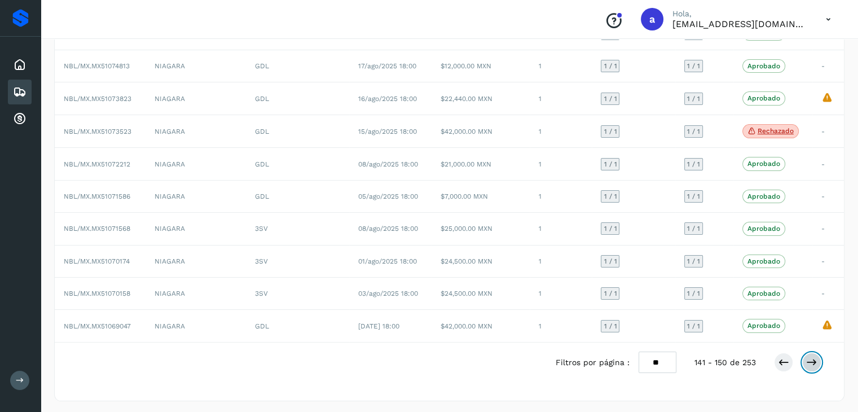
click at [807, 360] on icon at bounding box center [811, 362] width 11 height 11
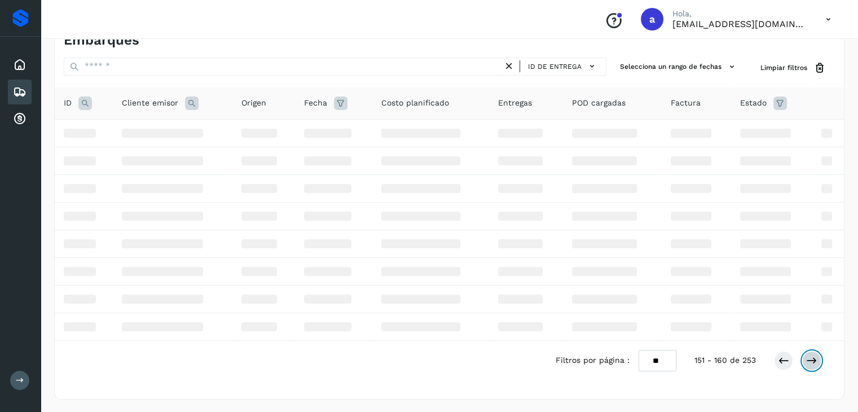
scroll to position [127, 0]
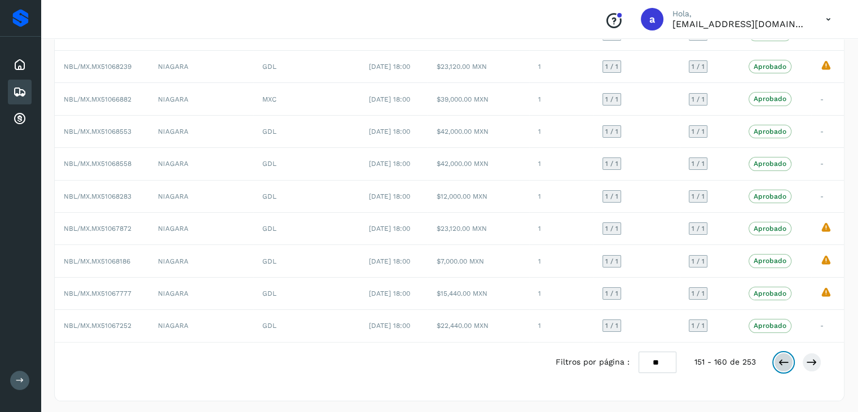
click at [782, 357] on icon at bounding box center [783, 362] width 11 height 11
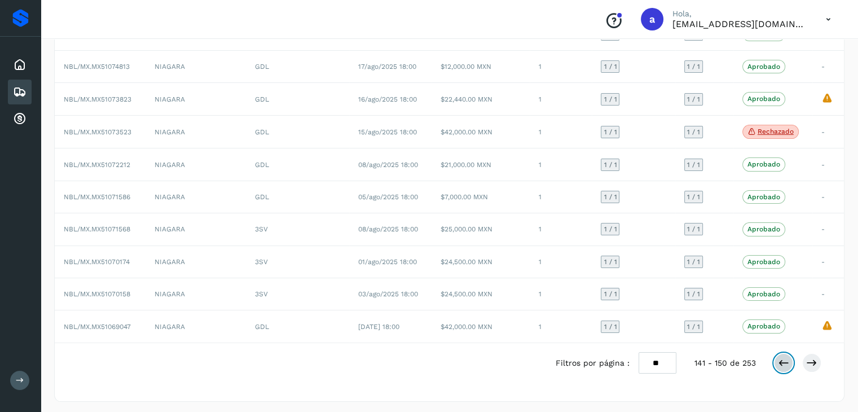
click at [782, 357] on icon at bounding box center [783, 362] width 11 height 11
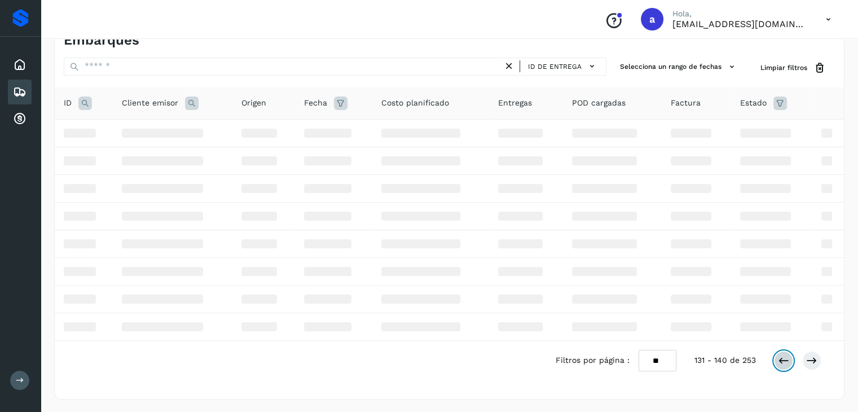
click at [782, 356] on icon at bounding box center [783, 360] width 11 height 11
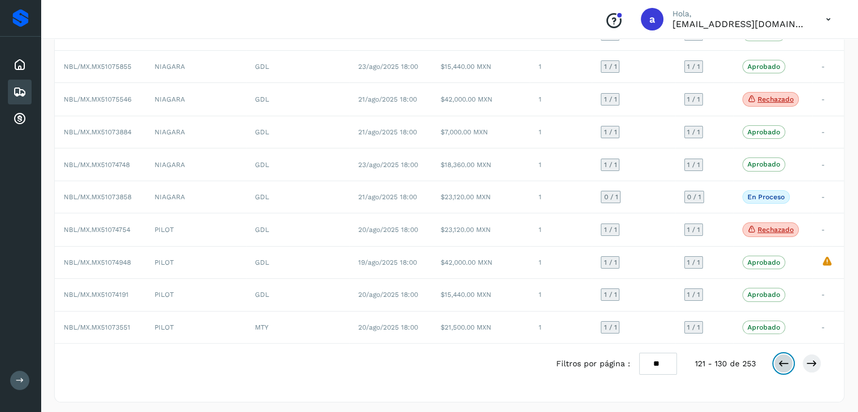
click at [782, 358] on icon at bounding box center [783, 363] width 11 height 11
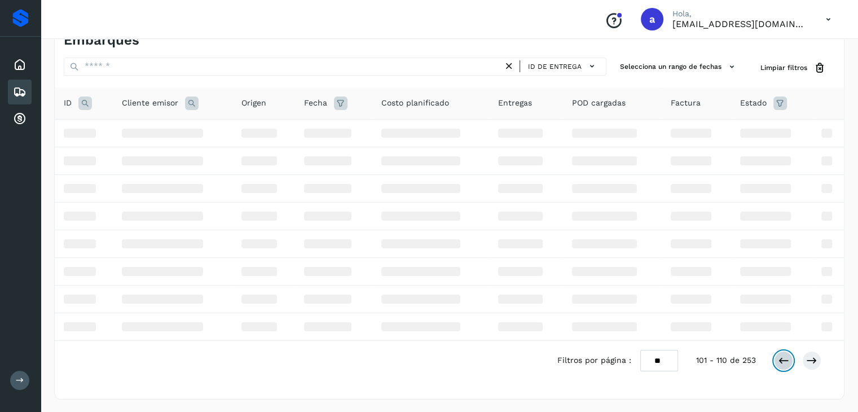
click at [782, 356] on icon at bounding box center [783, 360] width 11 height 11
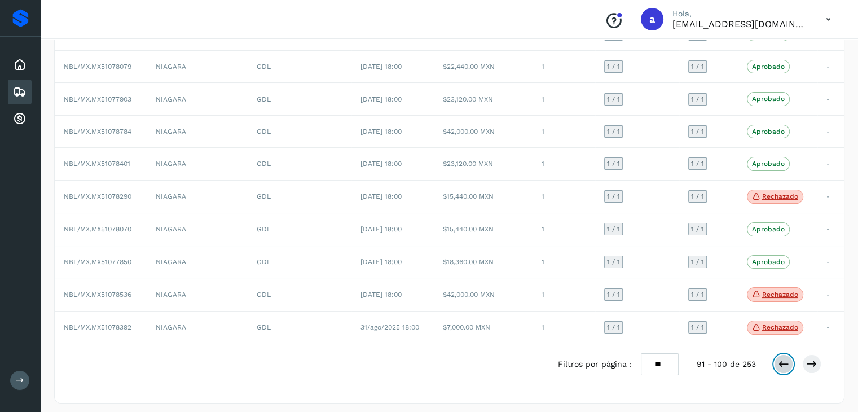
click at [782, 358] on icon at bounding box center [783, 363] width 11 height 11
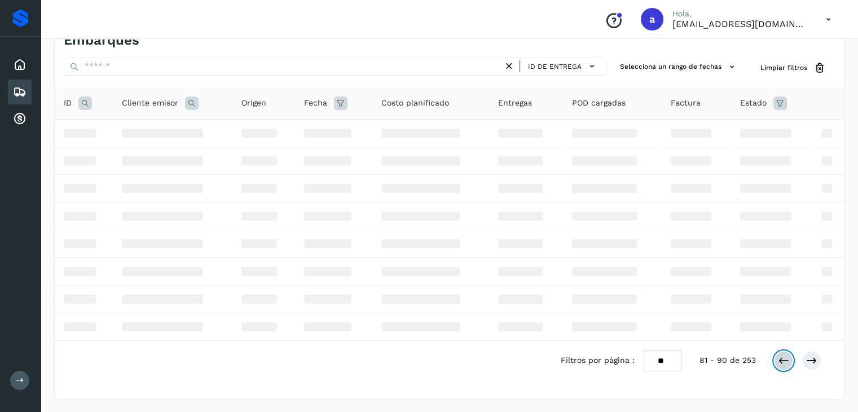
click at [782, 356] on icon at bounding box center [783, 360] width 11 height 11
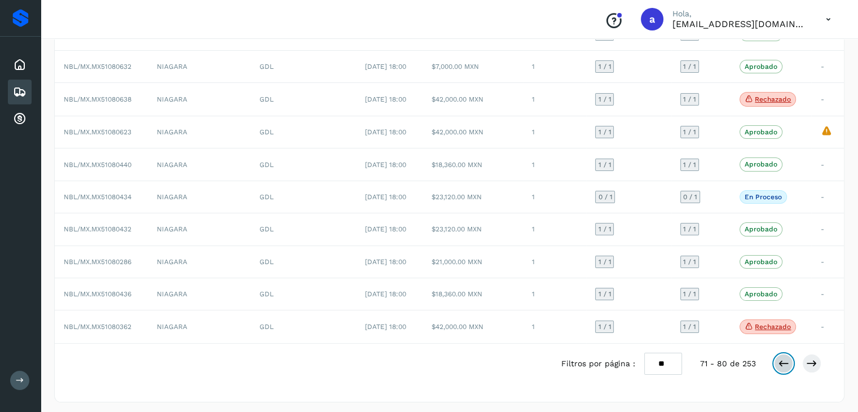
click at [782, 358] on icon at bounding box center [783, 363] width 11 height 11
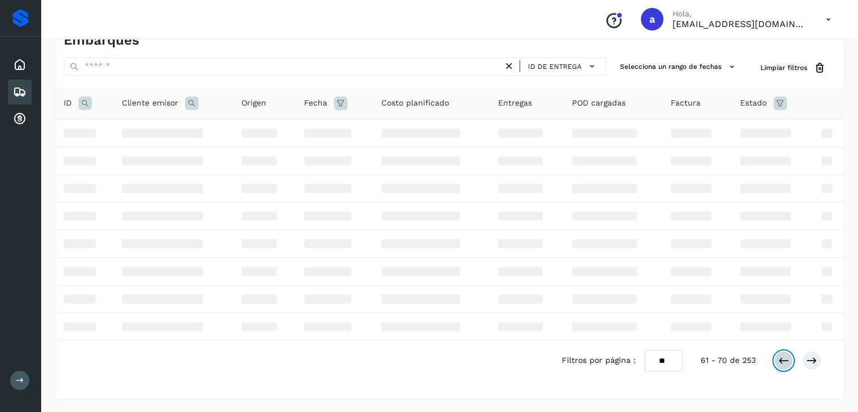
click at [782, 356] on icon at bounding box center [783, 360] width 11 height 11
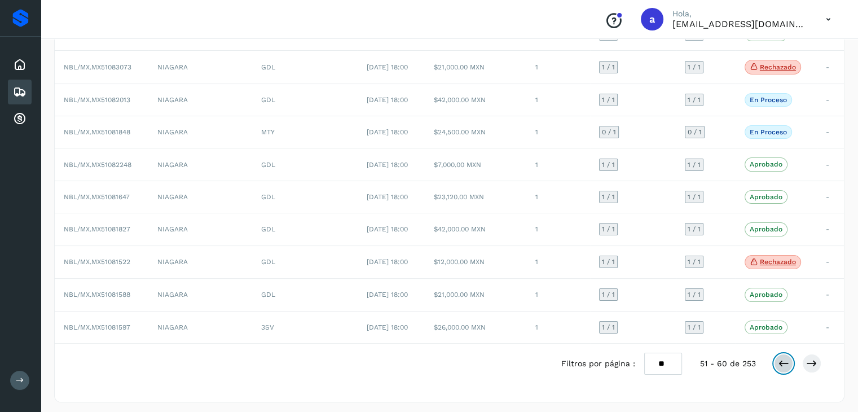
click at [782, 358] on icon at bounding box center [783, 363] width 11 height 11
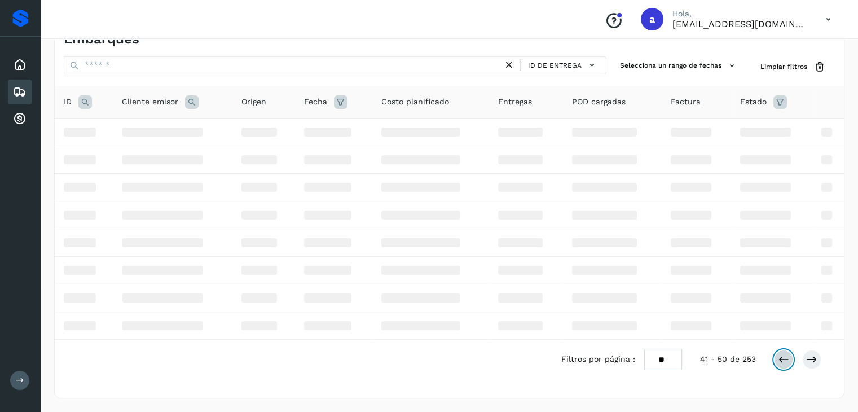
click at [781, 356] on icon at bounding box center [783, 359] width 11 height 11
click at [781, 356] on button at bounding box center [783, 359] width 19 height 19
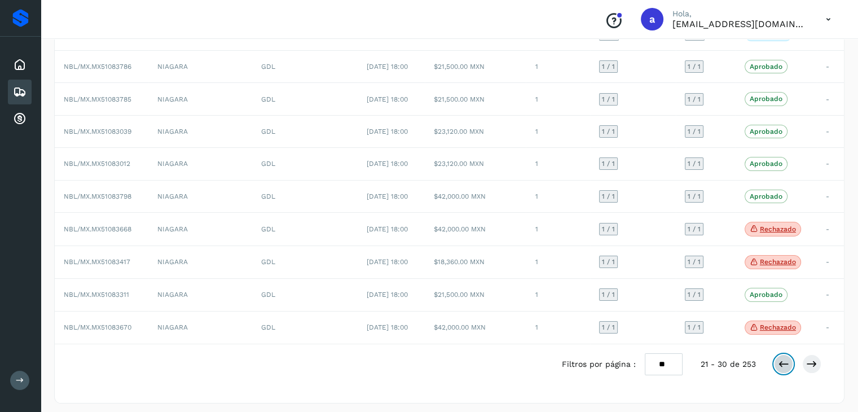
click at [781, 358] on icon at bounding box center [783, 363] width 11 height 11
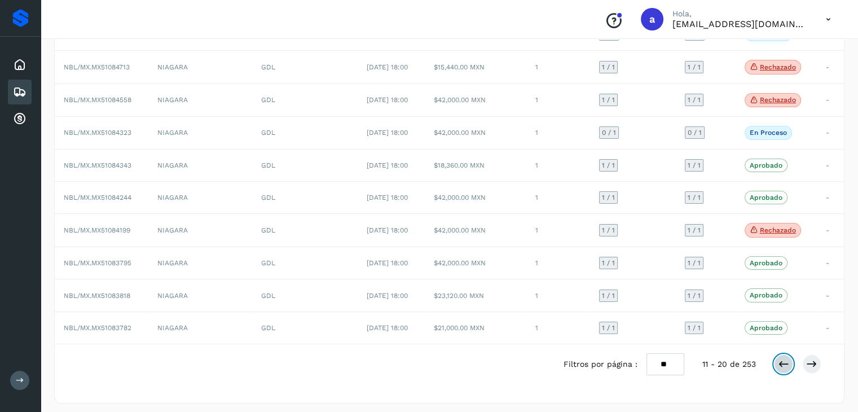
click at [781, 358] on icon at bounding box center [783, 363] width 11 height 11
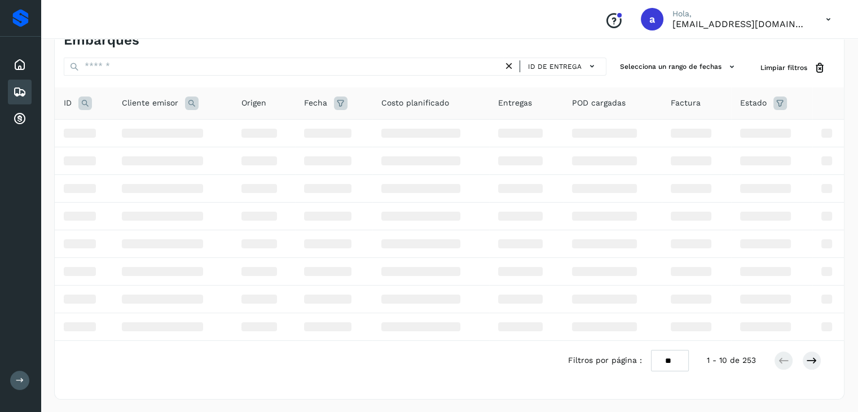
scroll to position [126, 0]
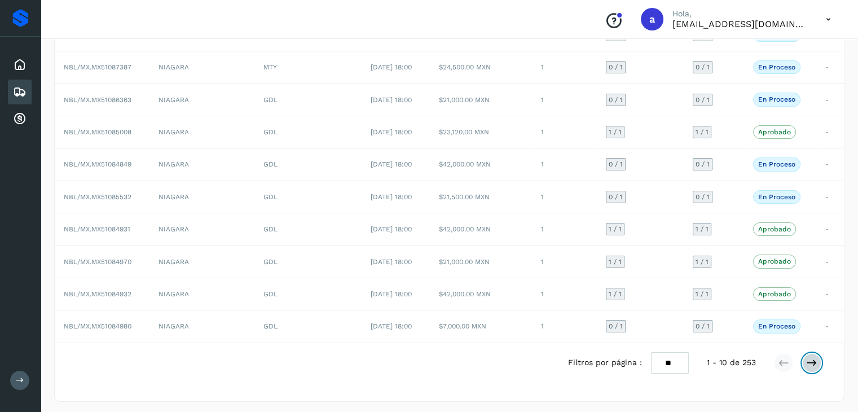
click at [813, 357] on icon at bounding box center [811, 362] width 11 height 11
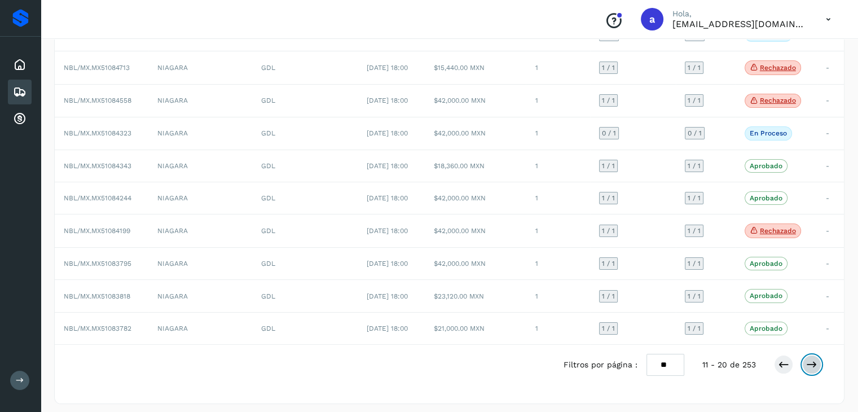
click at [813, 359] on icon at bounding box center [811, 364] width 11 height 11
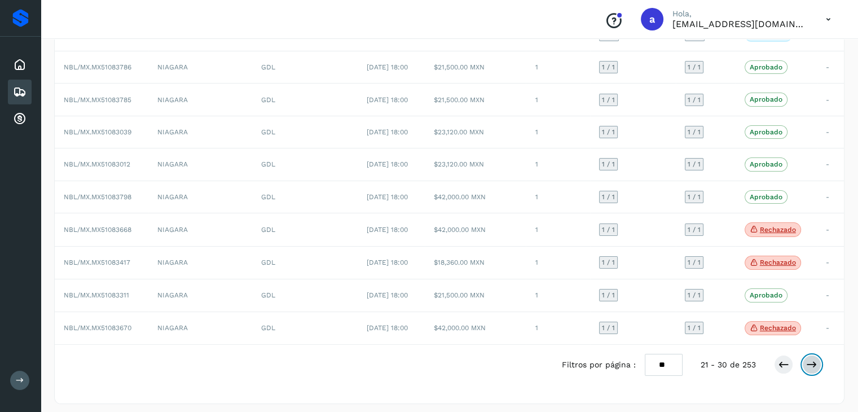
click at [813, 359] on icon at bounding box center [811, 364] width 11 height 11
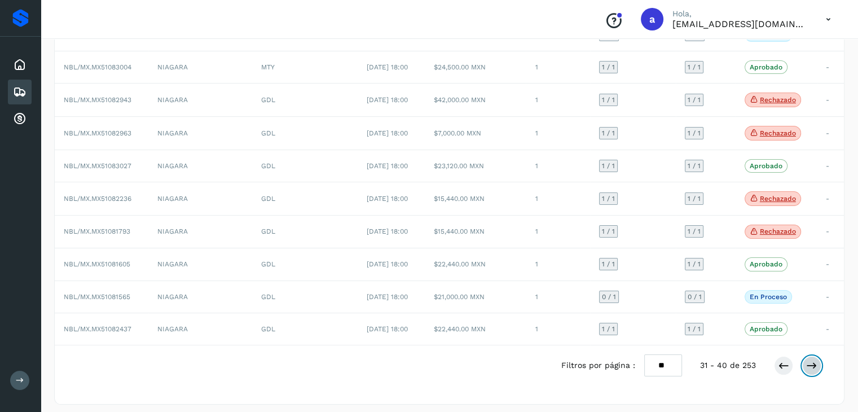
click at [813, 357] on button at bounding box center [811, 365] width 19 height 19
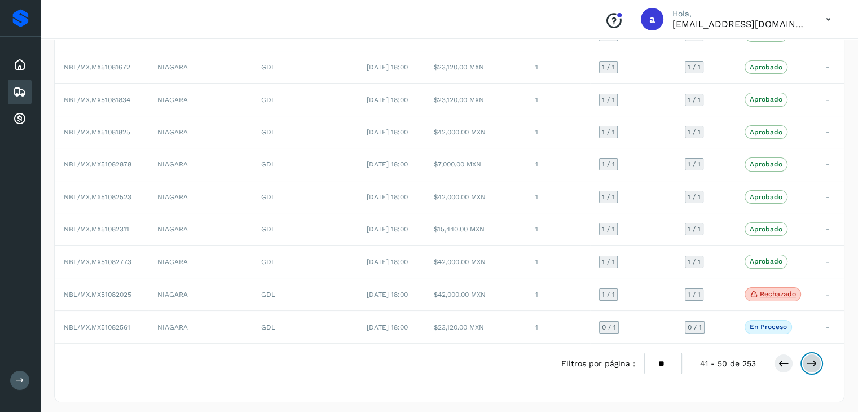
click at [813, 358] on icon at bounding box center [811, 363] width 11 height 11
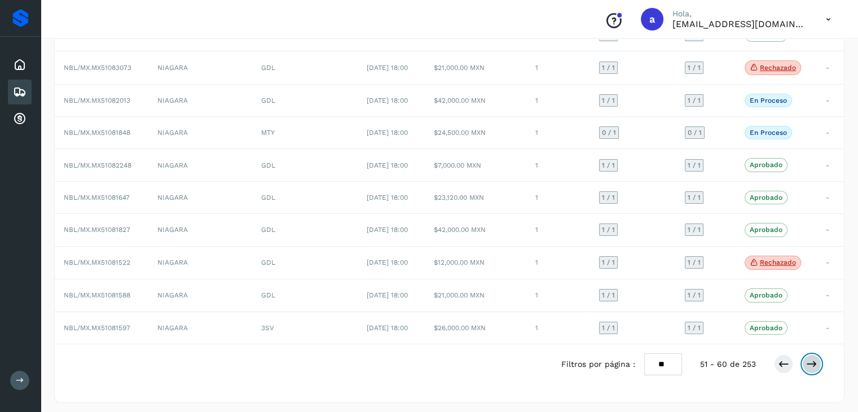
click at [808, 359] on icon at bounding box center [811, 363] width 11 height 11
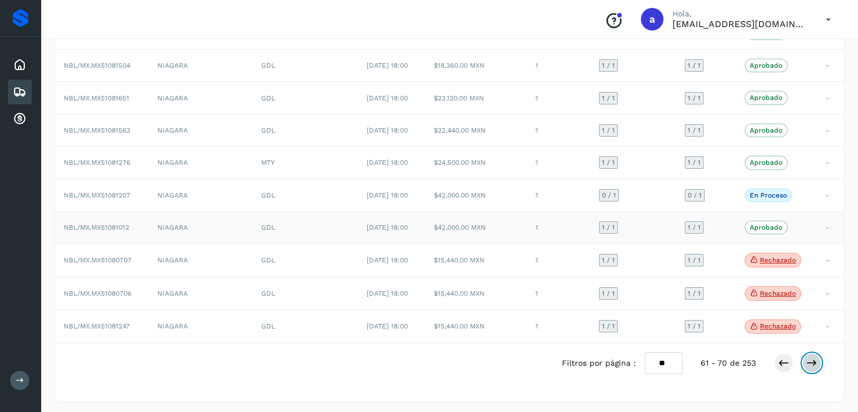
scroll to position [129, 0]
click at [806, 356] on icon at bounding box center [811, 361] width 11 height 11
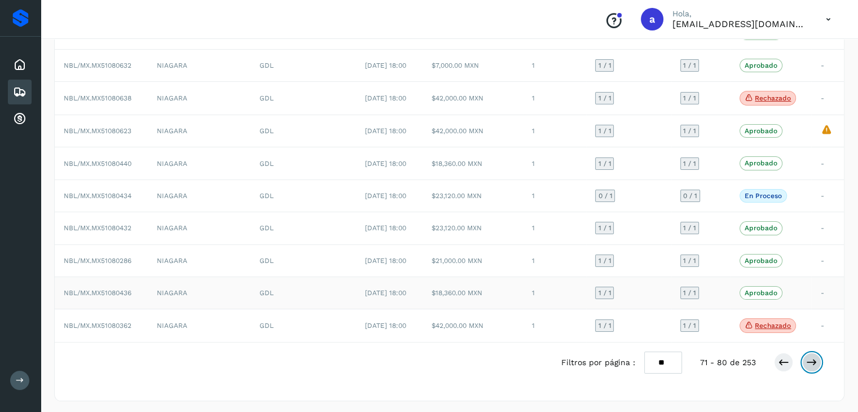
scroll to position [129, 0]
click at [808, 356] on icon at bounding box center [811, 361] width 11 height 11
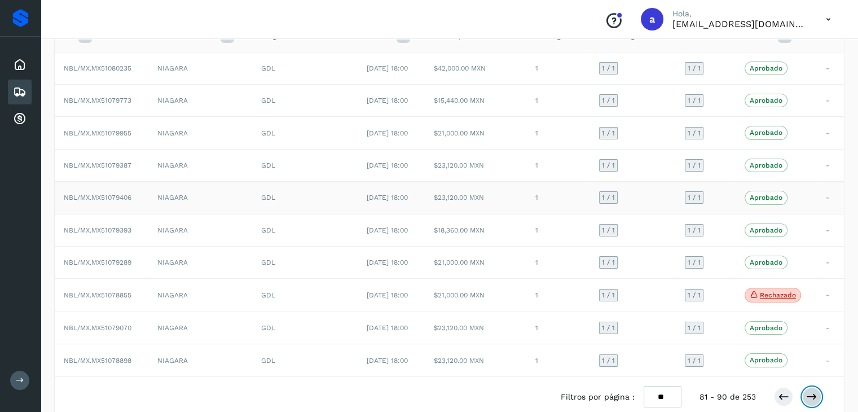
scroll to position [113, 0]
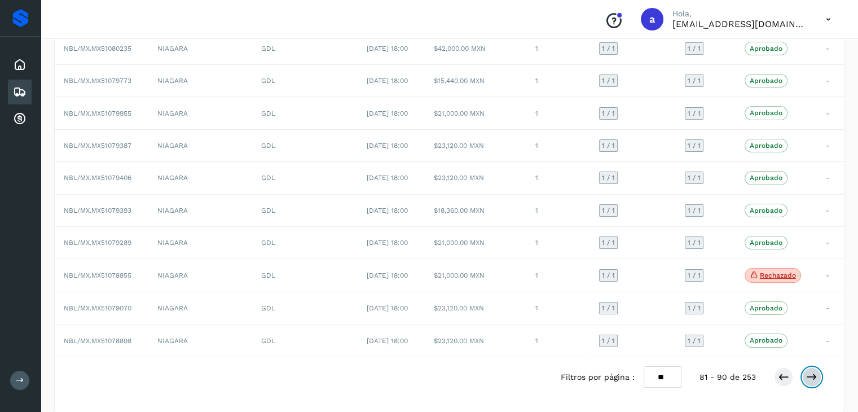
click at [809, 372] on icon at bounding box center [811, 376] width 11 height 11
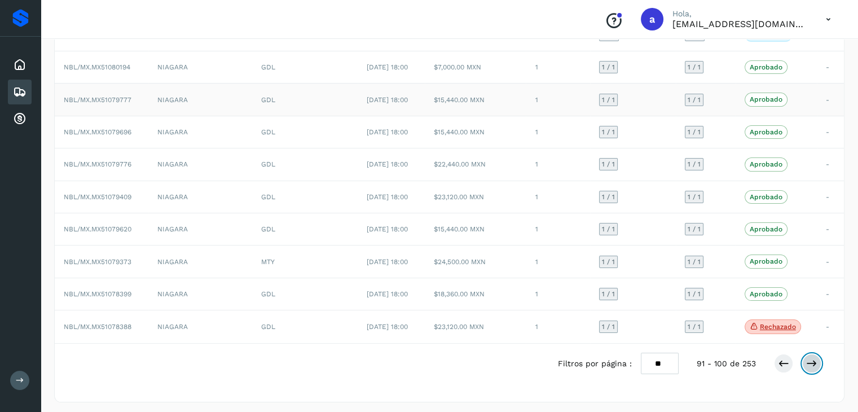
scroll to position [127, 0]
click at [808, 364] on icon at bounding box center [811, 362] width 11 height 11
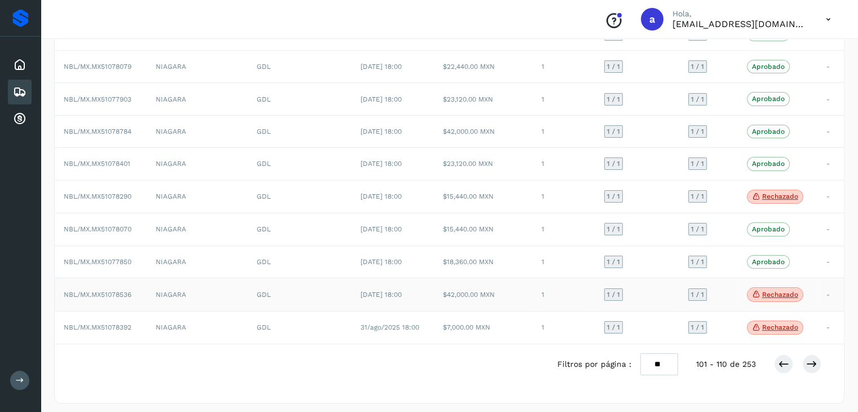
click at [675, 295] on td "1 / 1" at bounding box center [637, 294] width 84 height 33
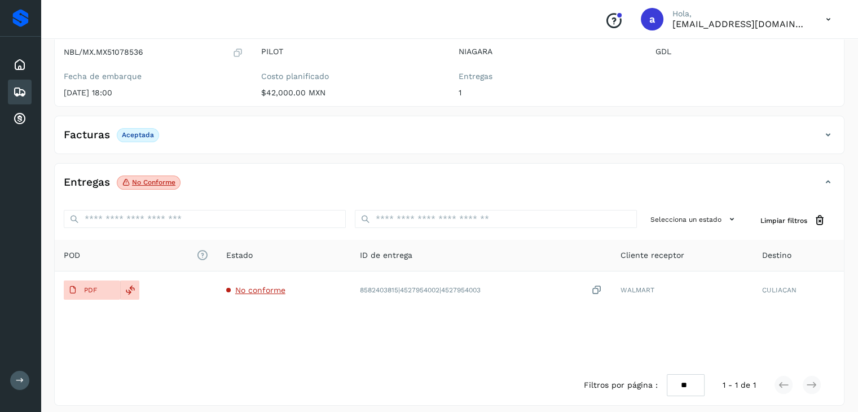
scroll to position [123, 0]
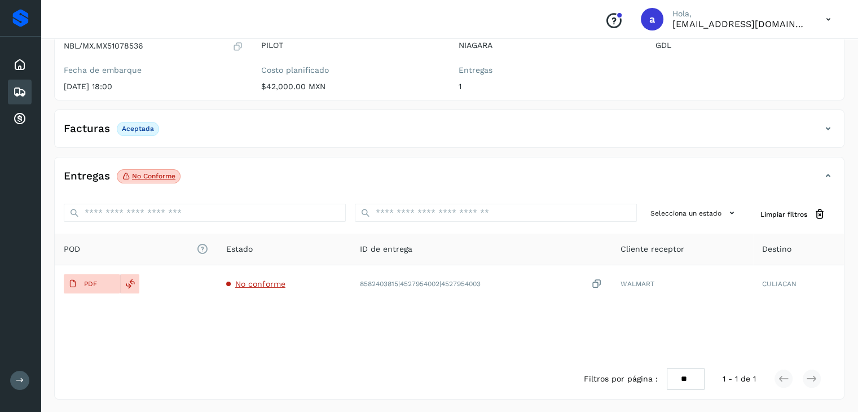
click at [144, 177] on p "No conforme" at bounding box center [153, 176] width 43 height 8
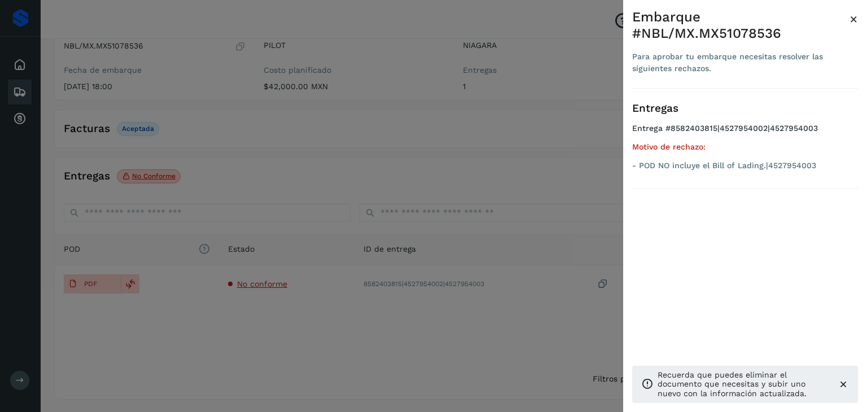
click at [546, 249] on div at bounding box center [433, 206] width 867 height 412
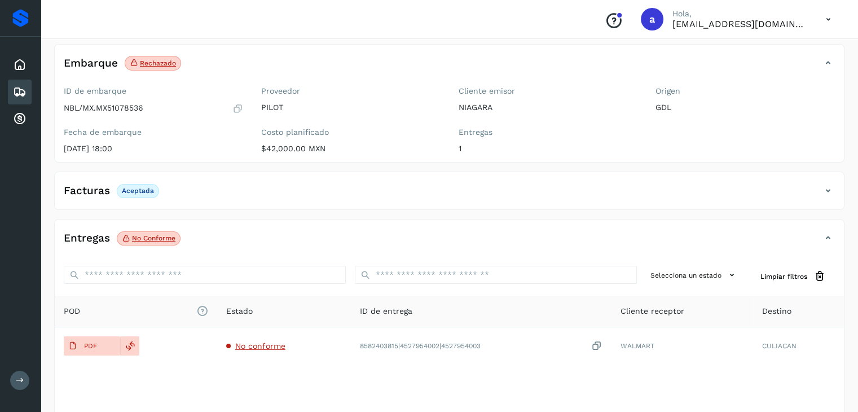
scroll to position [0, 0]
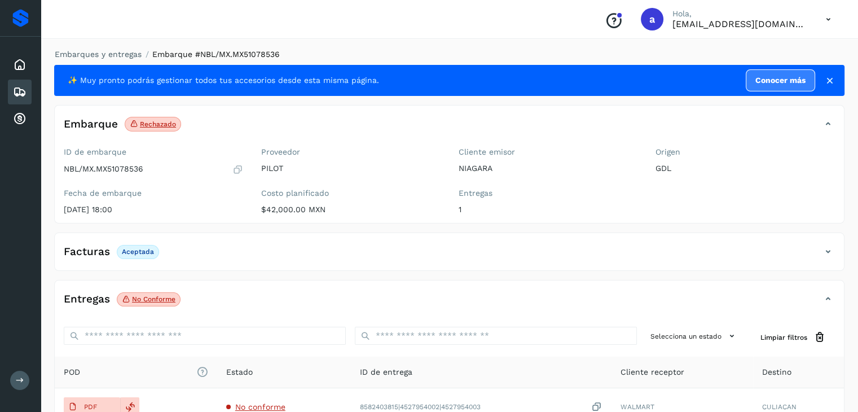
click at [16, 82] on div "Embarques" at bounding box center [20, 92] width 24 height 25
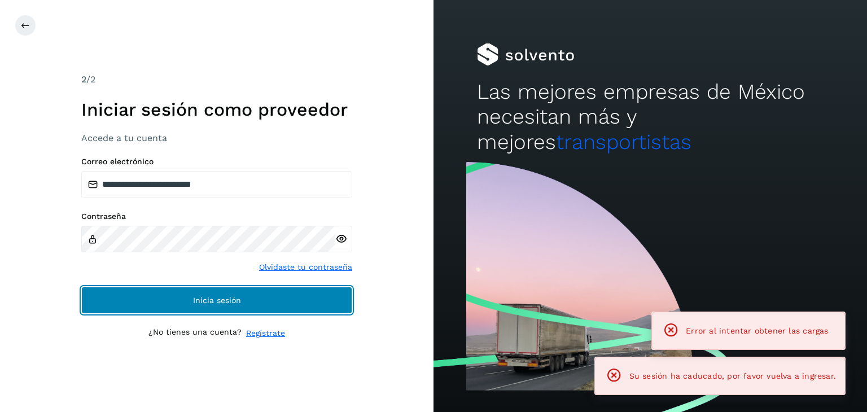
click at [201, 302] on span "Inicia sesión" at bounding box center [217, 300] width 48 height 8
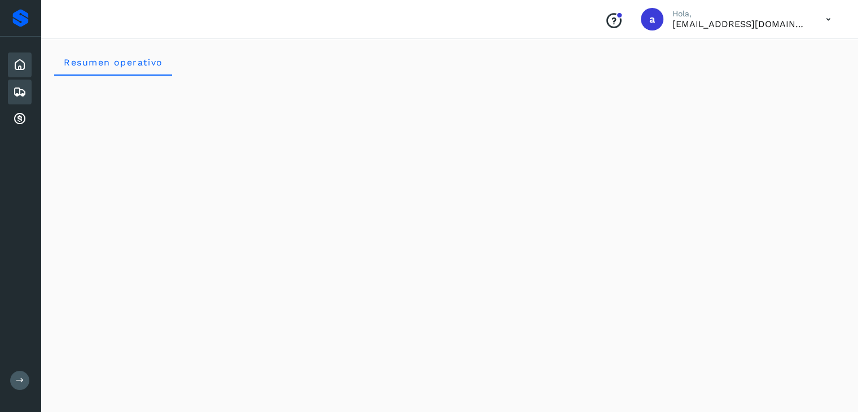
click at [18, 92] on icon at bounding box center [20, 92] width 14 height 14
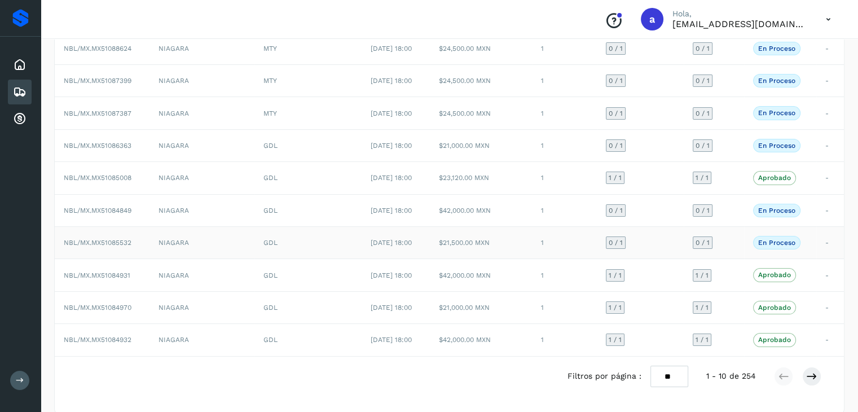
scroll to position [126, 0]
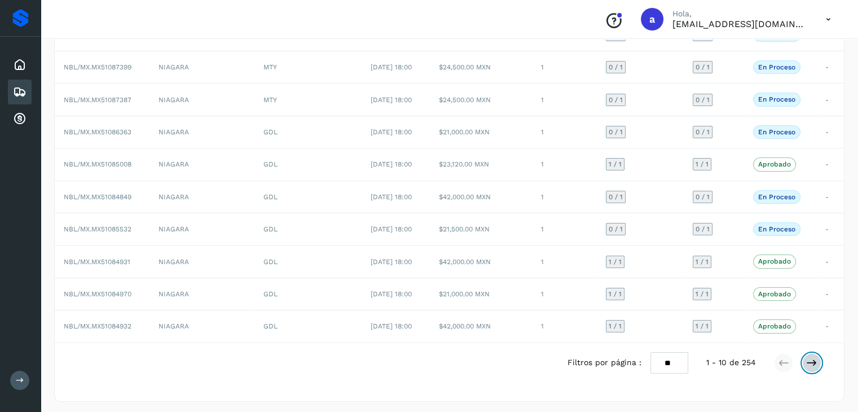
click at [809, 358] on icon at bounding box center [811, 362] width 11 height 11
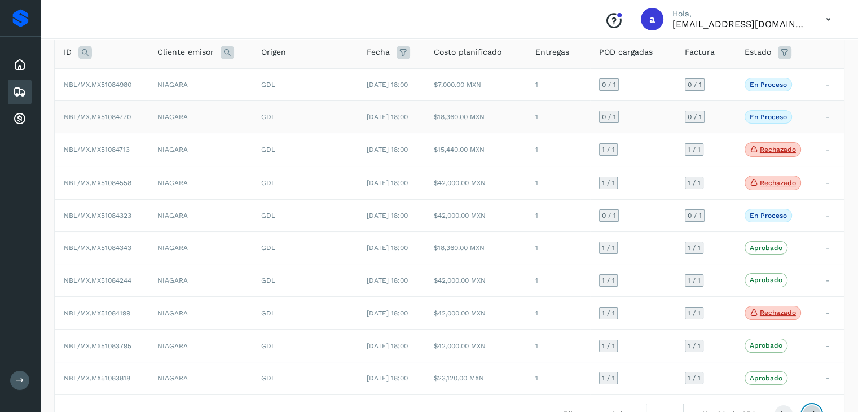
scroll to position [113, 0]
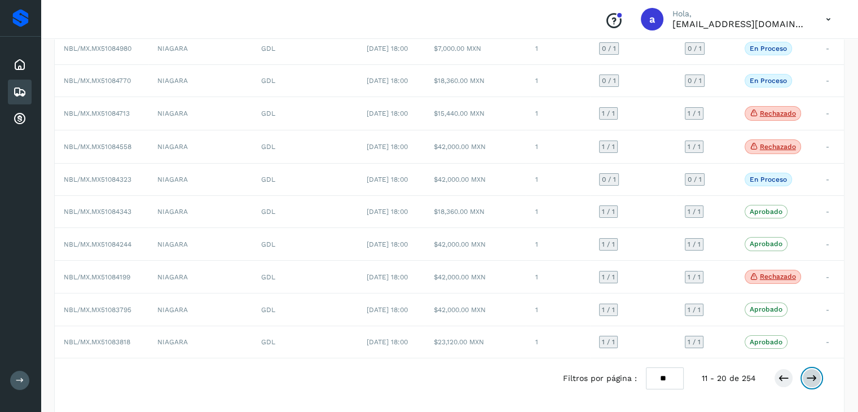
click at [817, 374] on icon at bounding box center [811, 377] width 11 height 11
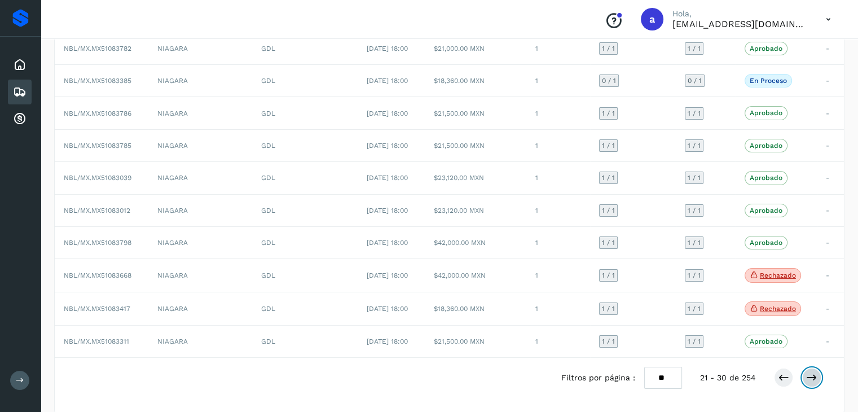
click at [809, 372] on icon at bounding box center [811, 377] width 11 height 11
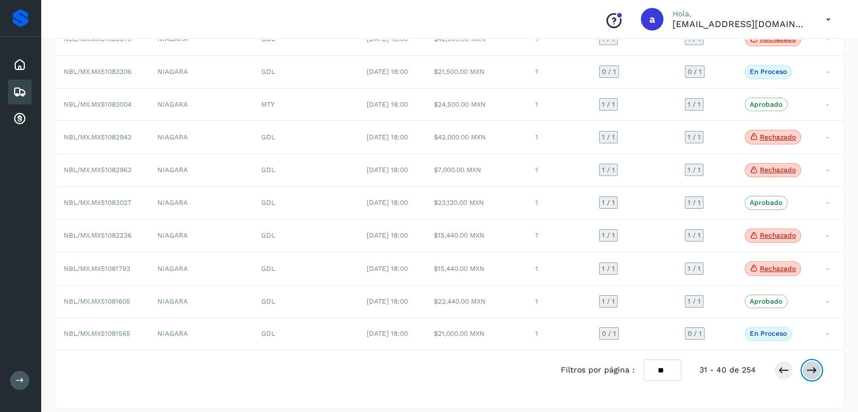
scroll to position [131, 0]
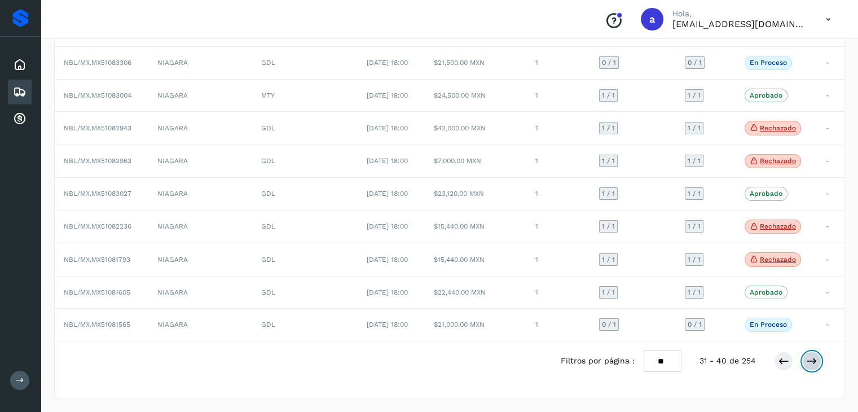
click at [807, 356] on icon at bounding box center [811, 361] width 11 height 11
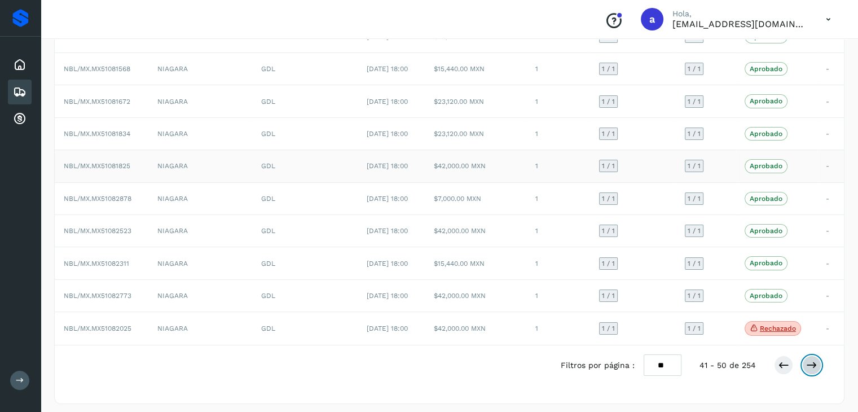
scroll to position [127, 0]
click at [805, 360] on button at bounding box center [811, 362] width 19 height 19
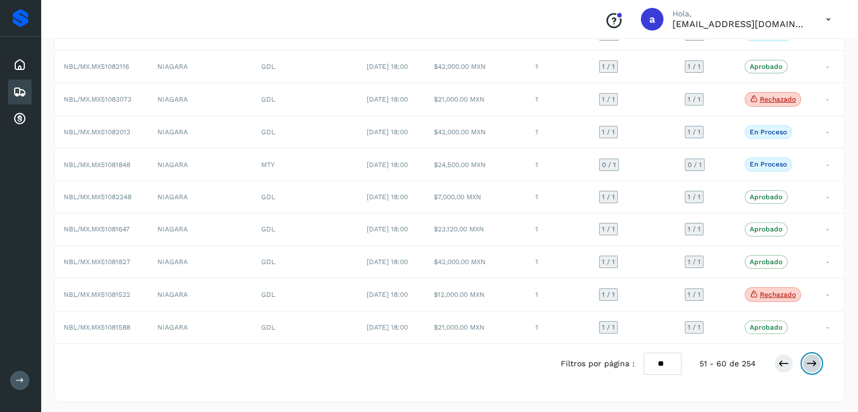
click at [804, 364] on button at bounding box center [811, 363] width 19 height 19
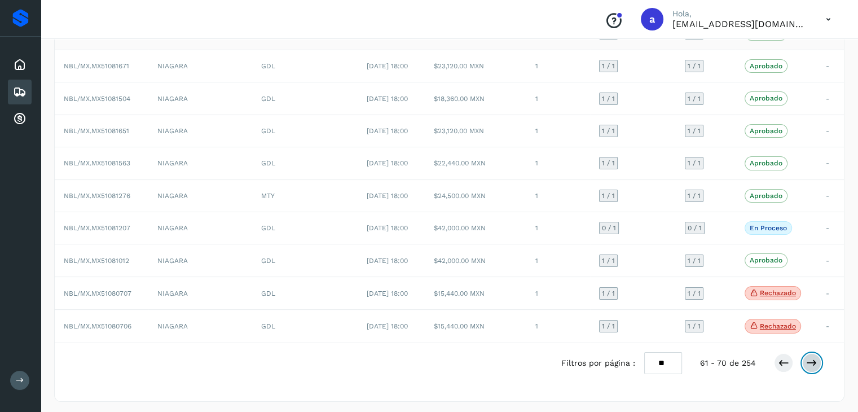
scroll to position [129, 0]
click at [804, 359] on button at bounding box center [811, 361] width 19 height 19
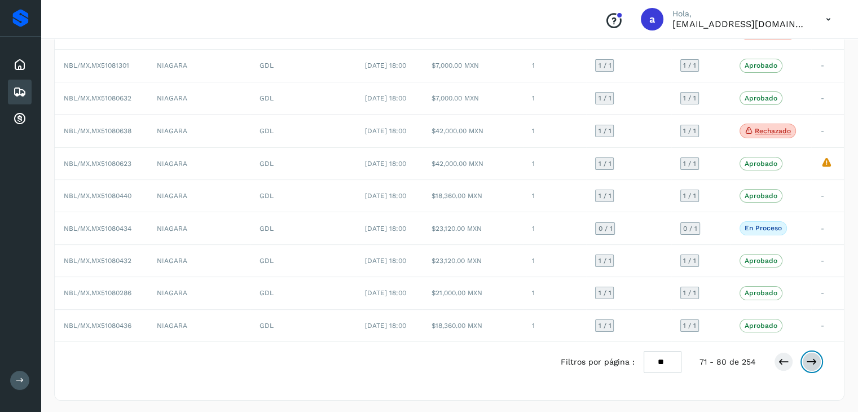
click at [817, 362] on icon at bounding box center [811, 361] width 11 height 11
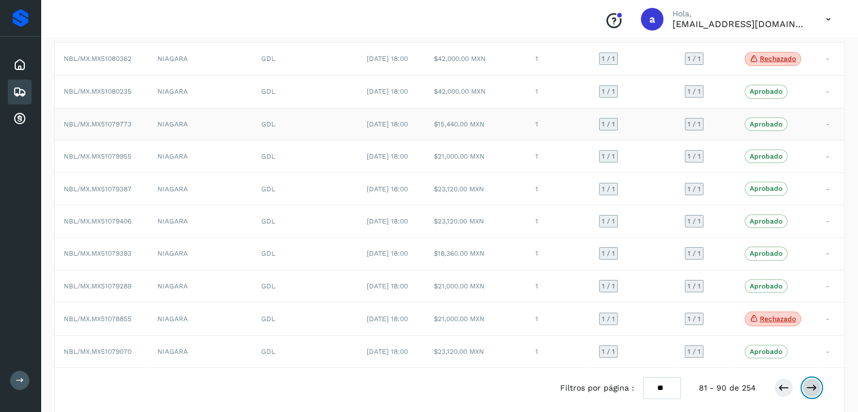
scroll to position [113, 0]
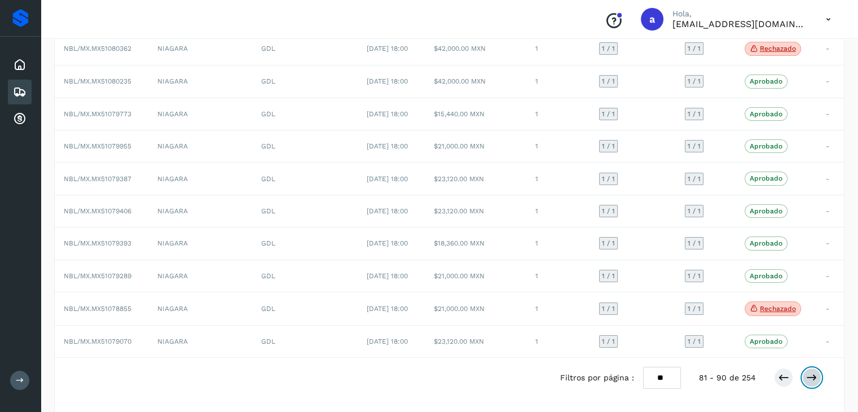
click at [808, 374] on icon at bounding box center [811, 377] width 11 height 11
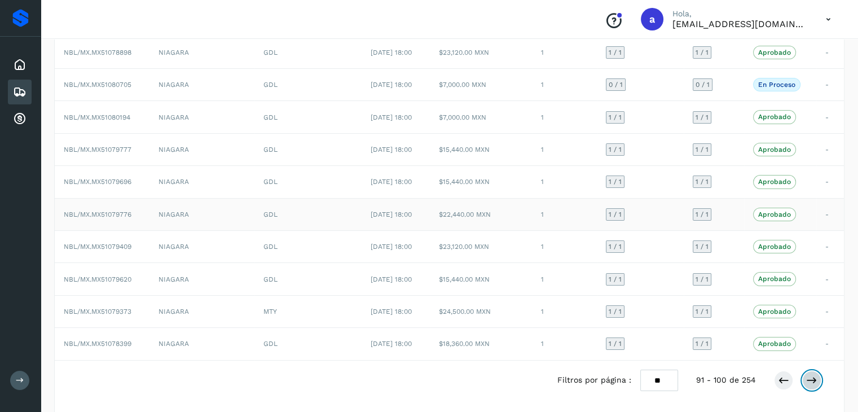
scroll to position [126, 0]
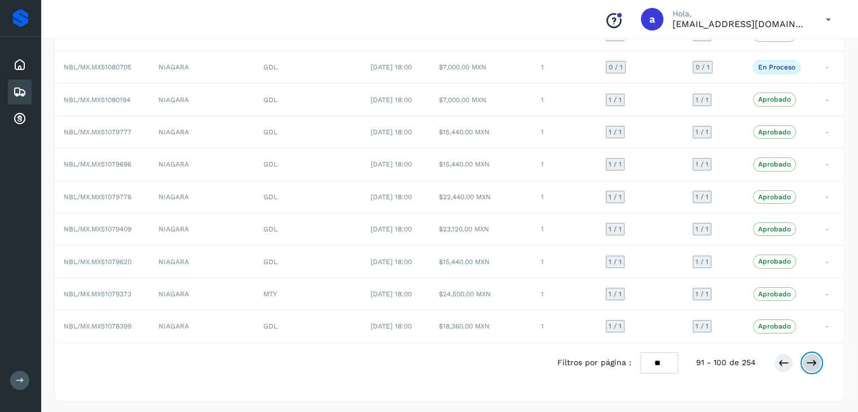
click at [819, 358] on button at bounding box center [811, 362] width 19 height 19
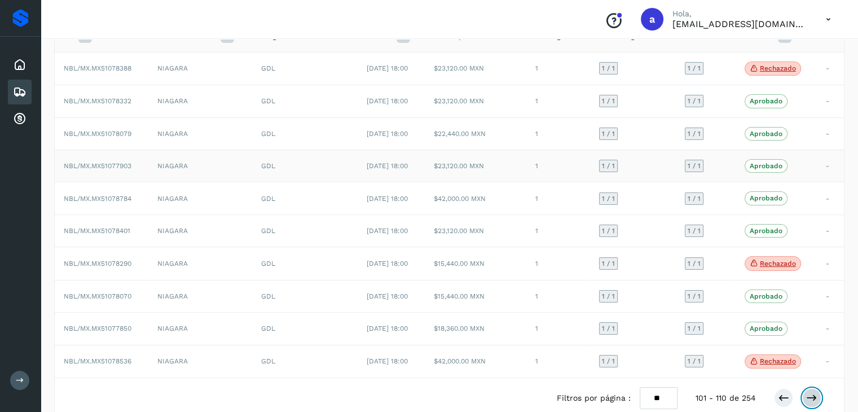
scroll to position [113, 0]
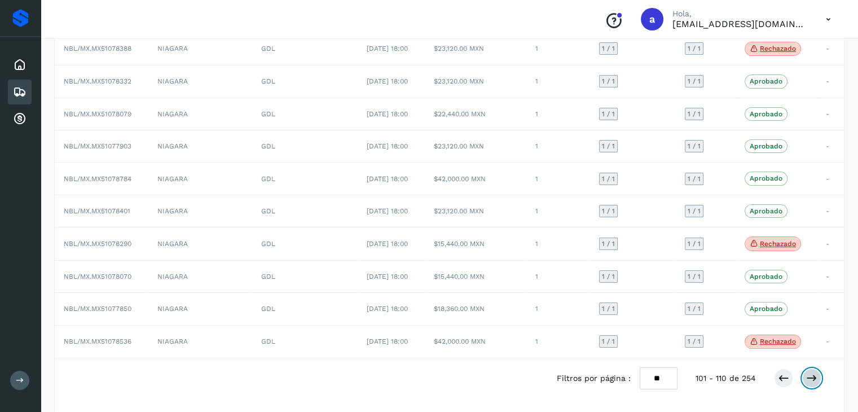
click at [815, 382] on button at bounding box center [811, 377] width 19 height 19
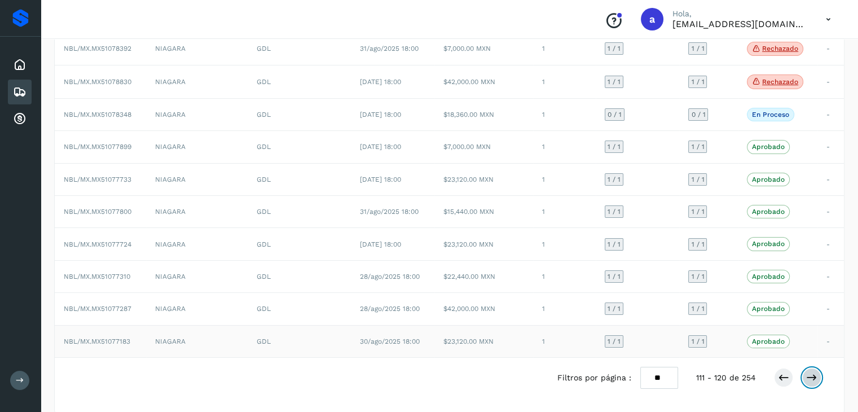
scroll to position [0, 0]
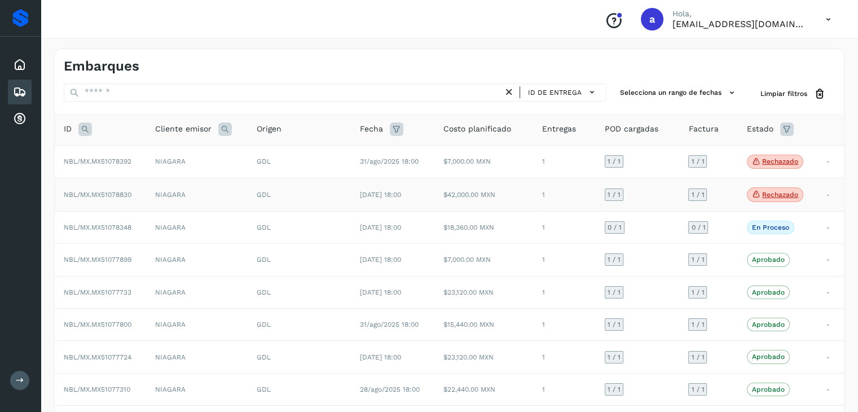
click at [655, 199] on td "1 / 1" at bounding box center [638, 194] width 84 height 33
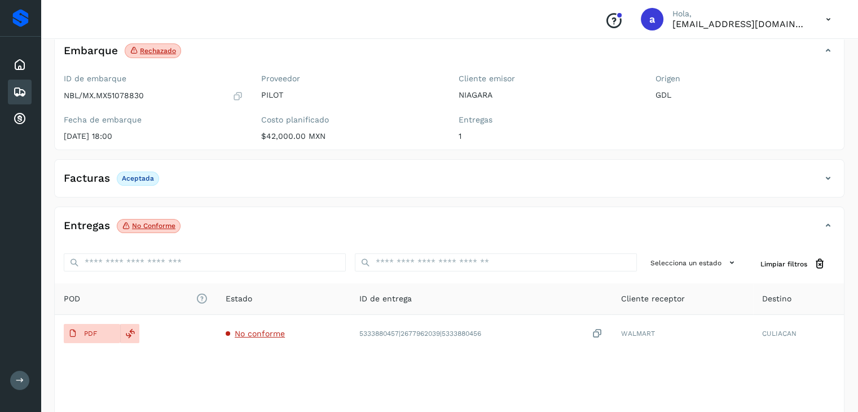
scroll to position [123, 0]
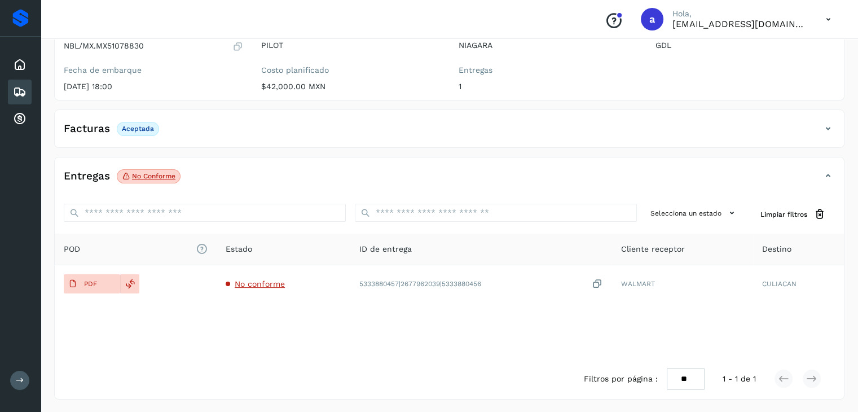
click at [142, 177] on p "No conforme" at bounding box center [153, 176] width 43 height 8
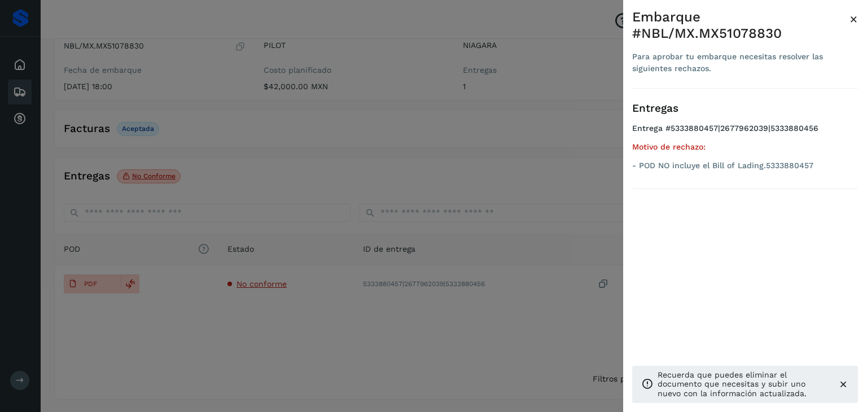
click at [482, 188] on div at bounding box center [433, 206] width 867 height 412
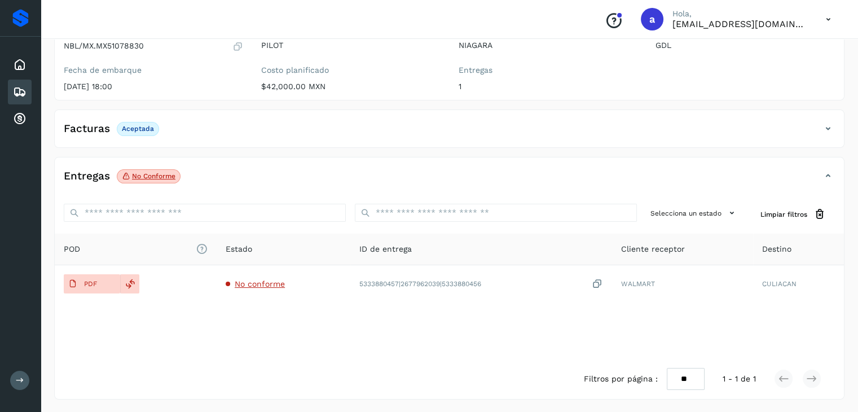
click at [14, 97] on icon at bounding box center [20, 92] width 14 height 14
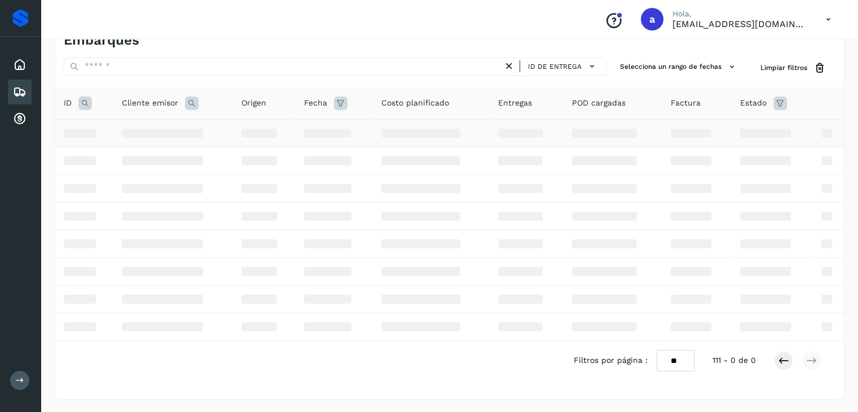
scroll to position [123, 0]
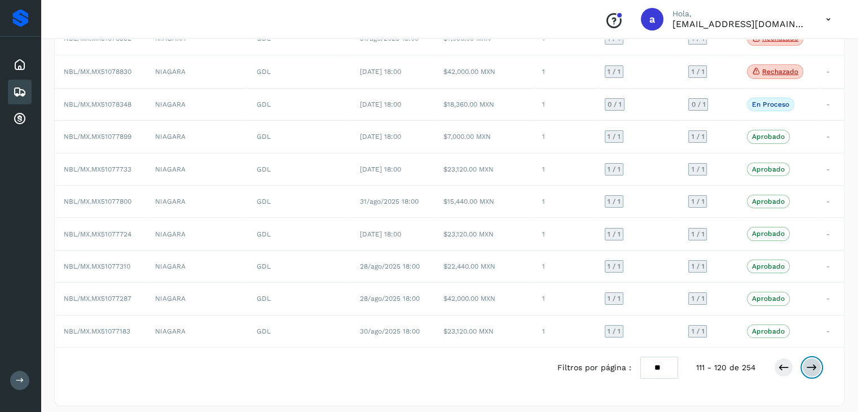
click at [817, 362] on icon at bounding box center [811, 367] width 11 height 11
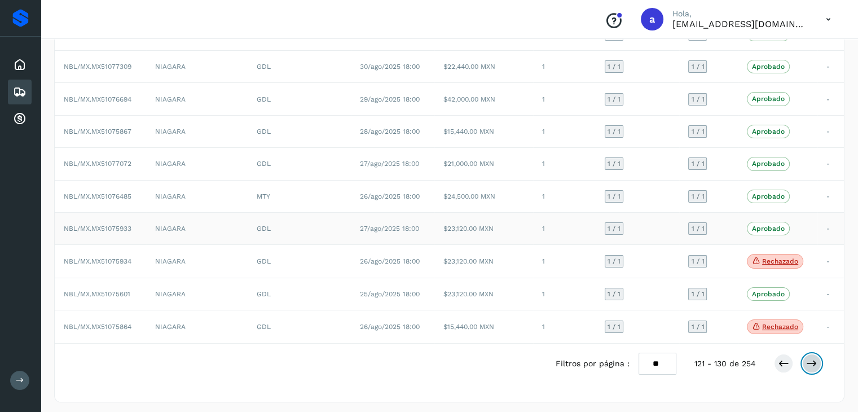
scroll to position [129, 0]
click at [811, 359] on icon at bounding box center [811, 361] width 11 height 11
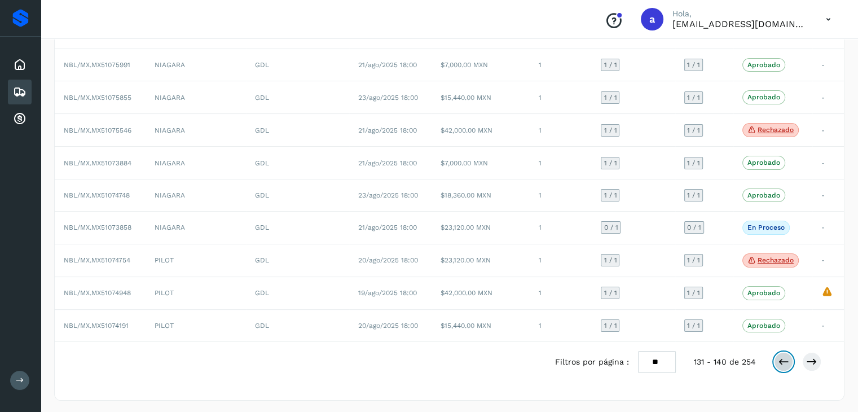
click at [786, 360] on icon at bounding box center [783, 361] width 11 height 11
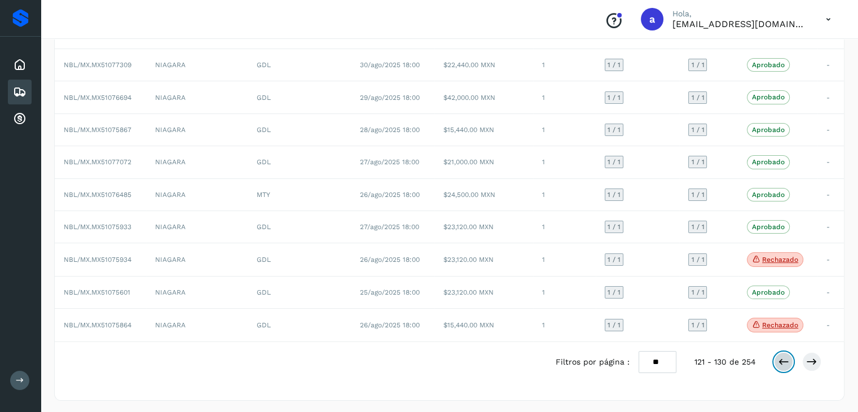
click at [786, 360] on icon at bounding box center [783, 361] width 11 height 11
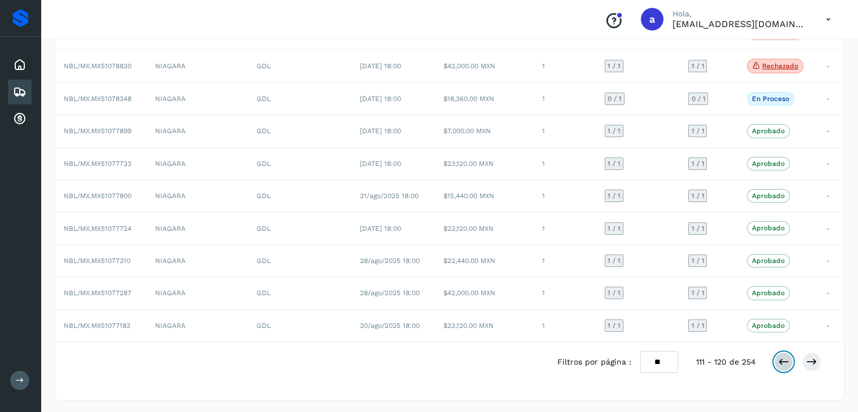
click at [786, 360] on icon at bounding box center [783, 361] width 11 height 11
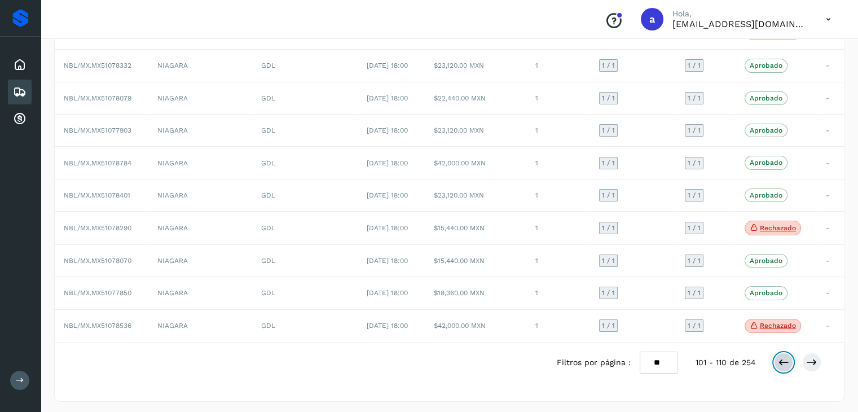
click at [786, 359] on icon at bounding box center [783, 362] width 11 height 11
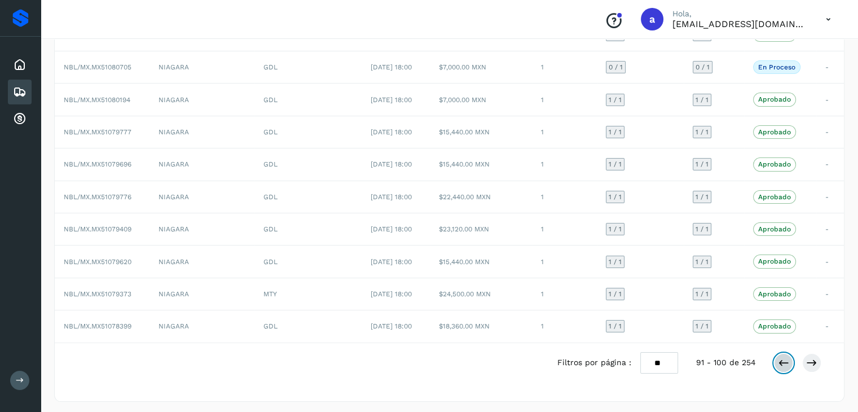
click at [786, 359] on icon at bounding box center [783, 362] width 11 height 11
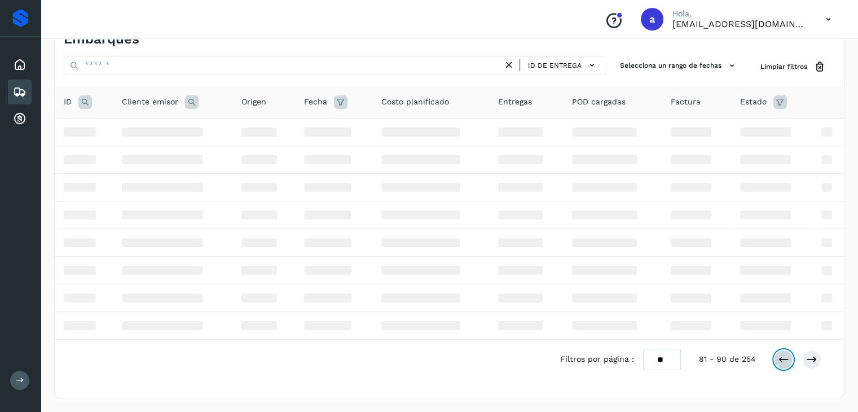
click at [786, 359] on icon at bounding box center [783, 359] width 11 height 11
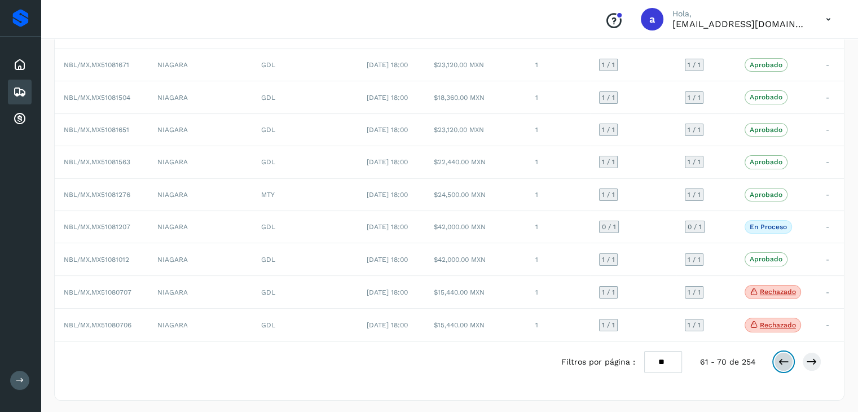
click at [786, 359] on icon at bounding box center [783, 361] width 11 height 11
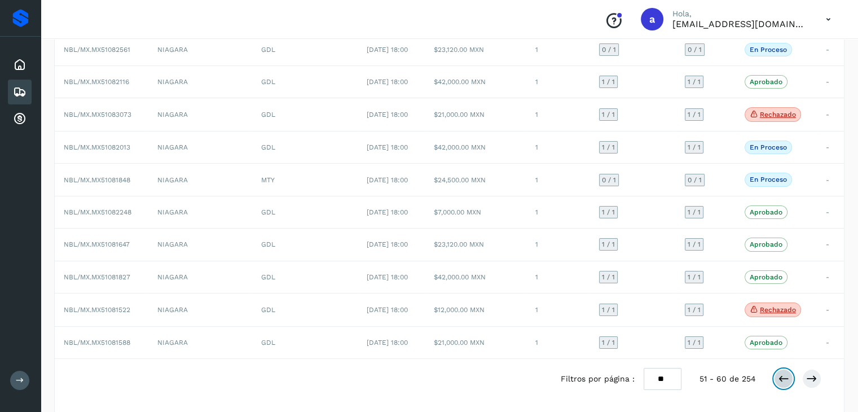
click at [786, 373] on icon at bounding box center [783, 378] width 11 height 11
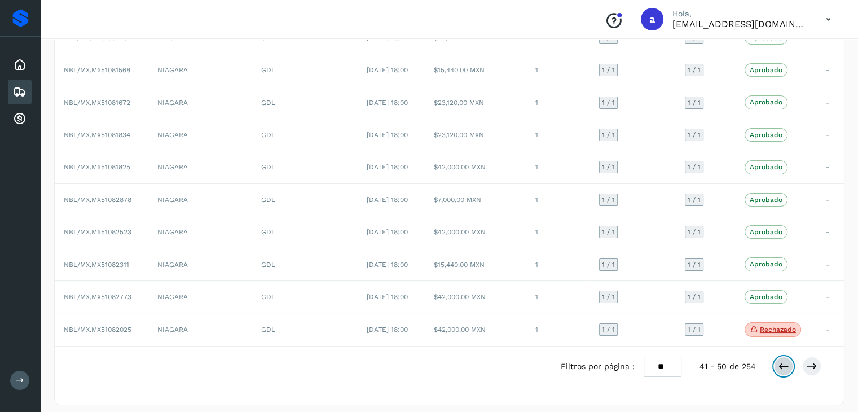
click at [786, 361] on icon at bounding box center [783, 366] width 11 height 11
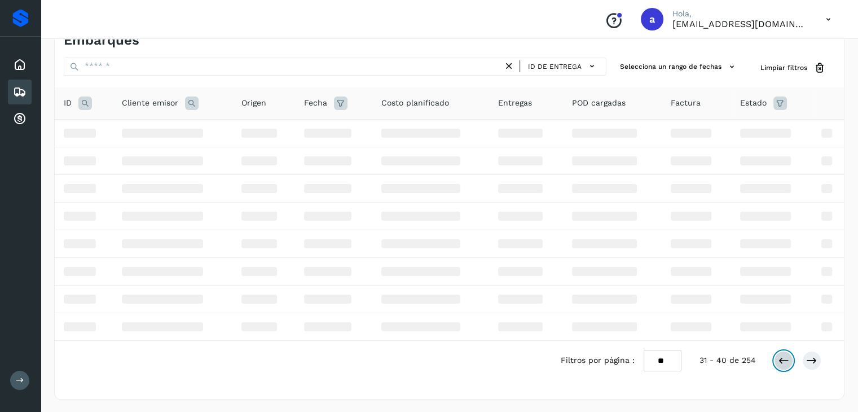
click at [786, 359] on icon at bounding box center [783, 360] width 11 height 11
click at [786, 359] on icon at bounding box center [783, 359] width 11 height 11
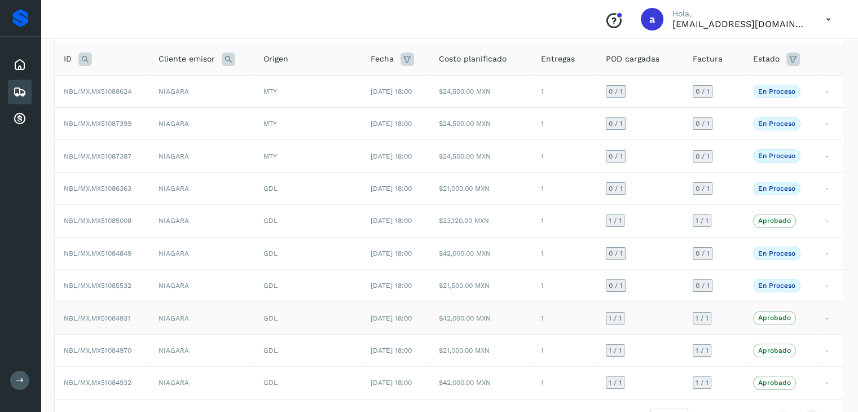
scroll to position [126, 0]
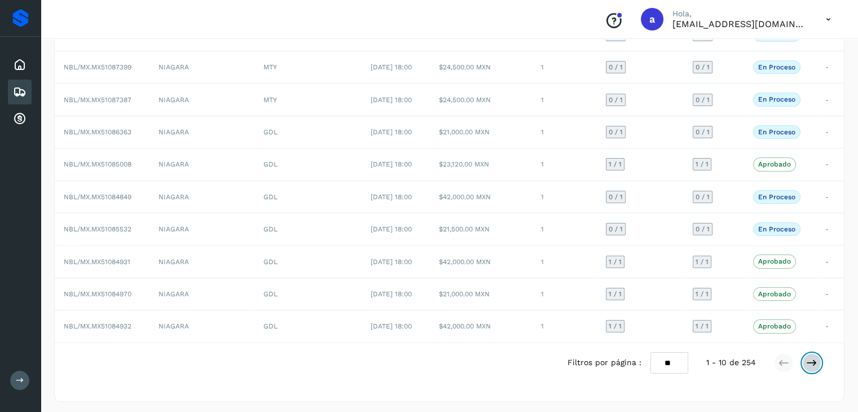
click at [808, 358] on icon at bounding box center [811, 362] width 11 height 11
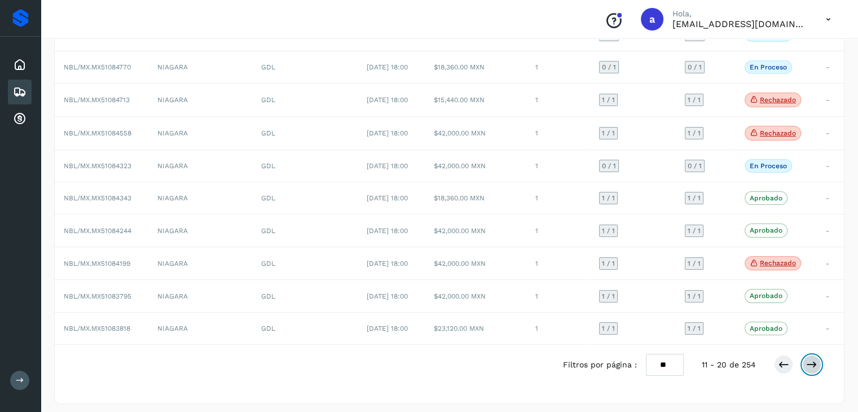
click at [808, 359] on icon at bounding box center [811, 364] width 11 height 11
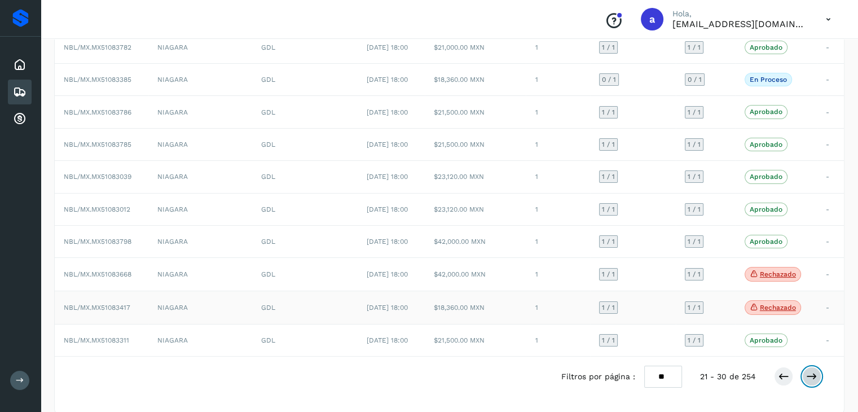
scroll to position [129, 0]
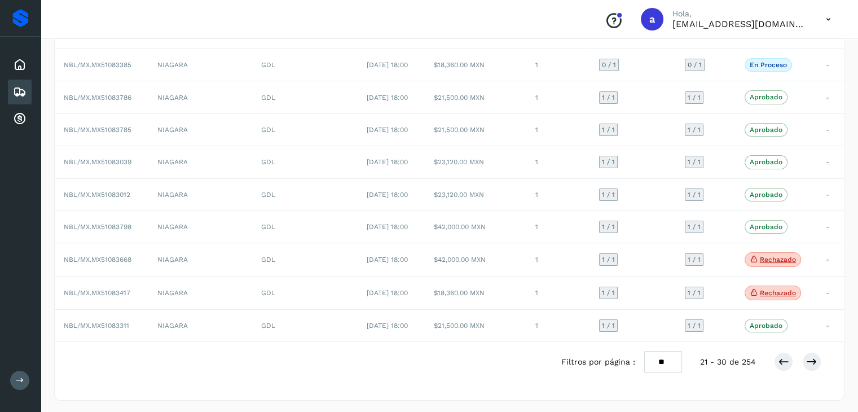
click at [14, 92] on icon at bounding box center [20, 92] width 14 height 14
click at [780, 357] on icon at bounding box center [783, 361] width 11 height 11
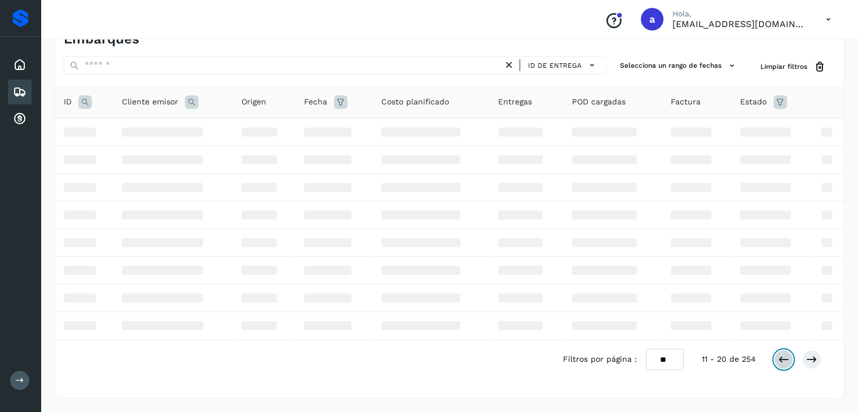
scroll to position [26, 0]
click at [780, 357] on icon at bounding box center [783, 360] width 11 height 11
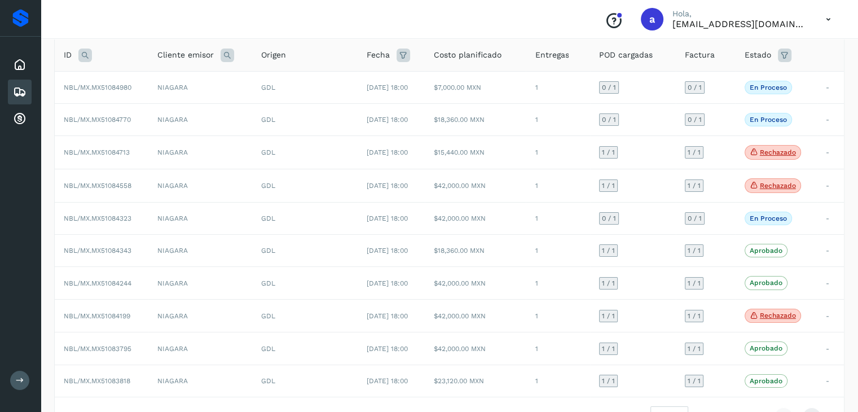
scroll to position [129, 0]
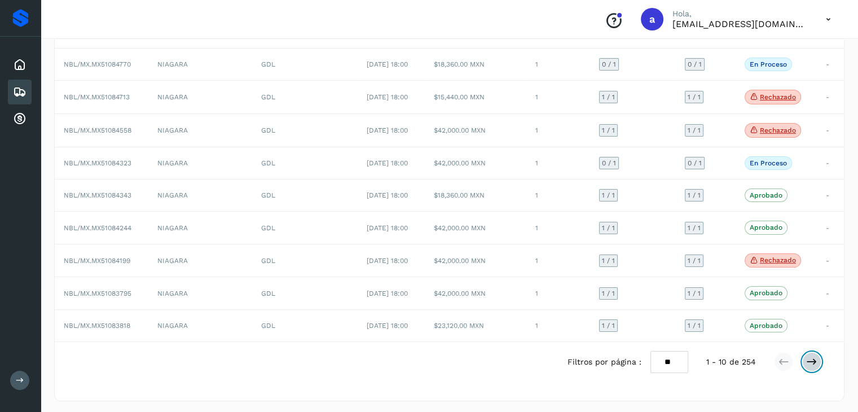
click at [809, 358] on icon at bounding box center [811, 361] width 11 height 11
click at [813, 359] on icon at bounding box center [811, 361] width 11 height 11
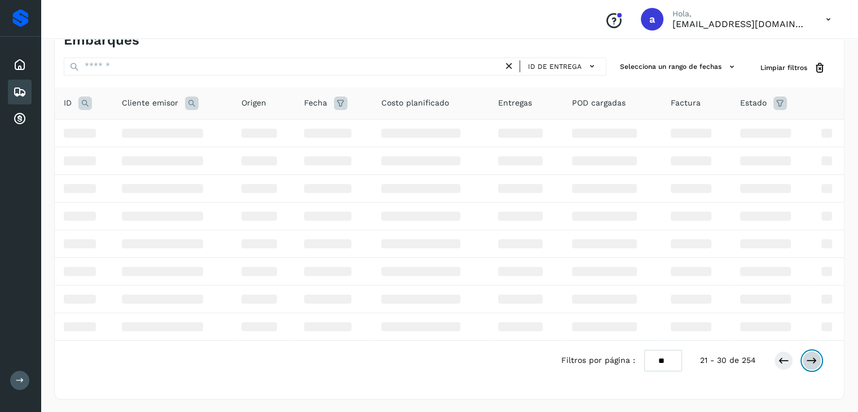
scroll to position [129, 0]
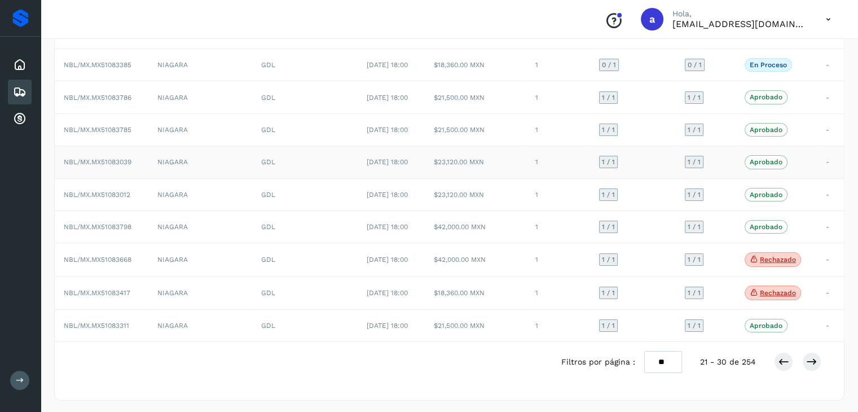
click at [499, 165] on td "$23,120.00 MXN" at bounding box center [475, 162] width 101 height 32
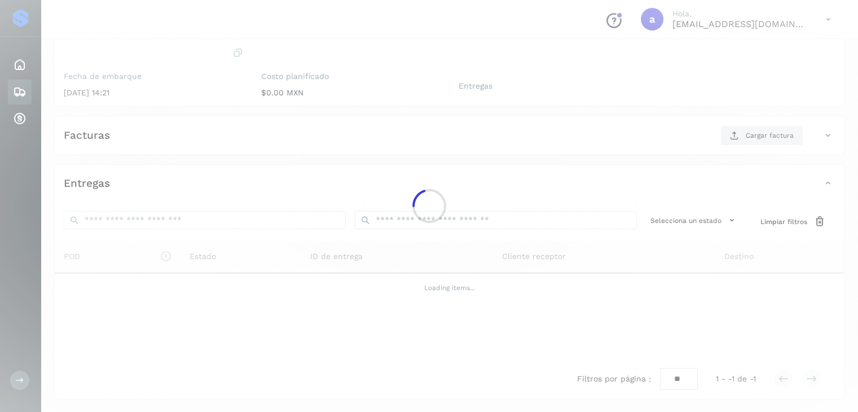
scroll to position [123, 0]
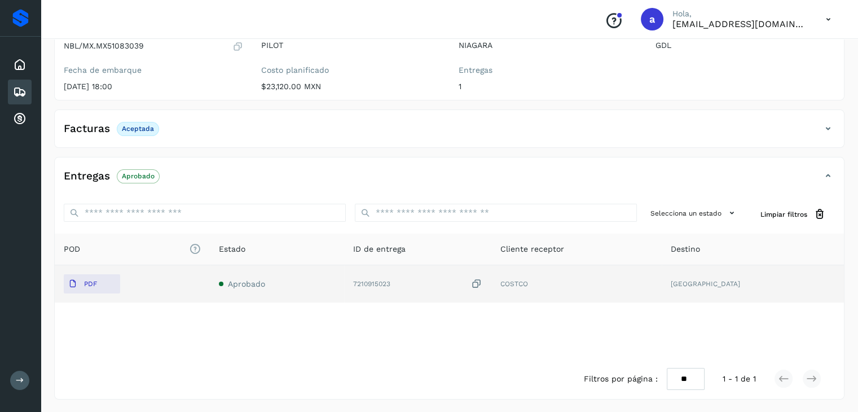
click at [482, 282] on icon at bounding box center [476, 284] width 11 height 12
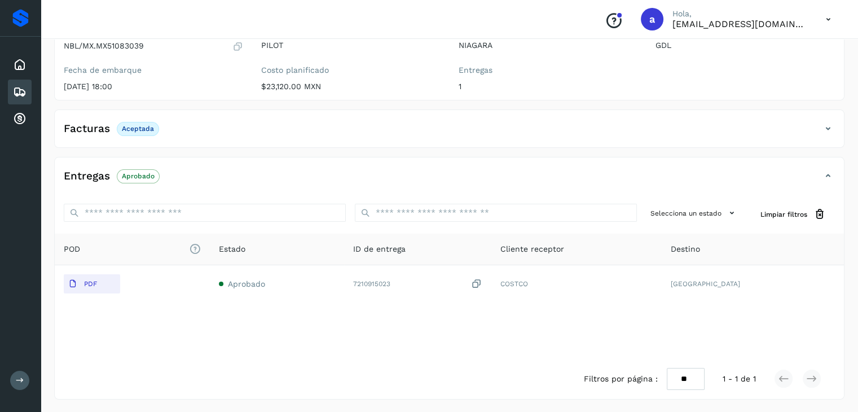
click at [17, 89] on icon at bounding box center [20, 92] width 14 height 14
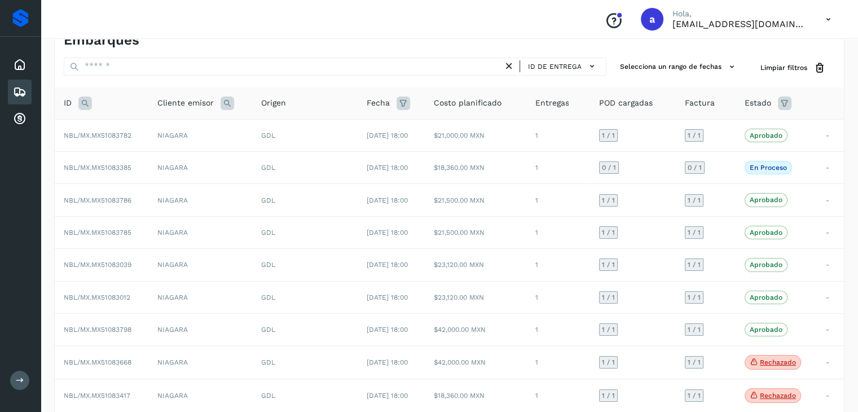
scroll to position [129, 0]
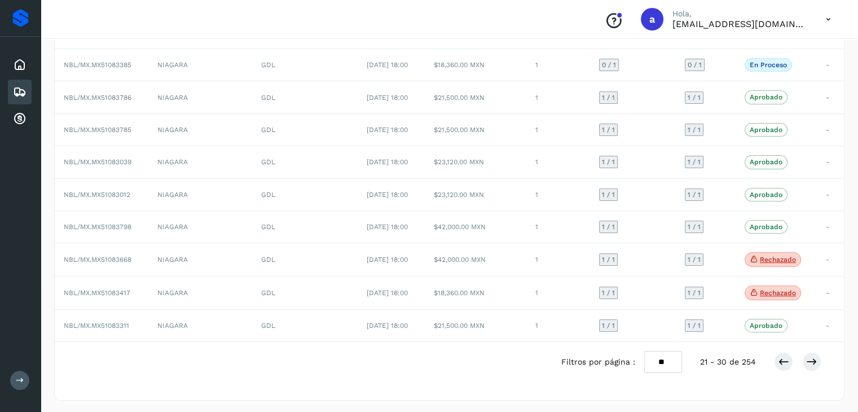
click at [13, 95] on icon at bounding box center [20, 92] width 14 height 14
click at [779, 360] on icon at bounding box center [783, 361] width 11 height 11
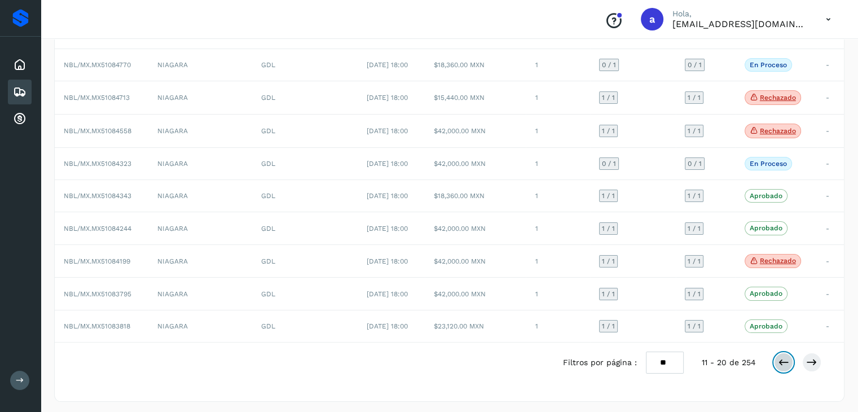
click at [779, 360] on icon at bounding box center [783, 362] width 11 height 11
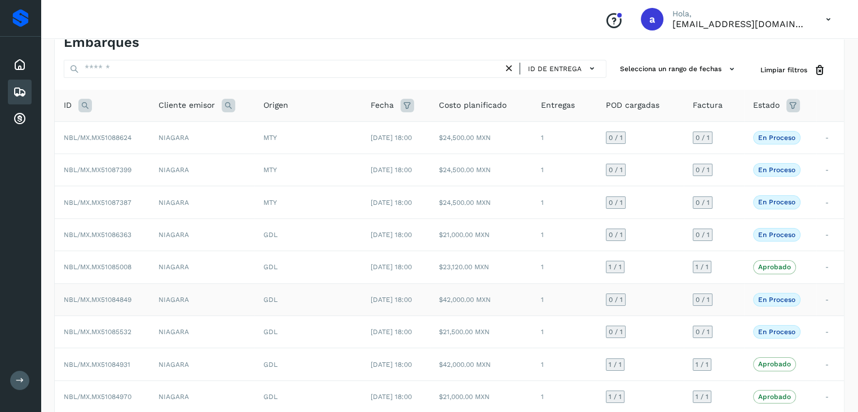
scroll to position [126, 0]
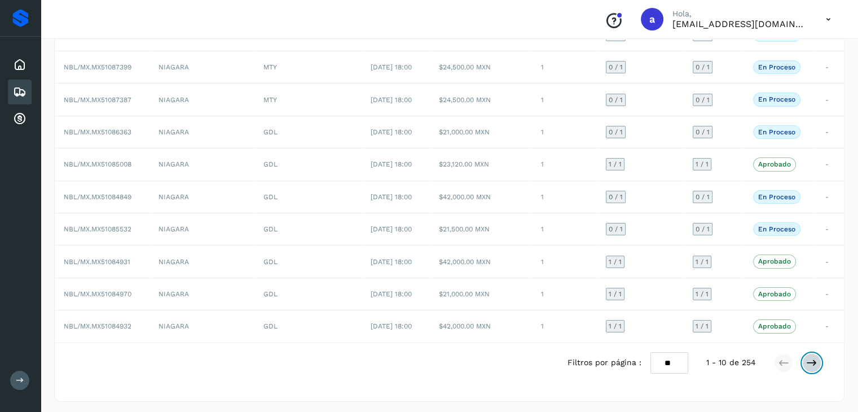
click at [806, 357] on icon at bounding box center [811, 362] width 11 height 11
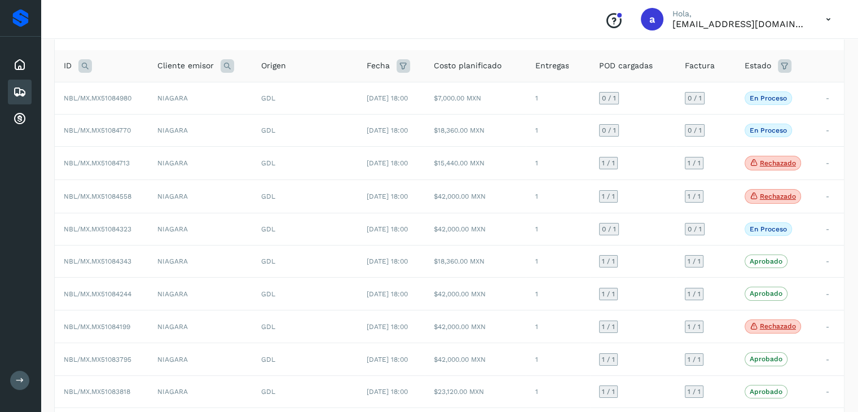
scroll to position [0, 0]
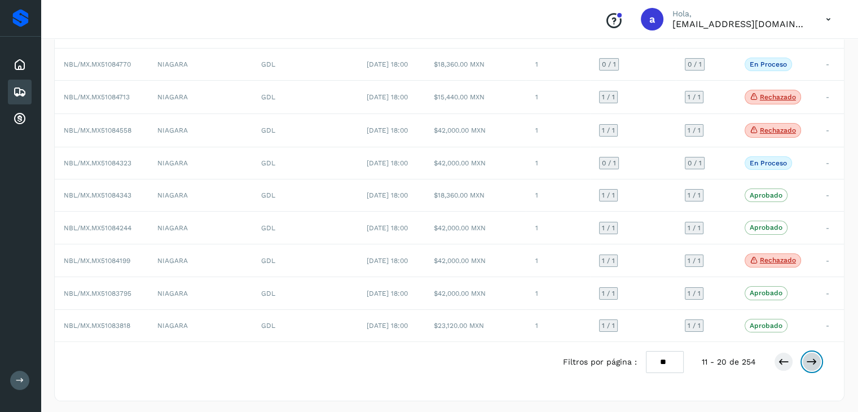
click at [808, 357] on icon at bounding box center [811, 361] width 11 height 11
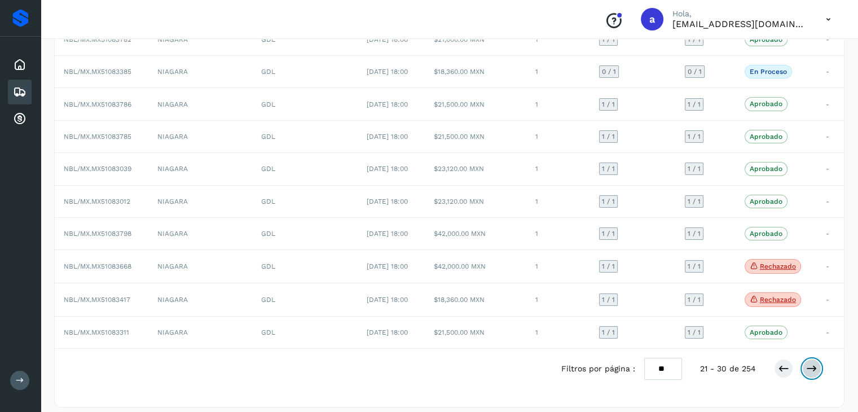
scroll to position [129, 0]
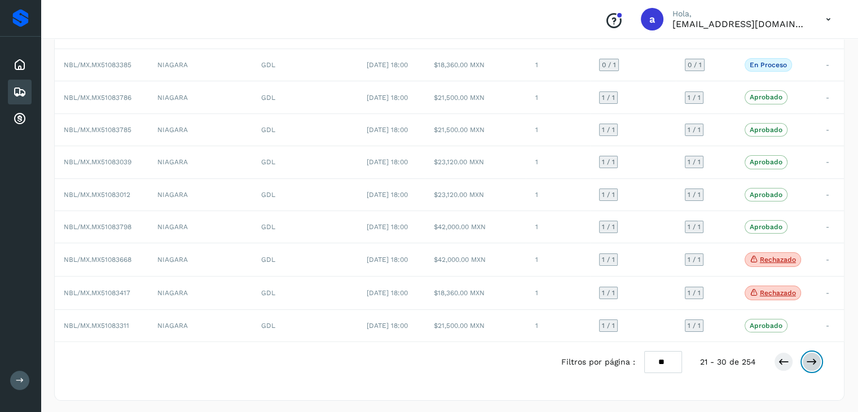
click at [813, 352] on button at bounding box center [811, 361] width 19 height 19
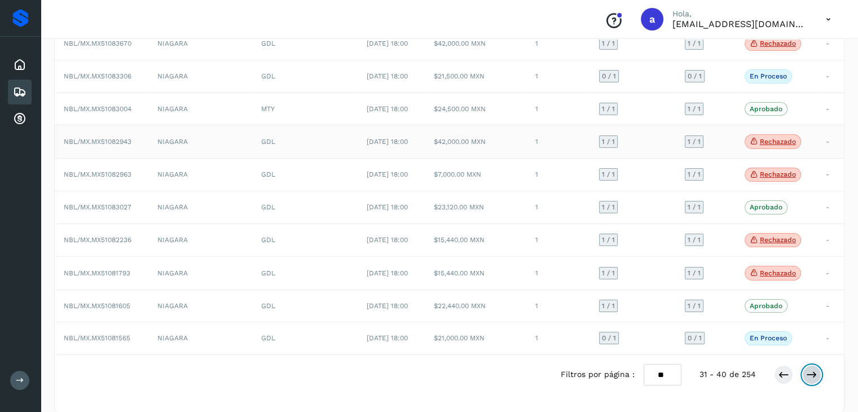
scroll to position [131, 0]
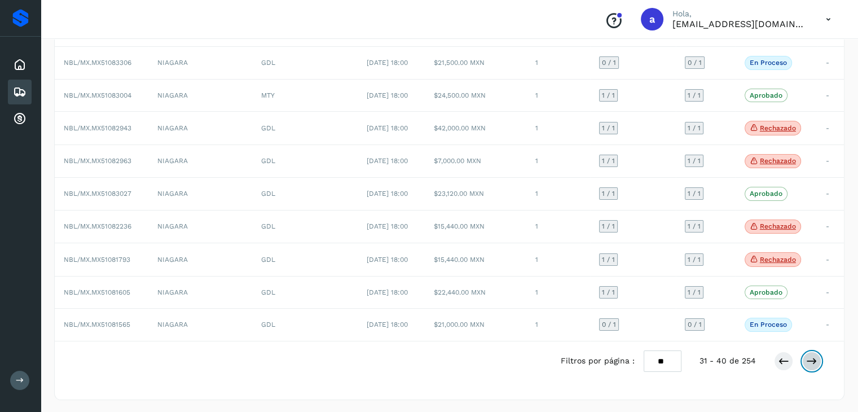
click at [820, 354] on button at bounding box center [811, 361] width 19 height 19
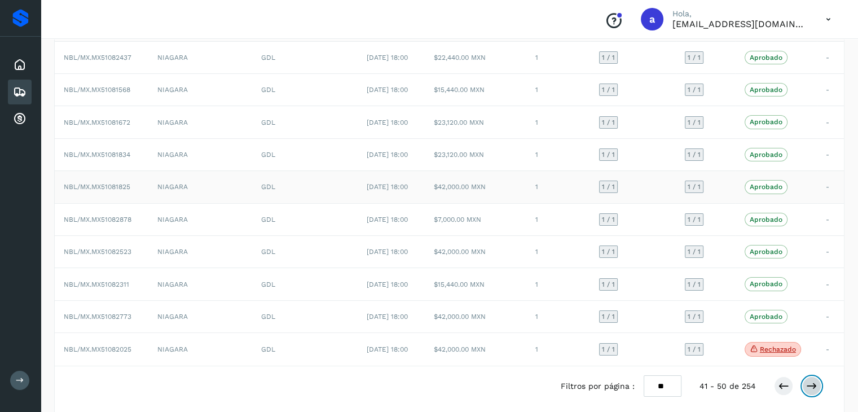
scroll to position [127, 0]
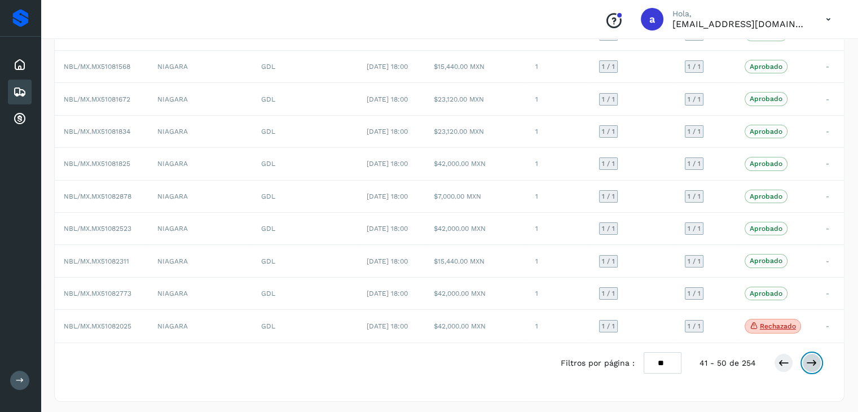
click at [810, 357] on icon at bounding box center [811, 362] width 11 height 11
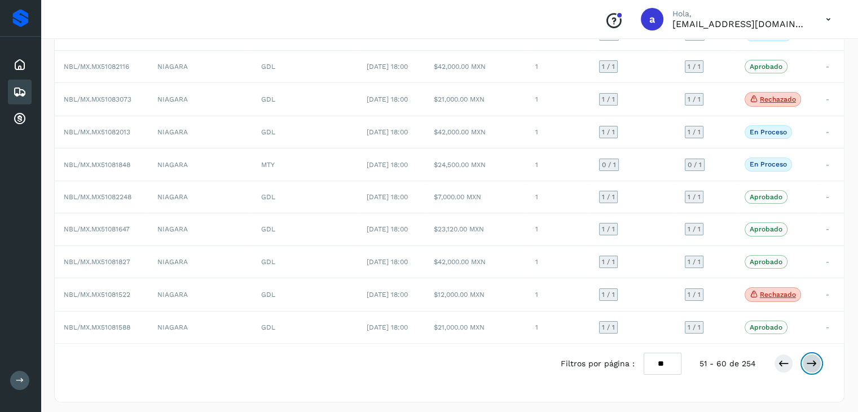
click at [810, 358] on icon at bounding box center [811, 363] width 11 height 11
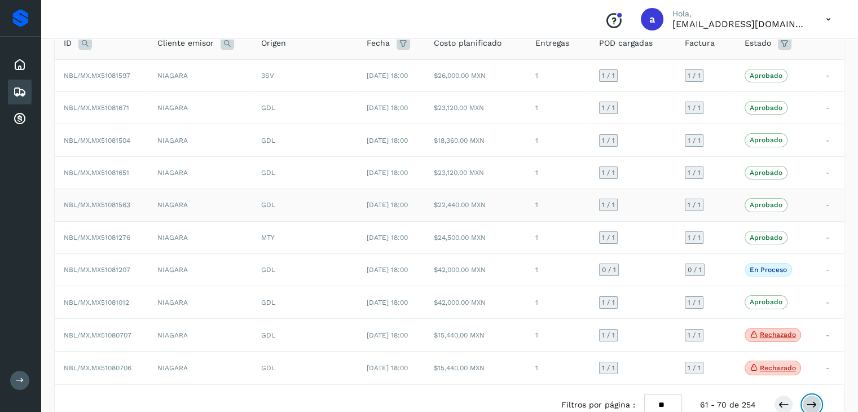
scroll to position [113, 0]
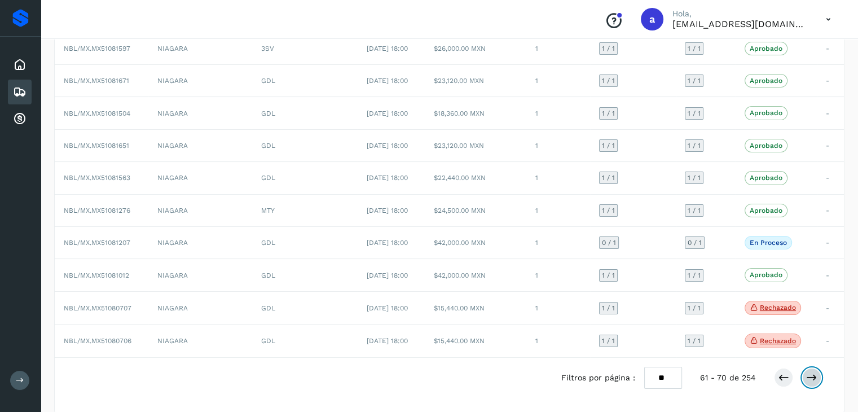
click at [819, 376] on button at bounding box center [811, 377] width 19 height 19
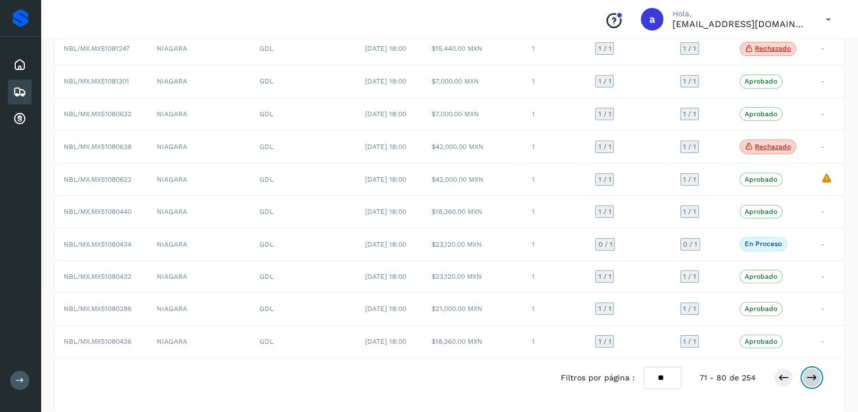
click at [821, 375] on button at bounding box center [811, 377] width 19 height 19
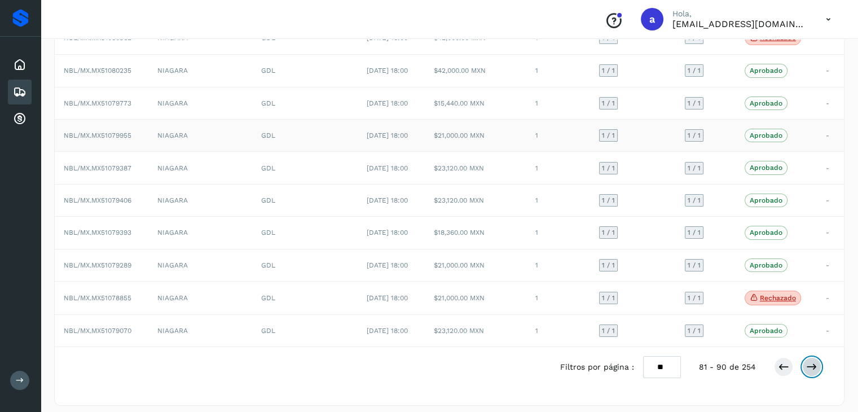
scroll to position [129, 0]
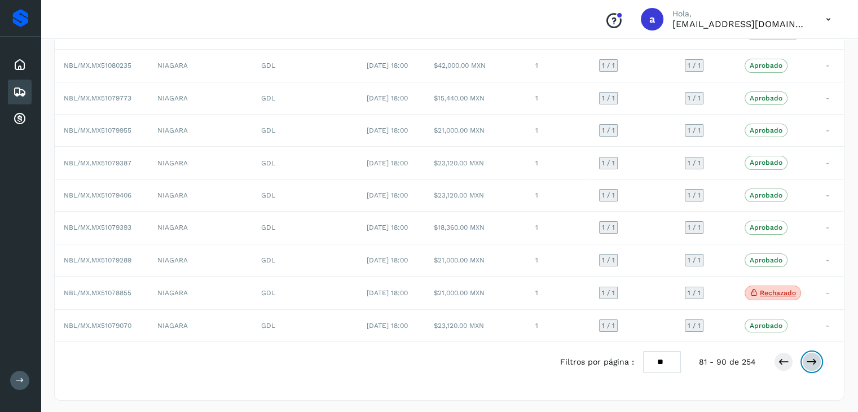
click at [806, 362] on icon at bounding box center [811, 361] width 11 height 11
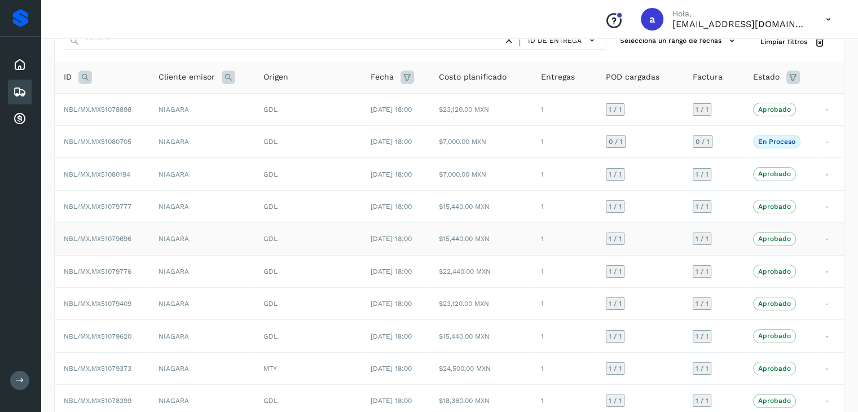
scroll to position [126, 0]
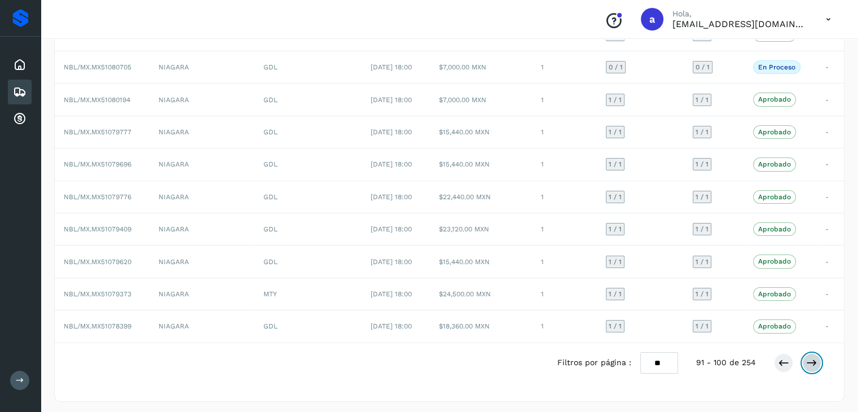
click at [817, 357] on icon at bounding box center [811, 362] width 11 height 11
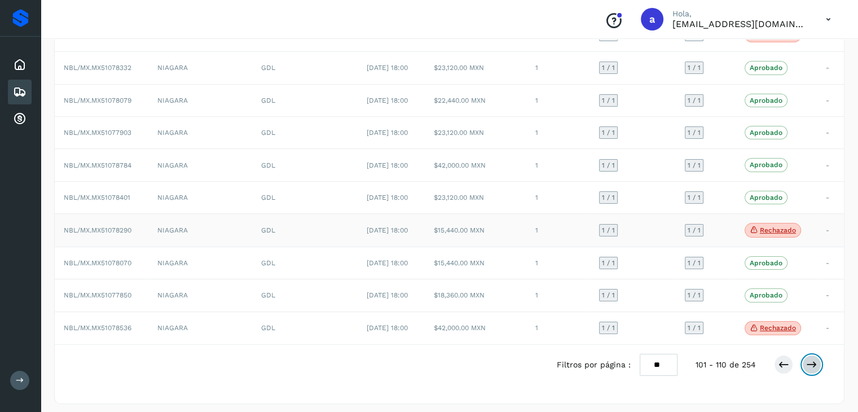
scroll to position [67, 0]
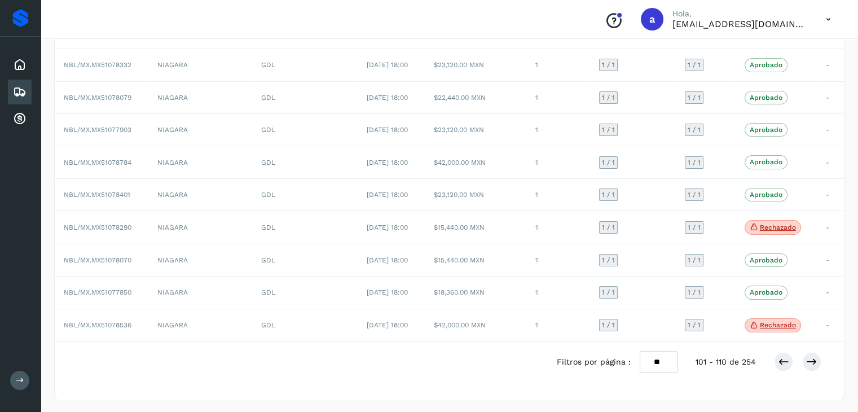
click at [814, 370] on div "Filtros por página : ** ** ** 101 - 110 de 254" at bounding box center [449, 362] width 789 height 40
click at [810, 358] on icon at bounding box center [811, 361] width 11 height 11
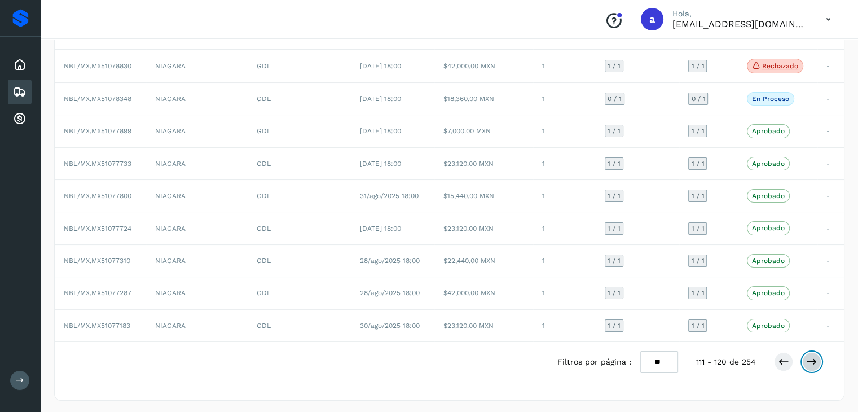
scroll to position [14, 0]
click at [808, 365] on button at bounding box center [811, 361] width 19 height 19
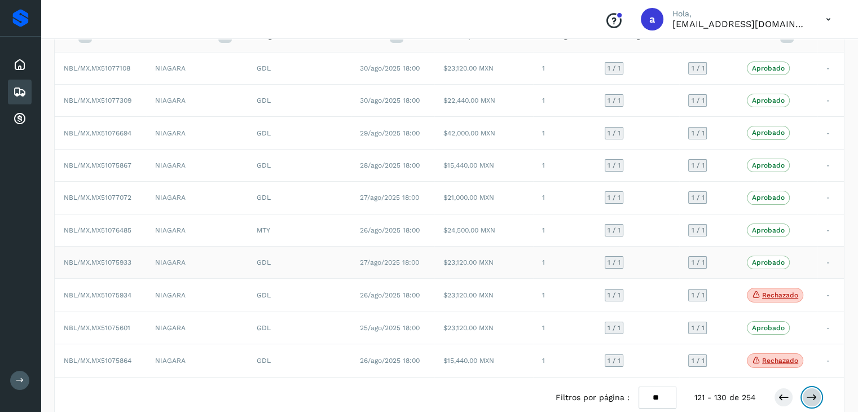
scroll to position [113, 0]
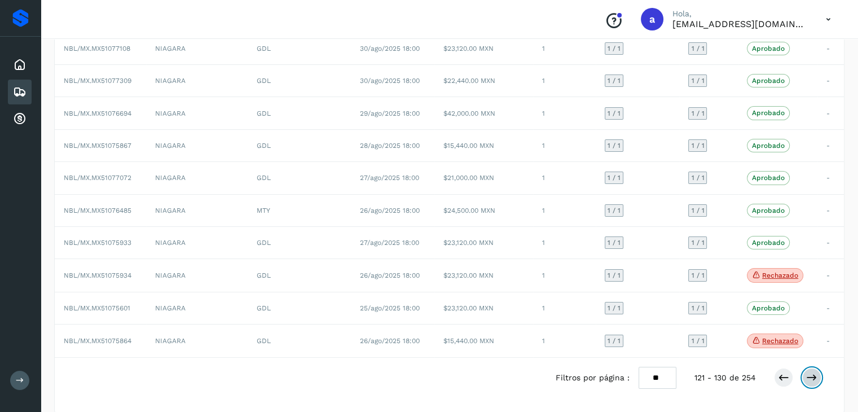
click at [820, 372] on button at bounding box center [811, 377] width 19 height 19
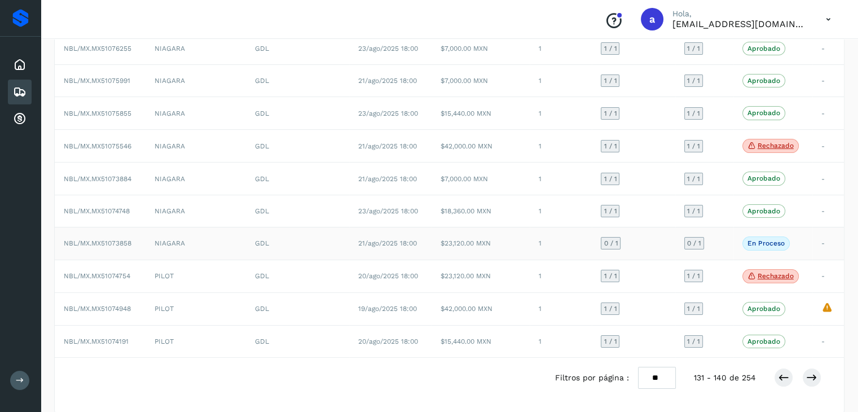
click at [644, 238] on td "0 / 1" at bounding box center [633, 243] width 83 height 32
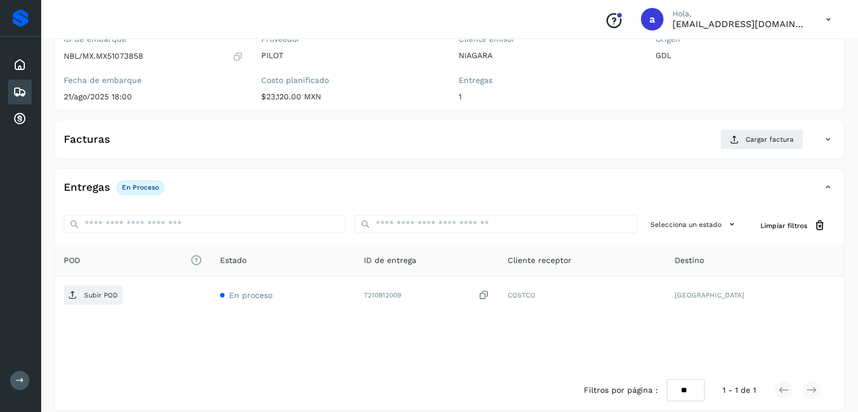
scroll to position [66, 0]
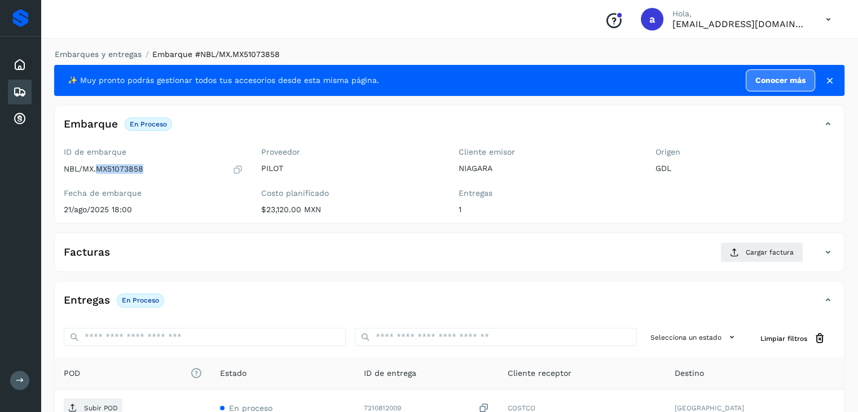
drag, startPoint x: 95, startPoint y: 169, endPoint x: 144, endPoint y: 167, distance: 49.1
click at [144, 167] on div "NBL/MX.MX51073858" at bounding box center [153, 169] width 179 height 11
copy p "MX51073858"
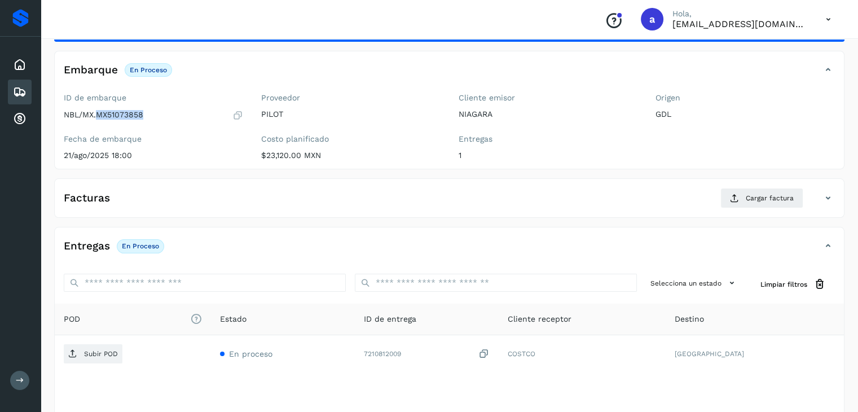
scroll to position [113, 0]
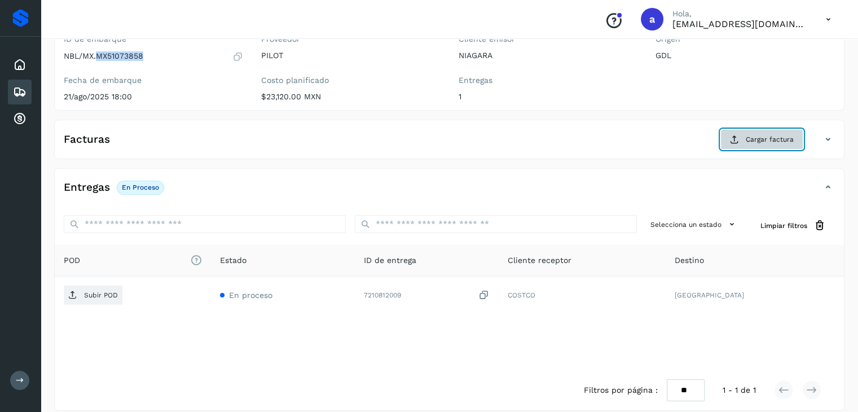
click at [758, 138] on span "Cargar factura" at bounding box center [770, 139] width 48 height 10
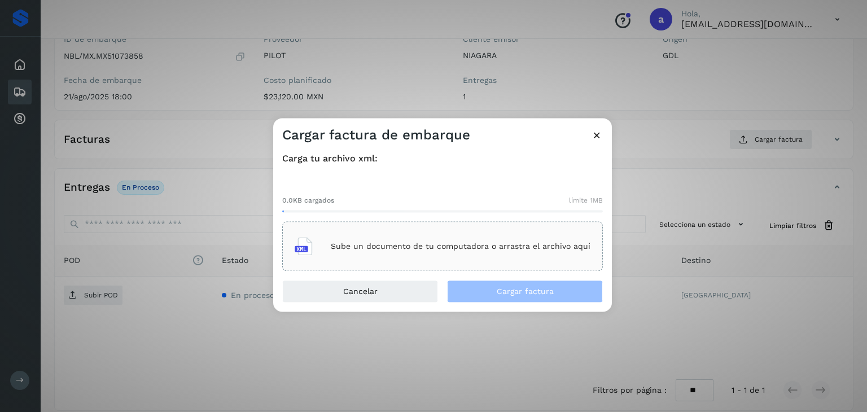
click at [362, 249] on p "Sube un documento de tu computadora o arrastra el archivo aquí" at bounding box center [461, 247] width 260 height 10
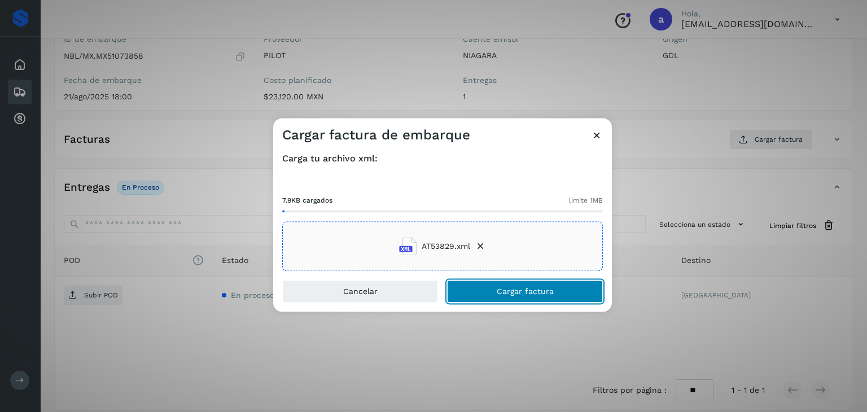
click at [524, 291] on span "Cargar factura" at bounding box center [525, 292] width 57 height 8
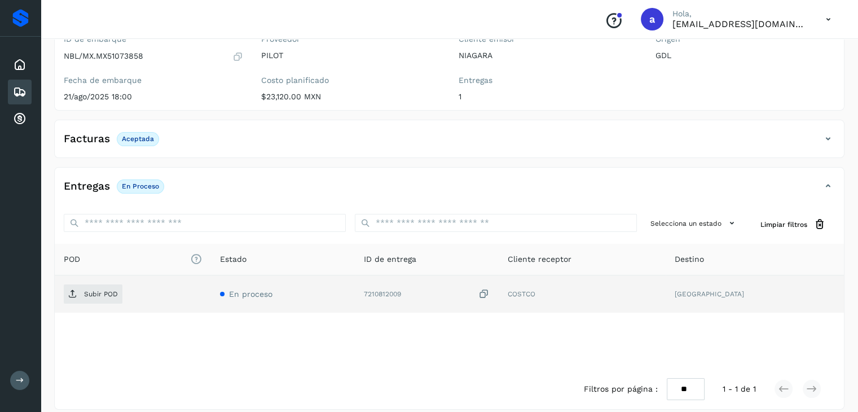
click at [490, 293] on icon at bounding box center [484, 294] width 11 height 12
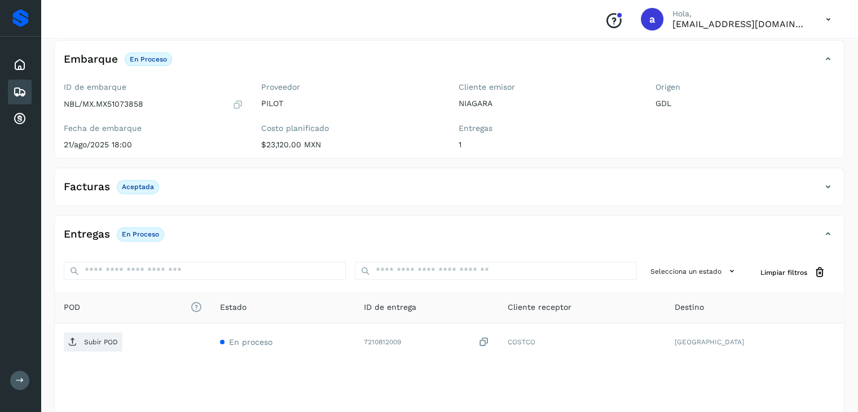
scroll to position [0, 0]
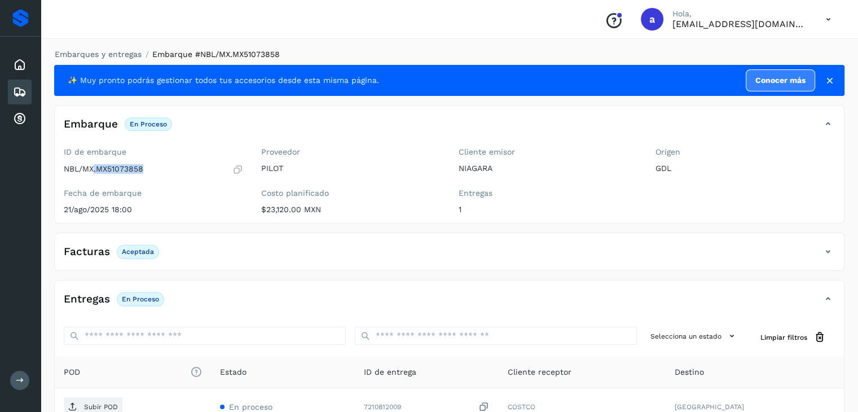
drag, startPoint x: 95, startPoint y: 168, endPoint x: 162, endPoint y: 174, distance: 67.5
click at [162, 174] on div "NBL/MX.MX51073858" at bounding box center [153, 169] width 179 height 11
copy p ".MX51073858"
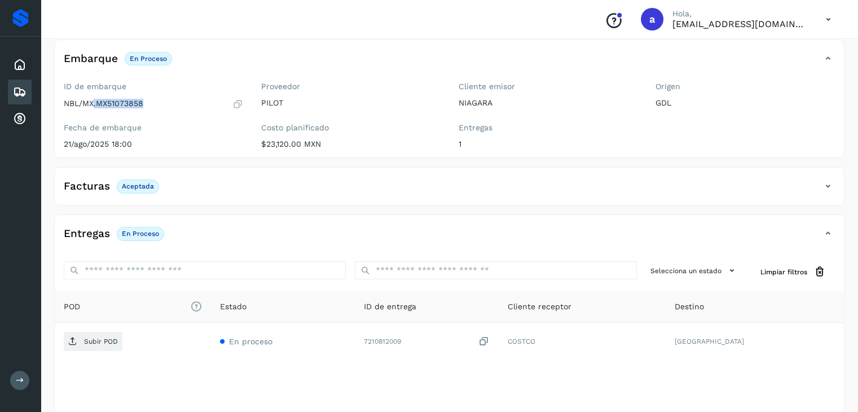
scroll to position [113, 0]
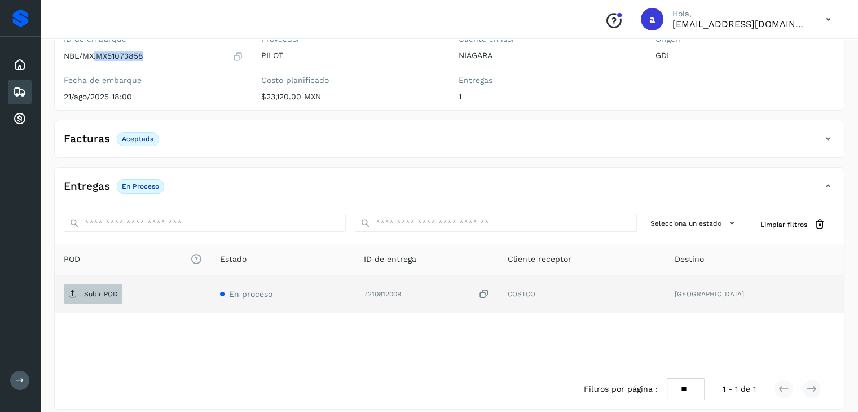
click at [109, 290] on p "Subir POD" at bounding box center [101, 294] width 34 height 8
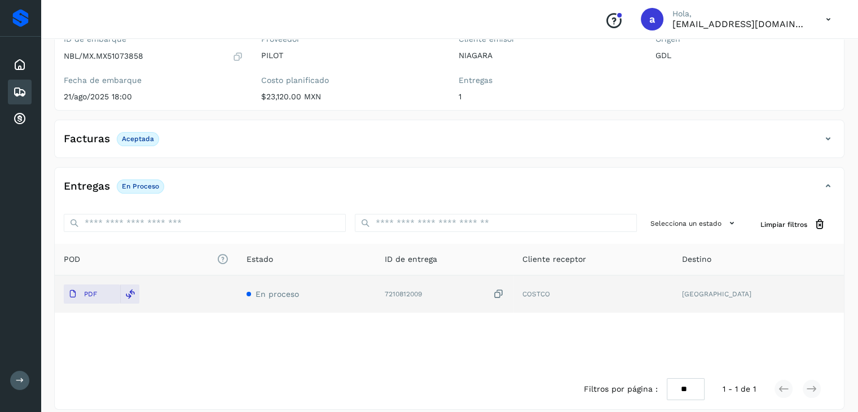
click at [197, 160] on div "✨ Muy pronto podrás gestionar todos tus accesorios desde esta misma página. Con…" at bounding box center [449, 181] width 791 height 458
